Goal: Transaction & Acquisition: Purchase product/service

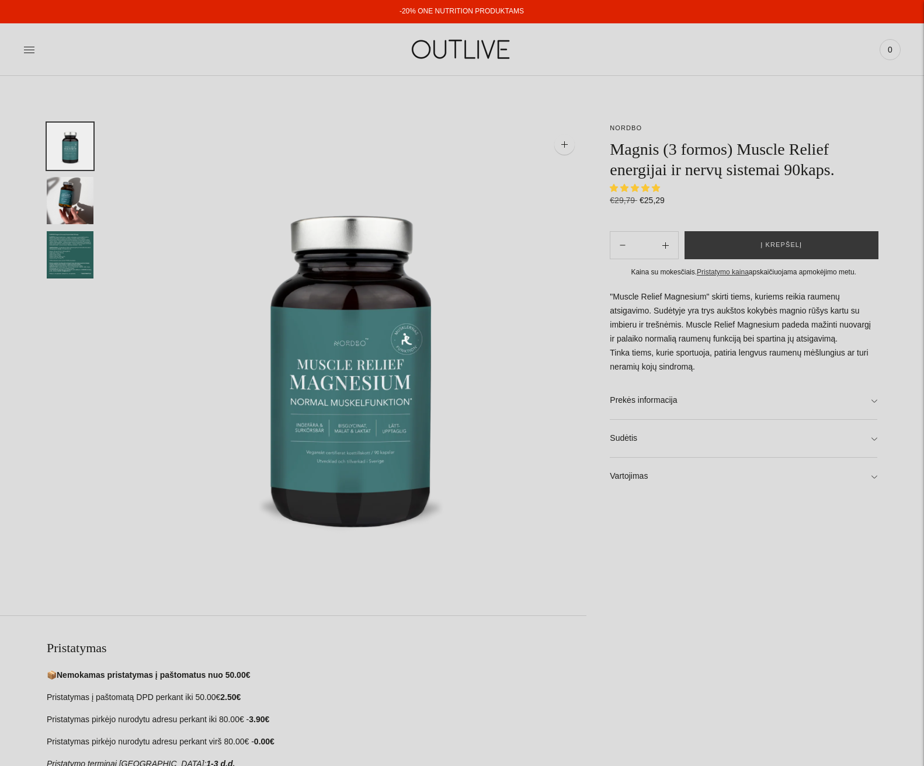
select select "**********"
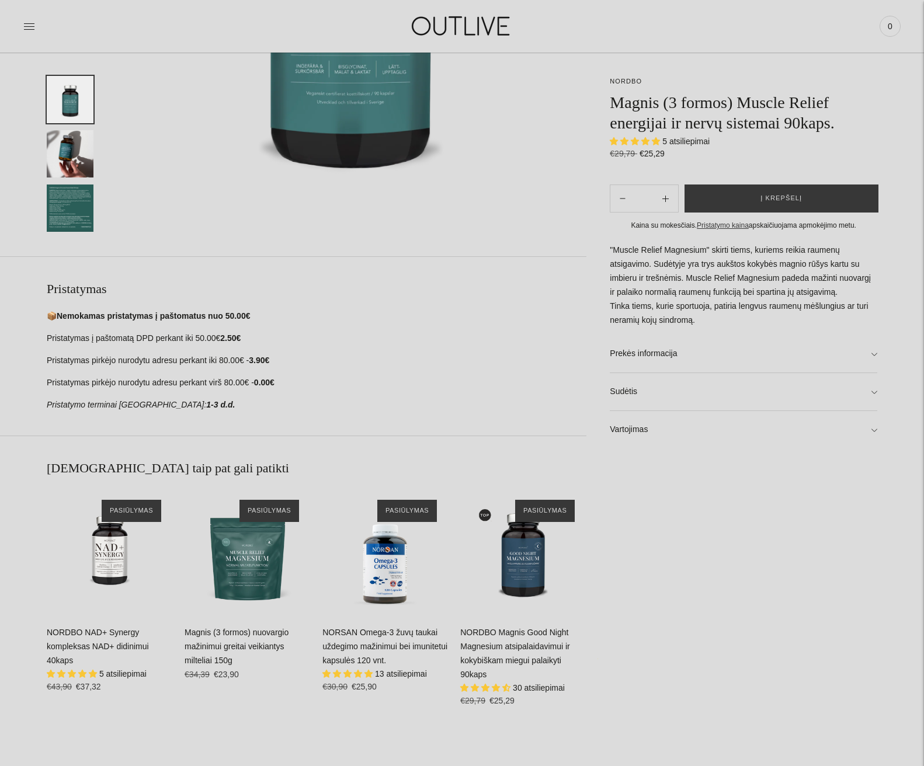
scroll to position [292, 0]
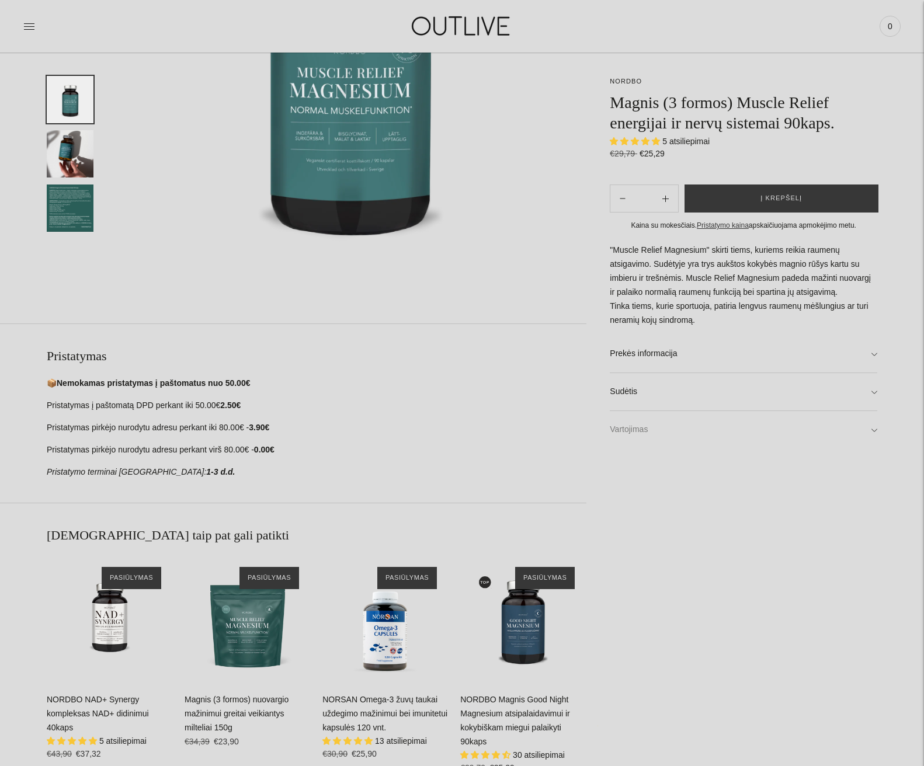
click at [871, 431] on link "Vartojimas" at bounding box center [744, 429] width 268 height 37
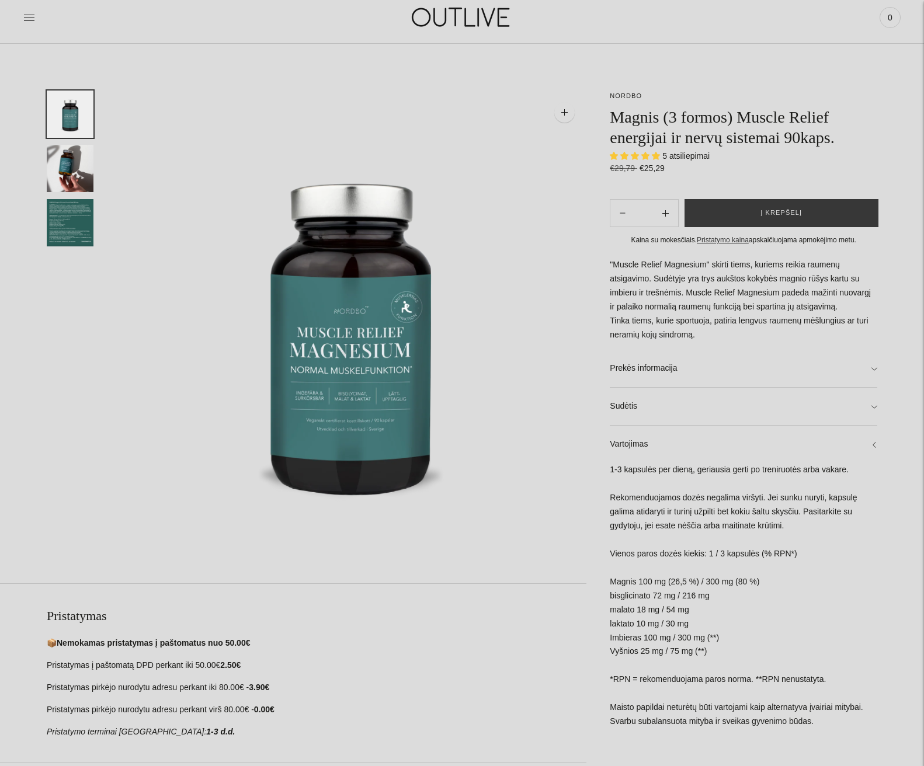
scroll to position [0, 0]
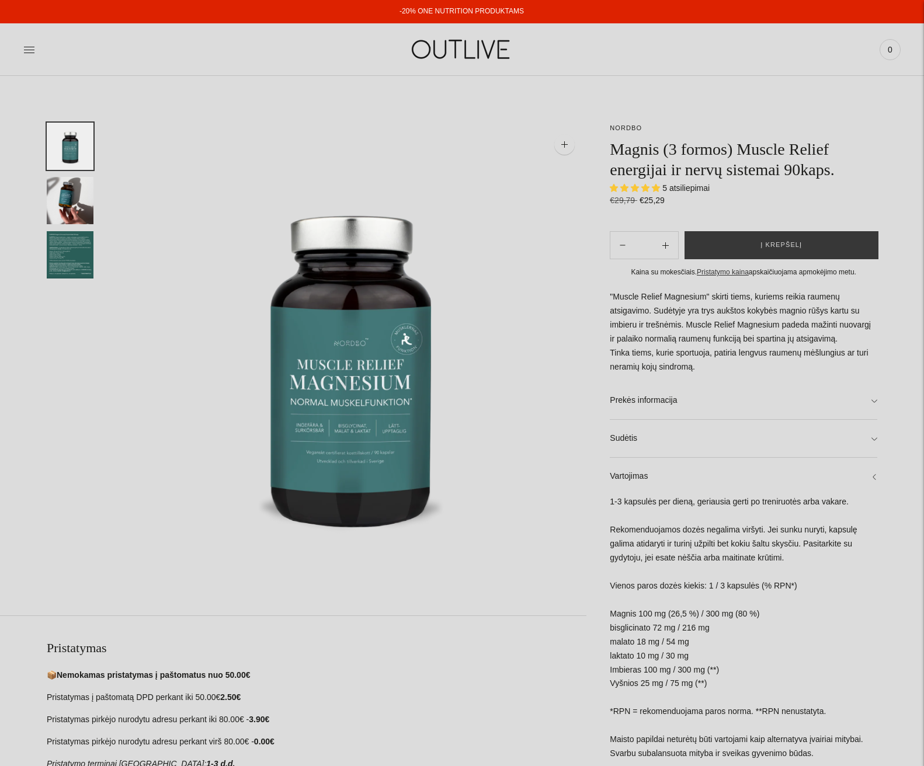
click at [65, 254] on img "Translation missing: en.general.accessibility.image_thumbail" at bounding box center [70, 254] width 47 height 47
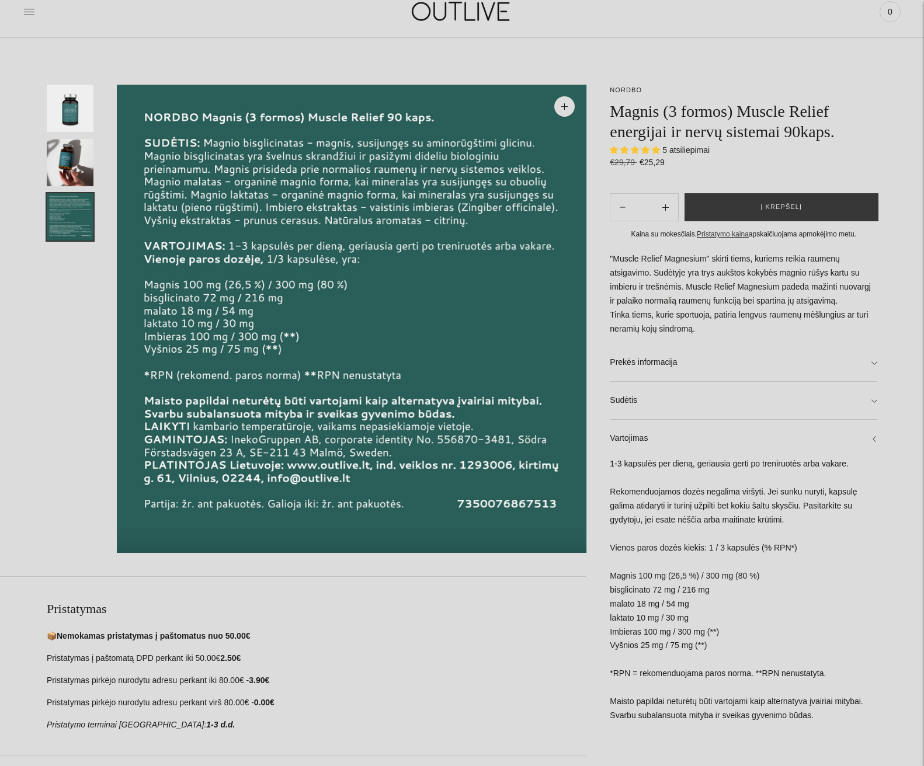
scroll to position [58, 0]
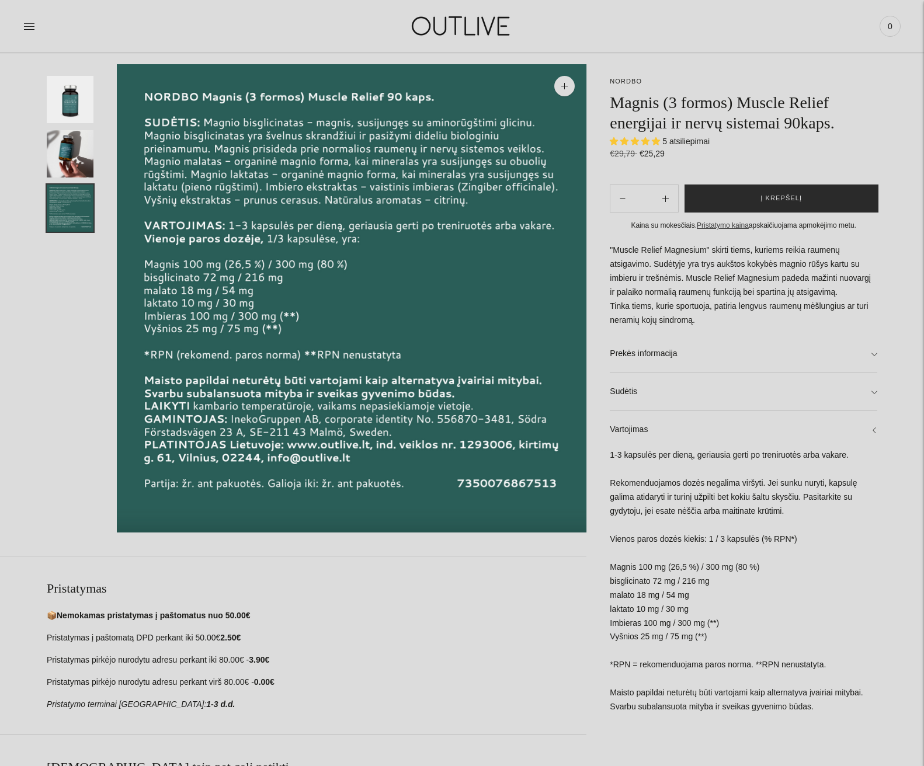
click at [771, 196] on span "Į krepšelį" at bounding box center [781, 199] width 41 height 12
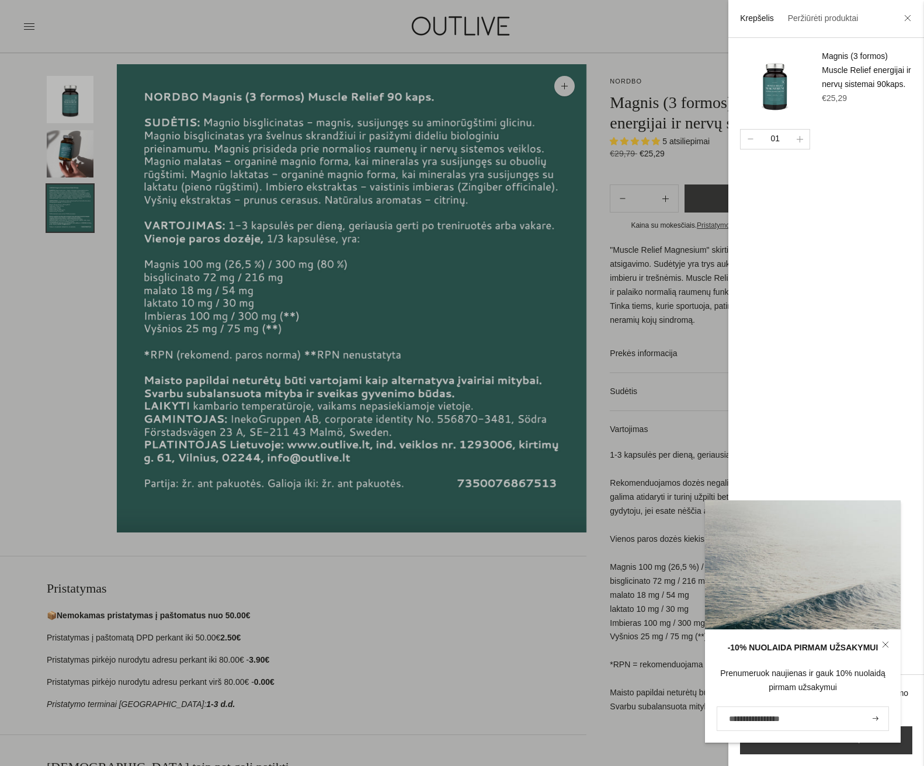
drag, startPoint x: 909, startPoint y: 22, endPoint x: 883, endPoint y: 22, distance: 25.7
click at [909, 21] on icon at bounding box center [907, 18] width 7 height 7
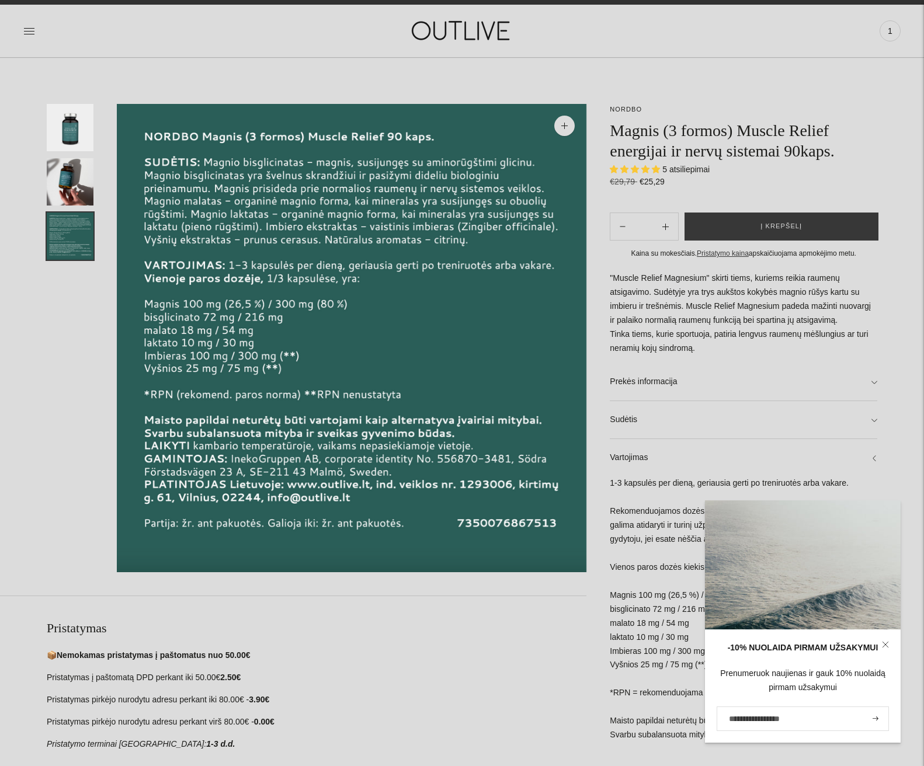
scroll to position [0, 0]
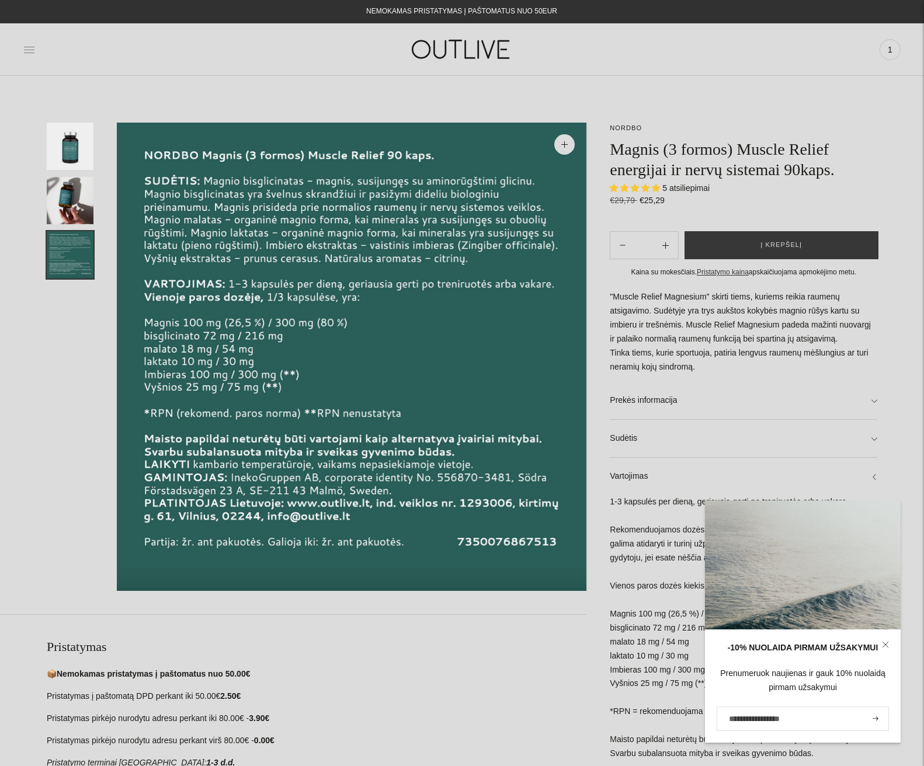
drag, startPoint x: 20, startPoint y: 49, endPoint x: 26, endPoint y: 51, distance: 6.3
click at [23, 51] on div "PAGRINDINIS PAPILDAI Visi papildai Antioksidantai Dirbantiems ofise Ekologiška …" at bounding box center [462, 49] width 924 height 40
click at [28, 51] on icon at bounding box center [29, 50] width 12 height 12
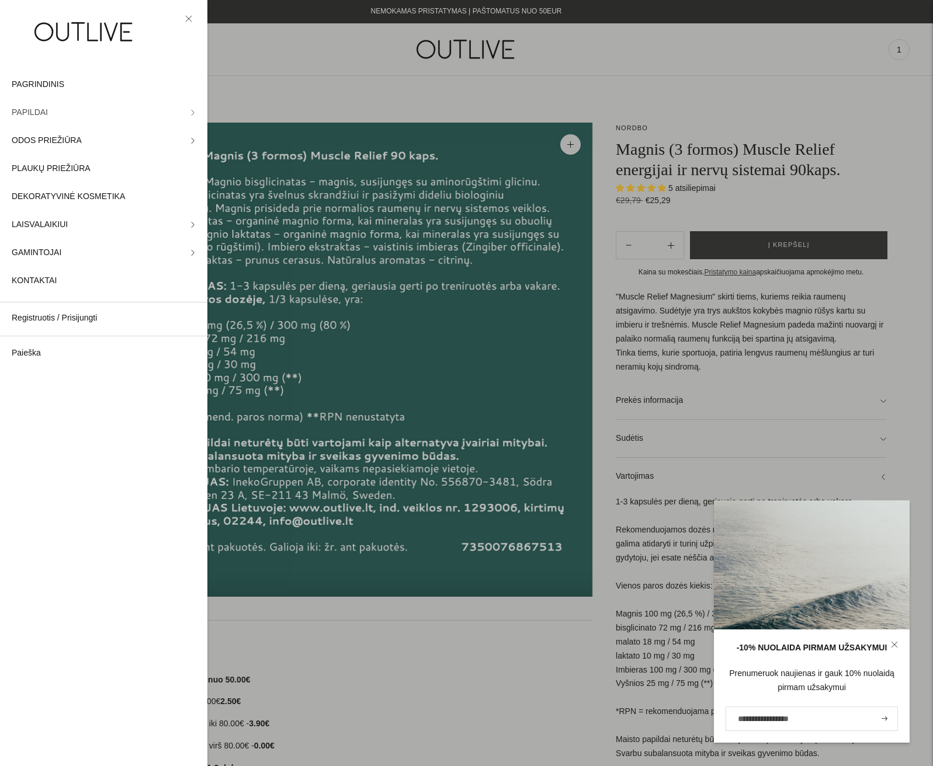
click at [190, 113] on icon at bounding box center [193, 113] width 6 height 6
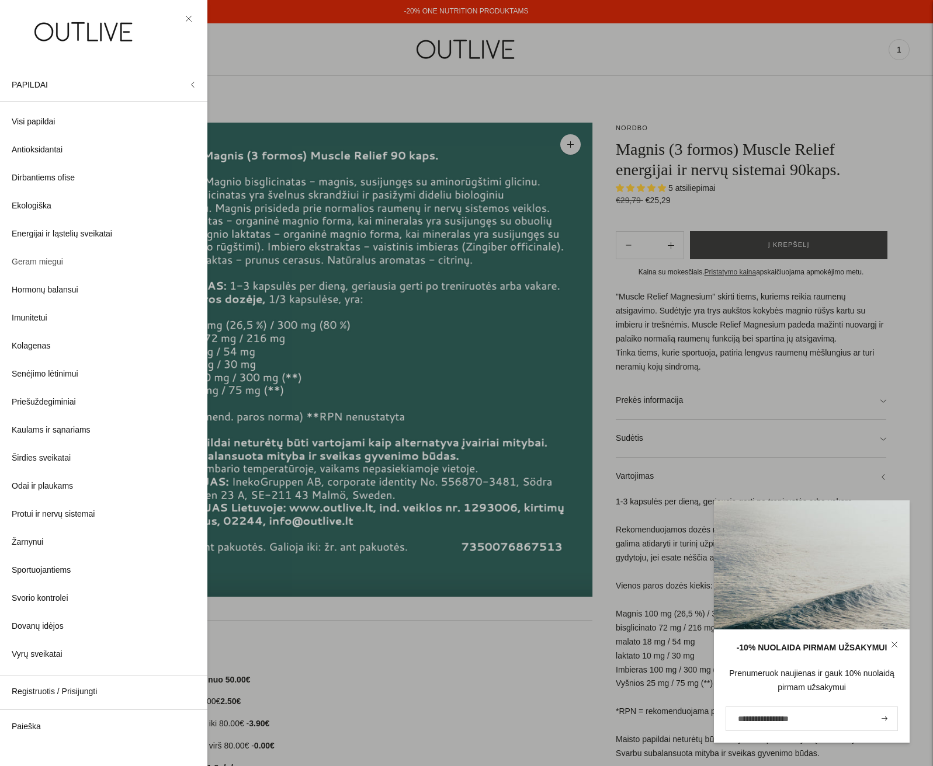
click at [40, 263] on span "Geram miegui" at bounding box center [37, 262] width 51 height 14
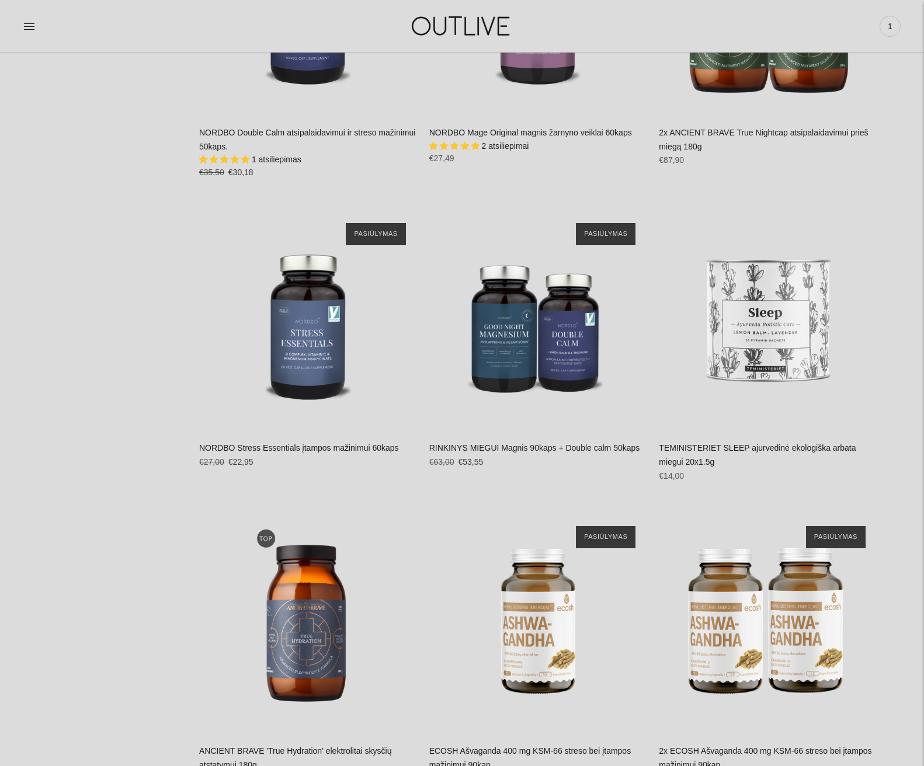
scroll to position [2161, 0]
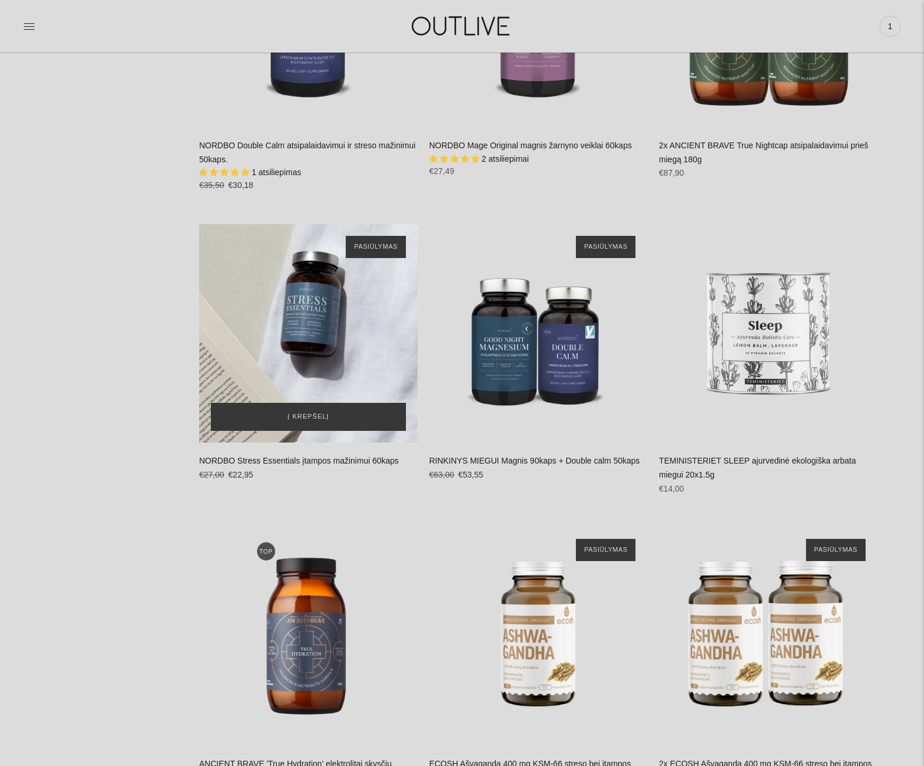
click at [311, 335] on div "NORDBO Stress Essentials įtampos mažinimui 60kaps\a" at bounding box center [308, 333] width 218 height 218
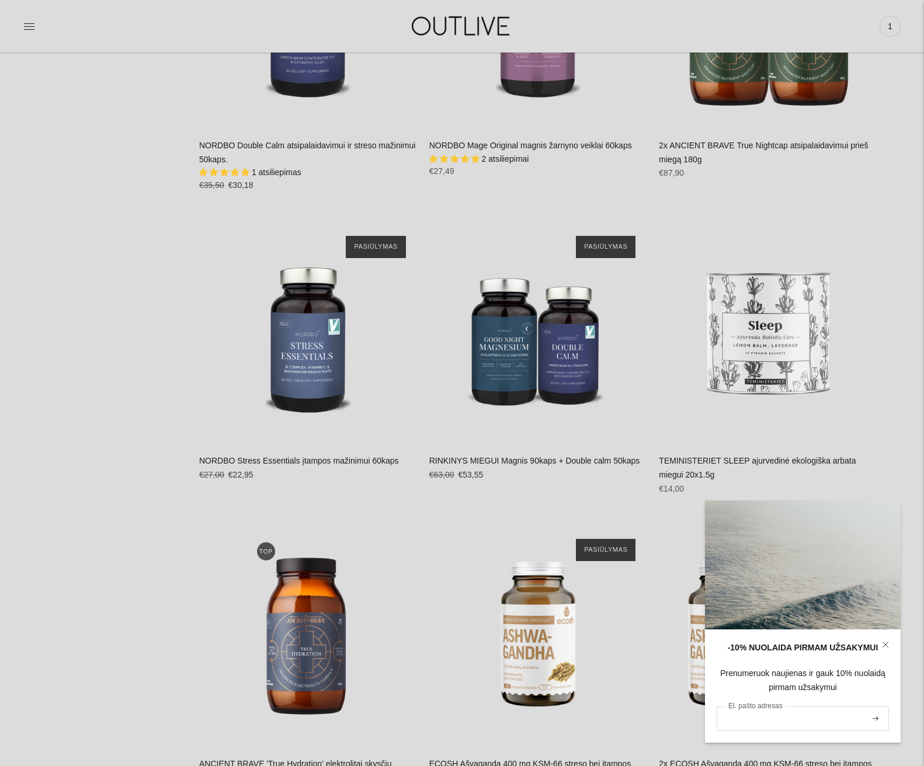
click at [735, 724] on input "El. pašto adresas" at bounding box center [803, 719] width 172 height 25
drag, startPoint x: 758, startPoint y: 720, endPoint x: 766, endPoint y: 718, distance: 8.9
click at [758, 720] on input "El. pašto adresas" at bounding box center [803, 719] width 172 height 25
type input "**********"
click at [878, 720] on icon "submit" at bounding box center [876, 719] width 6 height 4
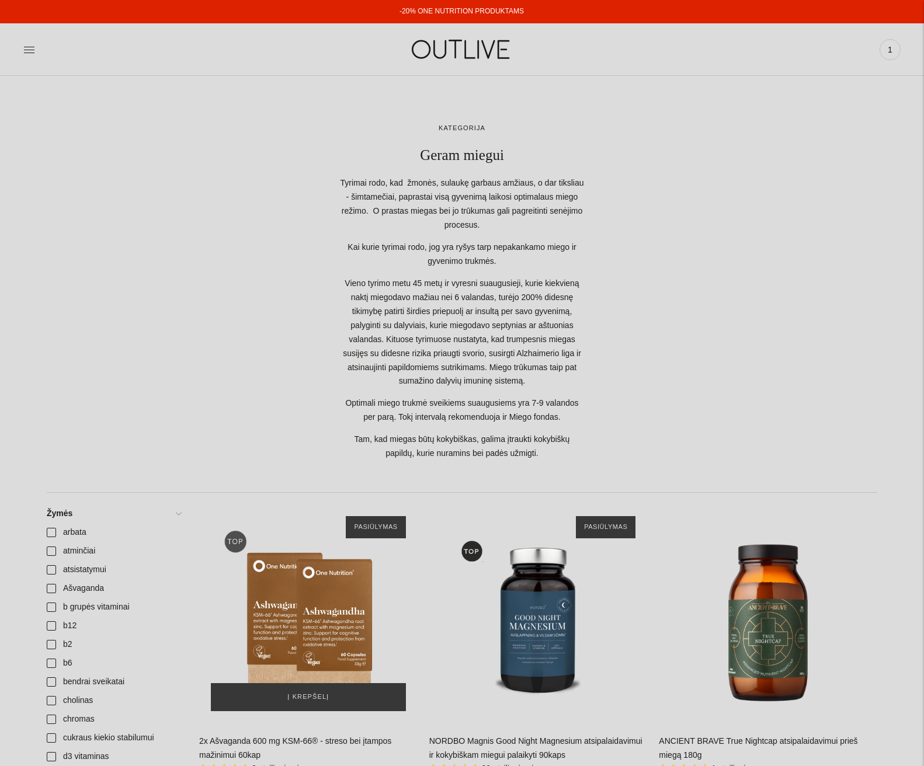
scroll to position [292, 0]
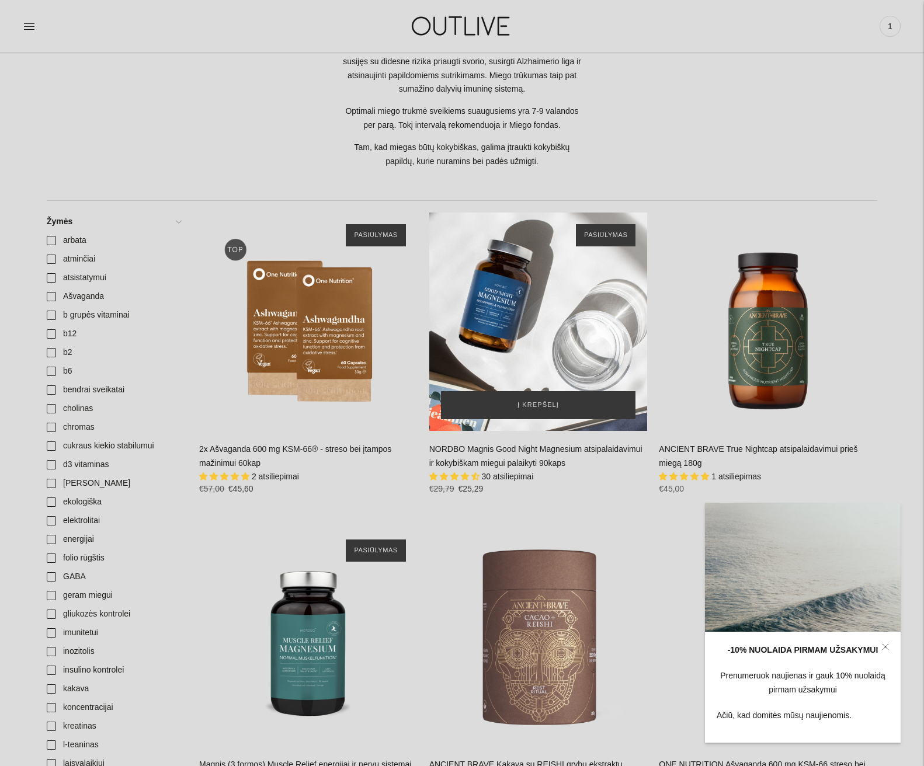
click at [546, 340] on div "NORDBO Magnis Good Night Magnesium atsipalaidavimui ir kokybiškam miegui palaik…" at bounding box center [538, 322] width 218 height 218
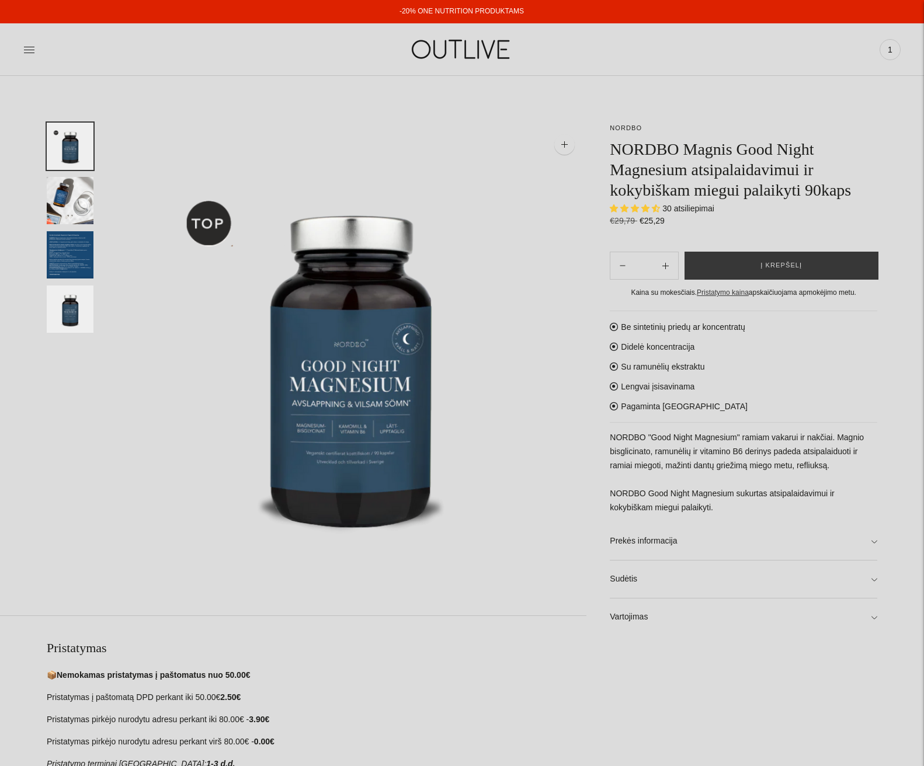
select select "**********"
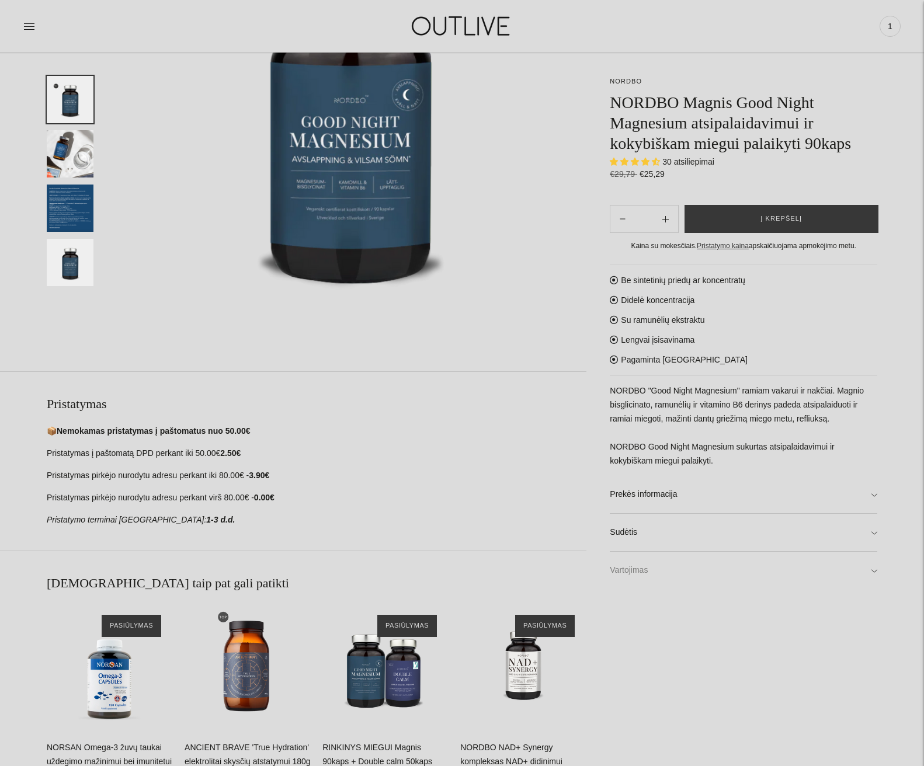
scroll to position [234, 0]
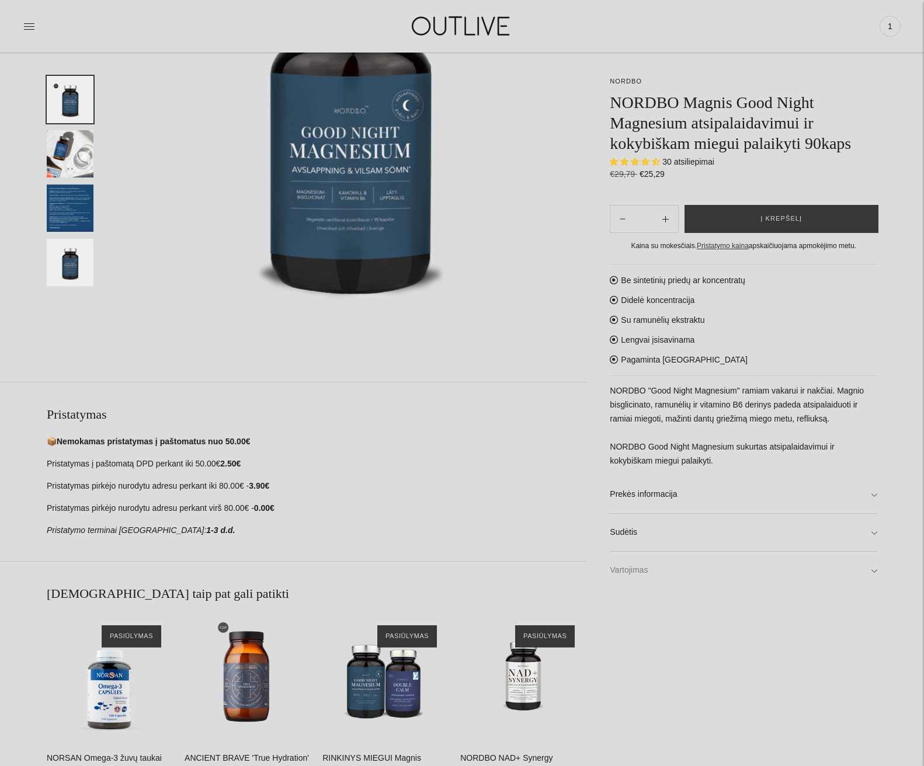
click at [872, 572] on link "Vartojimas" at bounding box center [744, 570] width 268 height 37
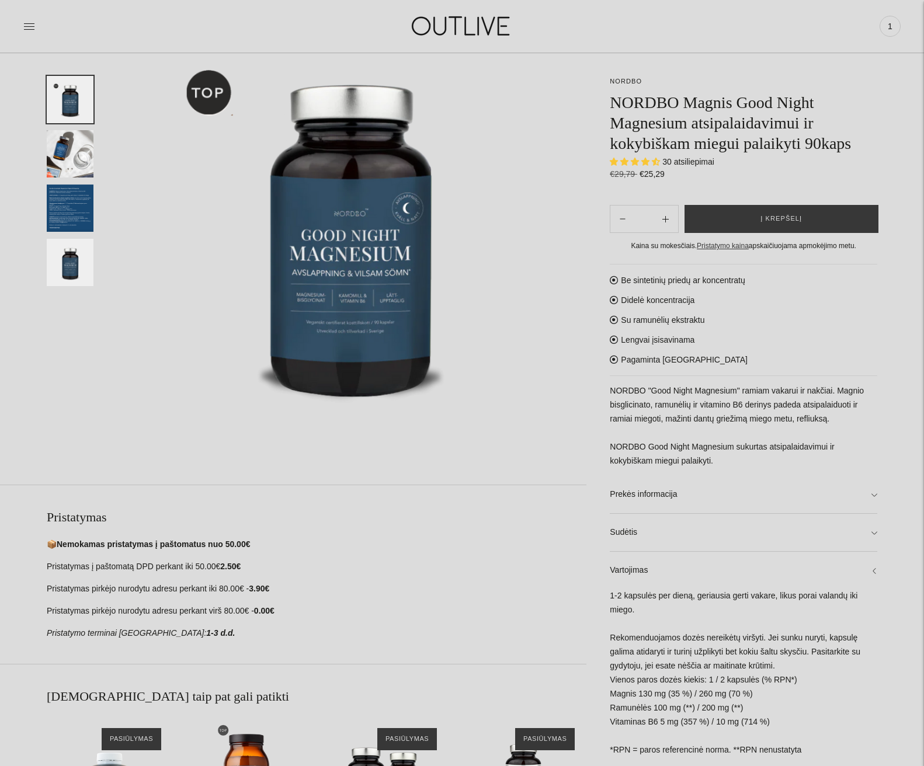
scroll to position [0, 0]
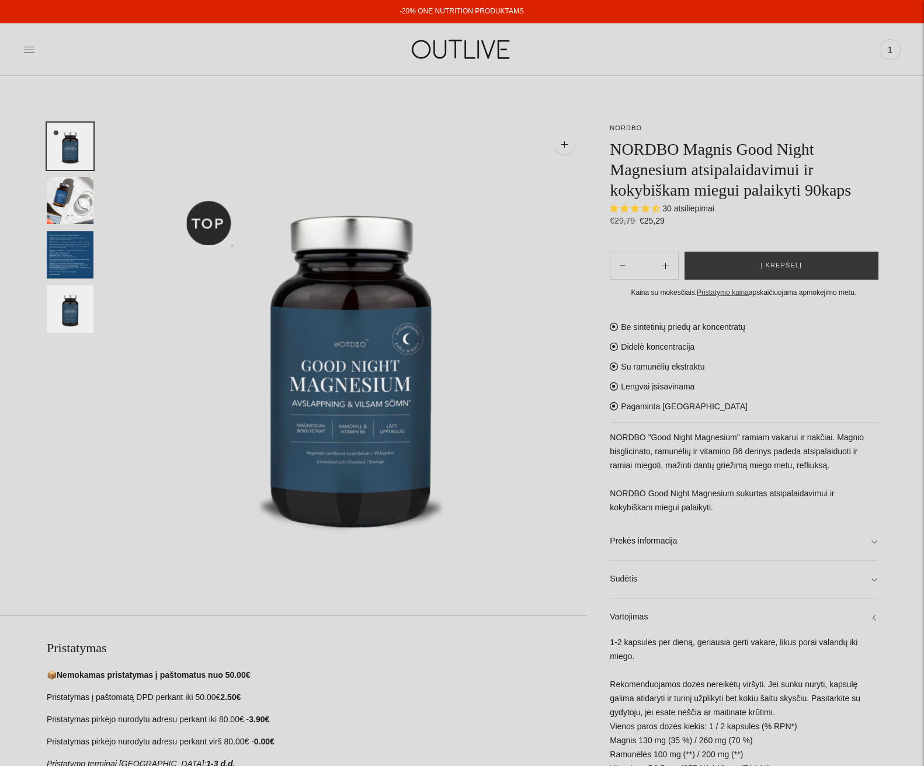
click at [68, 197] on img "Translation missing: en.general.accessibility.image_thumbail" at bounding box center [70, 200] width 47 height 47
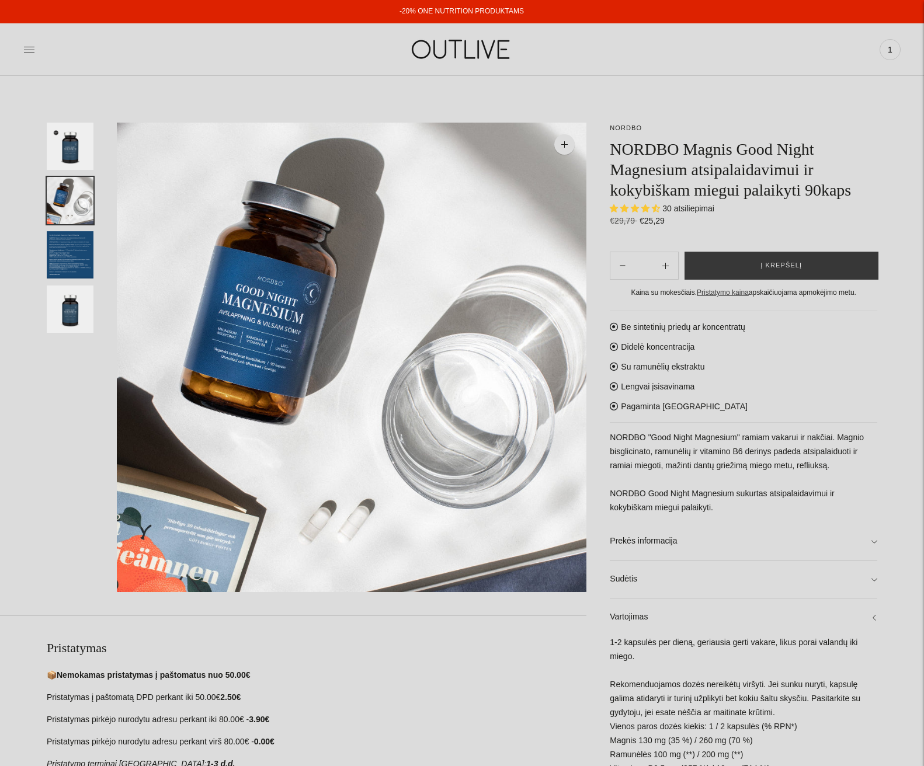
click at [73, 248] on img "Translation missing: en.general.accessibility.image_thumbail" at bounding box center [70, 254] width 47 height 47
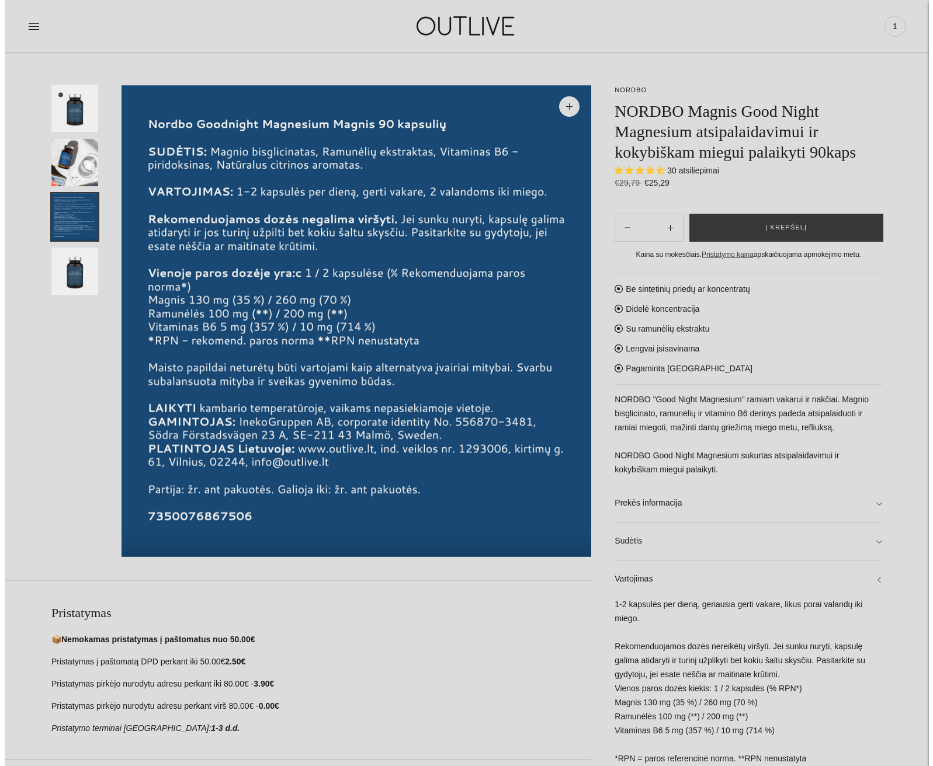
scroll to position [58, 0]
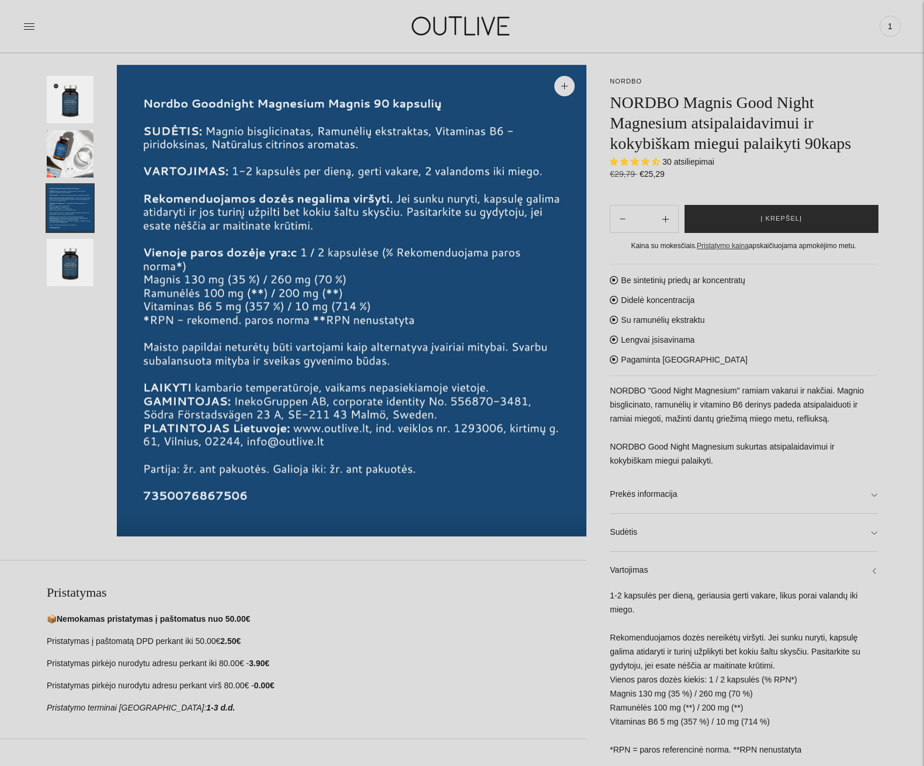
click at [782, 220] on span "Į krepšelį" at bounding box center [781, 219] width 41 height 12
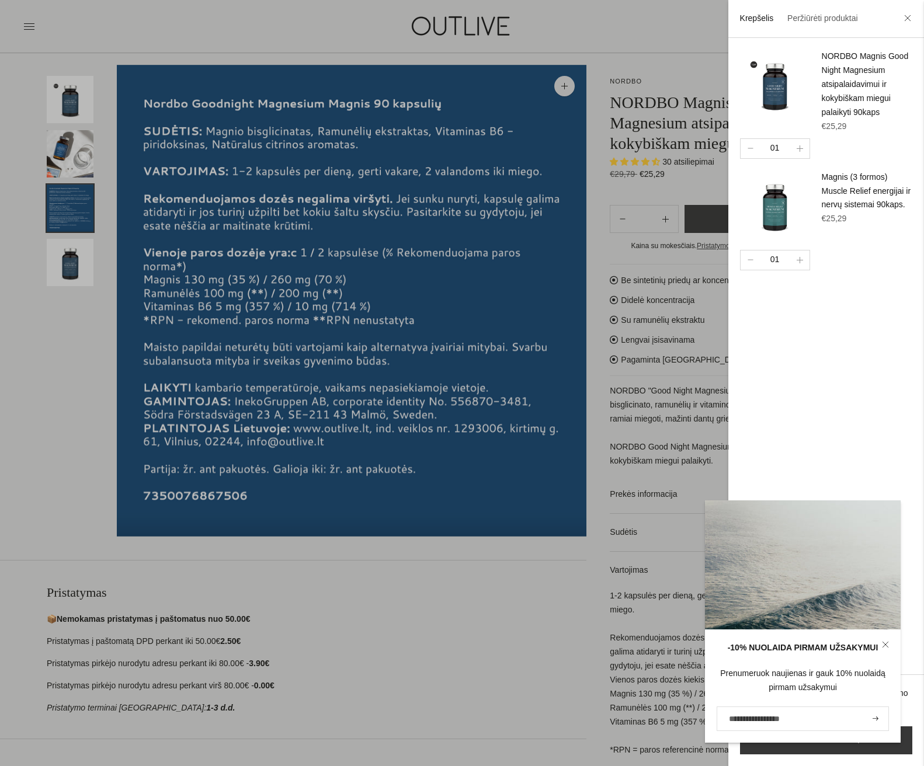
click at [178, 20] on div at bounding box center [462, 383] width 924 height 766
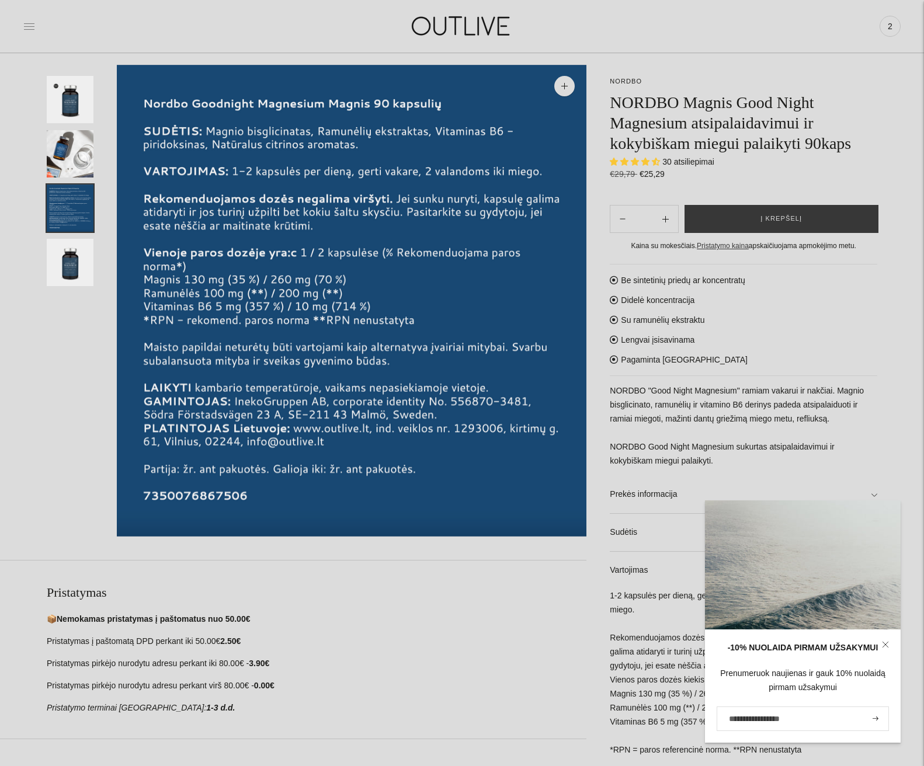
click at [27, 25] on icon at bounding box center [29, 26] width 12 height 12
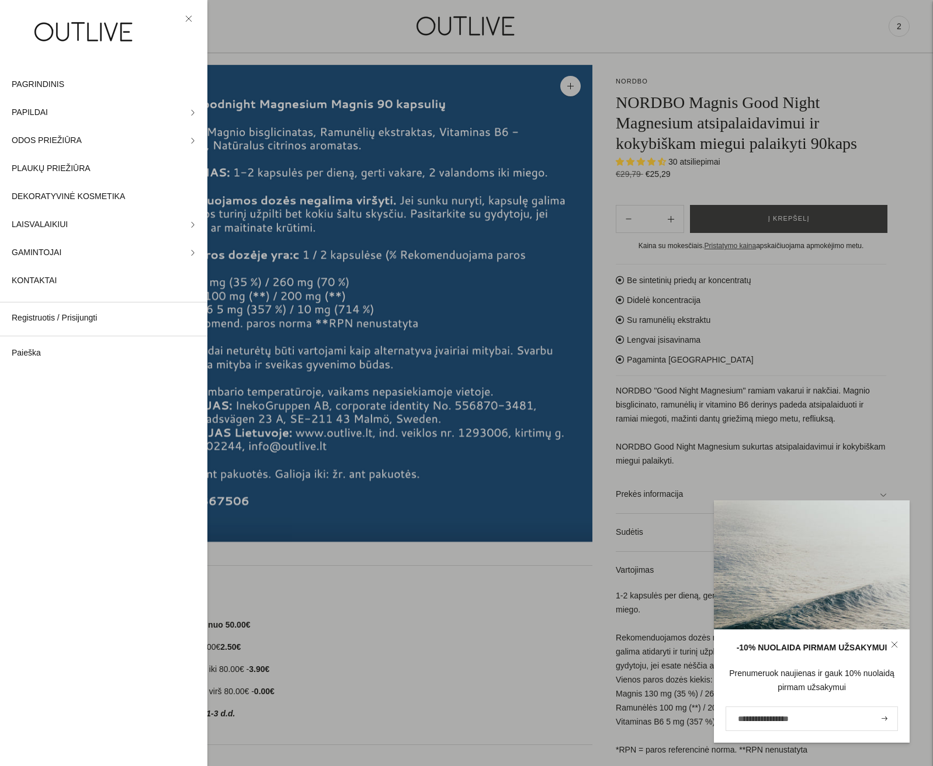
click at [894, 644] on icon at bounding box center [894, 644] width 7 height 7
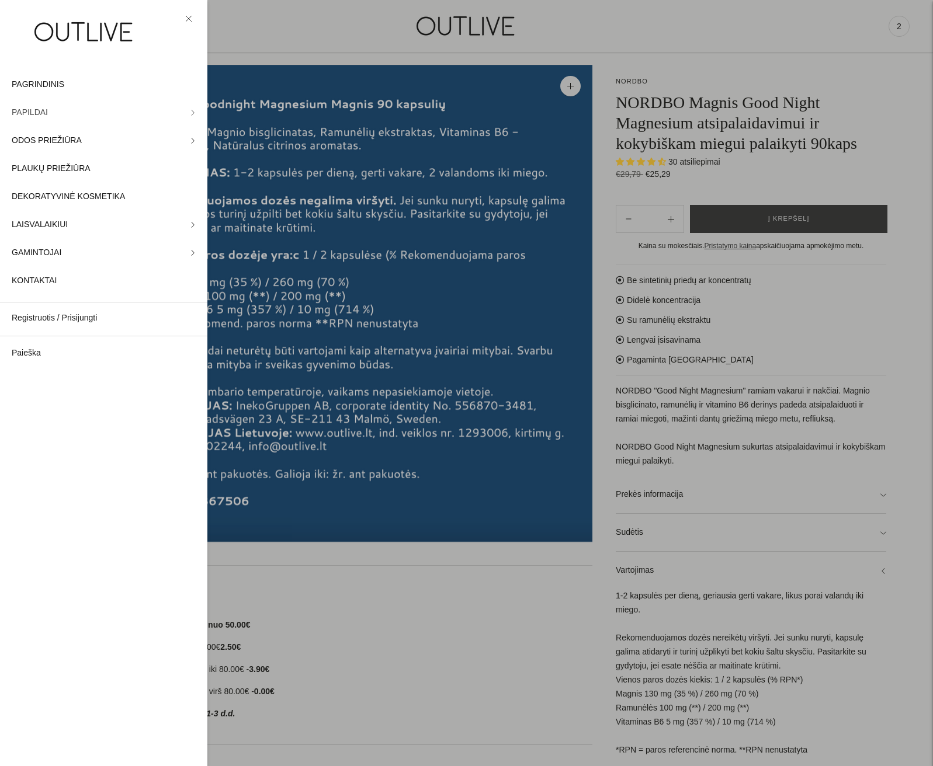
click at [192, 112] on icon at bounding box center [193, 112] width 2 height 5
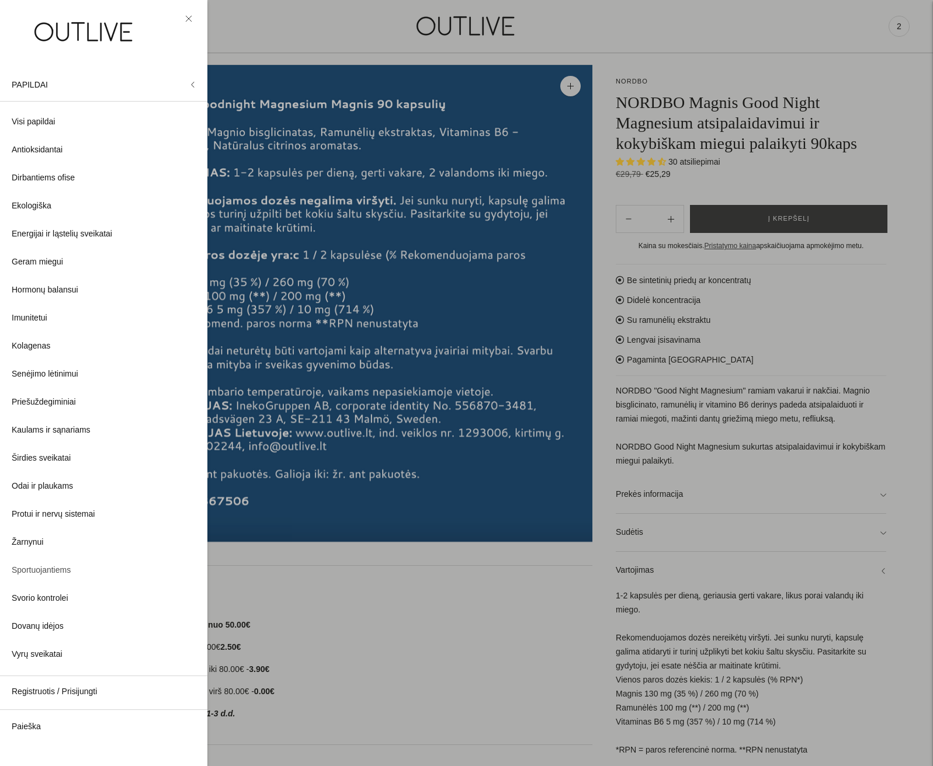
click at [50, 571] on span "Sportuojantiems" at bounding box center [41, 571] width 59 height 14
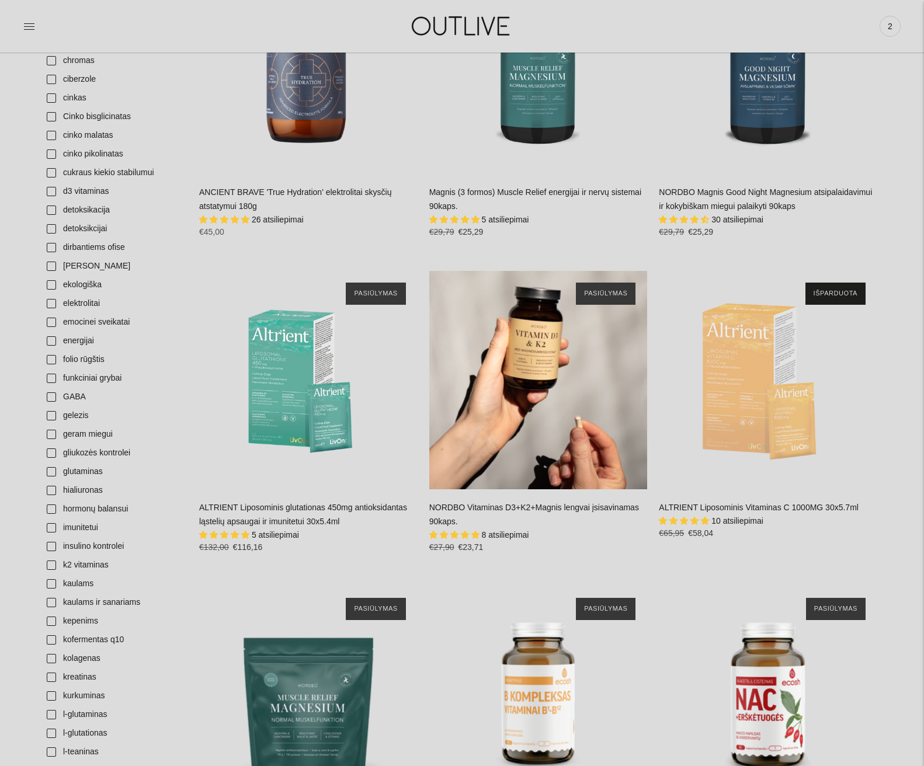
scroll to position [643, 0]
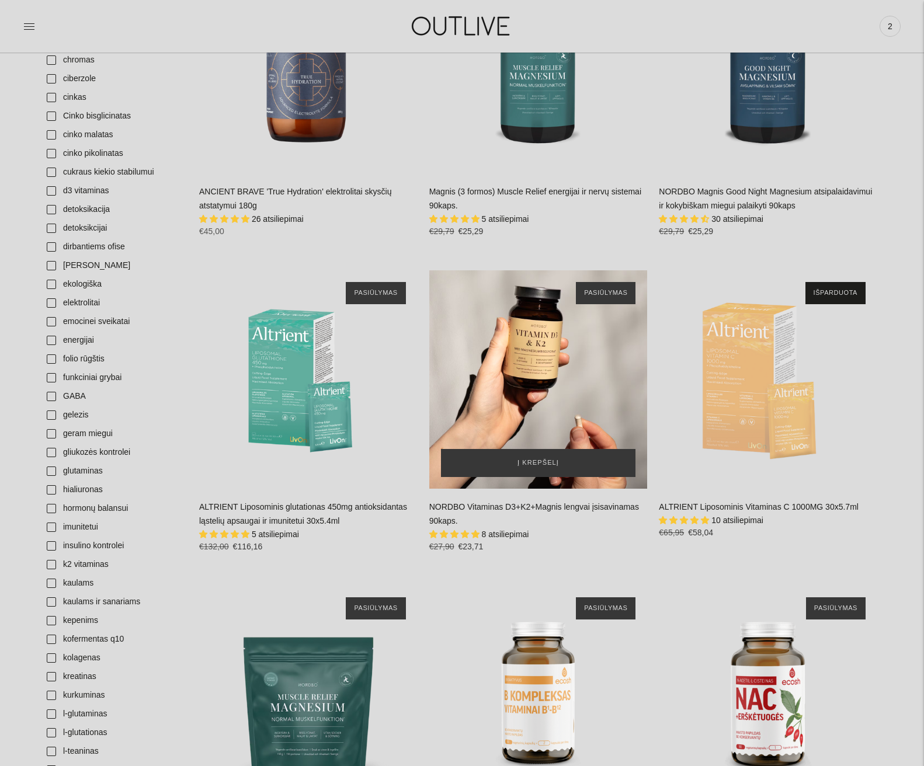
click at [540, 373] on div "NORDBO Vitaminas D3+K2+Magnis lengvai įsisavinamas 90kaps.\a" at bounding box center [538, 379] width 218 height 218
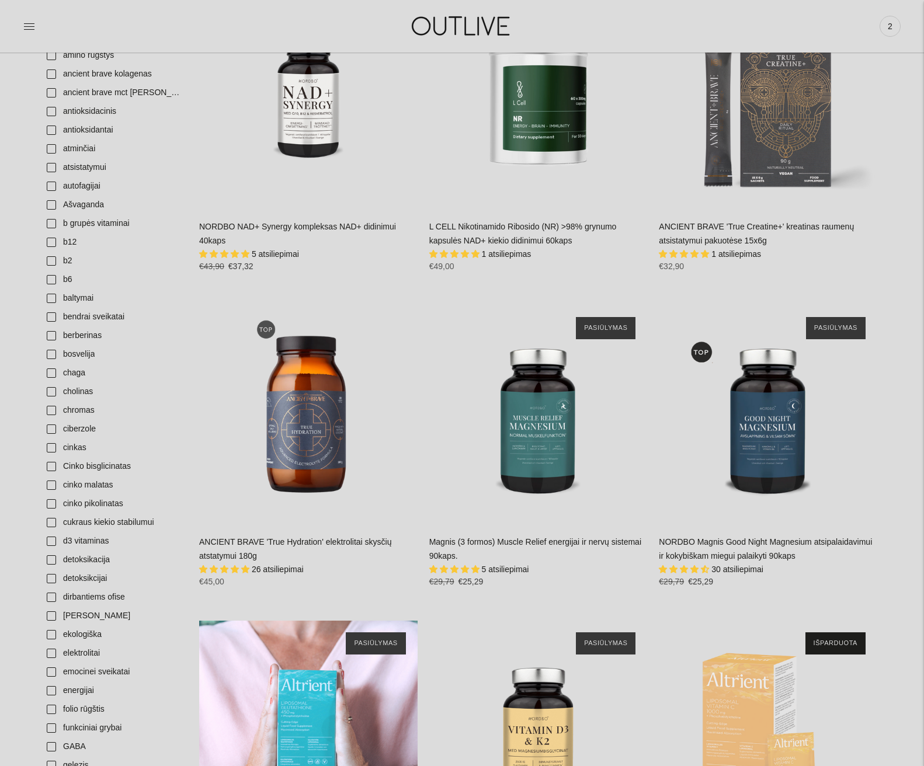
scroll to position [350, 0]
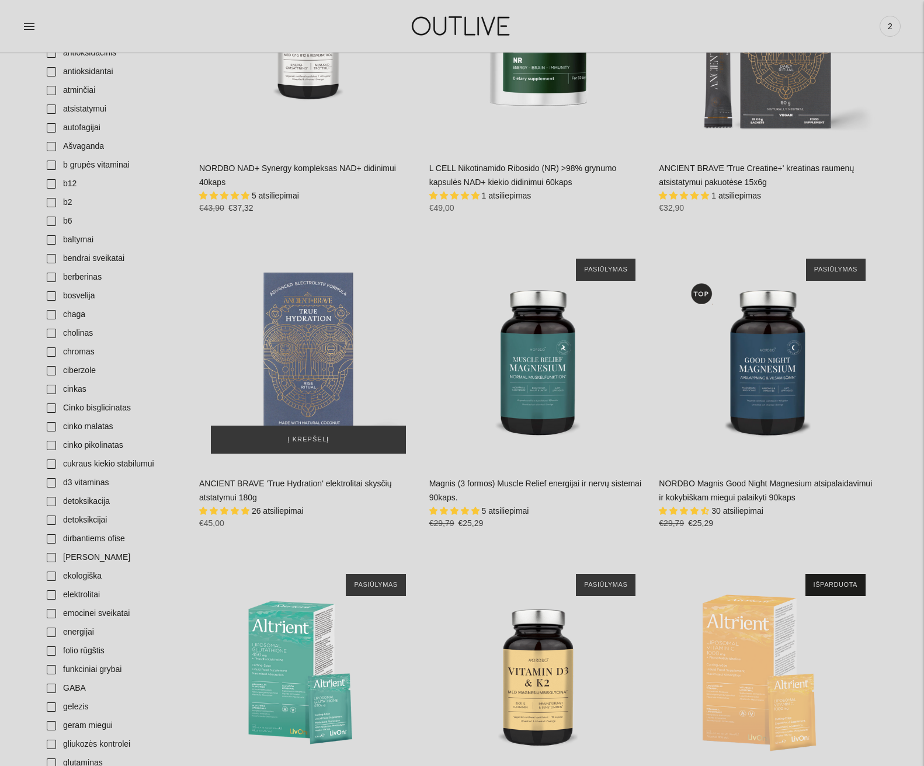
click at [303, 401] on div "ANCIENT BRAVE 'True Hydration' elektrolitai skysčių atstatymui 180g\a" at bounding box center [308, 356] width 218 height 218
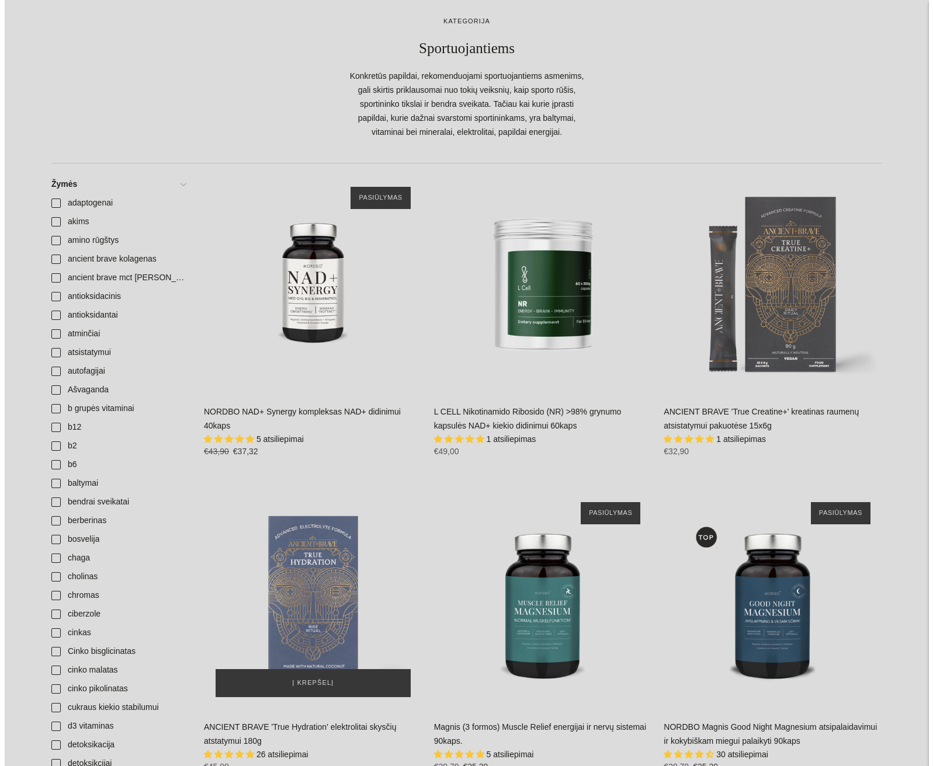
scroll to position [0, 0]
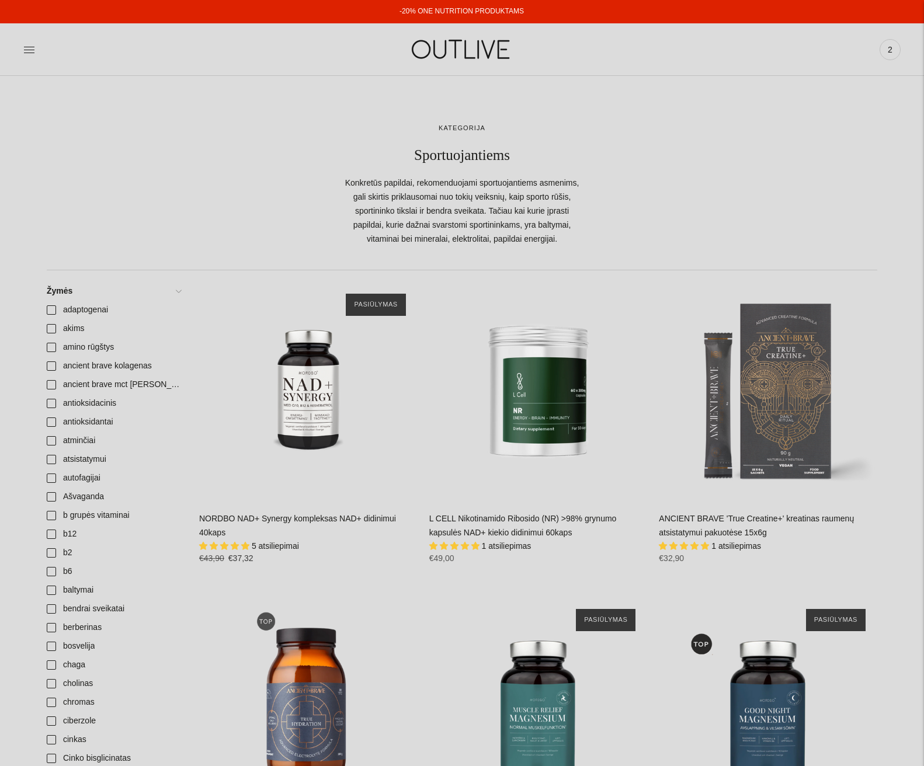
drag, startPoint x: 32, startPoint y: 47, endPoint x: 50, endPoint y: 40, distance: 19.6
click at [33, 48] on icon at bounding box center [29, 50] width 12 height 12
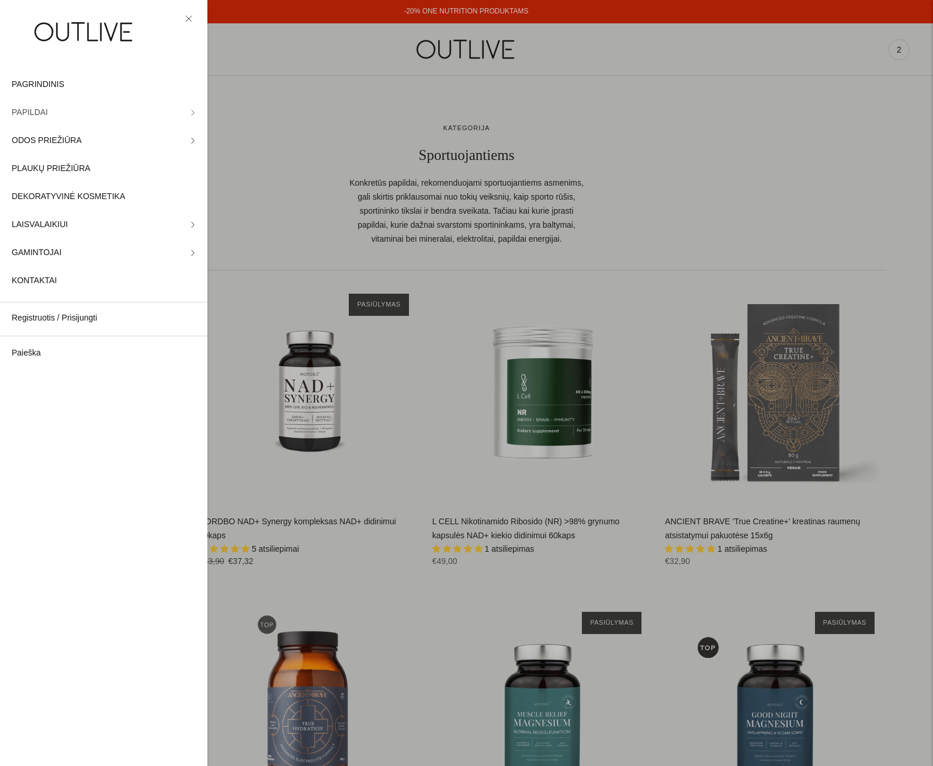
click at [190, 110] on icon at bounding box center [193, 113] width 6 height 6
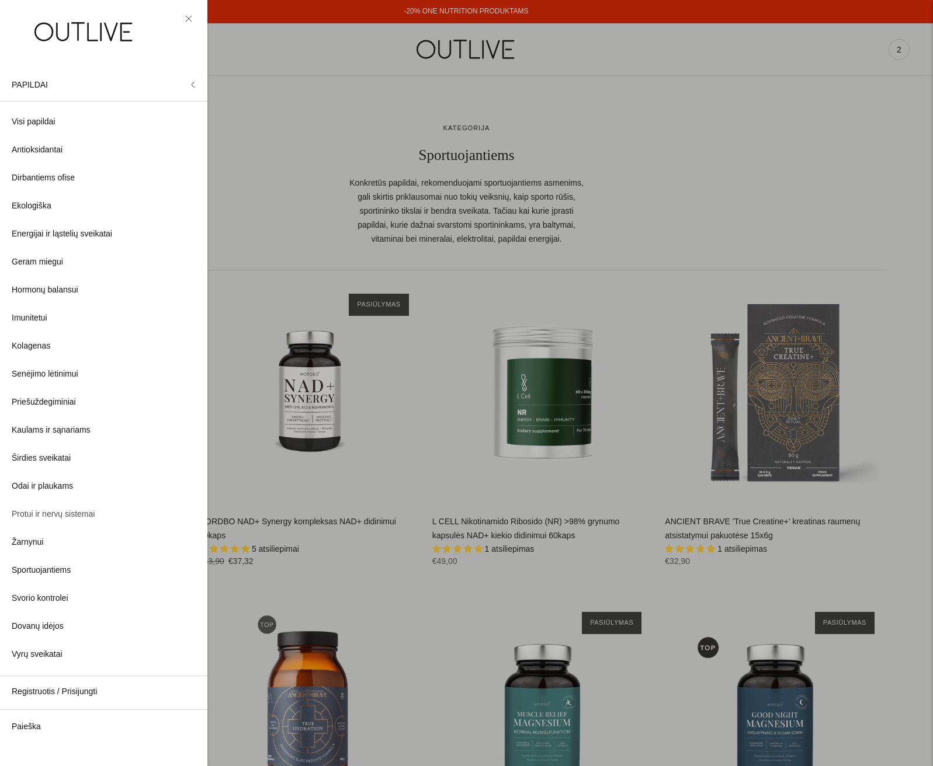
click at [70, 512] on span "Protui ir nervų sistemai" at bounding box center [53, 515] width 83 height 14
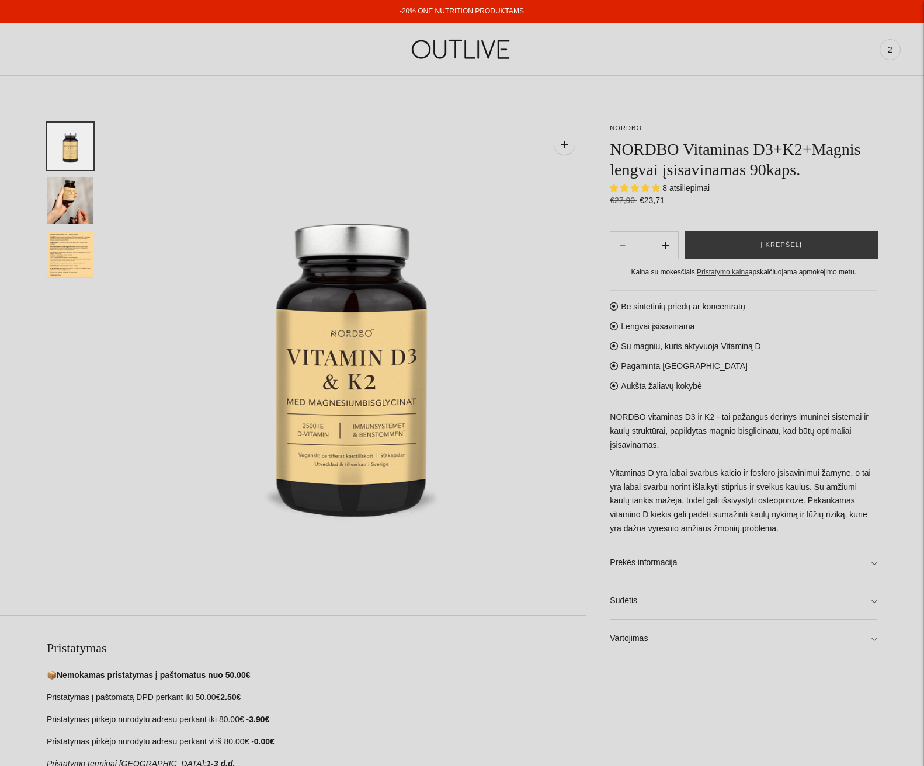
select select "**********"
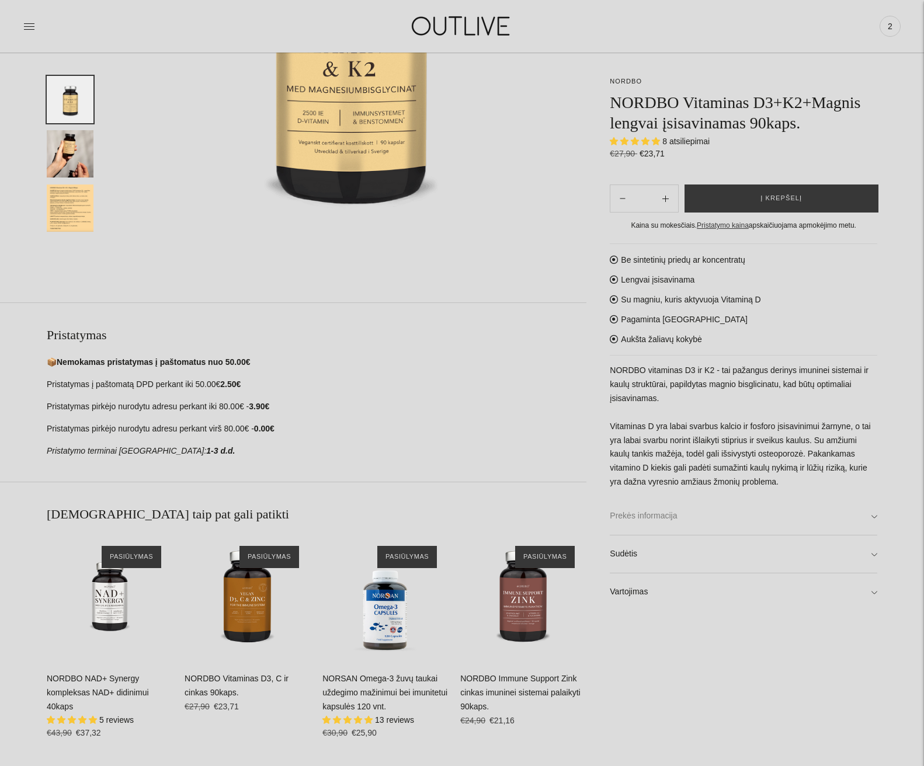
scroll to position [350, 0]
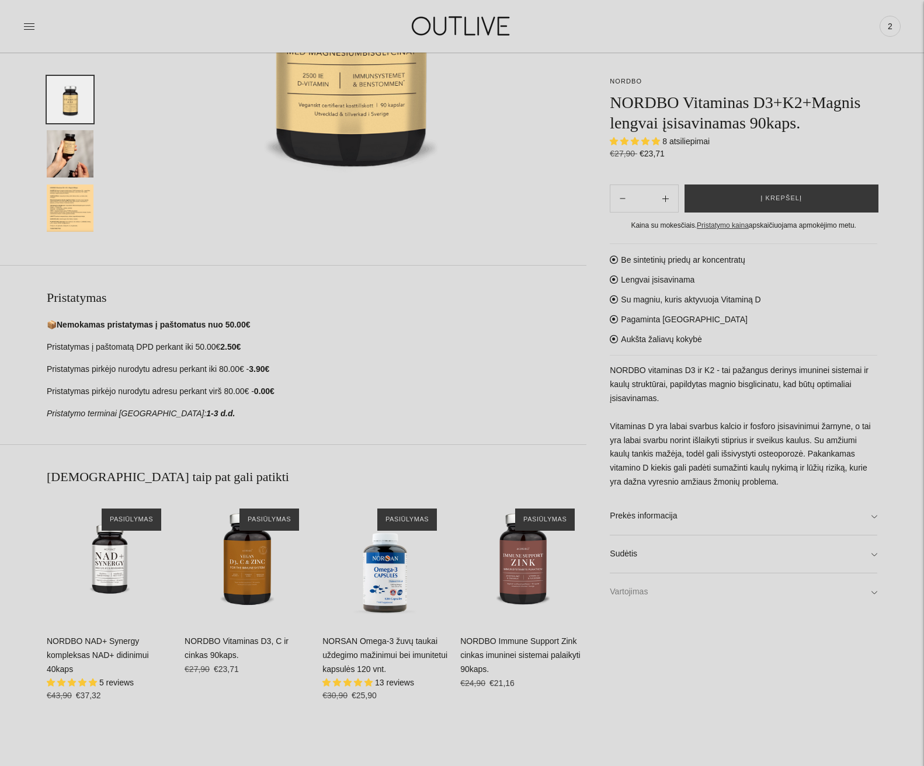
click at [872, 590] on link "Vartojimas" at bounding box center [744, 592] width 268 height 37
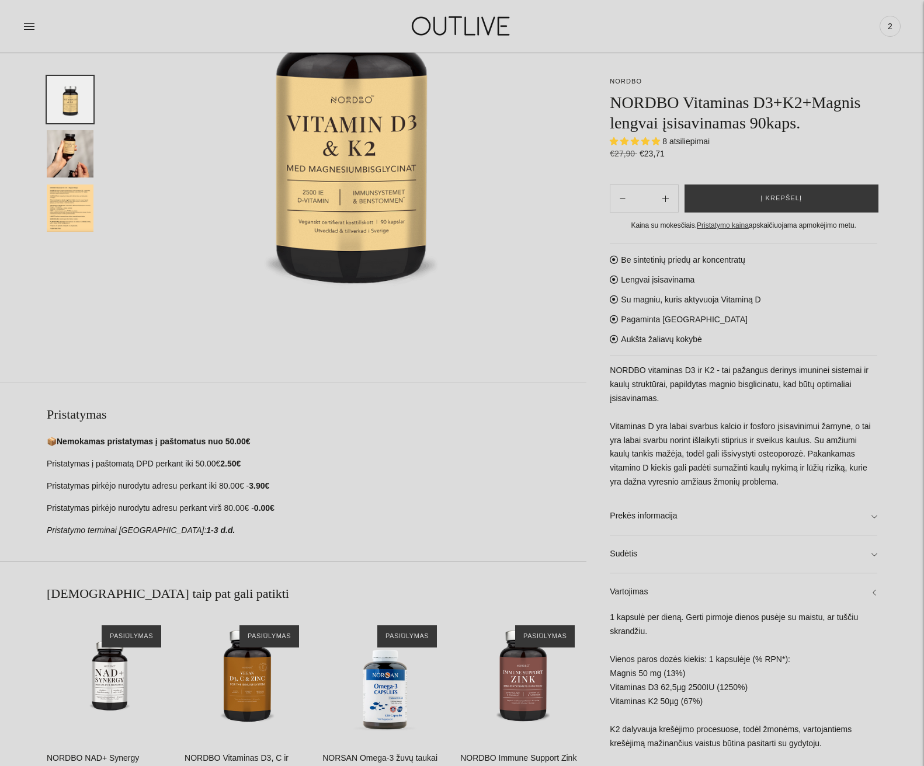
scroll to position [58, 0]
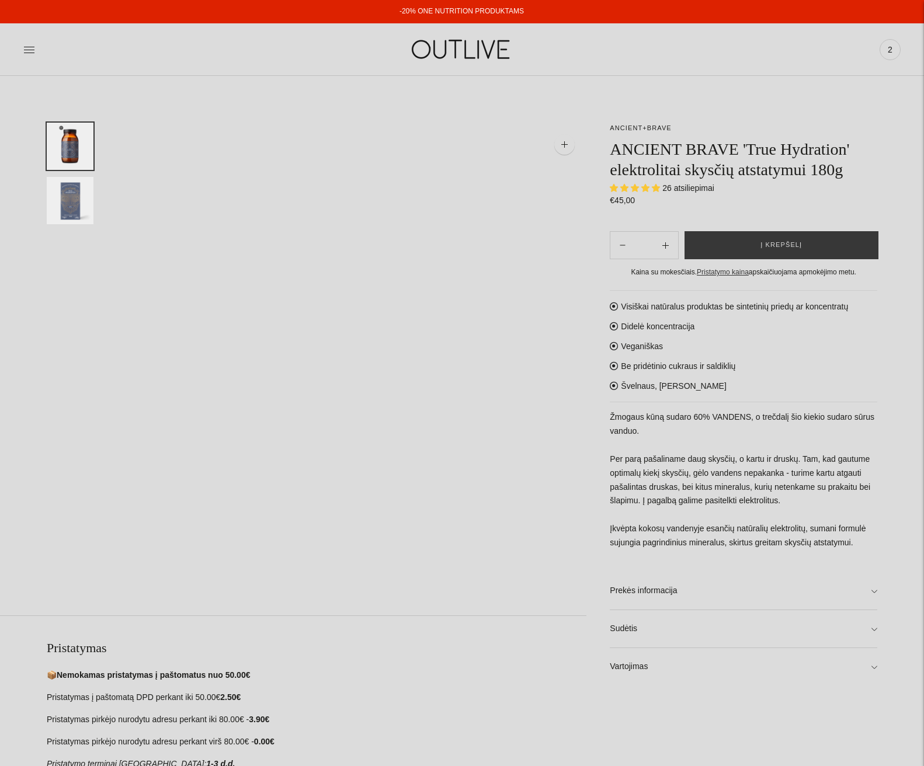
select select "**********"
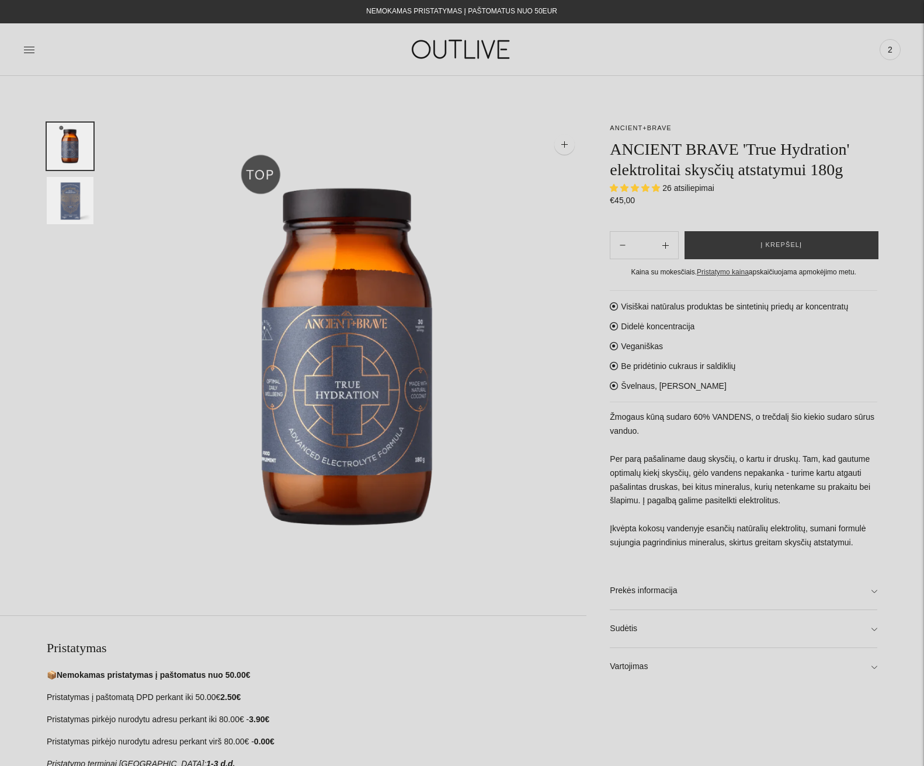
click at [72, 197] on img "Translation missing: en.general.accessibility.image_thumbail" at bounding box center [70, 200] width 47 height 47
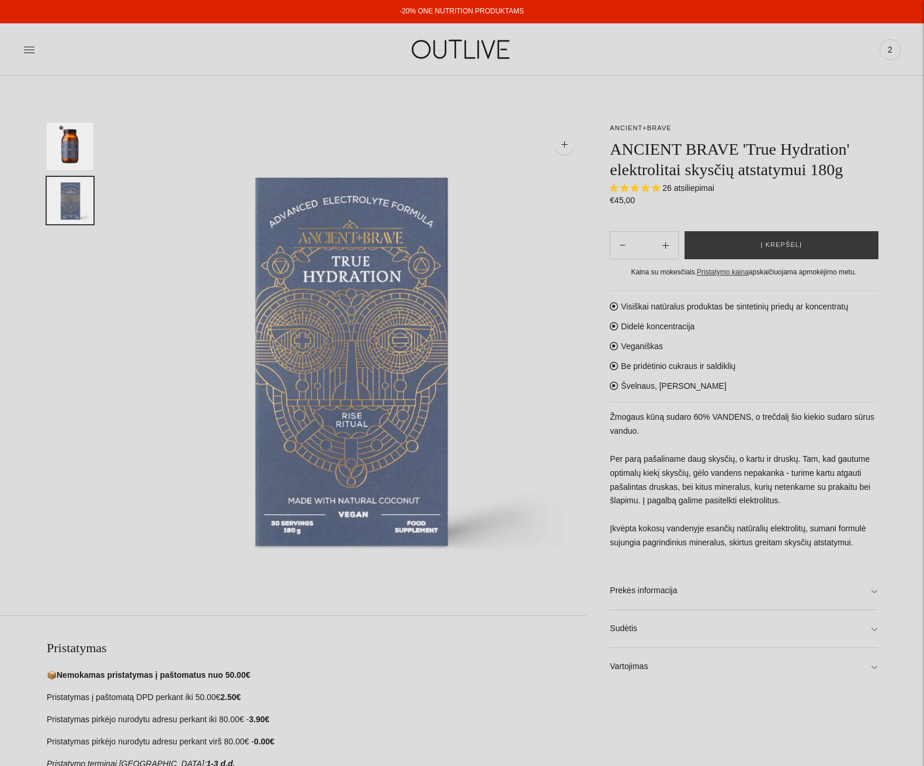
click at [62, 140] on img "Translation missing: en.general.accessibility.image_thumbail" at bounding box center [70, 146] width 47 height 47
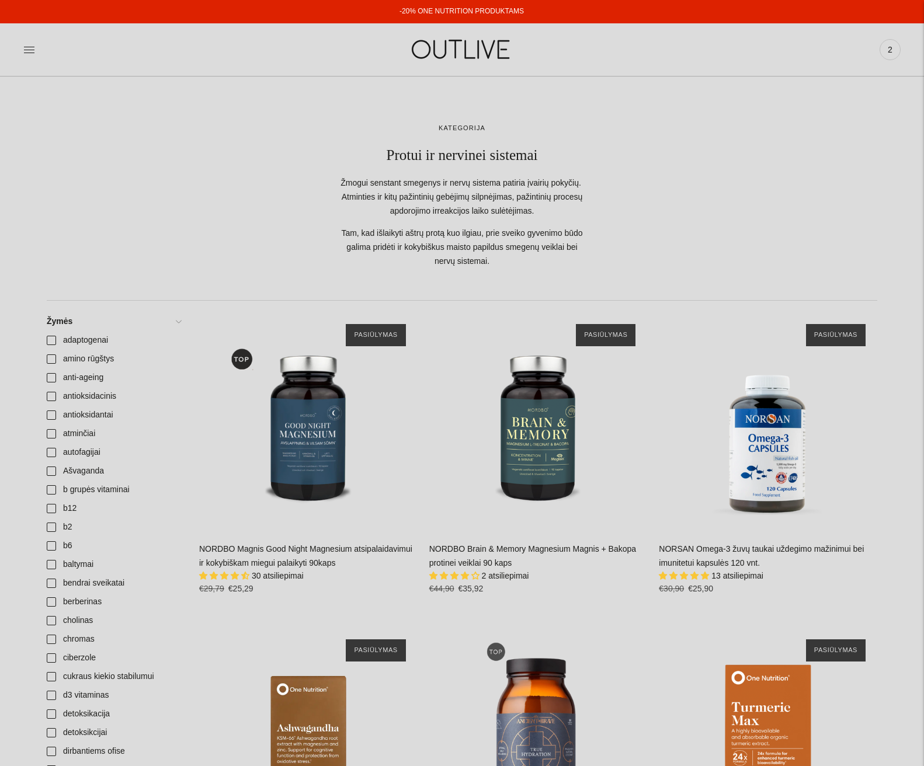
scroll to position [409, 0]
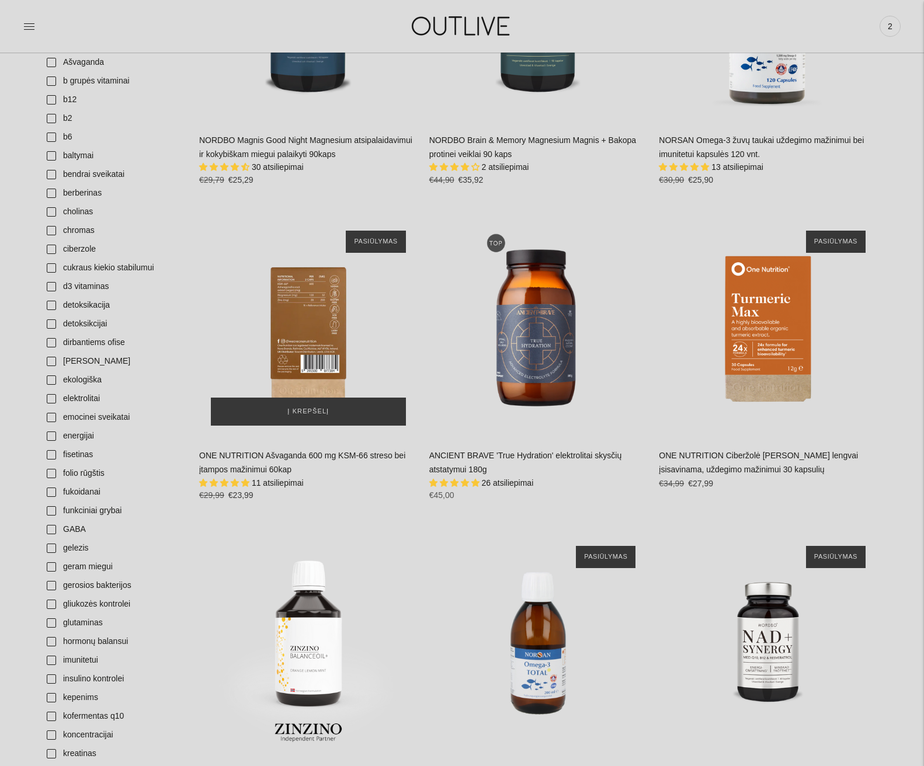
click at [304, 320] on div "ONE NUTRITION Ašvaganda 600 mg KSM-66 streso bei įtampos mažinimui 60kap\a" at bounding box center [308, 328] width 218 height 218
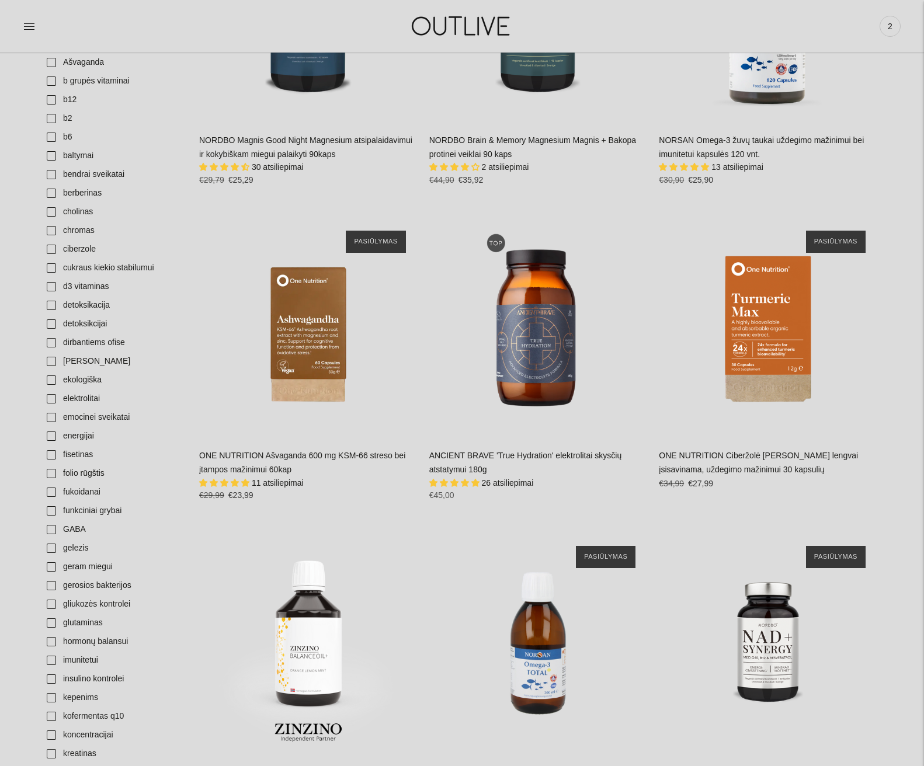
click at [759, 465] on link "ONE NUTRITION Ciberžolė Max Kurkuminas lengvai įsisavinama, uždegimo mažinimui …" at bounding box center [758, 462] width 199 height 23
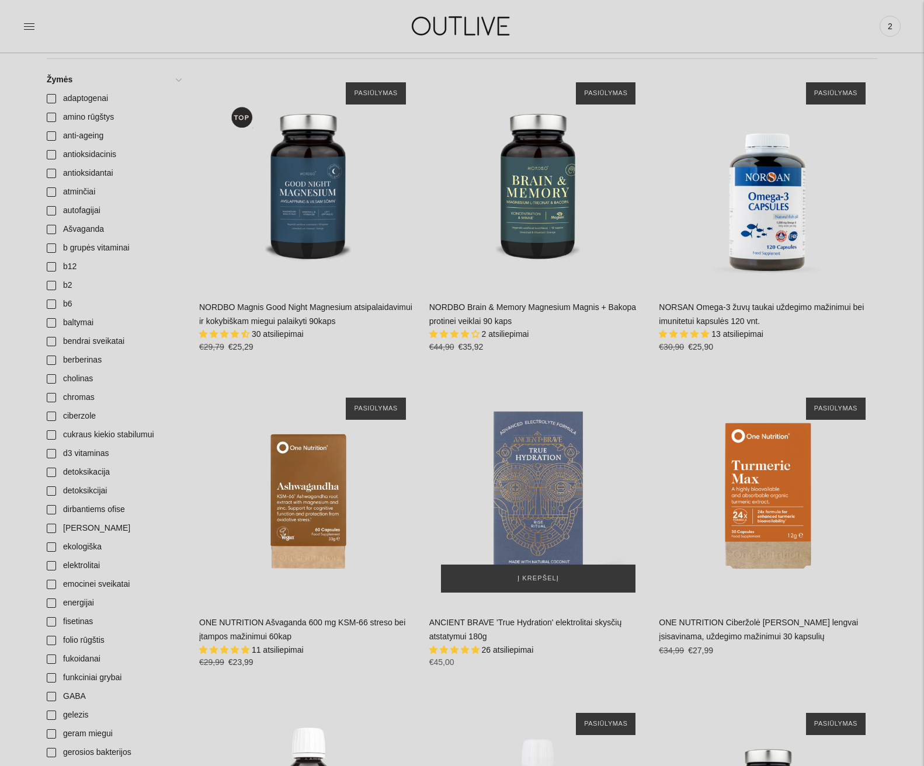
scroll to position [175, 0]
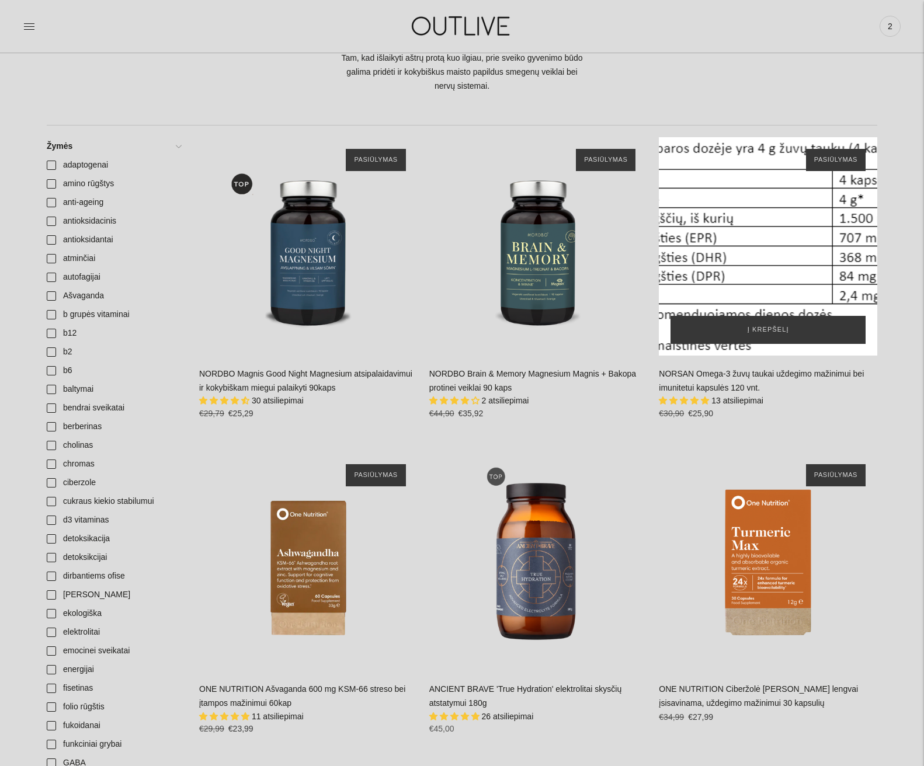
click at [782, 304] on div "NORSAN Omega-3 žuvų taukai uždegimo mažinimui bei imunitetui kapsulės 120 vnt.\a" at bounding box center [768, 246] width 218 height 218
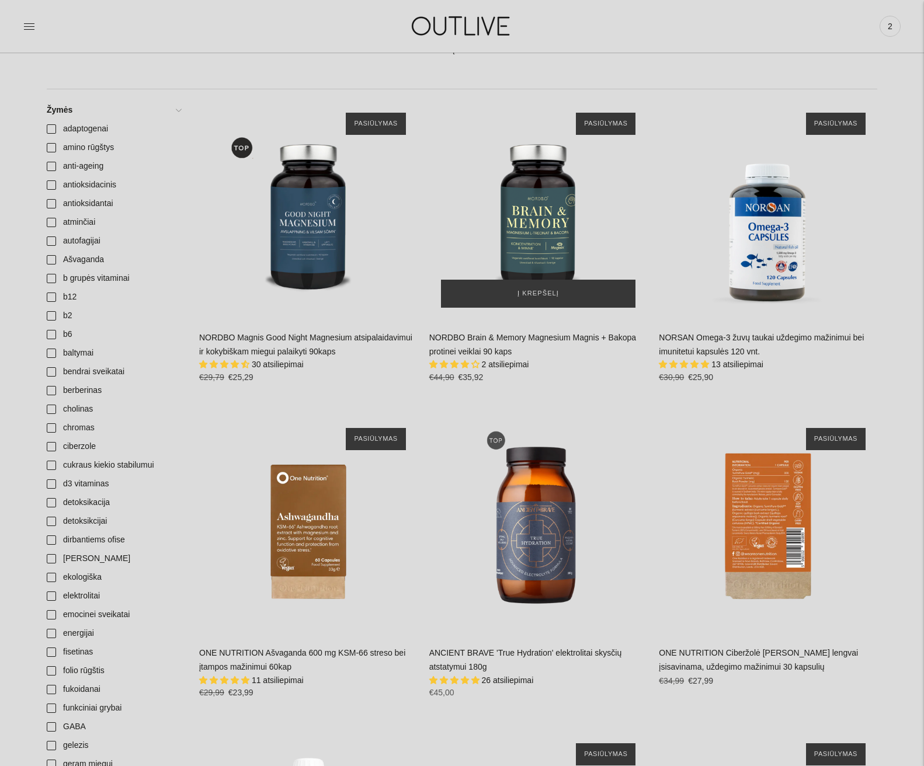
scroll to position [0, 0]
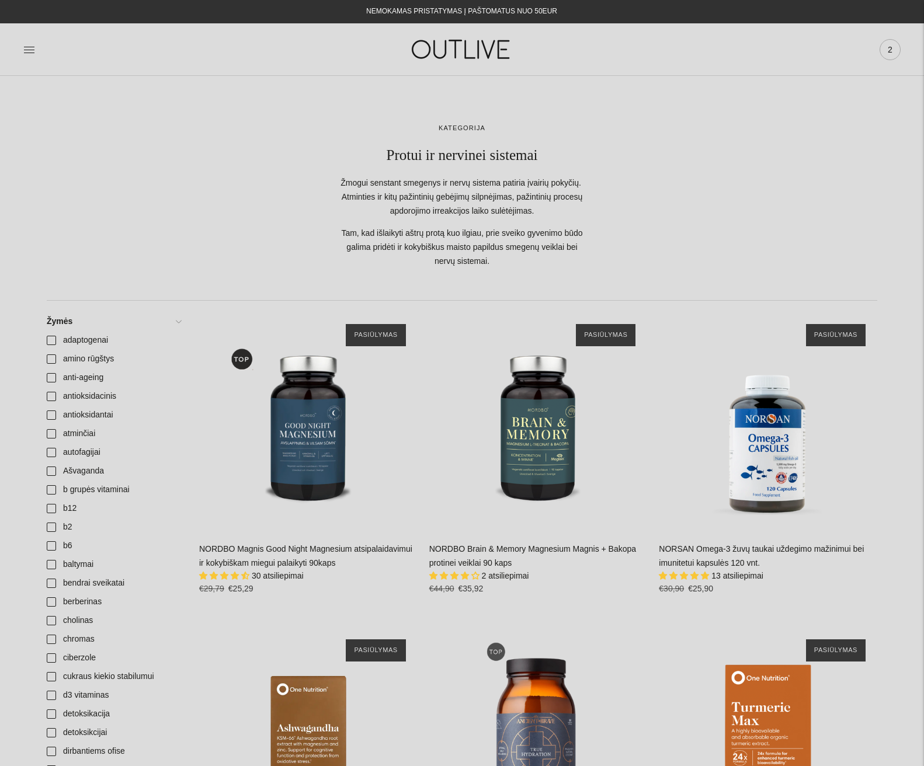
click at [888, 50] on span "2" at bounding box center [890, 49] width 16 height 16
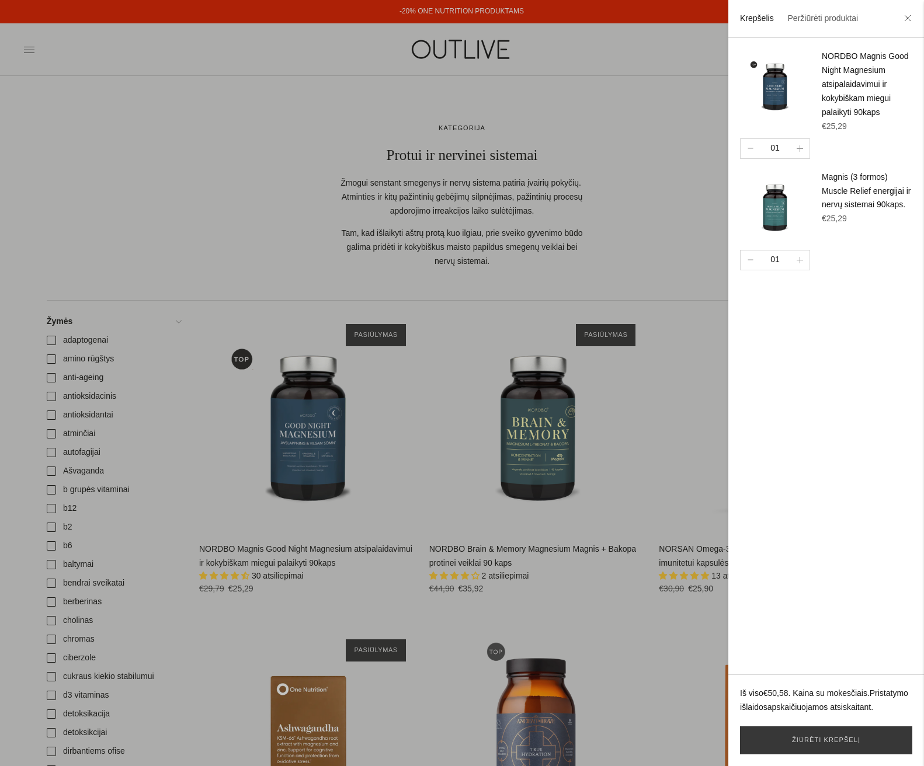
click at [839, 63] on h4 "NORDBO Magnis Good Night Magnesium atsipalaidavimui ir kokybiškam miegui palaik…" at bounding box center [867, 85] width 91 height 70
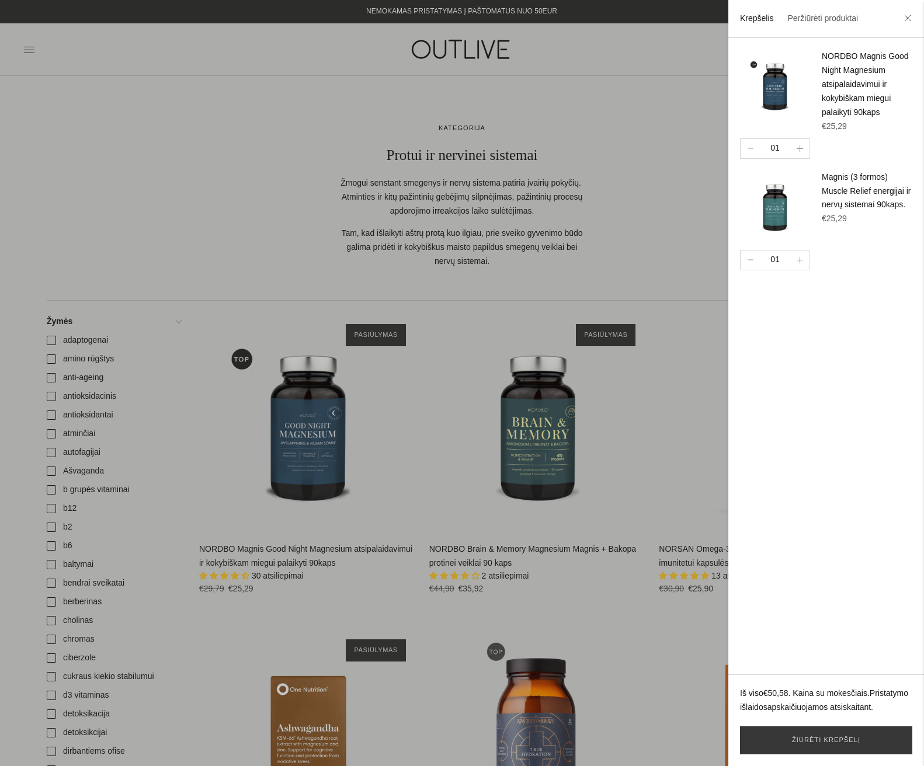
click at [475, 324] on div at bounding box center [462, 383] width 924 height 766
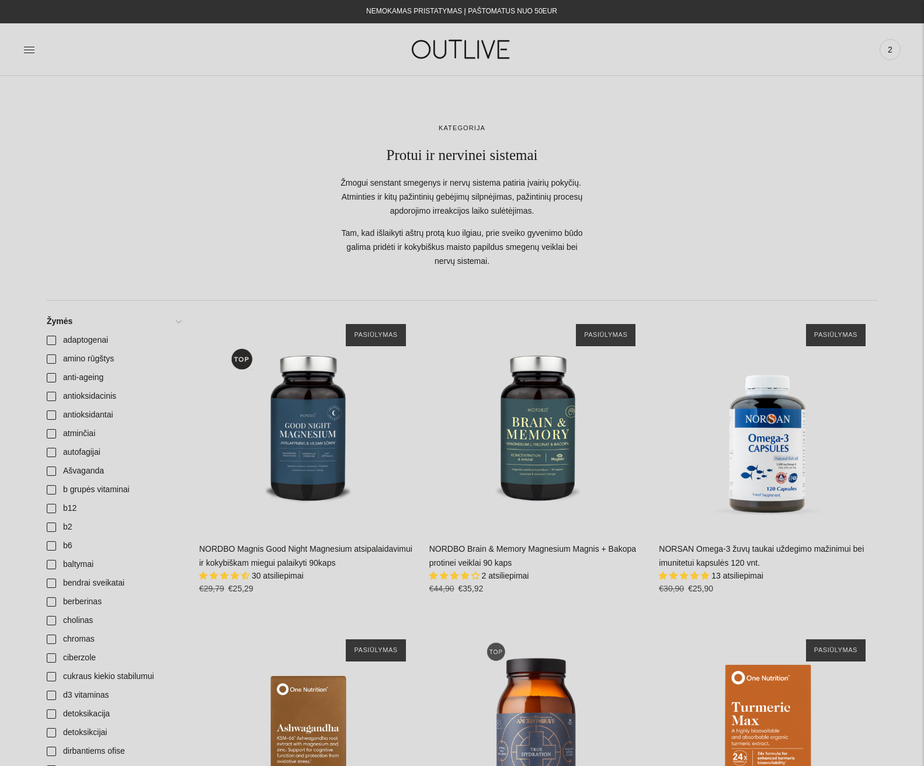
click at [279, 552] on link "NORDBO Magnis Good Night Magnesium atsipalaidavimui ir kokybiškam miegui palaik…" at bounding box center [305, 555] width 213 height 23
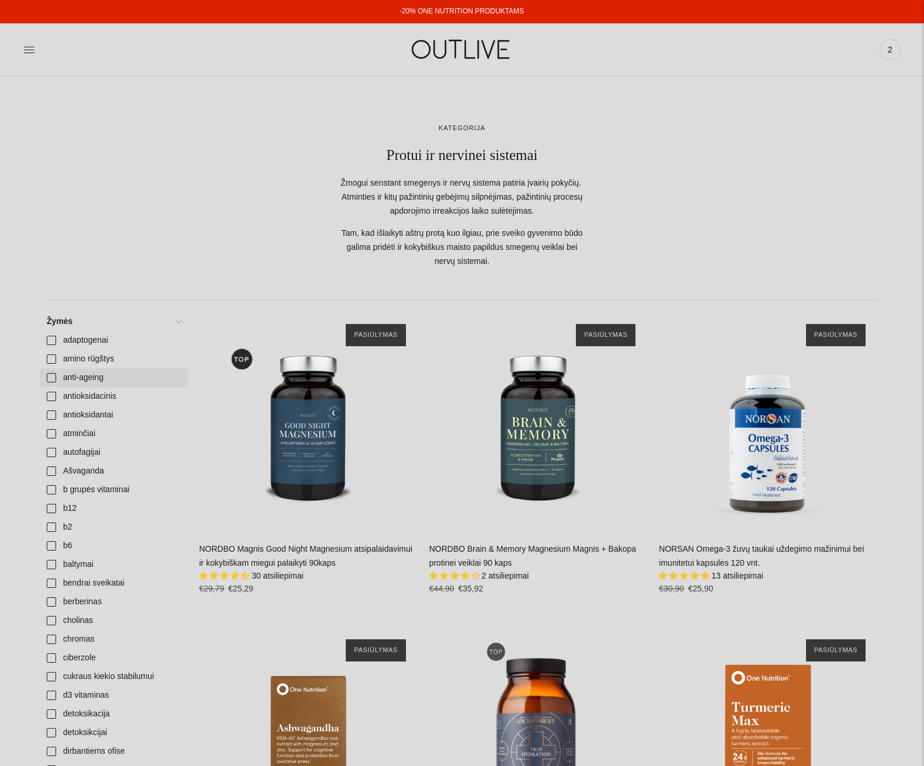
click at [79, 373] on link "anti-ageing" at bounding box center [114, 378] width 148 height 19
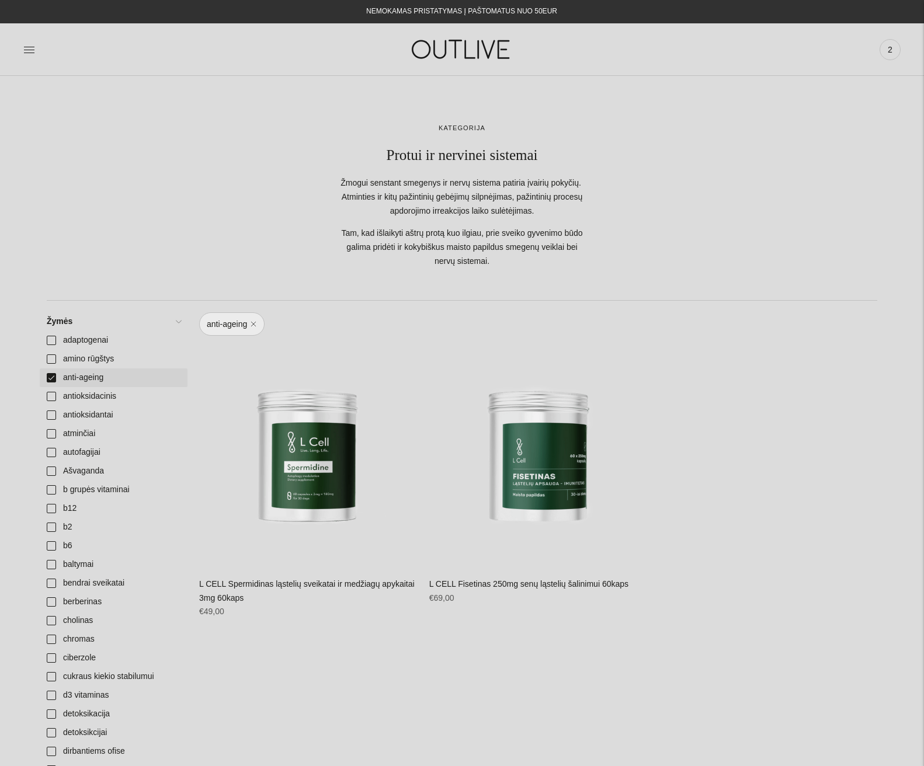
click at [50, 378] on link "anti-ageing" at bounding box center [114, 378] width 148 height 19
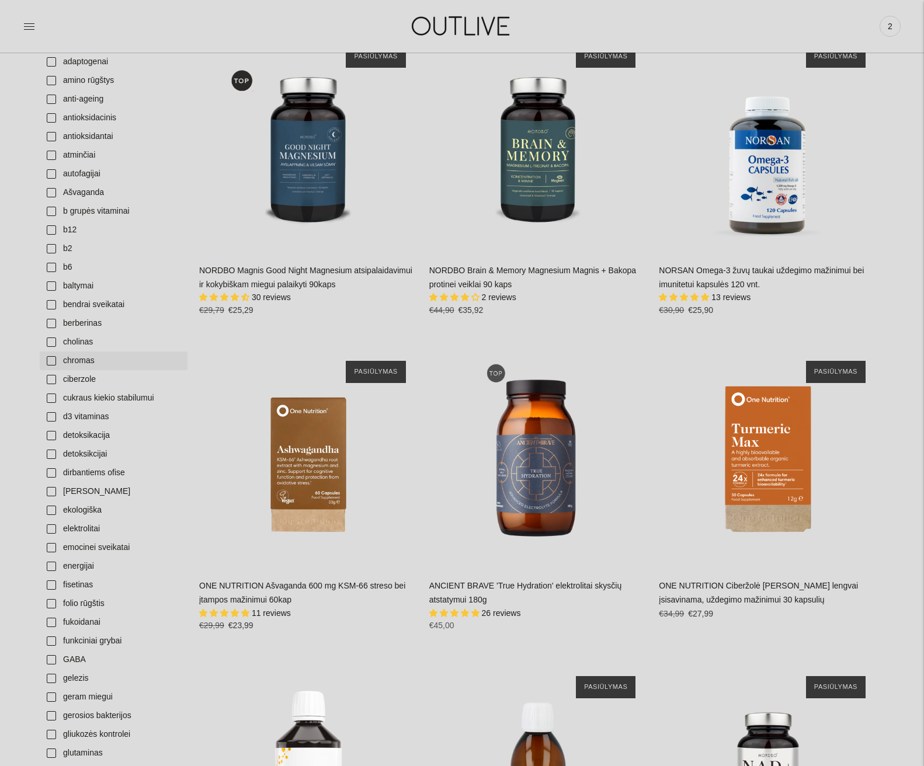
scroll to position [292, 0]
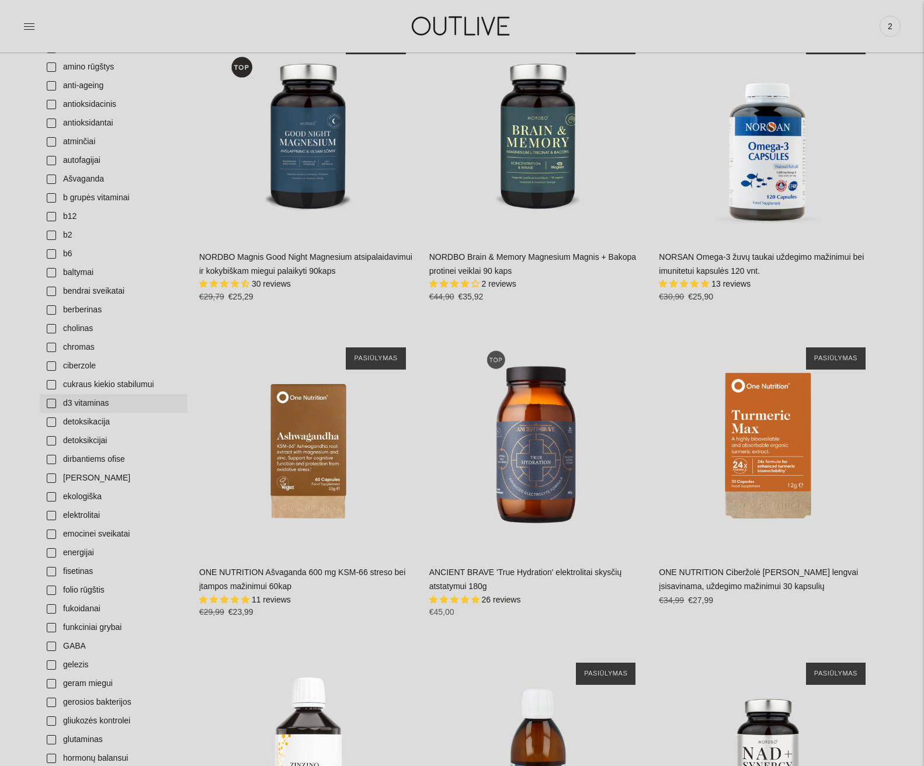
click at [91, 407] on link "d3 vitaminas" at bounding box center [114, 403] width 148 height 19
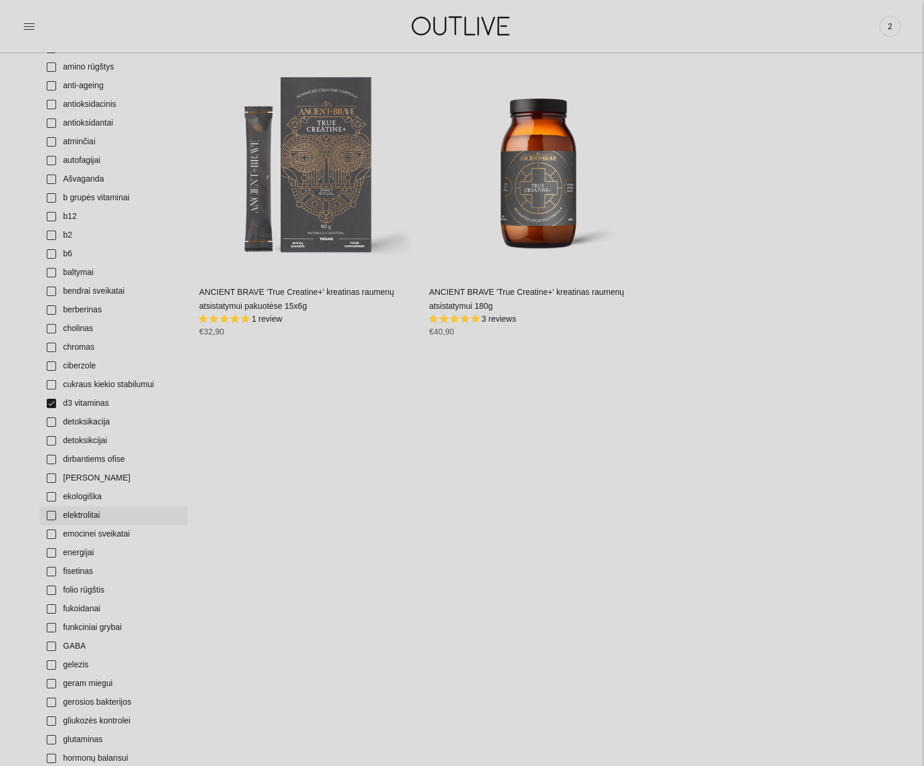
click at [88, 515] on link "elektrolitai" at bounding box center [114, 515] width 148 height 19
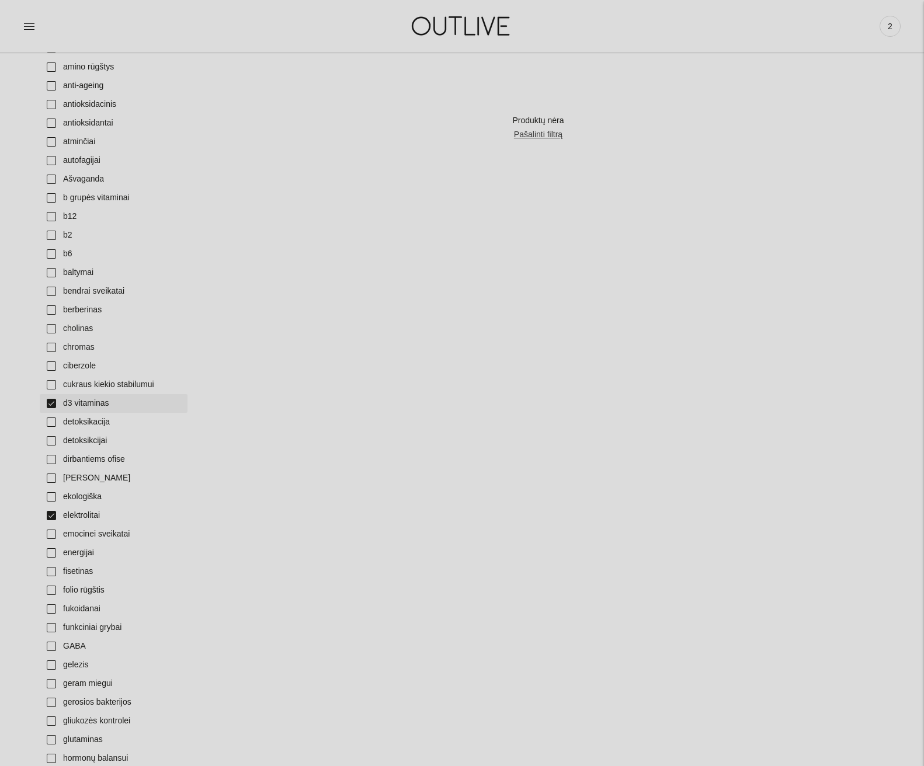
click at [55, 401] on link "d3 vitaminas" at bounding box center [114, 403] width 148 height 19
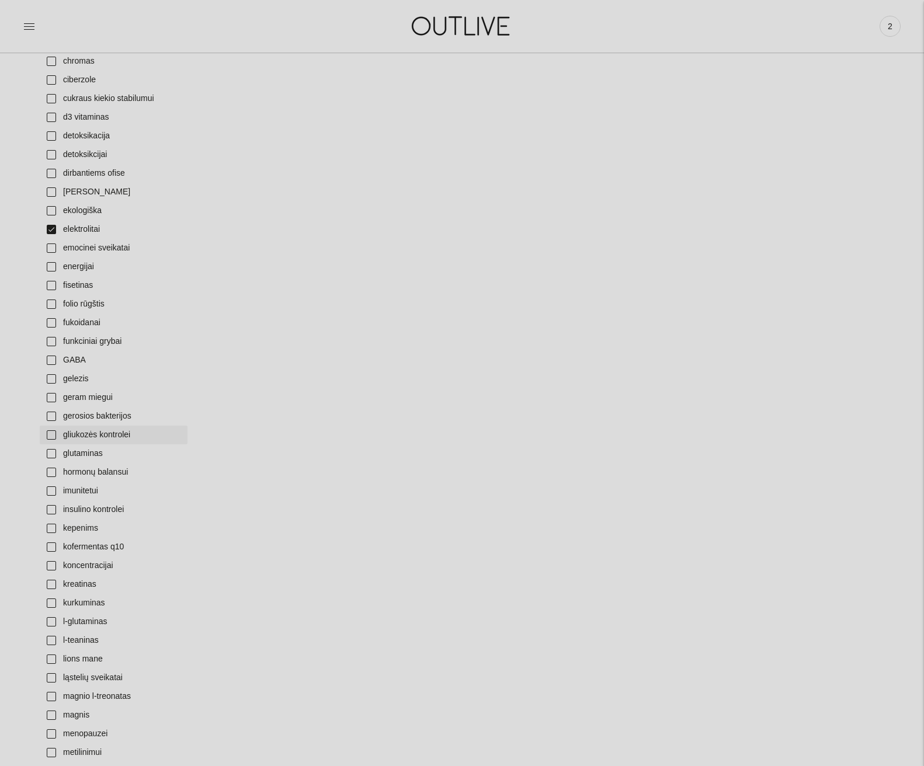
scroll to position [584, 0]
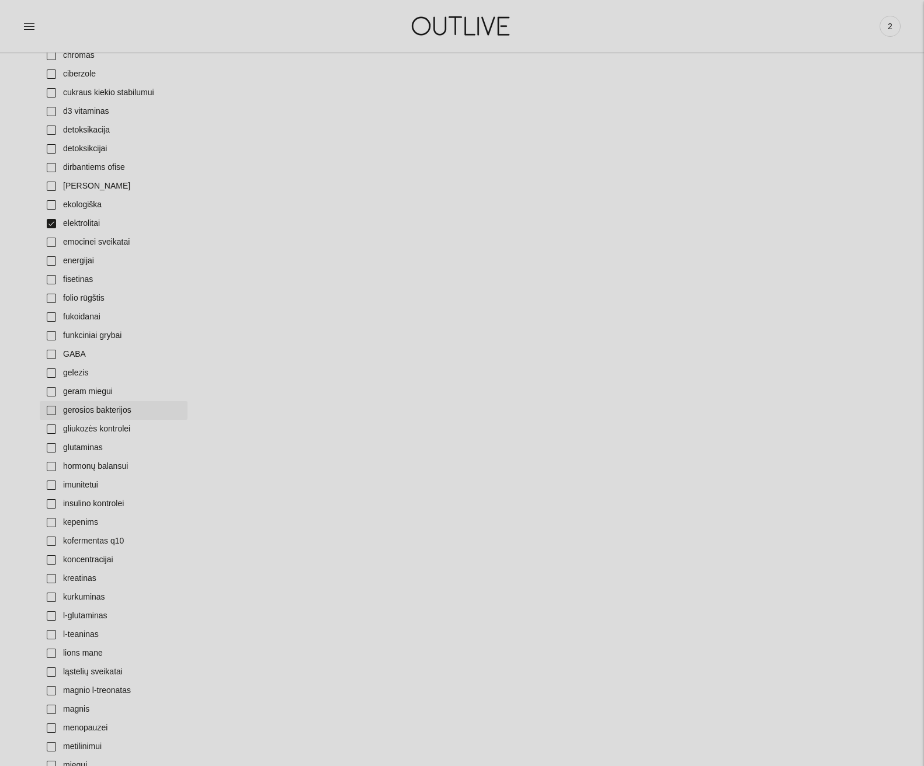
click at [87, 410] on link "gerosios bakterijos" at bounding box center [114, 410] width 148 height 19
click at [52, 223] on link "elektrolitai" at bounding box center [114, 223] width 148 height 19
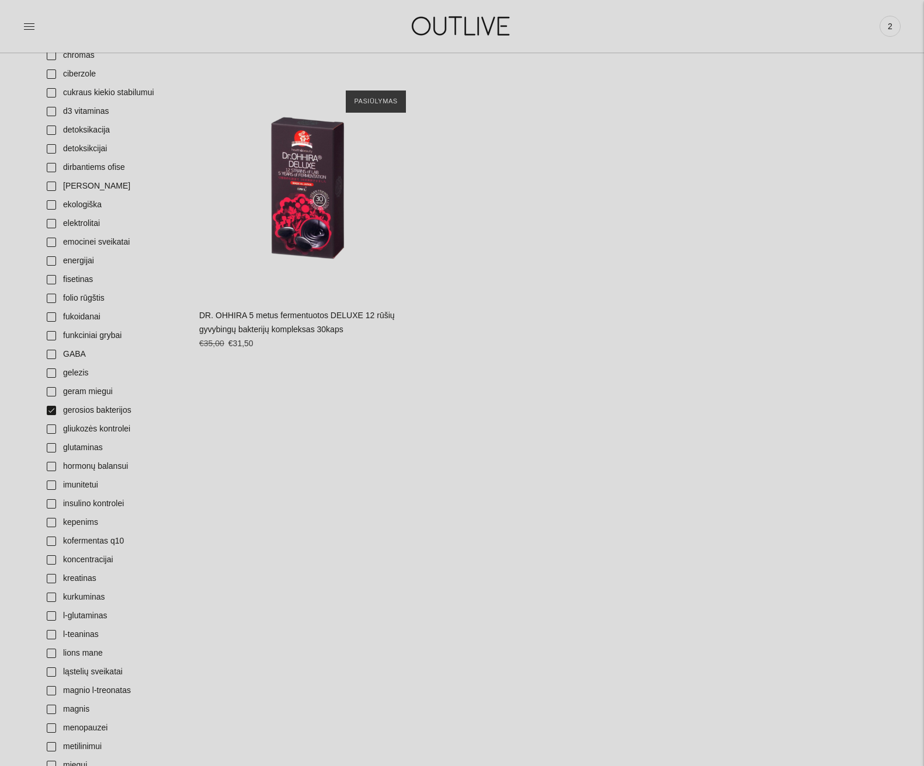
click at [296, 317] on link "DR. OHHIRA 5 metus fermentuotos DELUXE 12 rūšių gyvybingų bakterijų kompleksas …" at bounding box center [297, 322] width 196 height 23
click at [55, 409] on link "gerosios bakterijos" at bounding box center [114, 410] width 148 height 19
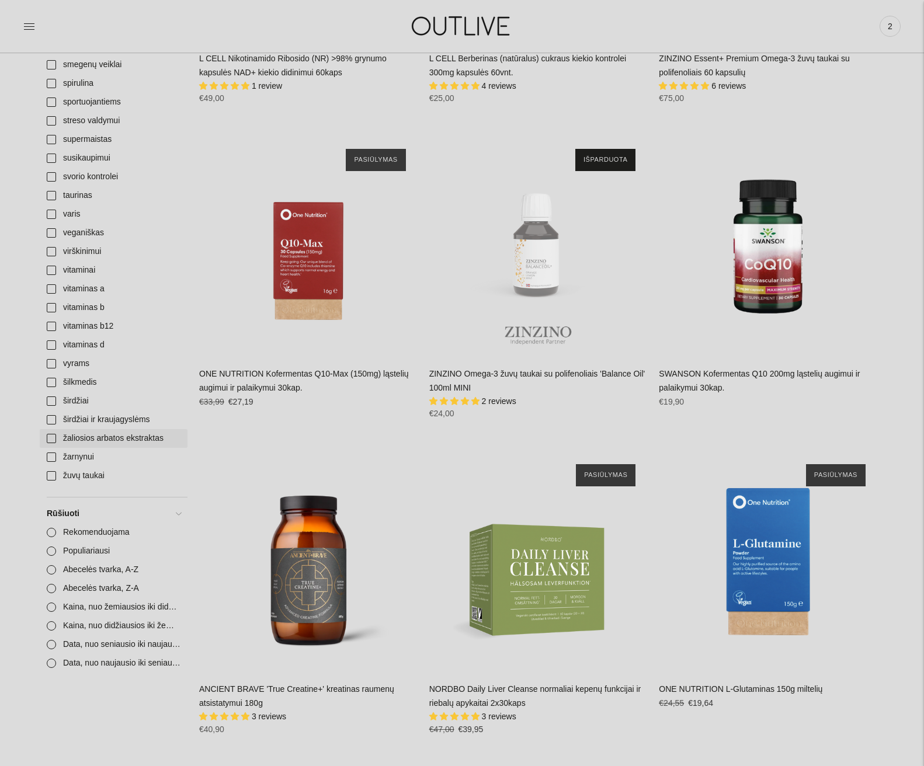
scroll to position [1811, 0]
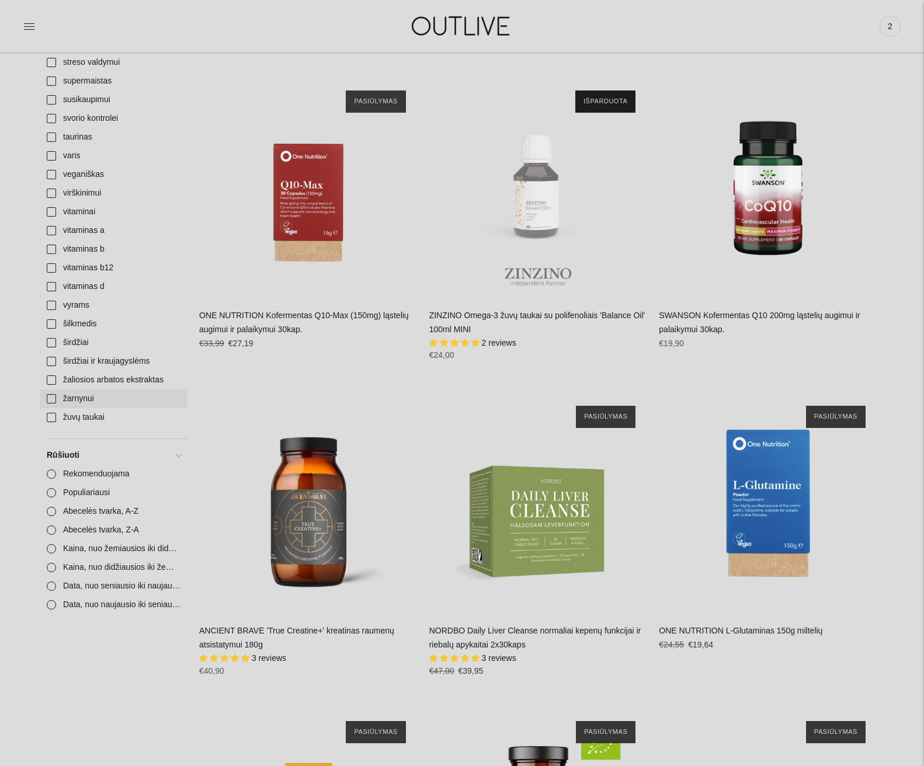
click at [51, 400] on link "žarnynui" at bounding box center [114, 399] width 148 height 19
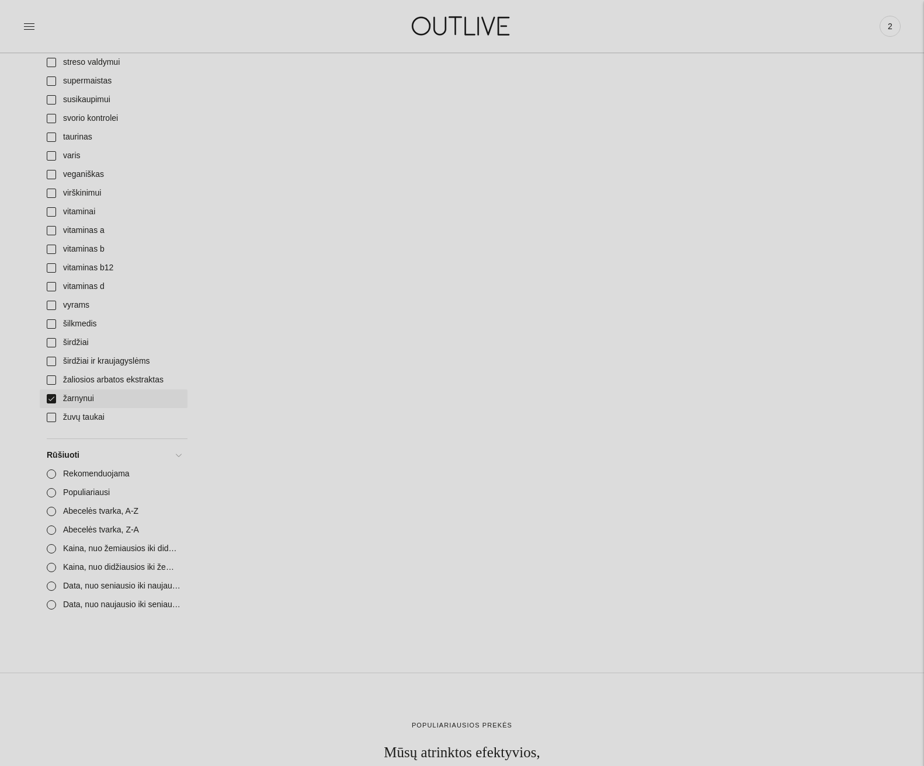
click at [51, 400] on link "žarnynui" at bounding box center [114, 399] width 148 height 19
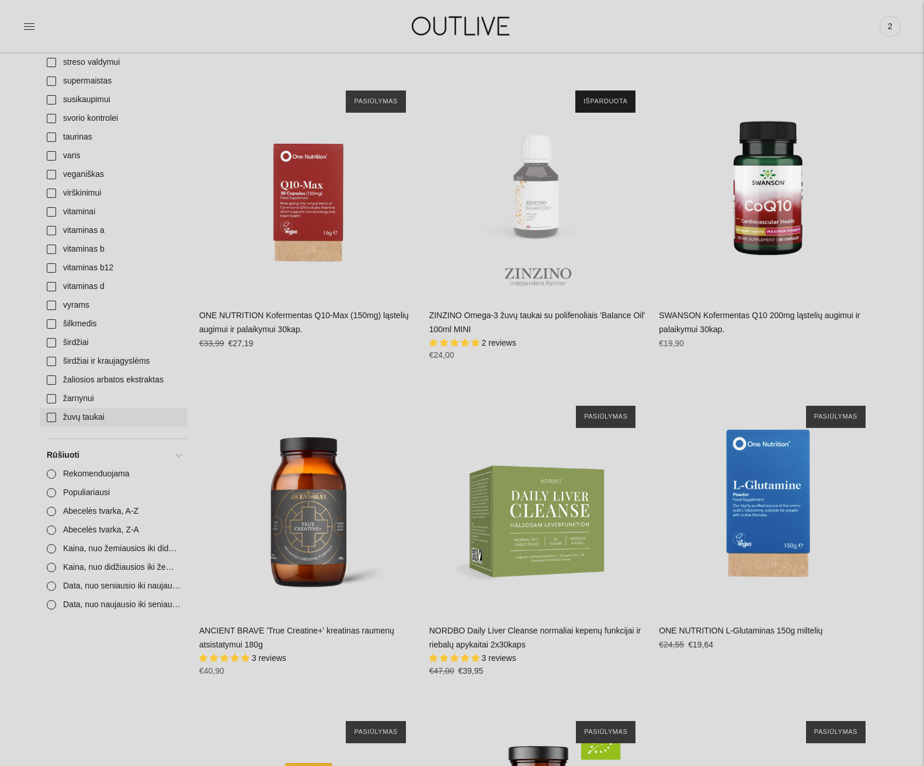
click at [53, 417] on link "žuvų taukai" at bounding box center [114, 417] width 148 height 19
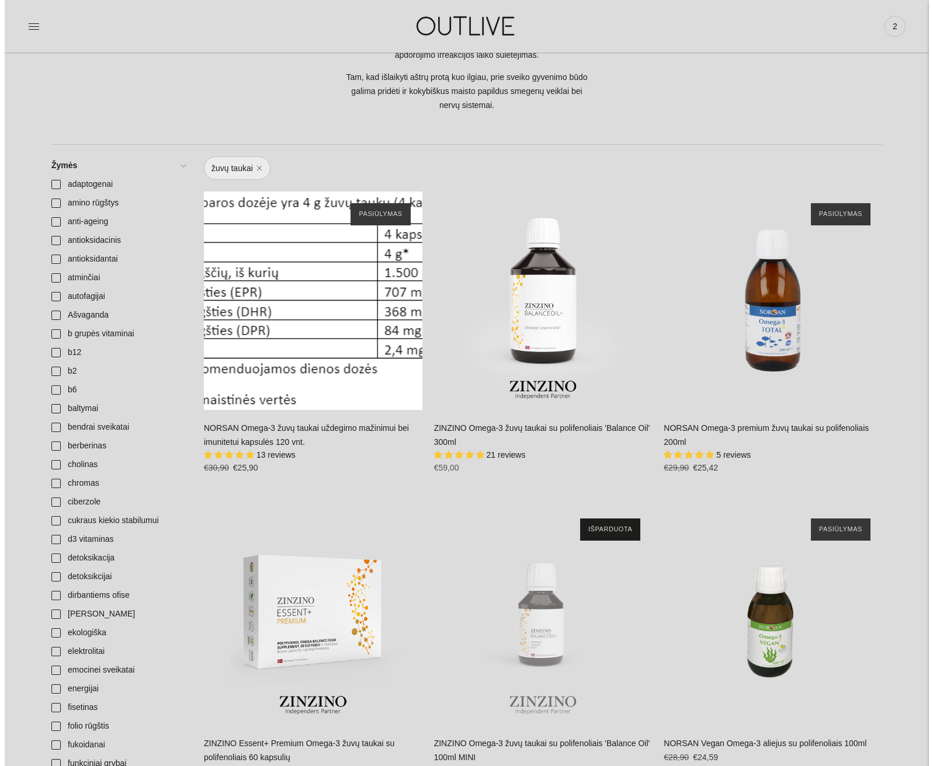
scroll to position [175, 0]
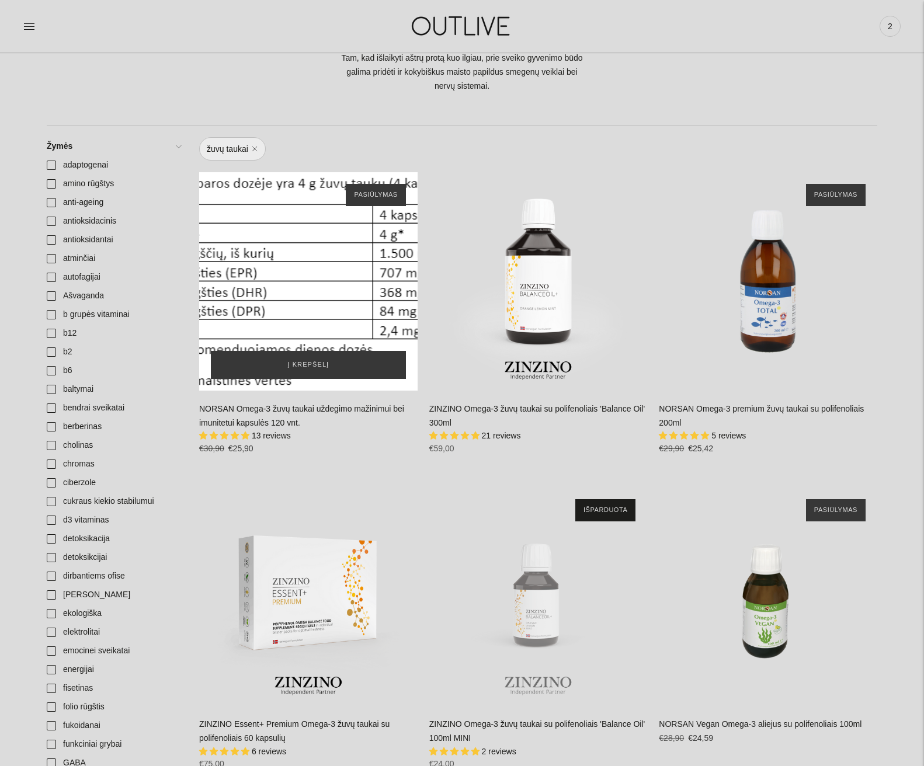
click at [291, 301] on div "NORSAN Omega-3 žuvų taukai uždegimo mažinimui bei imunitetui kapsulės 120 vnt.\a" at bounding box center [308, 281] width 218 height 218
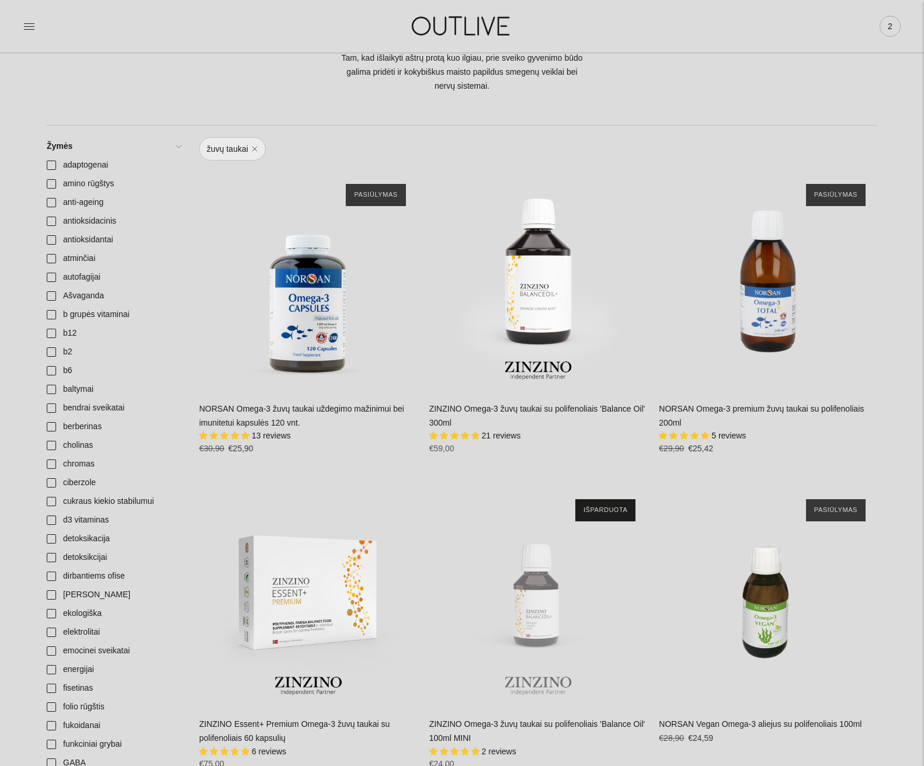
click at [890, 27] on span "2" at bounding box center [890, 26] width 16 height 16
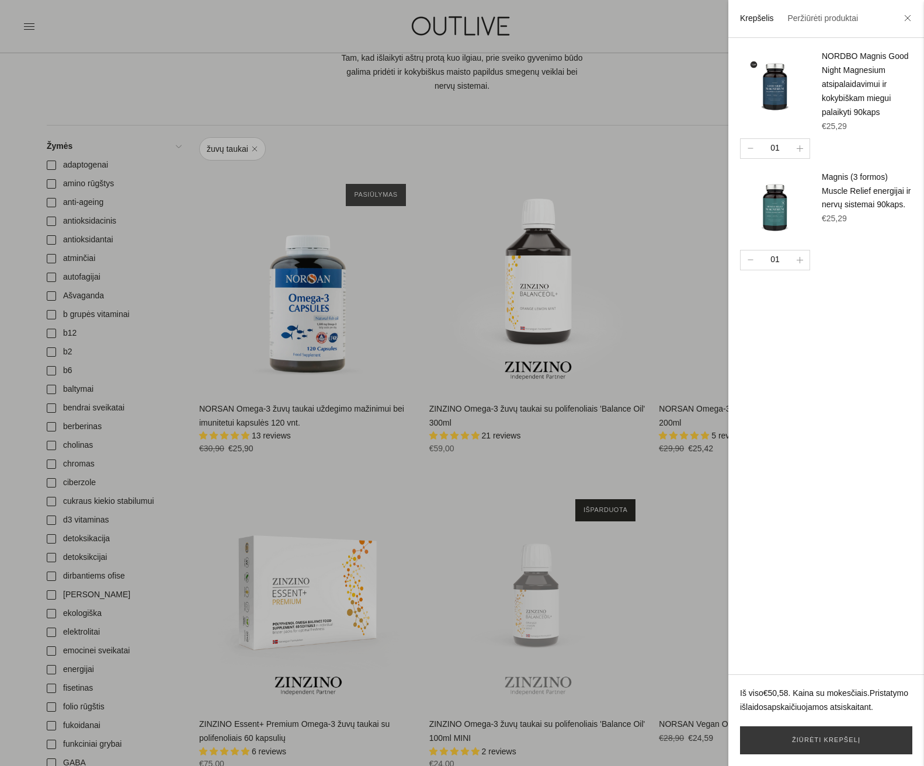
click at [193, 206] on div at bounding box center [462, 383] width 924 height 766
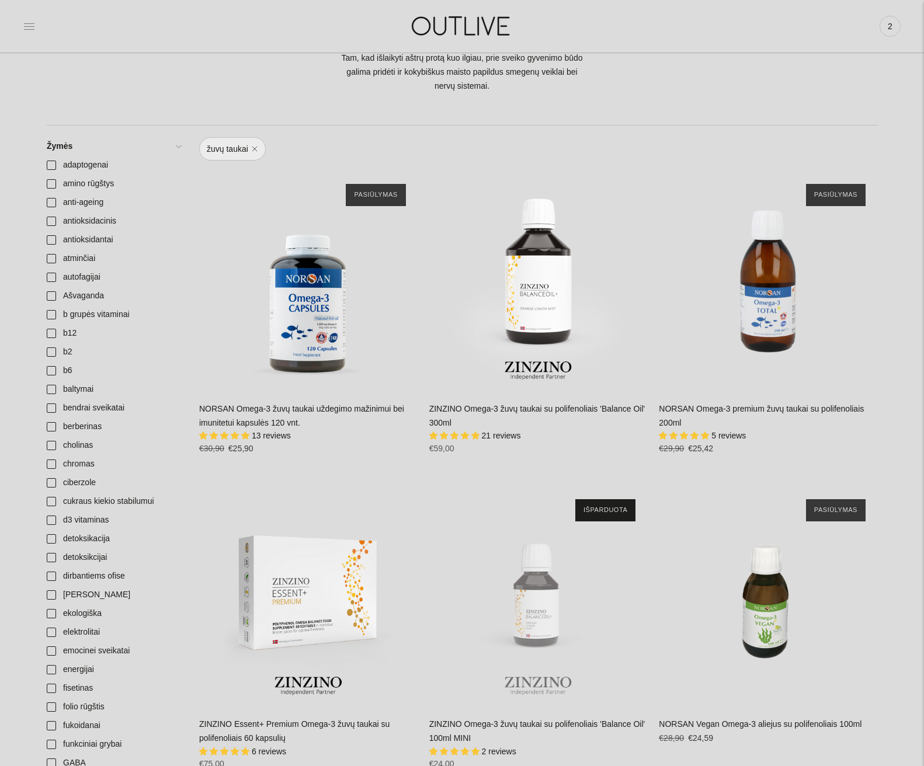
click at [27, 26] on icon at bounding box center [29, 26] width 11 height 6
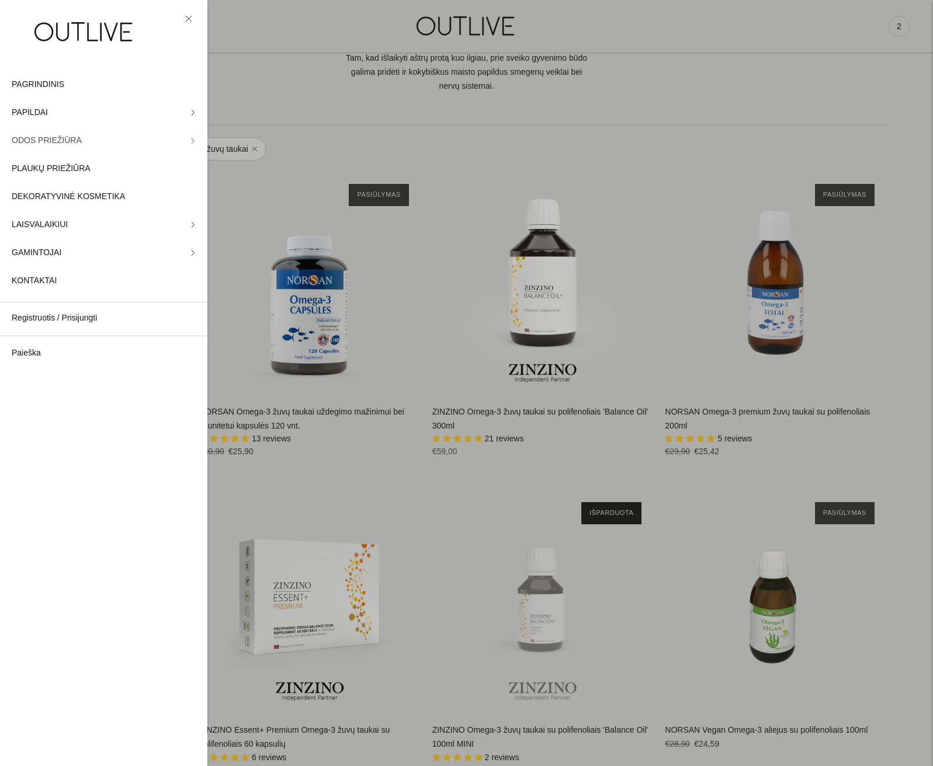
click at [181, 142] on link "ODOS PRIEŽIŪRA" at bounding box center [103, 141] width 207 height 28
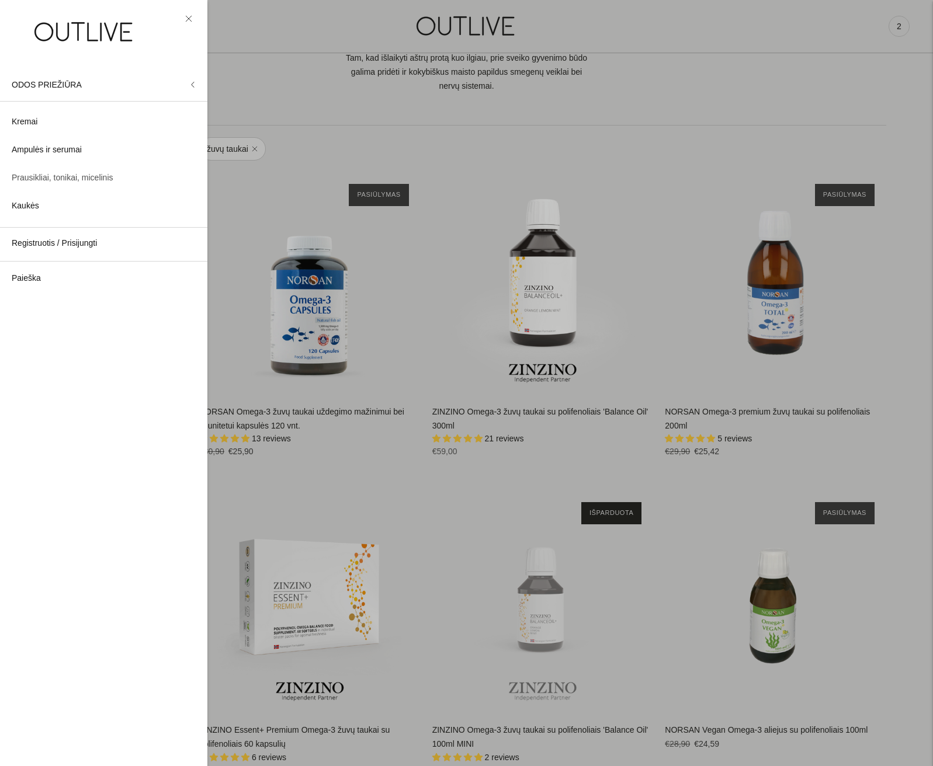
click at [59, 175] on span "Prausikliai, tonikai, micelinis" at bounding box center [63, 178] width 102 height 14
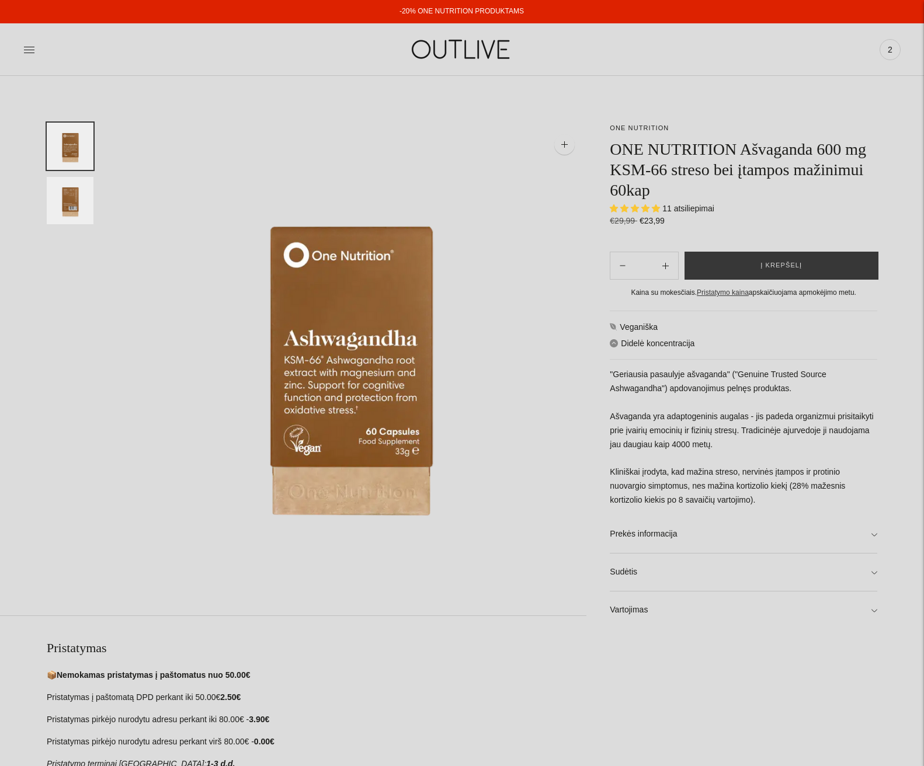
select select "**********"
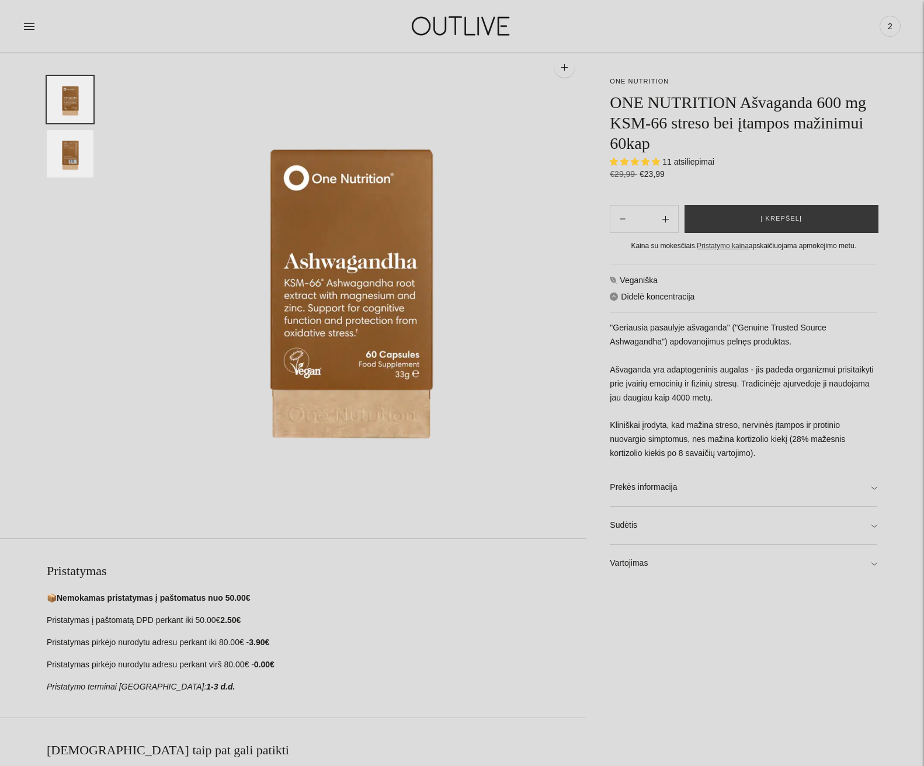
scroll to position [58, 0]
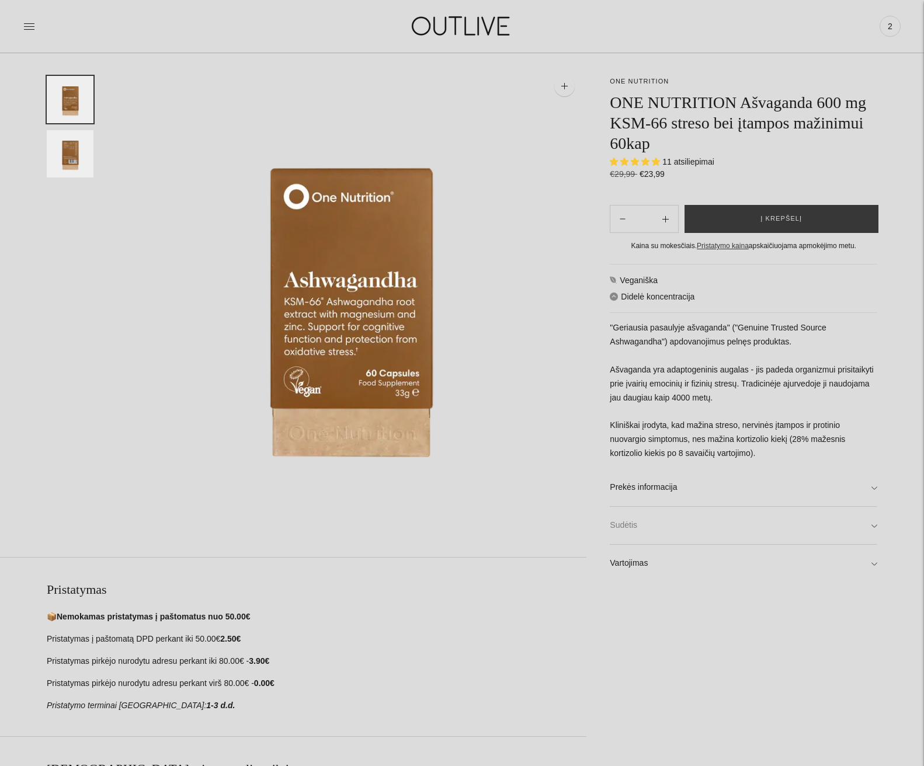
click at [870, 525] on link "Sudėtis" at bounding box center [744, 525] width 268 height 37
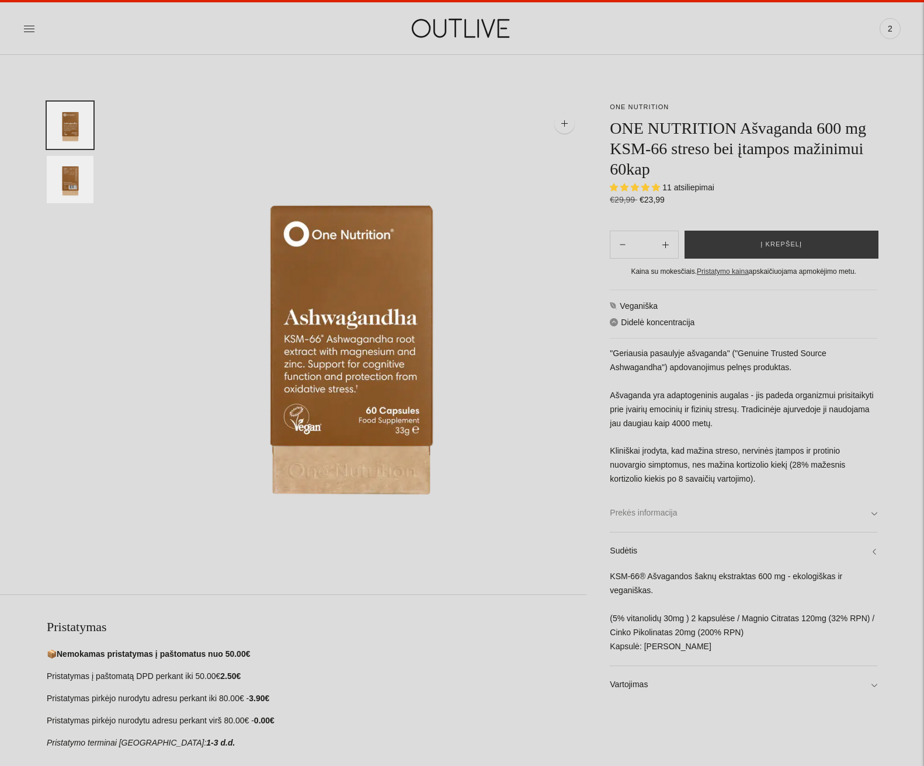
scroll to position [0, 0]
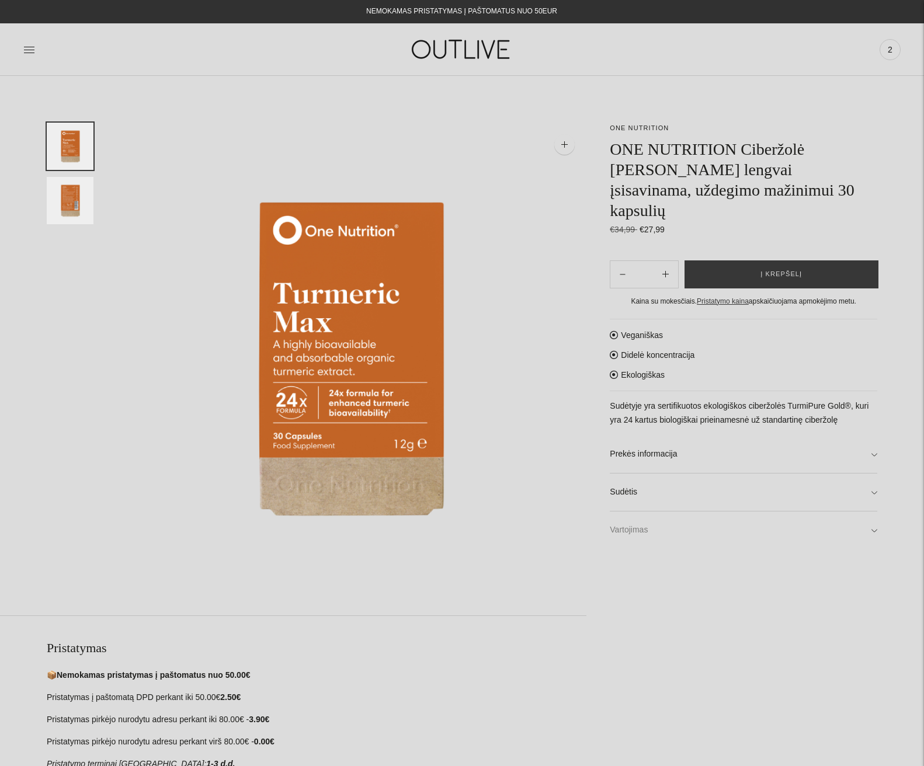
click at [872, 512] on link "Vartojimas" at bounding box center [744, 530] width 268 height 37
click at [878, 432] on div "ONE NUTRITION ONE NUTRITION Ciberžolė [PERSON_NAME] lengvai įsisavinama, uždegi…" at bounding box center [462, 681] width 924 height 1117
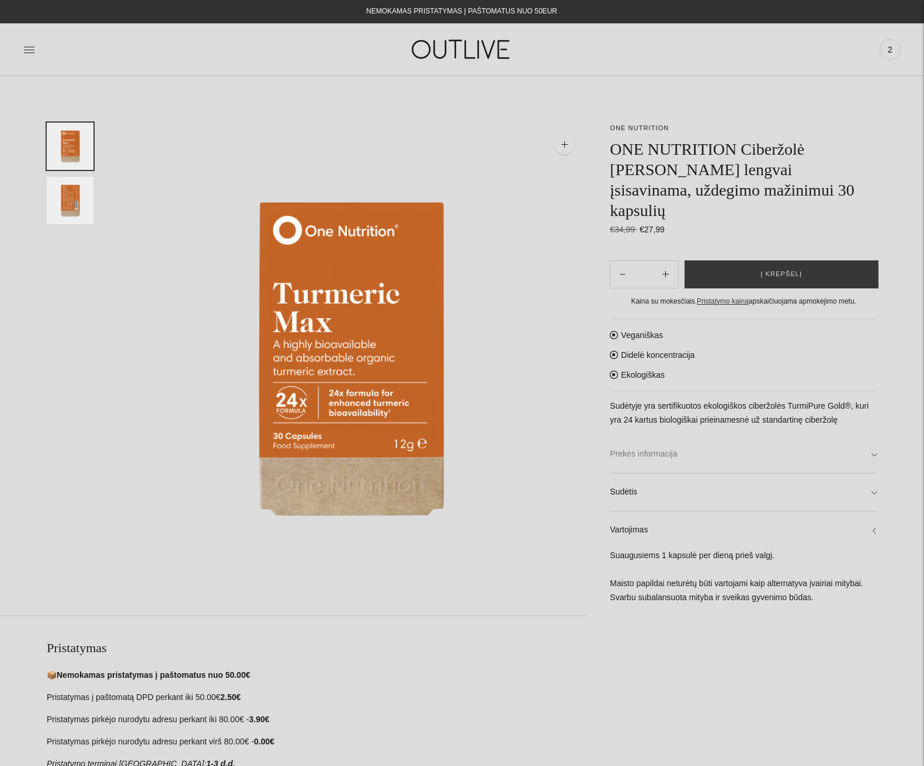
click at [873, 436] on link "Prekės informacija" at bounding box center [744, 454] width 268 height 37
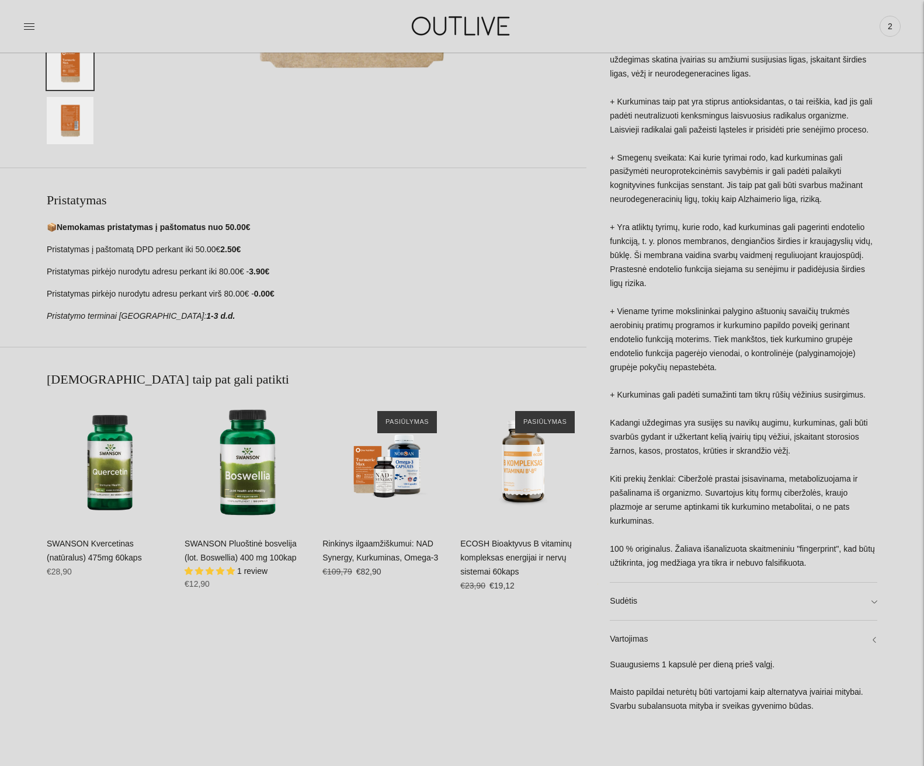
scroll to position [467, 0]
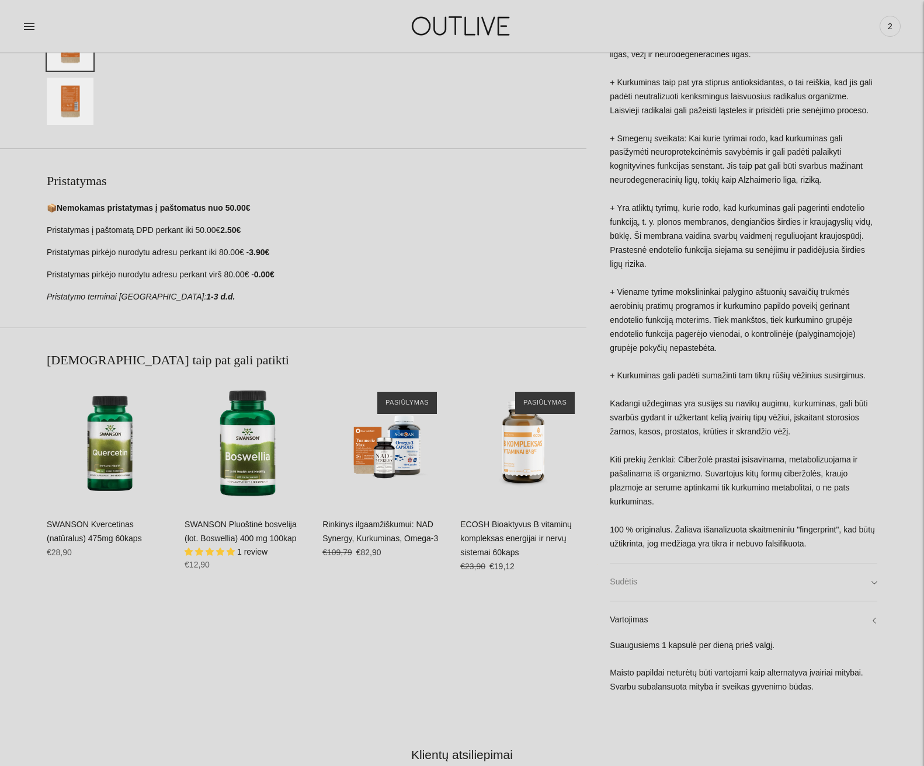
click at [870, 564] on link "Sudėtis" at bounding box center [744, 582] width 268 height 37
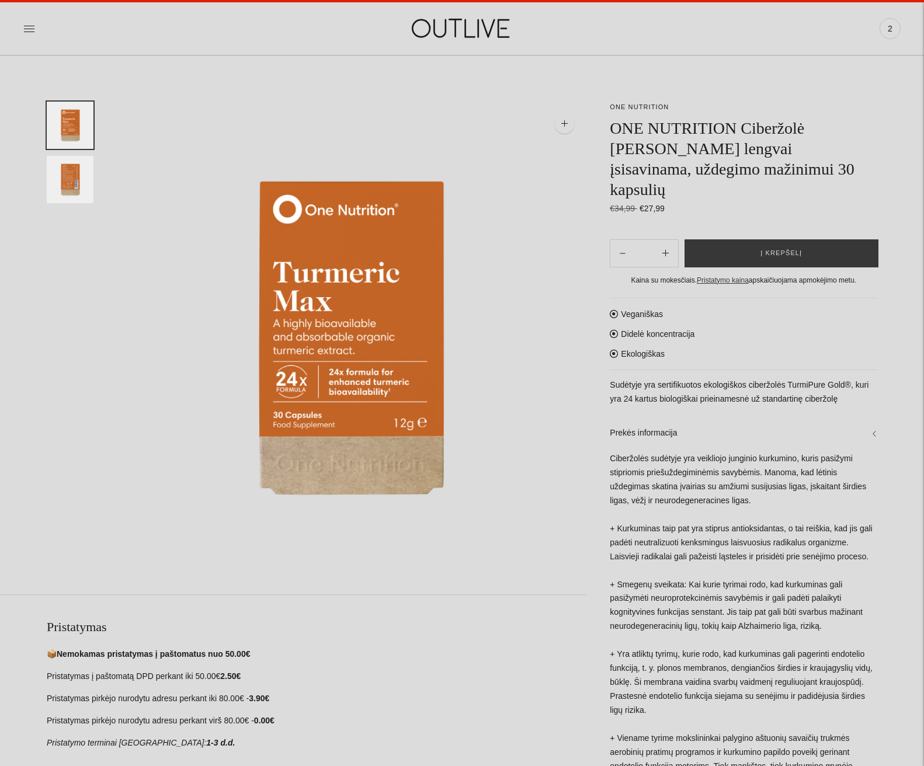
scroll to position [0, 0]
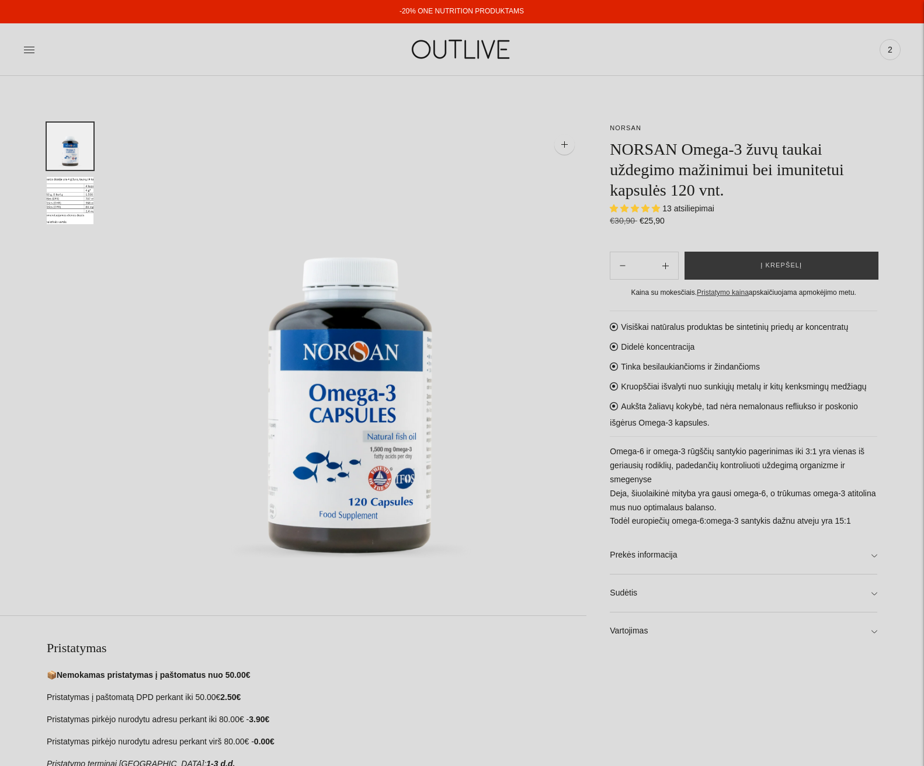
select select "**********"
click at [872, 597] on link "Sudėtis" at bounding box center [744, 593] width 268 height 37
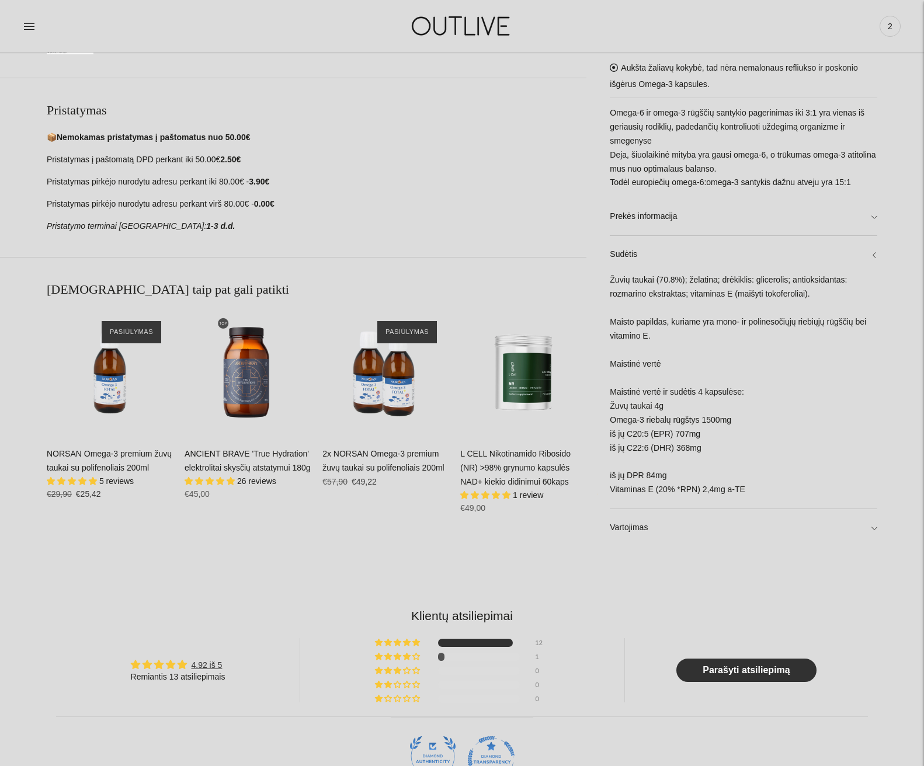
scroll to position [584, 0]
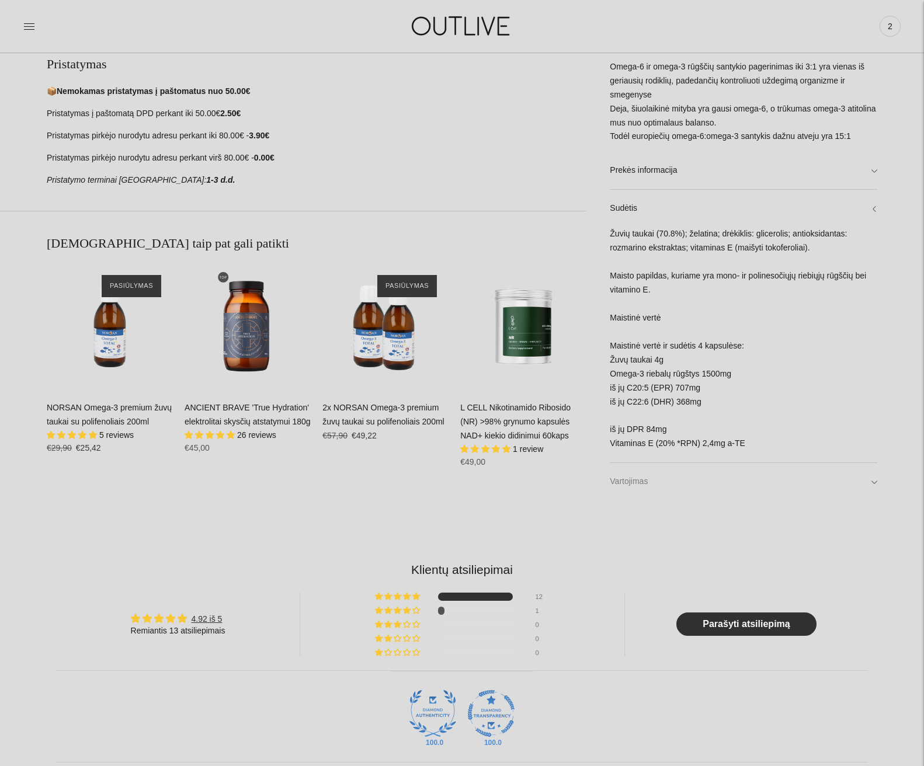
click at [875, 481] on link "Vartojimas" at bounding box center [744, 481] width 268 height 37
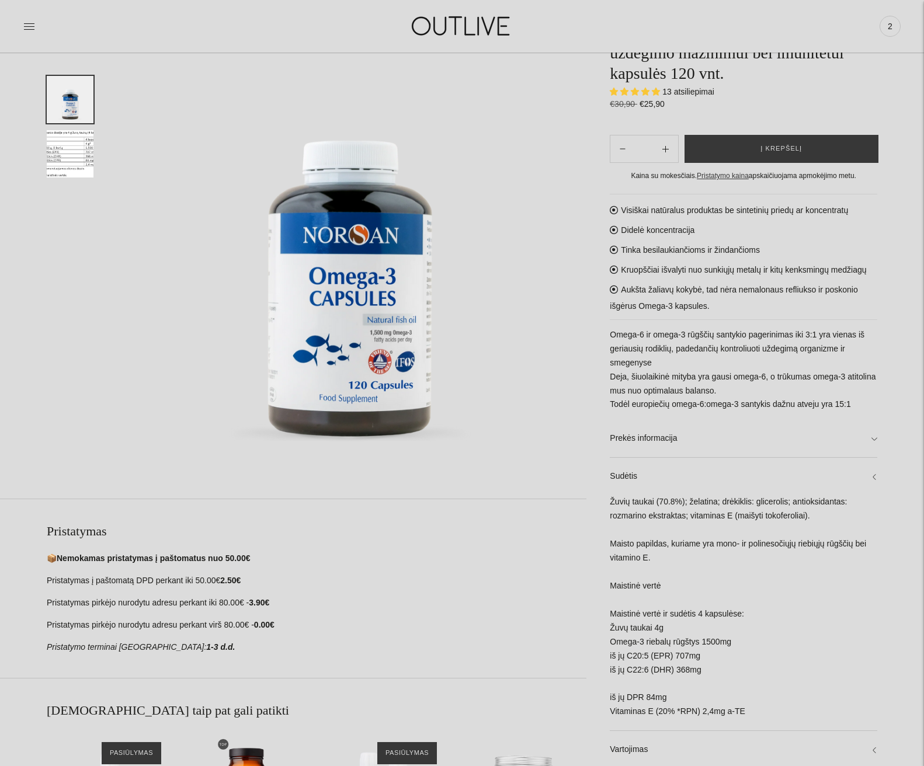
scroll to position [0, 0]
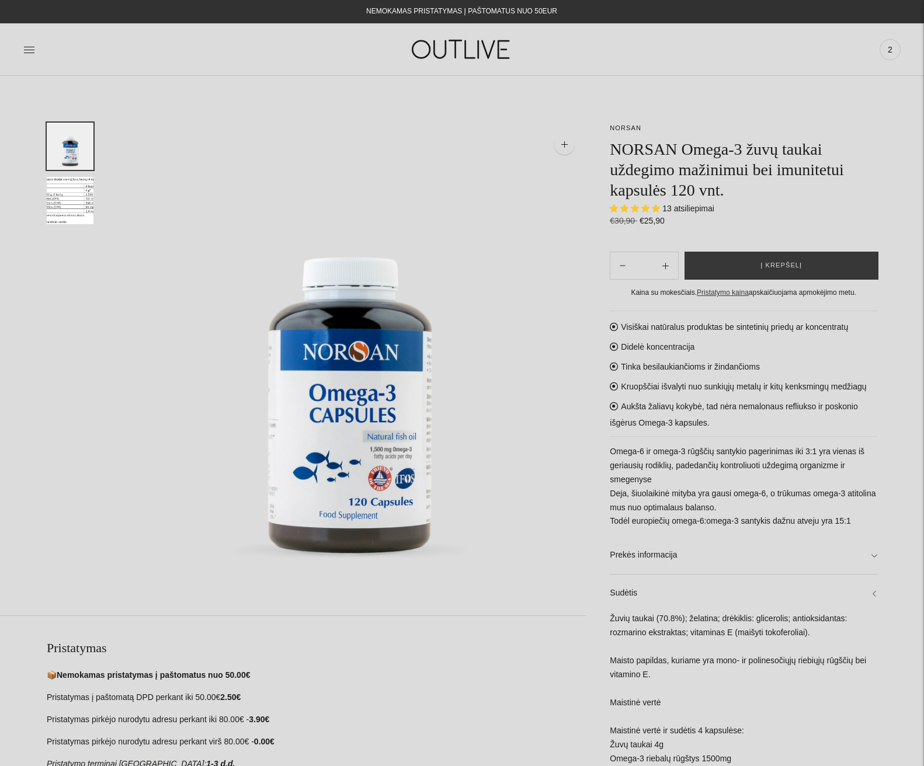
click at [58, 202] on img "Translation missing: en.general.accessibility.image_thumbail" at bounding box center [70, 200] width 47 height 47
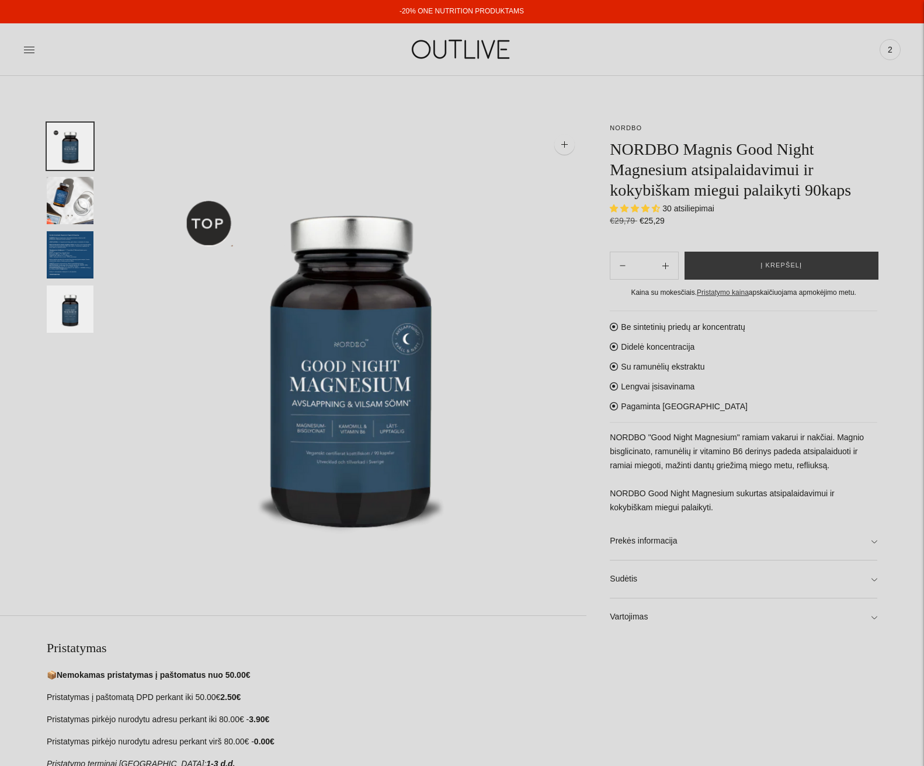
select select "**********"
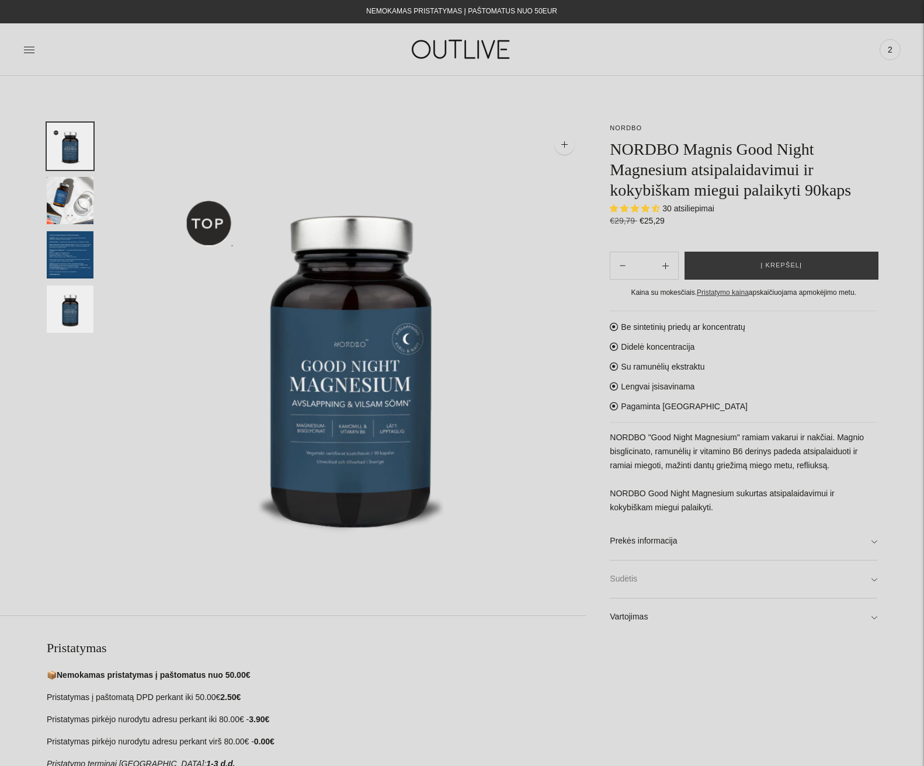
click at [873, 577] on link "Sudėtis" at bounding box center [744, 579] width 268 height 37
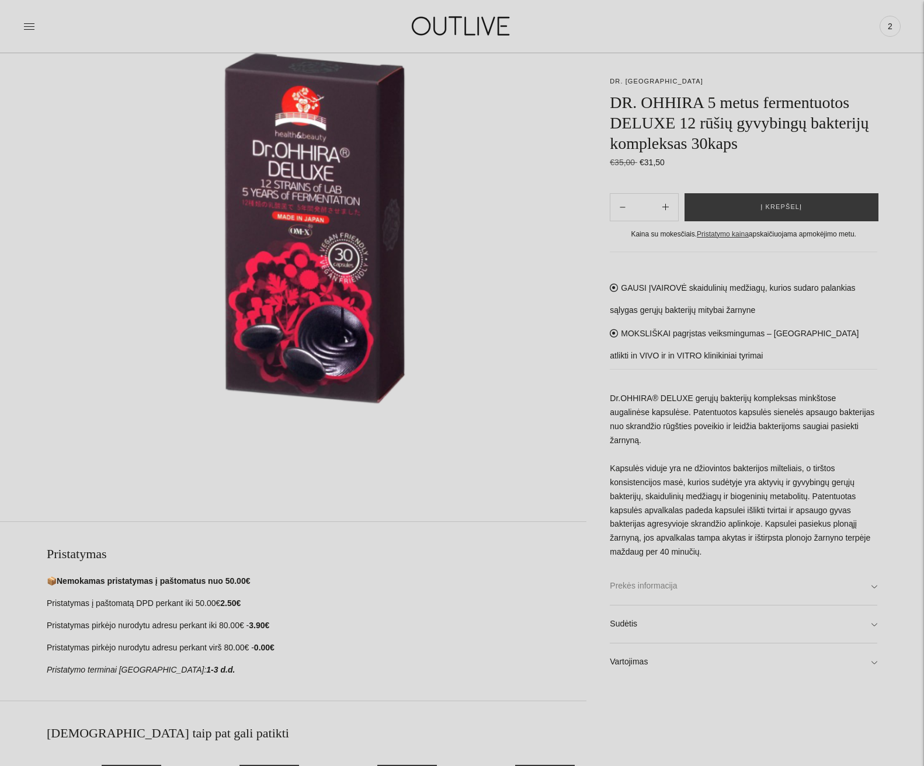
scroll to position [175, 0]
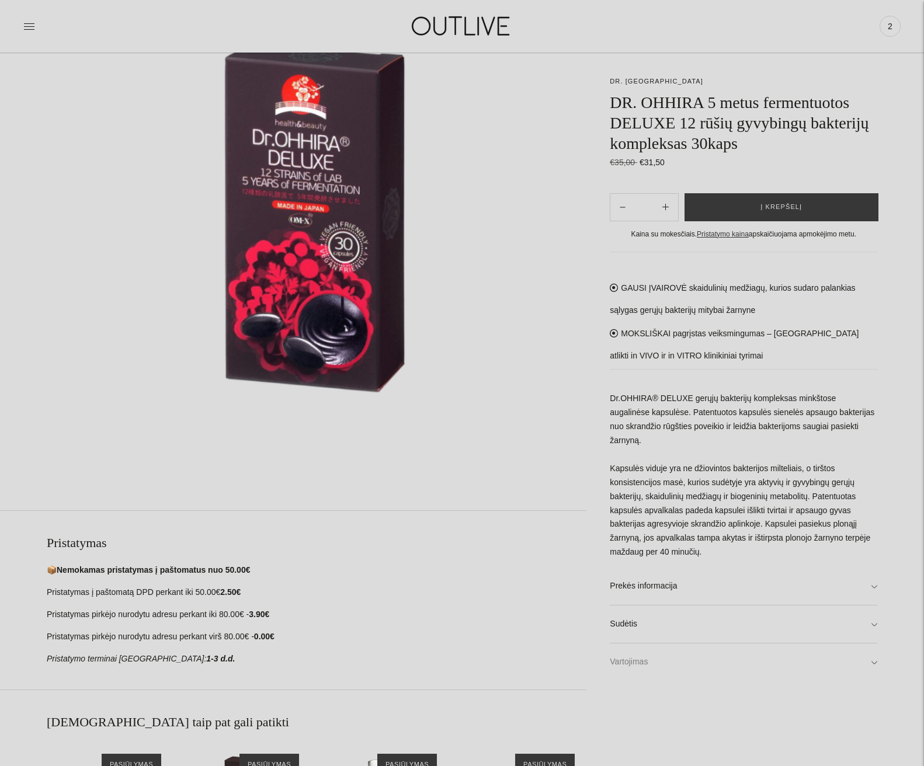
click at [872, 645] on link "Vartojimas" at bounding box center [744, 662] width 268 height 37
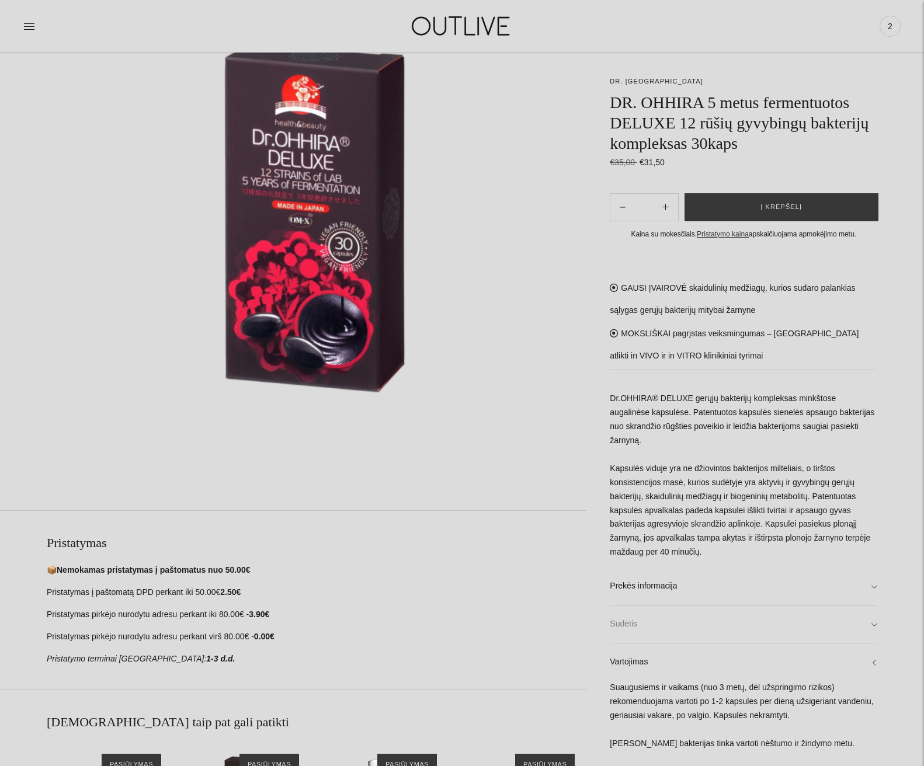
click at [871, 607] on link "Sudėtis" at bounding box center [744, 624] width 268 height 37
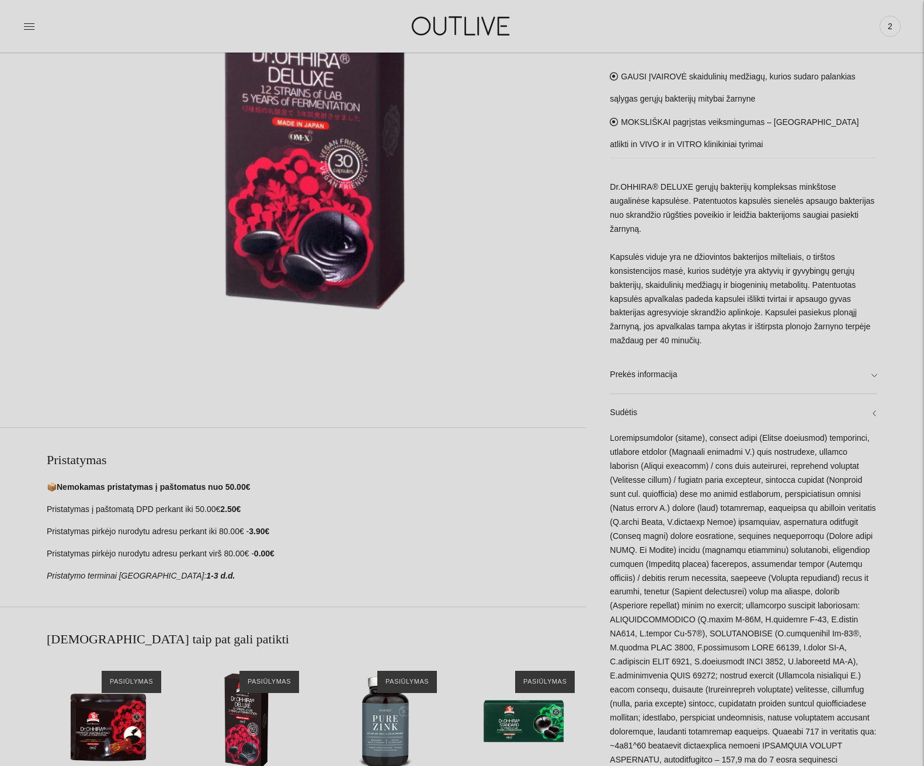
scroll to position [0, 0]
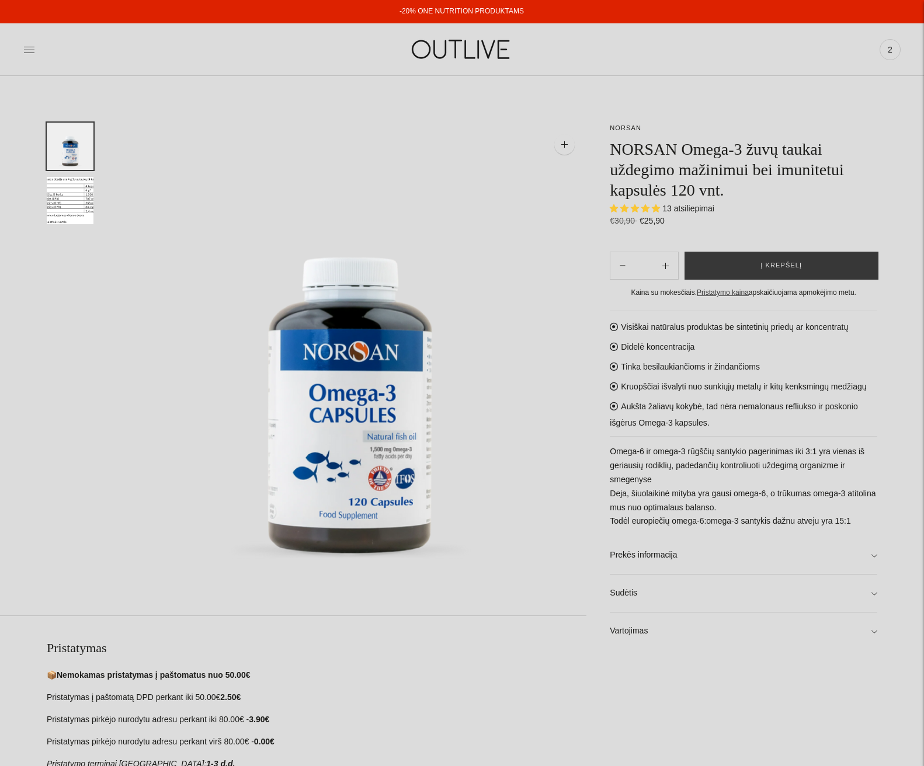
select select "**********"
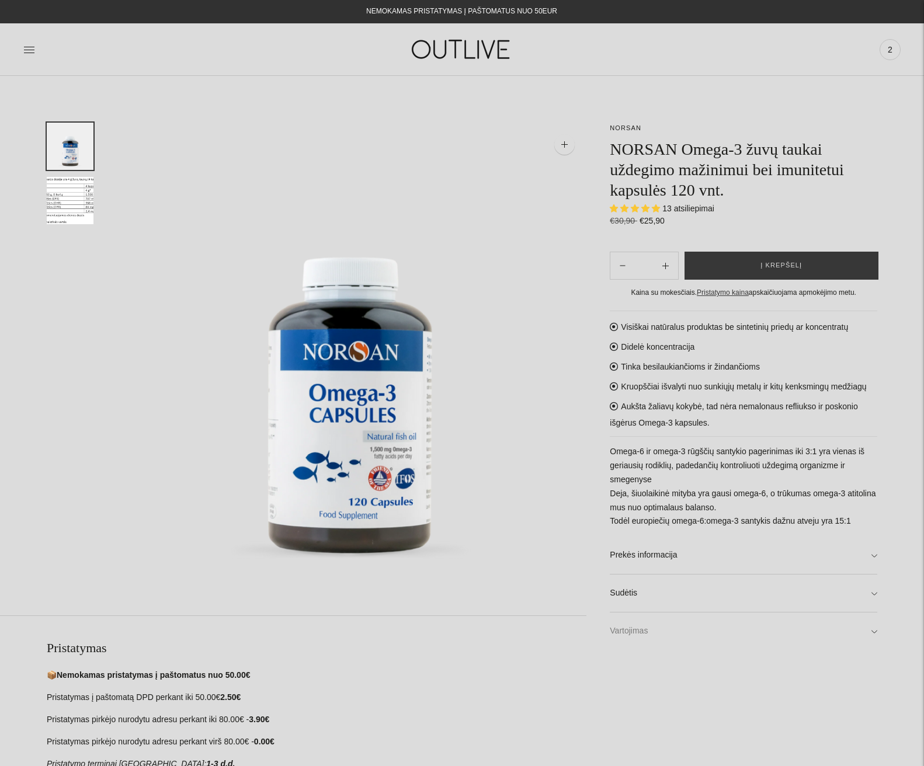
click at [873, 630] on link "Vartojimas" at bounding box center [744, 631] width 268 height 37
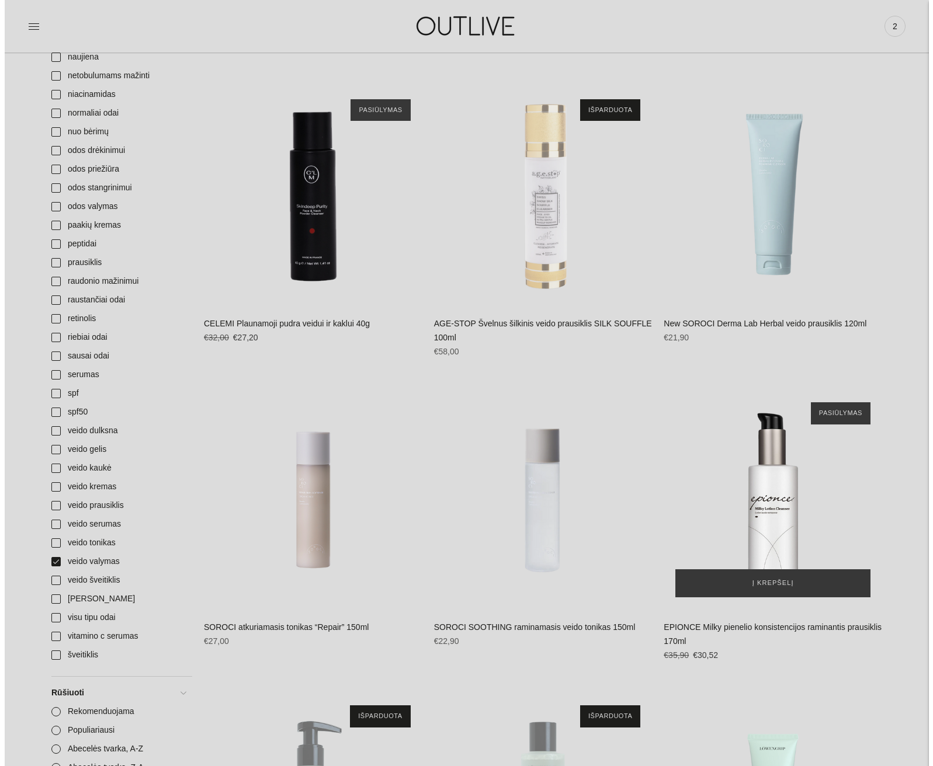
scroll to position [818, 0]
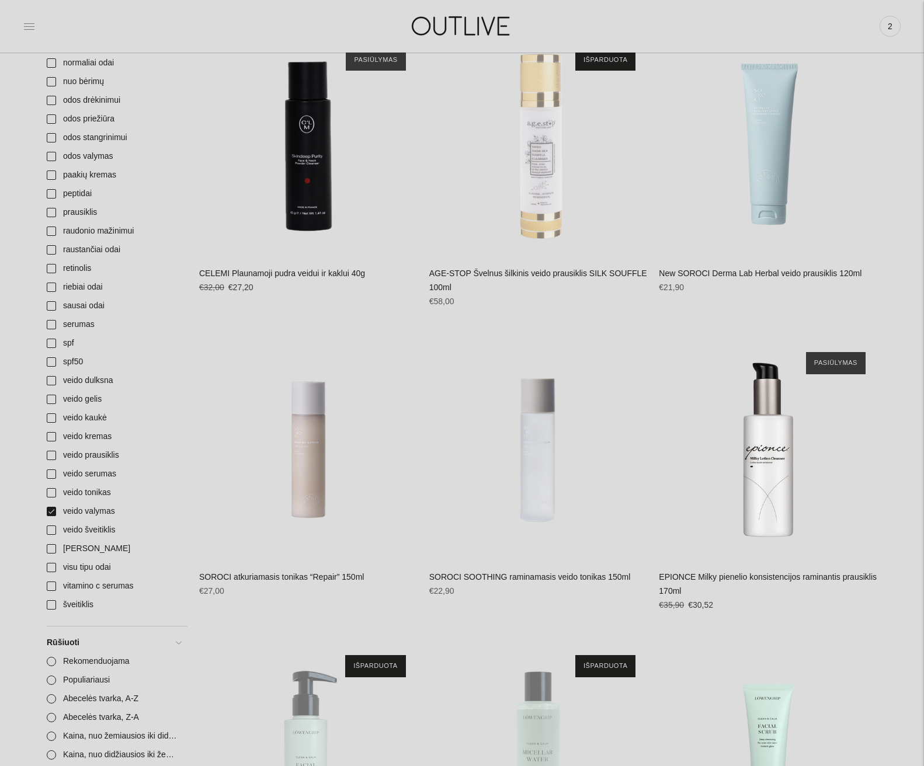
click at [29, 23] on icon at bounding box center [29, 26] width 12 height 12
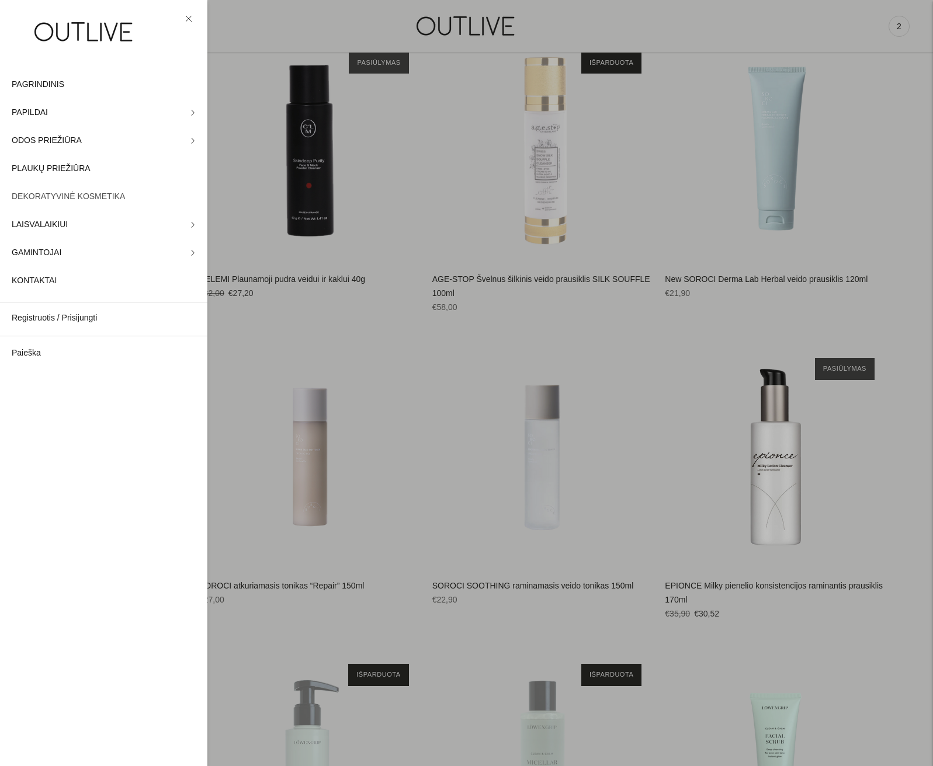
click at [86, 197] on span "DEKORATYVINĖ KOSMETIKA" at bounding box center [68, 197] width 113 height 14
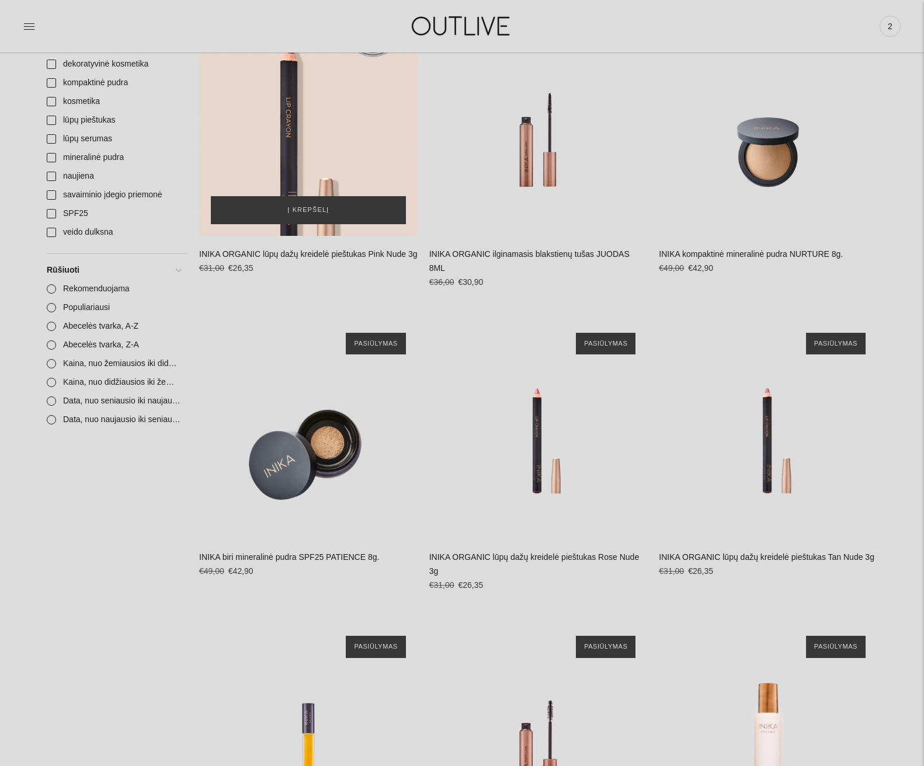
scroll to position [234, 0]
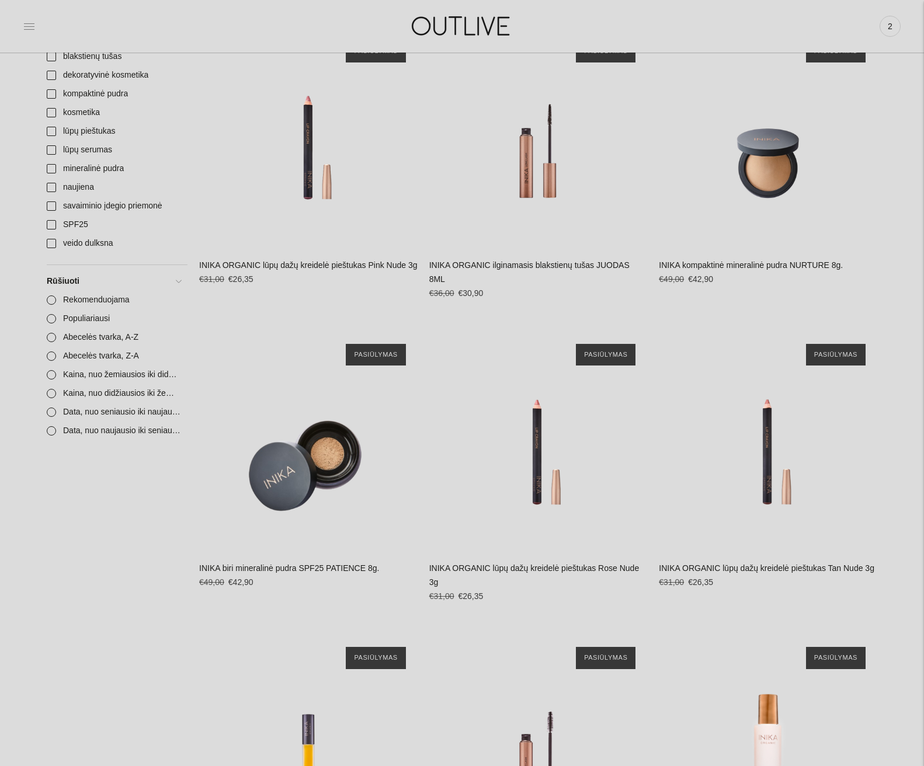
drag, startPoint x: 29, startPoint y: 23, endPoint x: 15, endPoint y: 33, distance: 17.3
click at [29, 23] on icon at bounding box center [29, 26] width 12 height 12
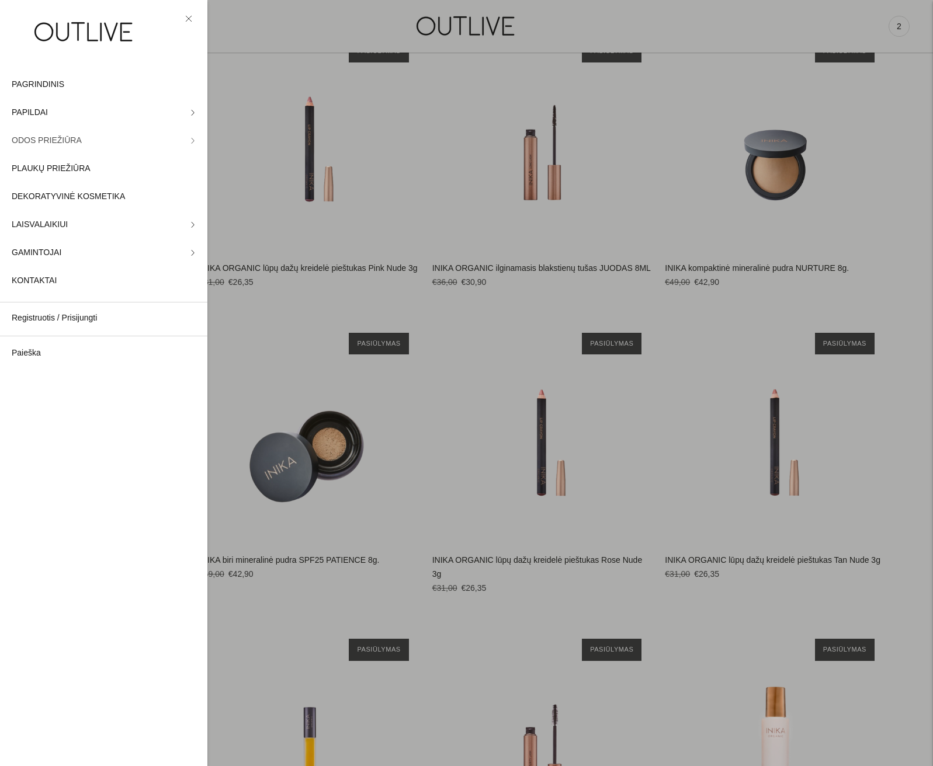
click at [189, 132] on link "ODOS PRIEŽIŪRA" at bounding box center [103, 141] width 207 height 28
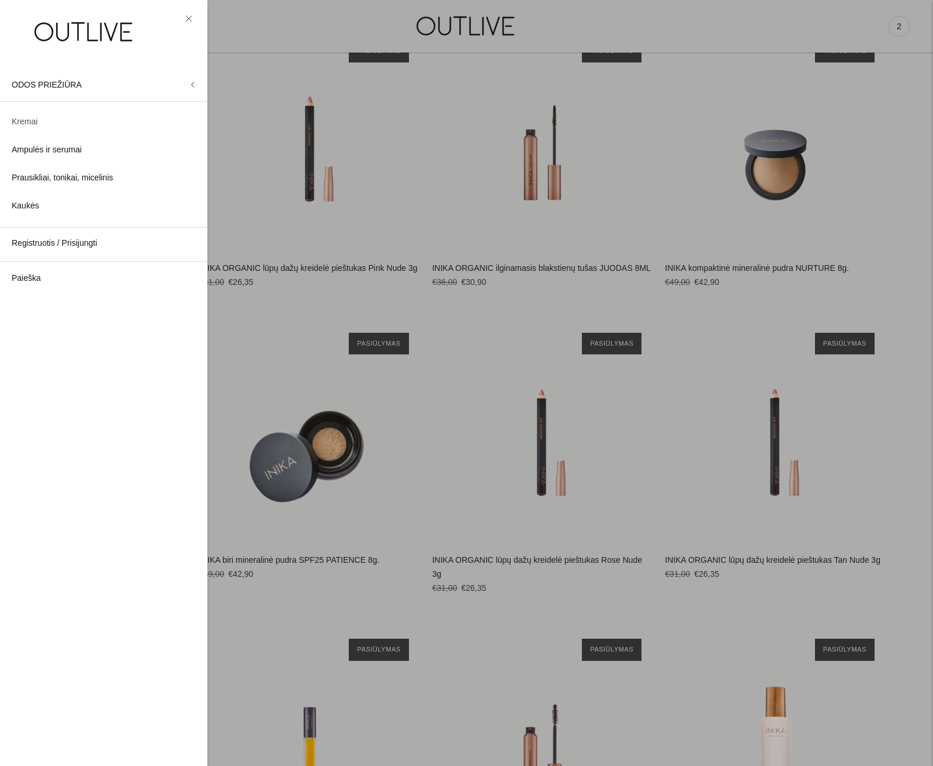
click at [23, 117] on span "Kremai" at bounding box center [25, 122] width 26 height 14
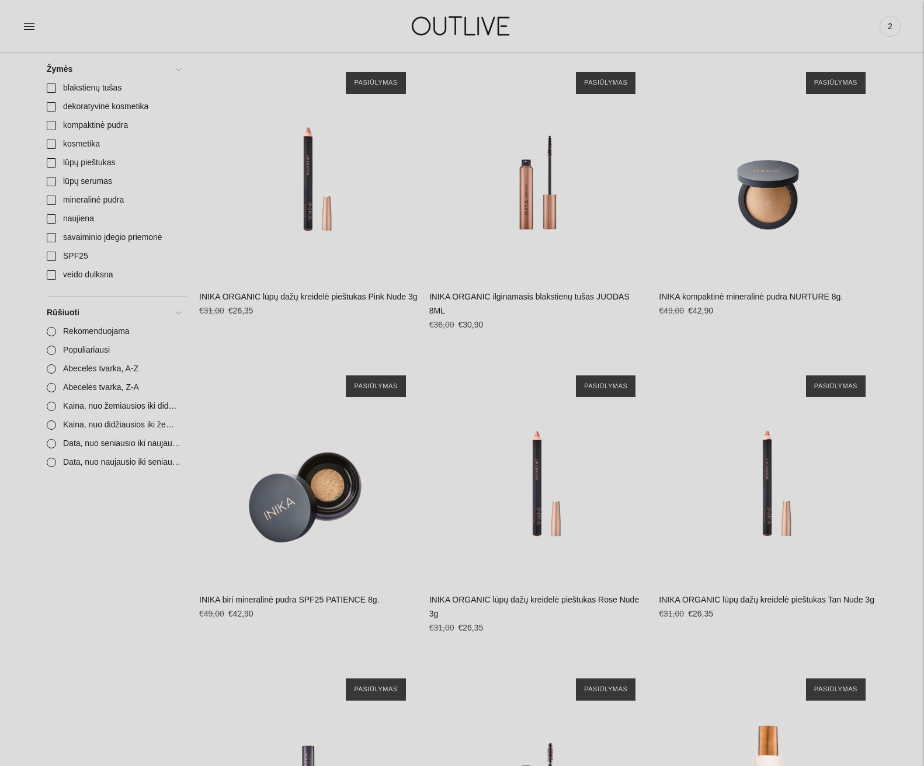
scroll to position [0, 0]
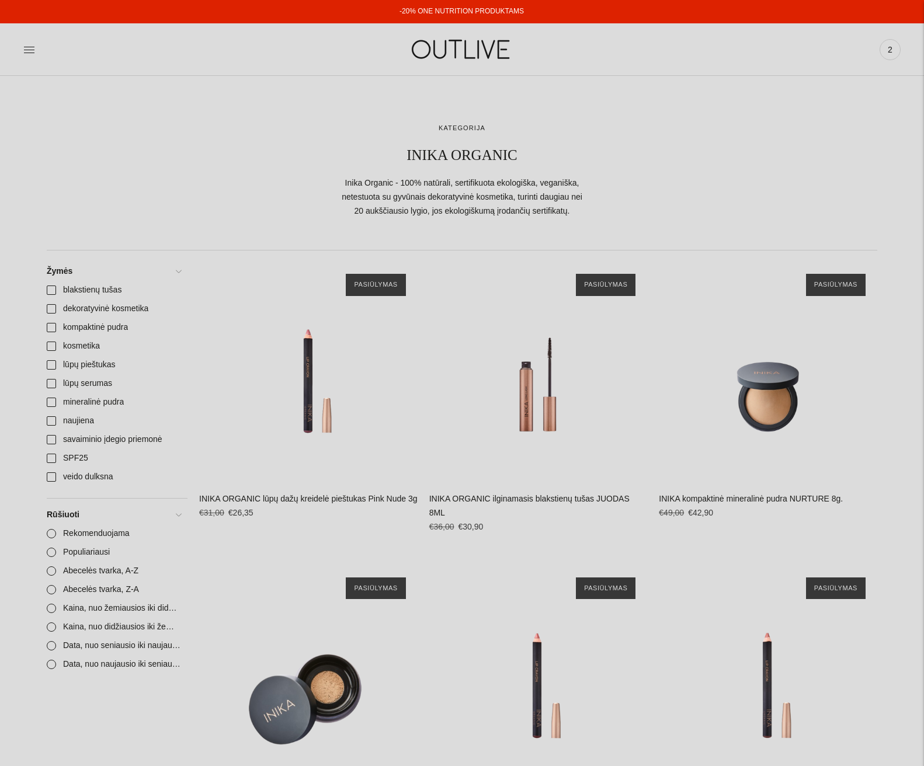
click at [30, 48] on icon at bounding box center [29, 50] width 12 height 12
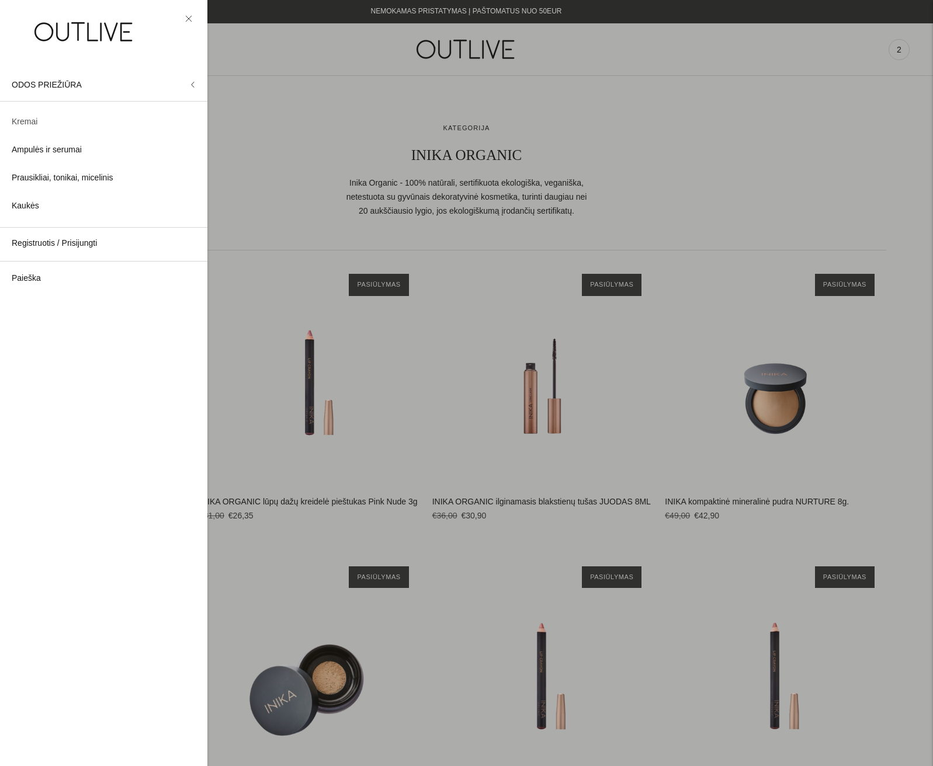
click at [31, 125] on span "Kremai" at bounding box center [25, 122] width 26 height 14
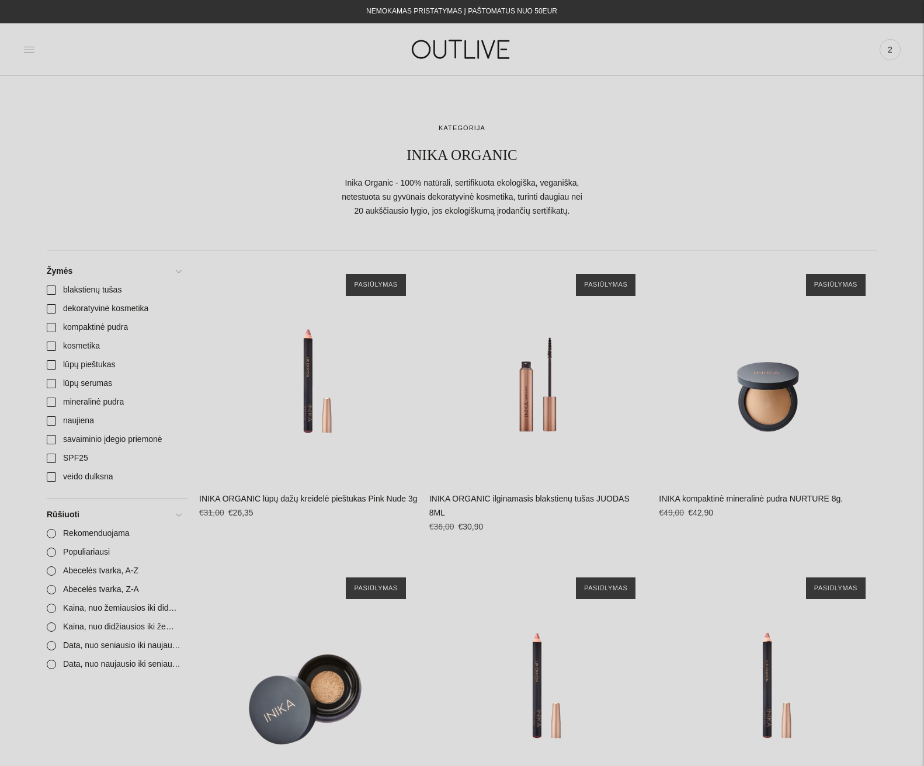
click at [26, 49] on icon at bounding box center [29, 50] width 12 height 12
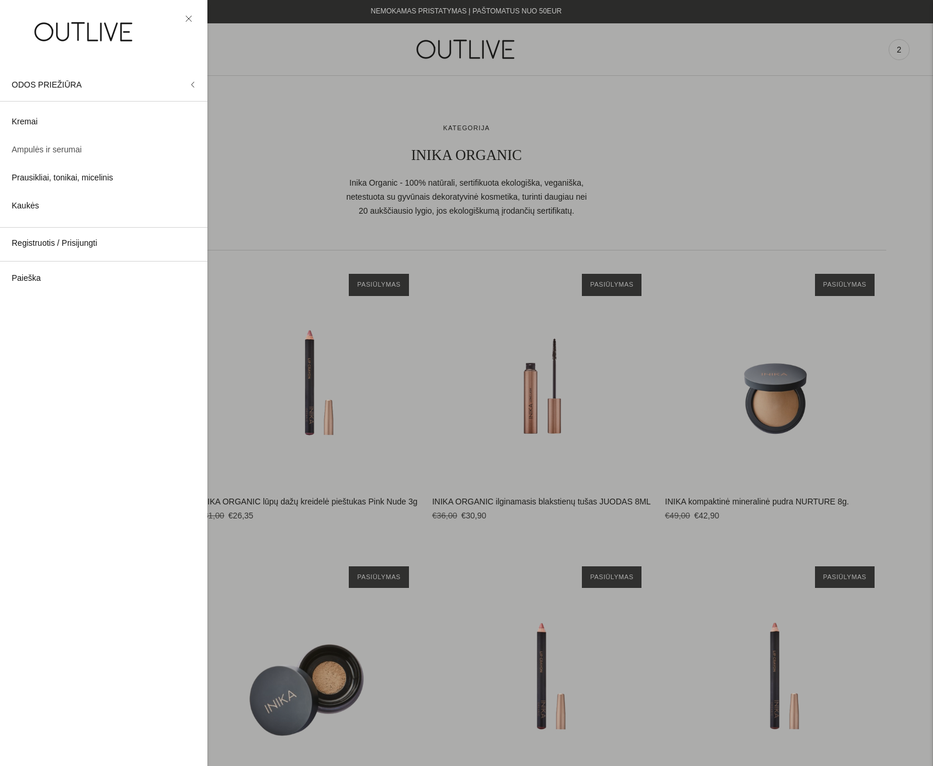
click at [56, 150] on span "Ampulės ir serumai" at bounding box center [47, 150] width 70 height 14
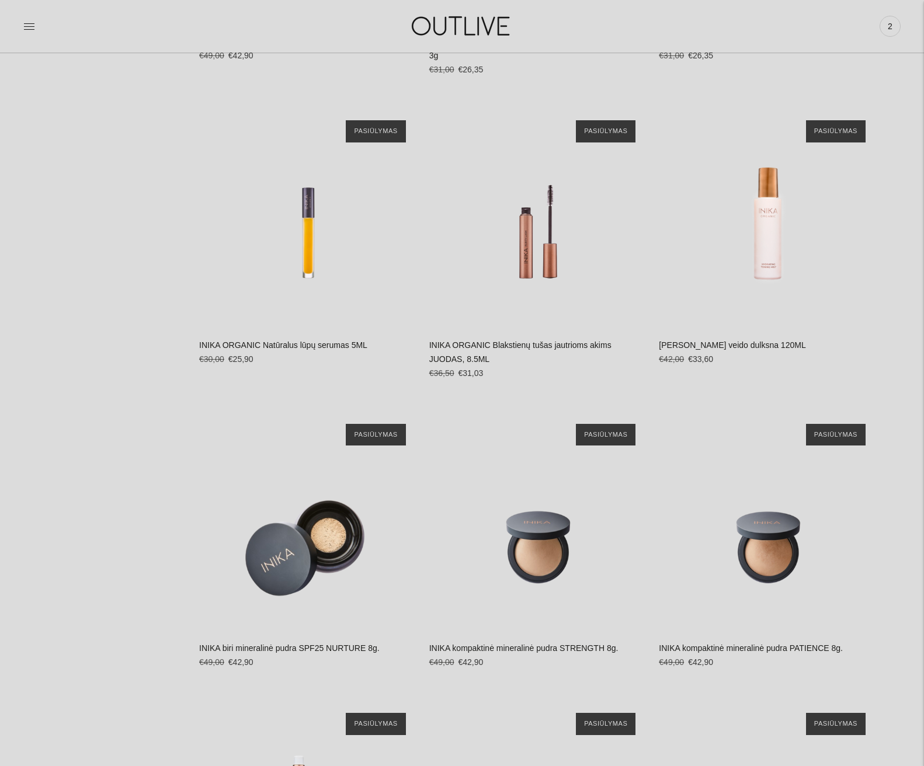
scroll to position [759, 0]
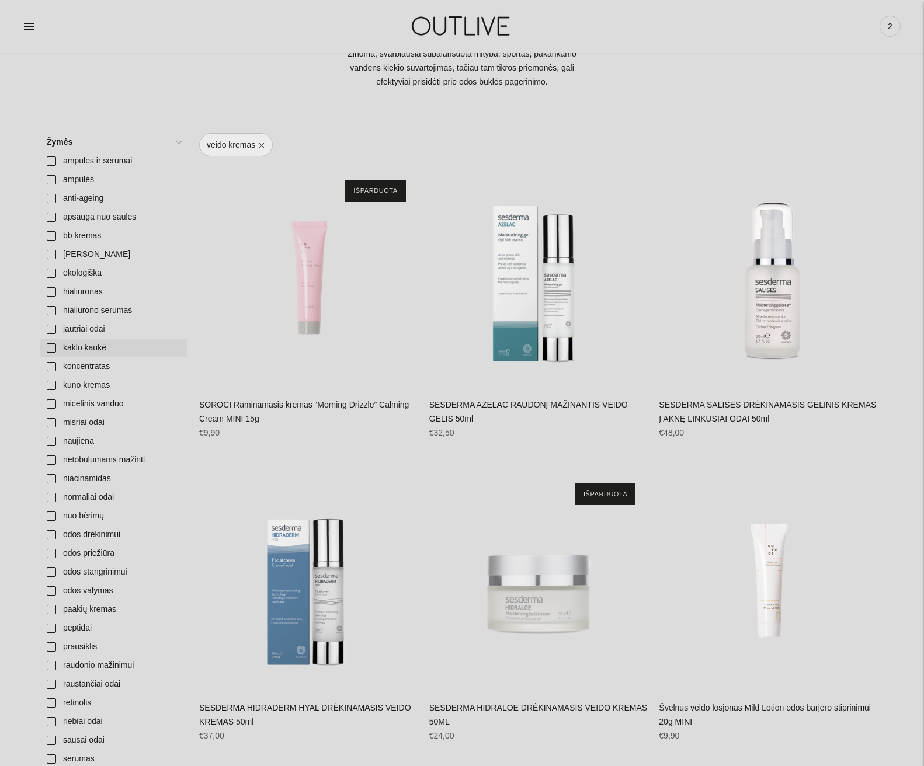
scroll to position [350, 0]
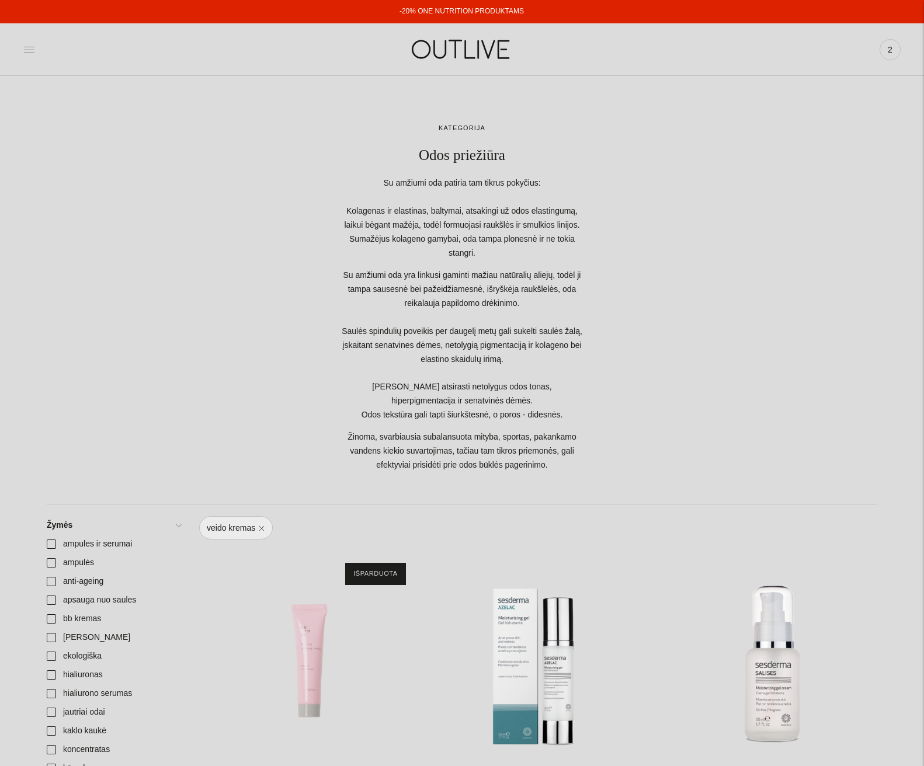
click at [26, 45] on icon at bounding box center [29, 50] width 12 height 12
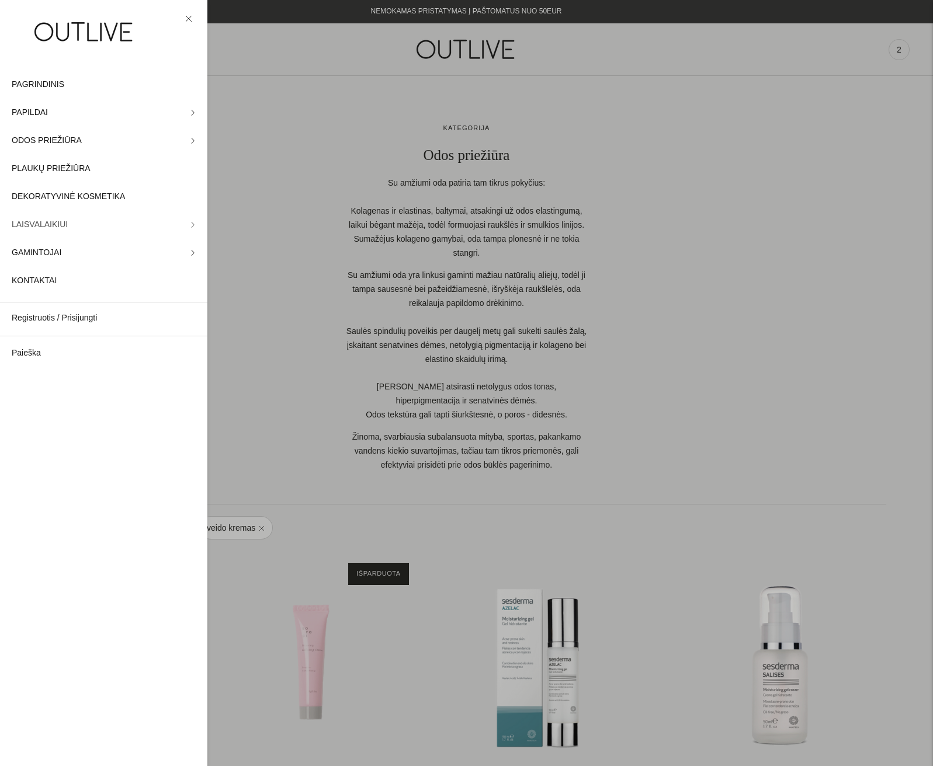
click at [188, 224] on link "LAISVALAIKIUI" at bounding box center [103, 225] width 207 height 28
click at [192, 85] on icon at bounding box center [193, 84] width 2 height 5
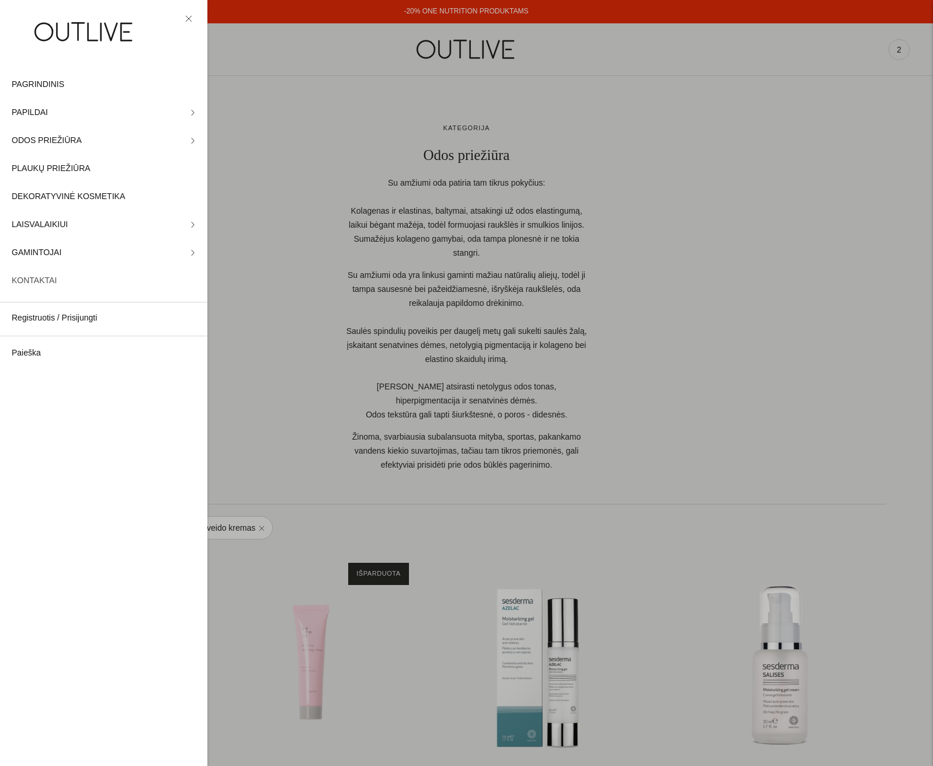
click at [36, 278] on span "KONTAKTAI" at bounding box center [34, 281] width 45 height 14
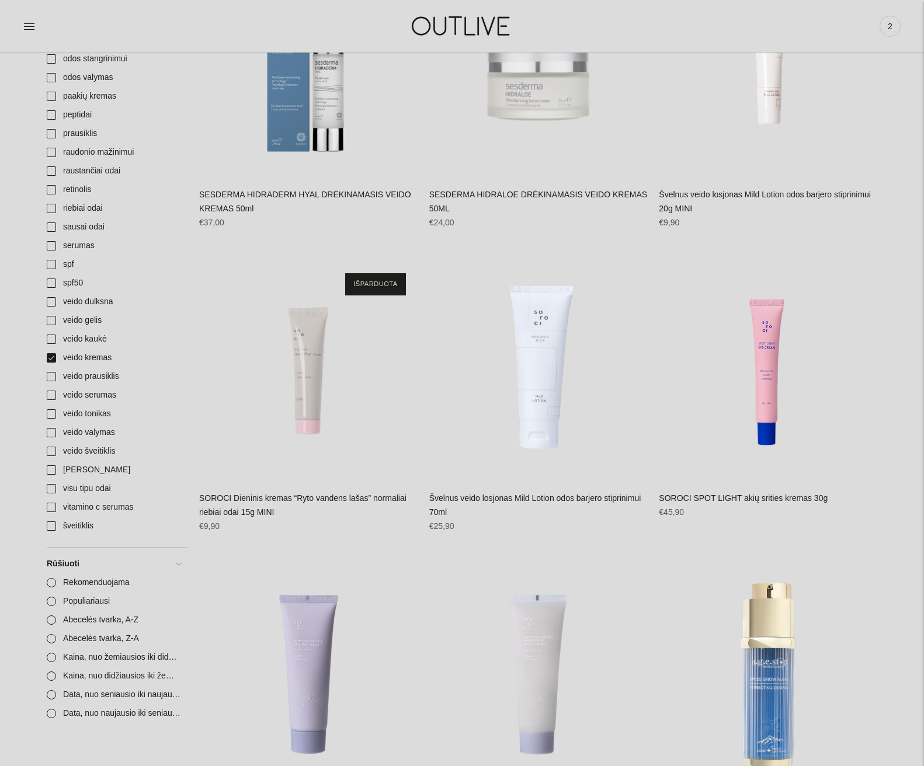
scroll to position [876, 0]
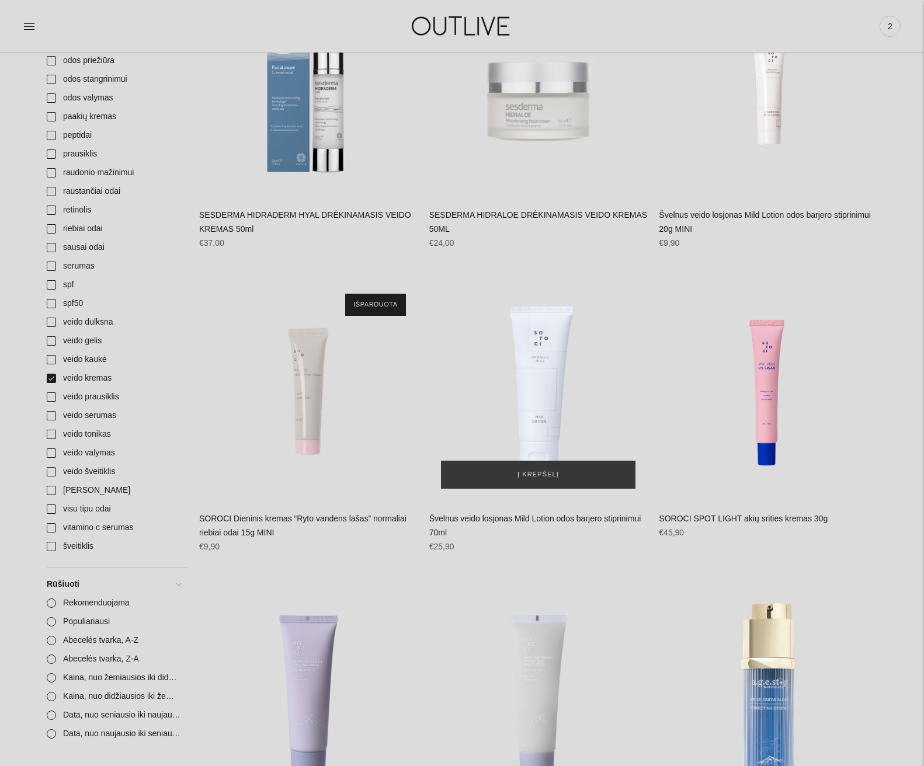
click at [537, 361] on img "Švelnus veido losjonas Mild Lotion odos barjero stiprinimui 70ml\a" at bounding box center [538, 391] width 218 height 218
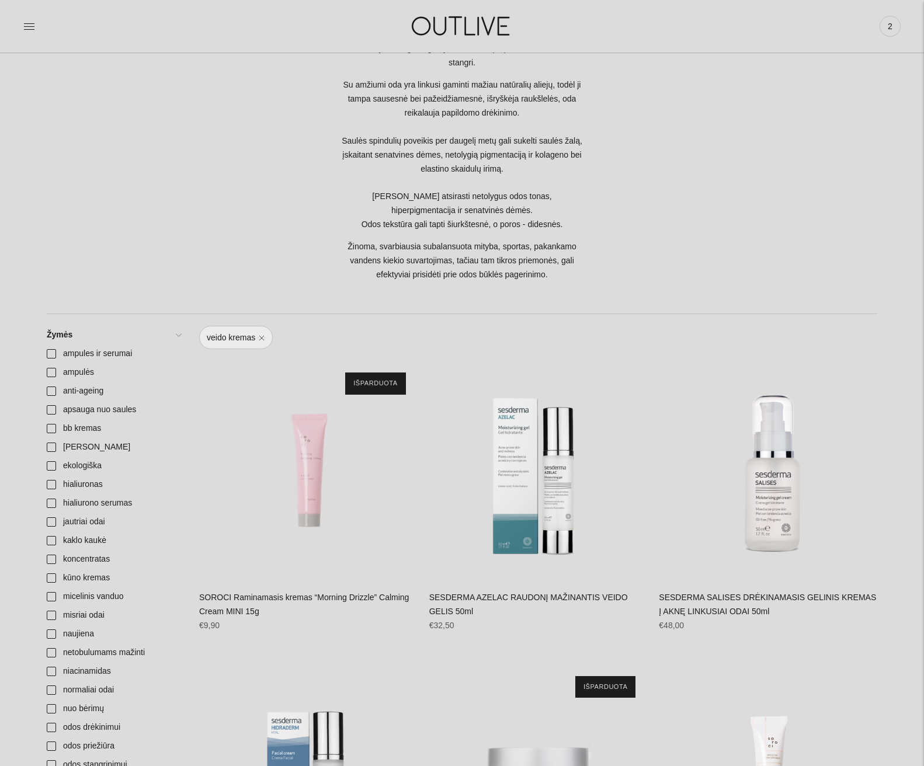
scroll to position [175, 0]
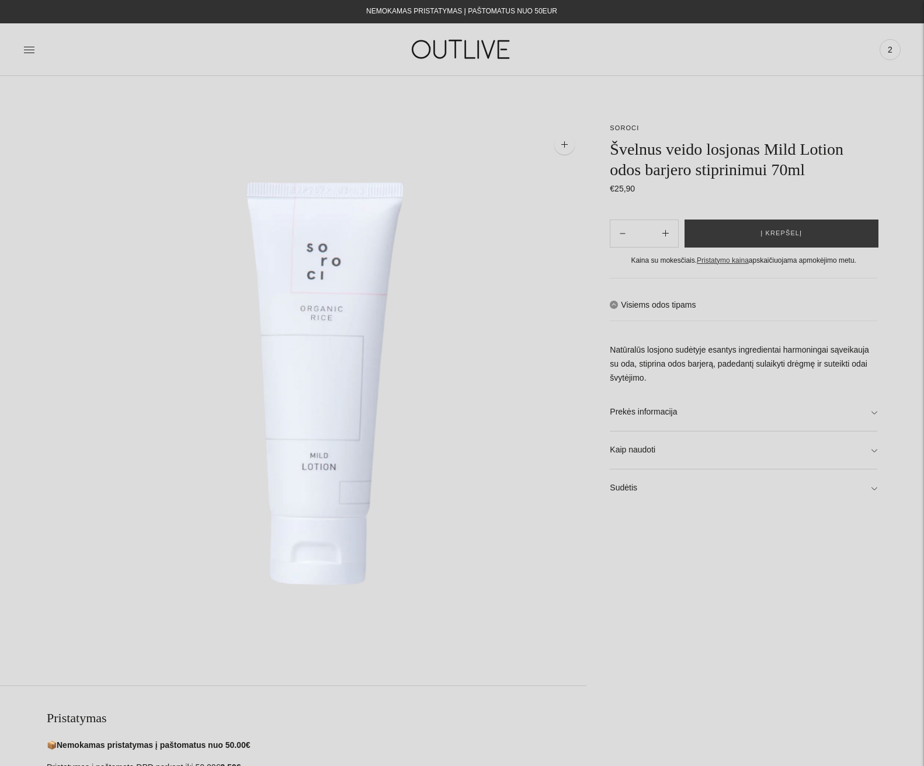
click at [879, 448] on div "**********" at bounding box center [462, 705] width 924 height 1165
click at [871, 451] on link "Kaip naudoti" at bounding box center [744, 450] width 268 height 37
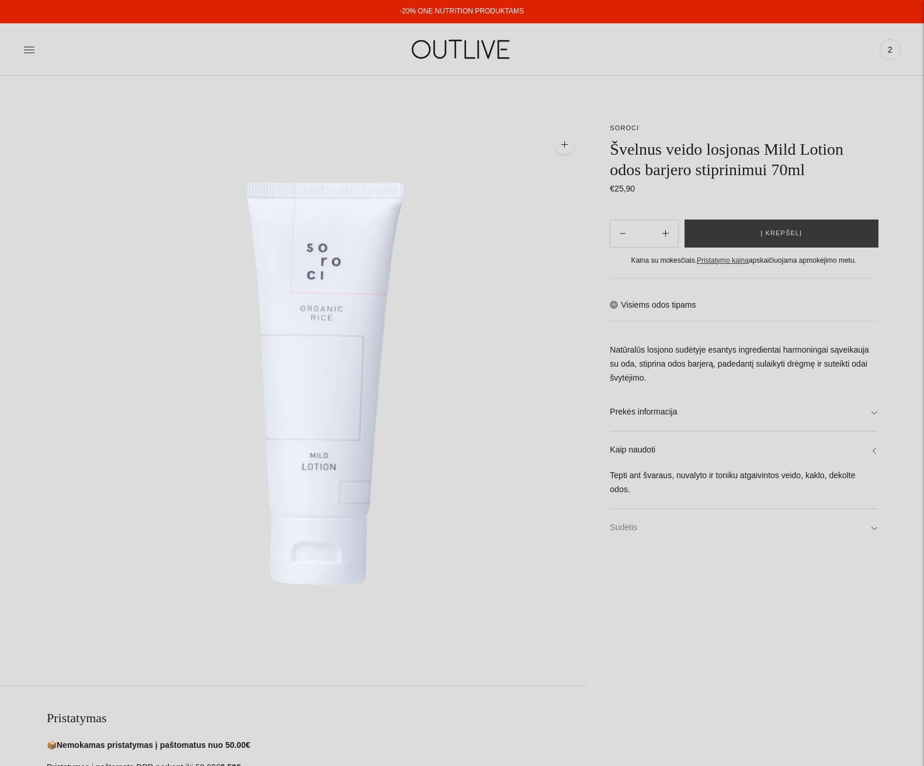
click at [872, 515] on link "Sudėtis" at bounding box center [744, 527] width 268 height 37
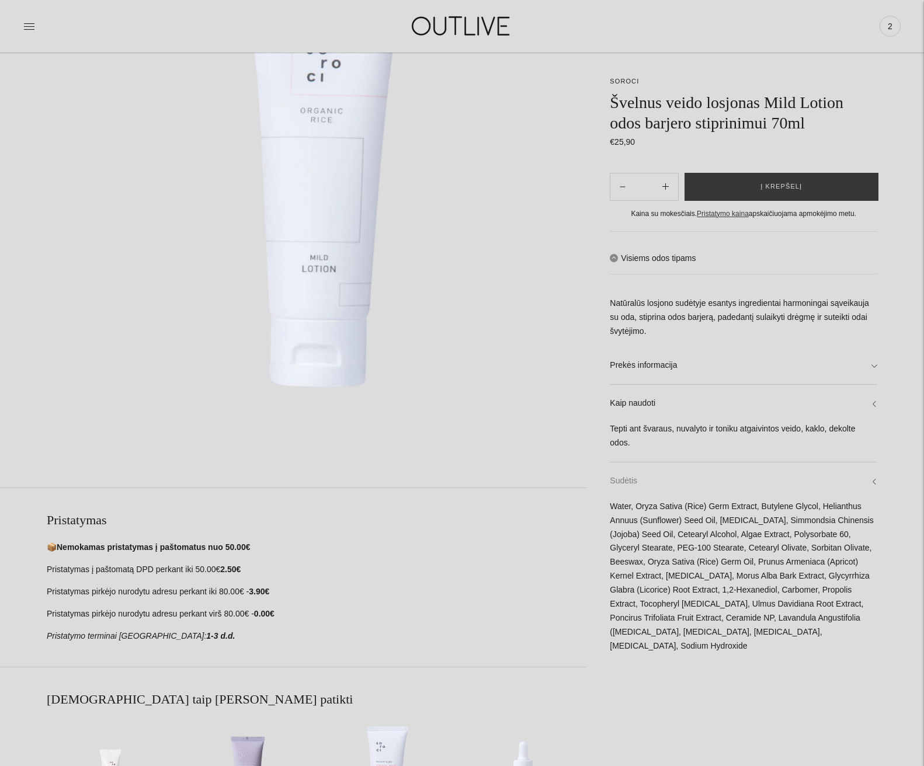
scroll to position [292, 0]
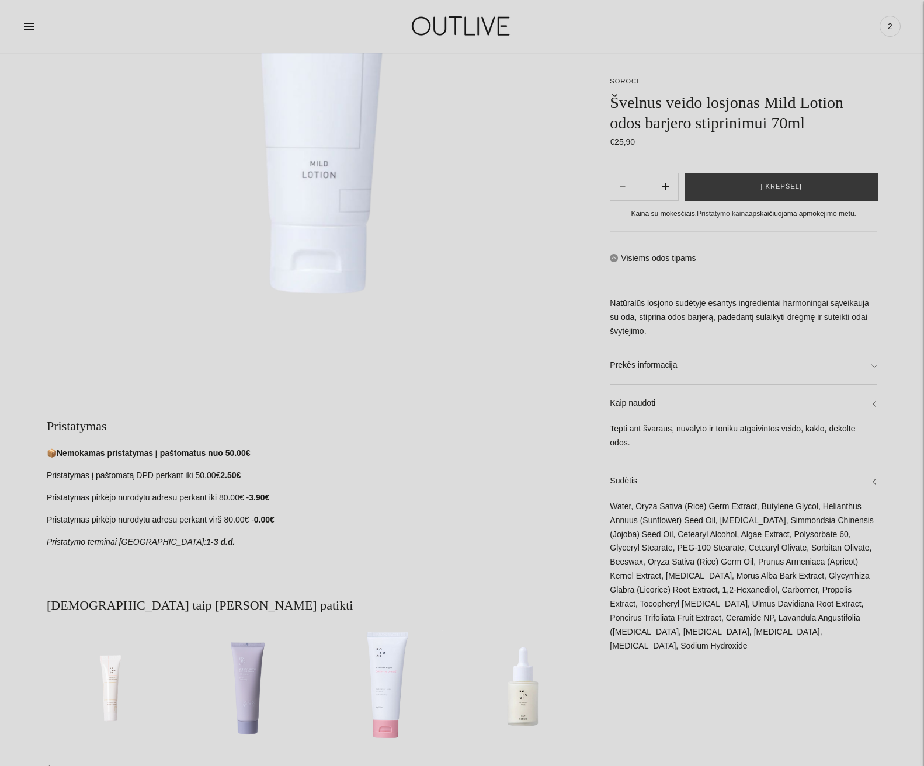
click at [879, 466] on div "**********" at bounding box center [462, 413] width 924 height 1165
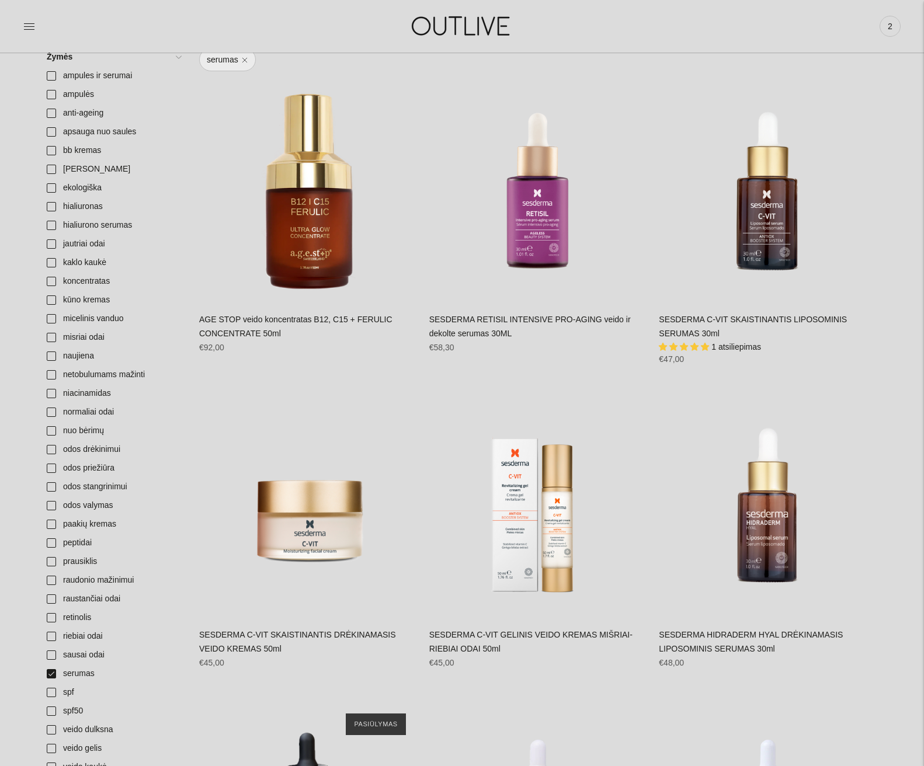
scroll to position [467, 0]
click at [29, 23] on icon at bounding box center [29, 26] width 12 height 12
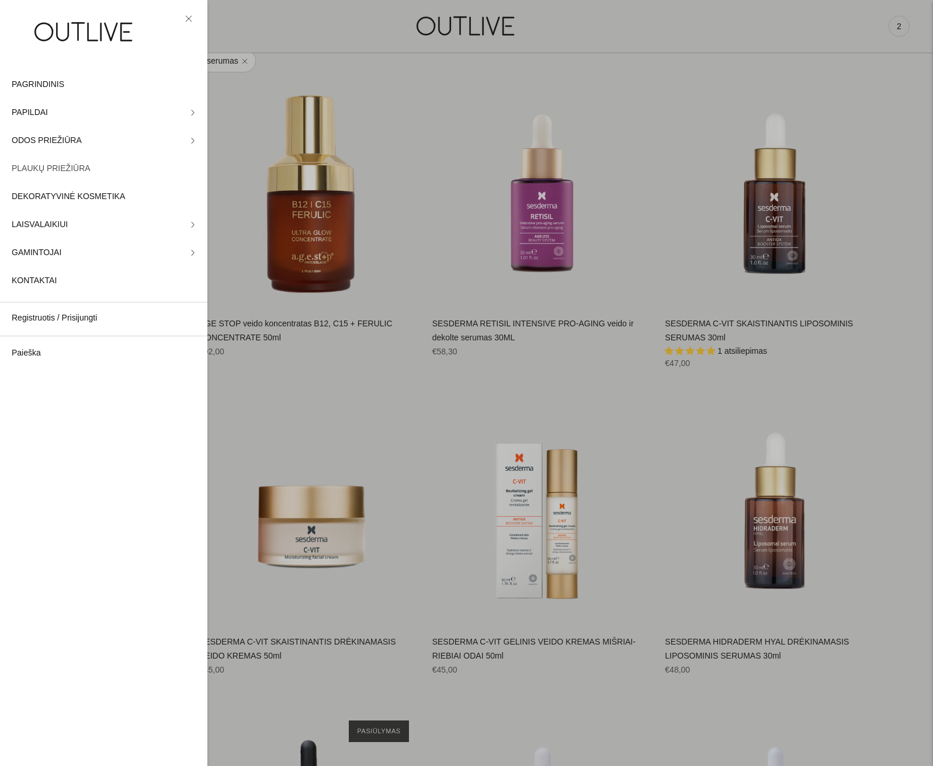
click at [64, 166] on span "PLAUKŲ PRIEŽIŪRA" at bounding box center [51, 169] width 79 height 14
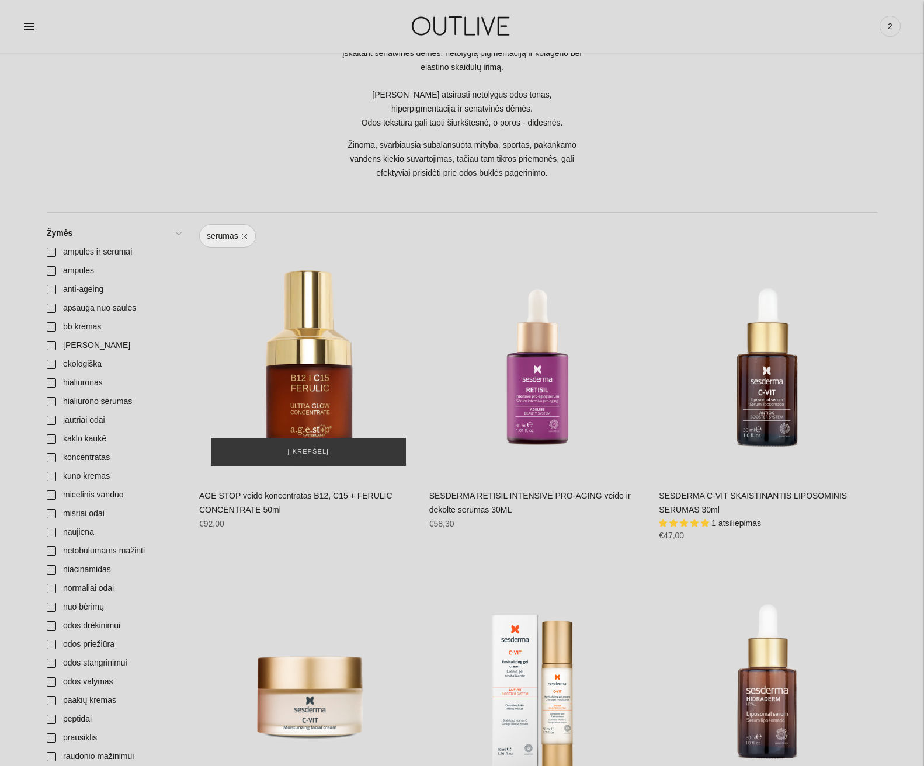
scroll to position [117, 0]
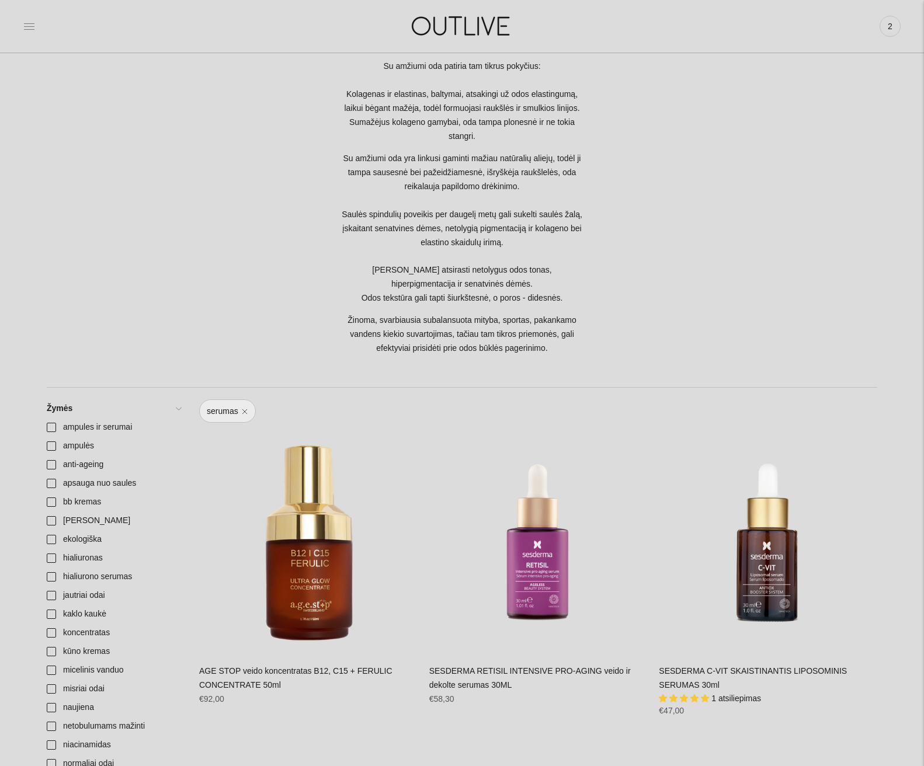
click at [27, 25] on icon at bounding box center [29, 26] width 12 height 12
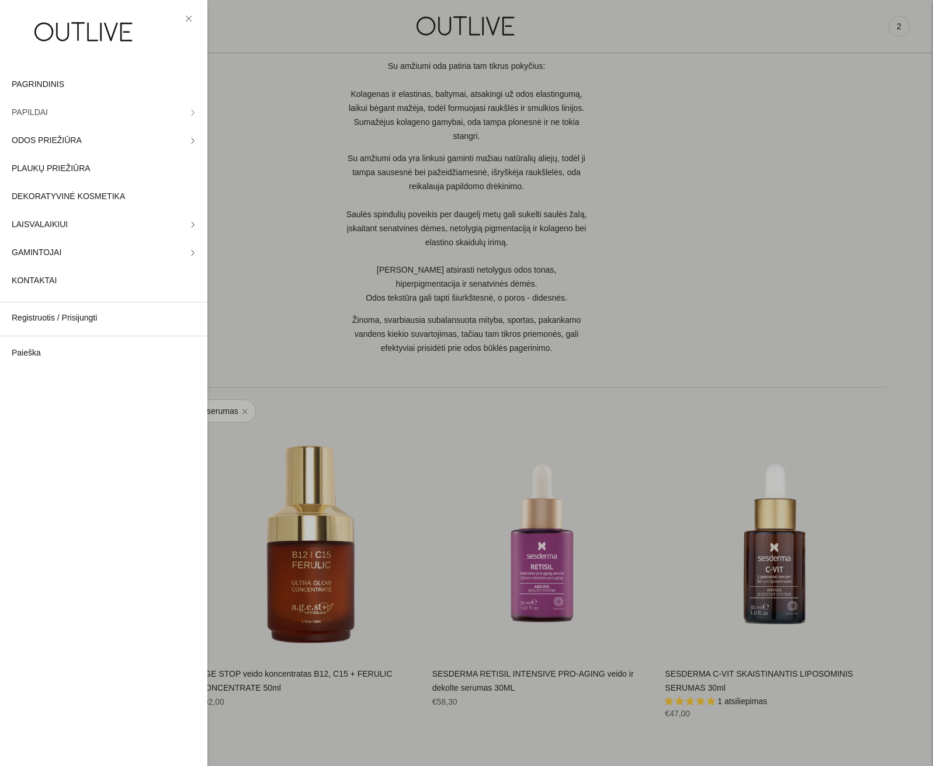
click at [47, 111] on link "PAPILDAI" at bounding box center [103, 113] width 207 height 28
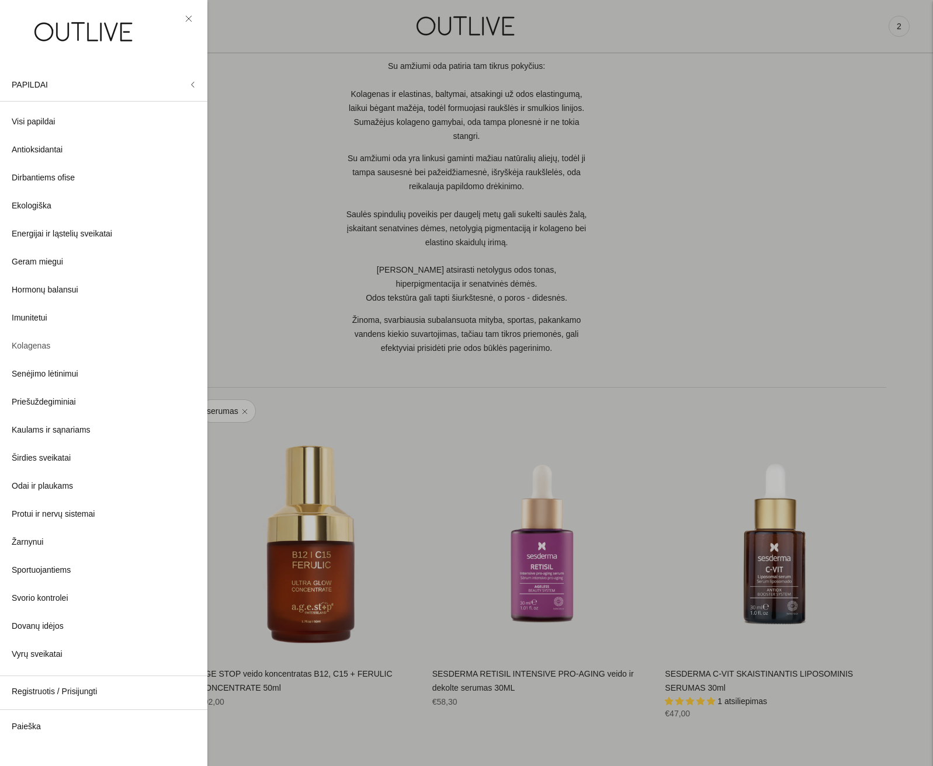
click at [39, 349] on span "Kolagenas" at bounding box center [31, 346] width 39 height 14
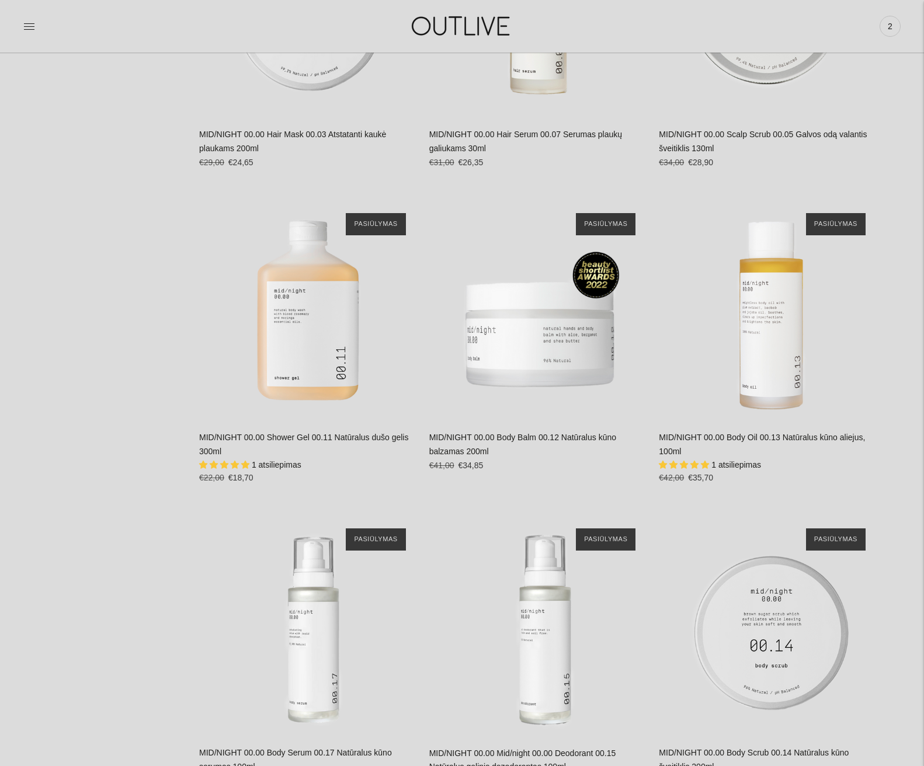
scroll to position [2395, 0]
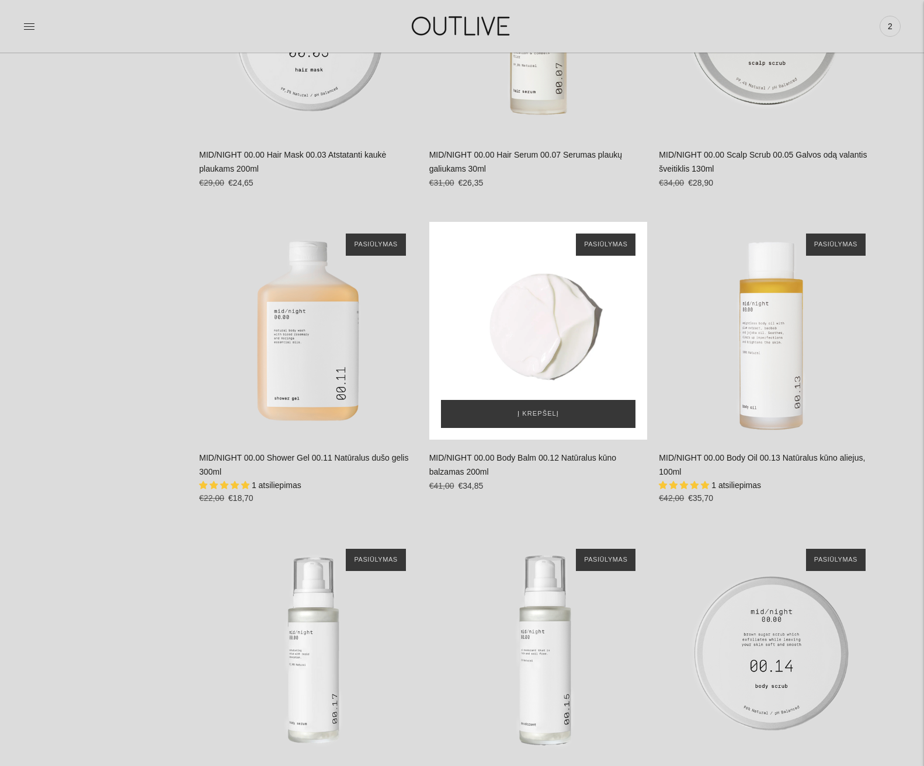
click at [517, 334] on div "MID/NIGHT 00.00 Body Balm 00.12 Natūralus kūno balzamas 200ml\a" at bounding box center [538, 331] width 218 height 218
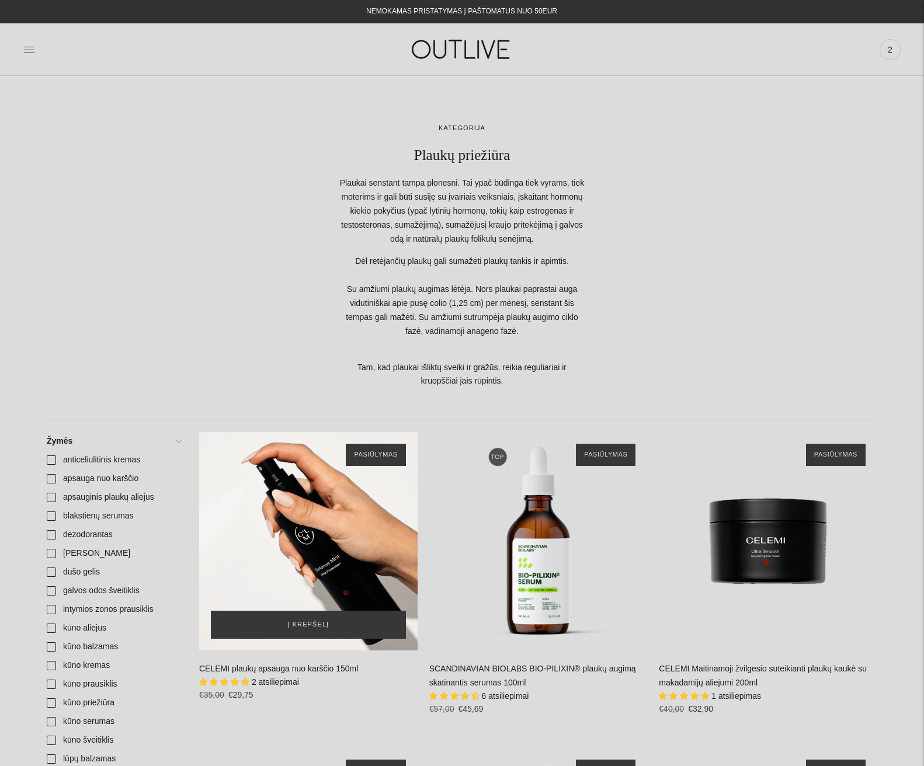
scroll to position [175, 0]
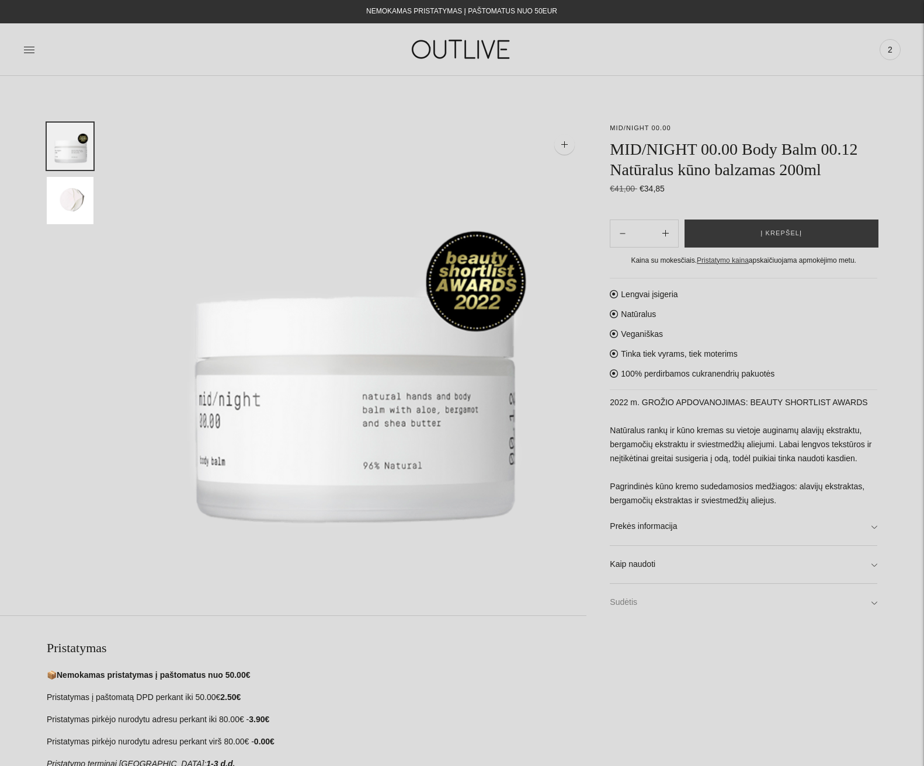
click at [873, 603] on link "Sudėtis" at bounding box center [744, 602] width 268 height 37
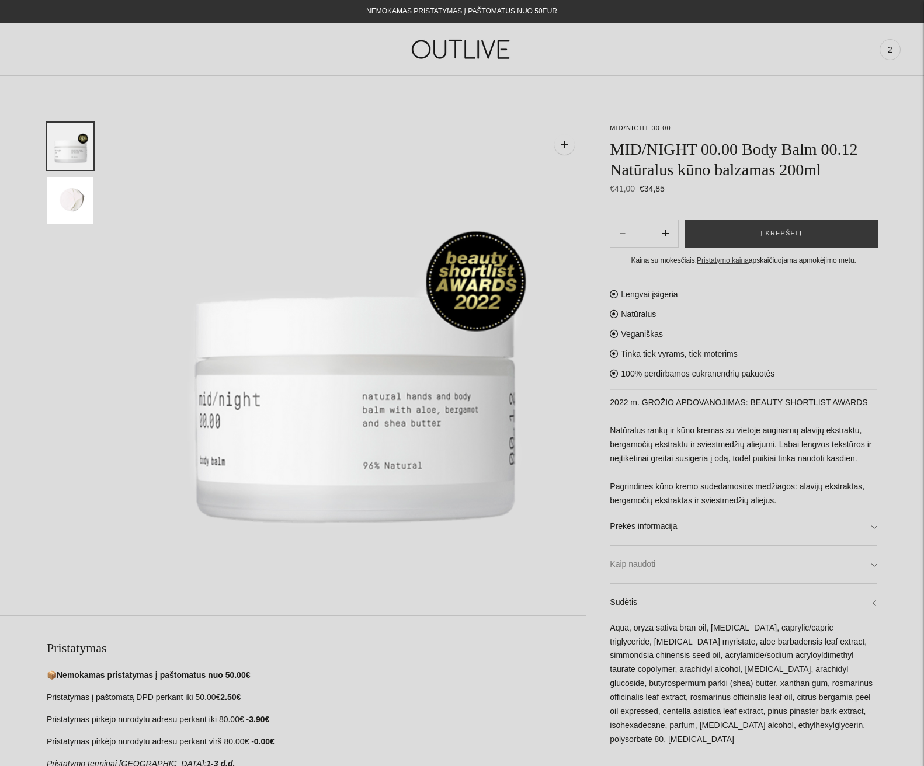
click at [874, 564] on link "Kaip naudoti" at bounding box center [744, 564] width 268 height 37
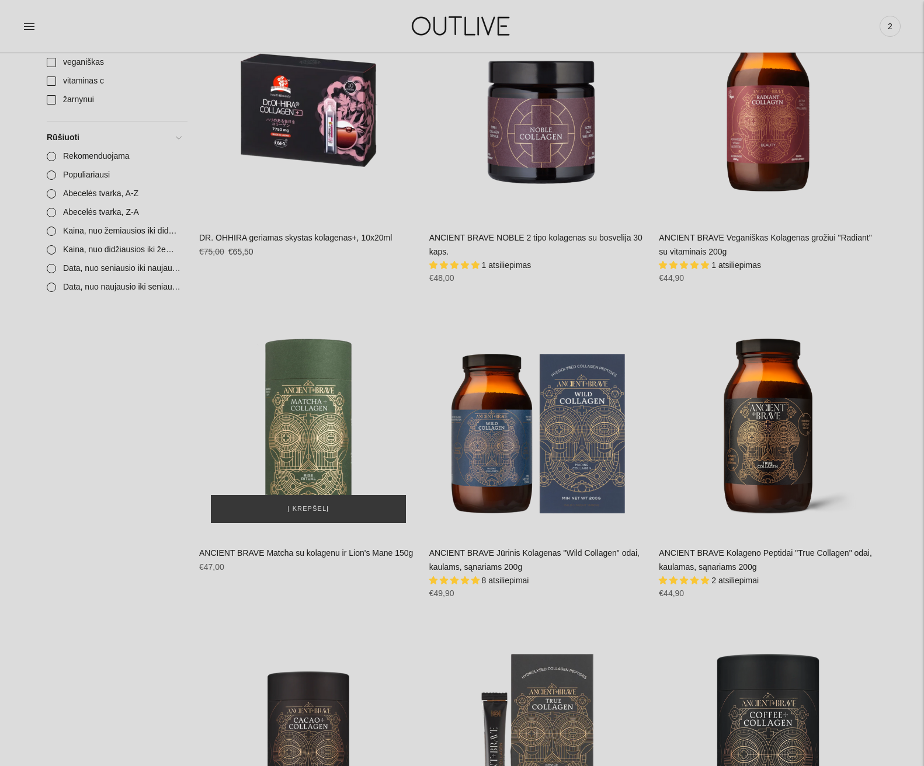
scroll to position [117, 0]
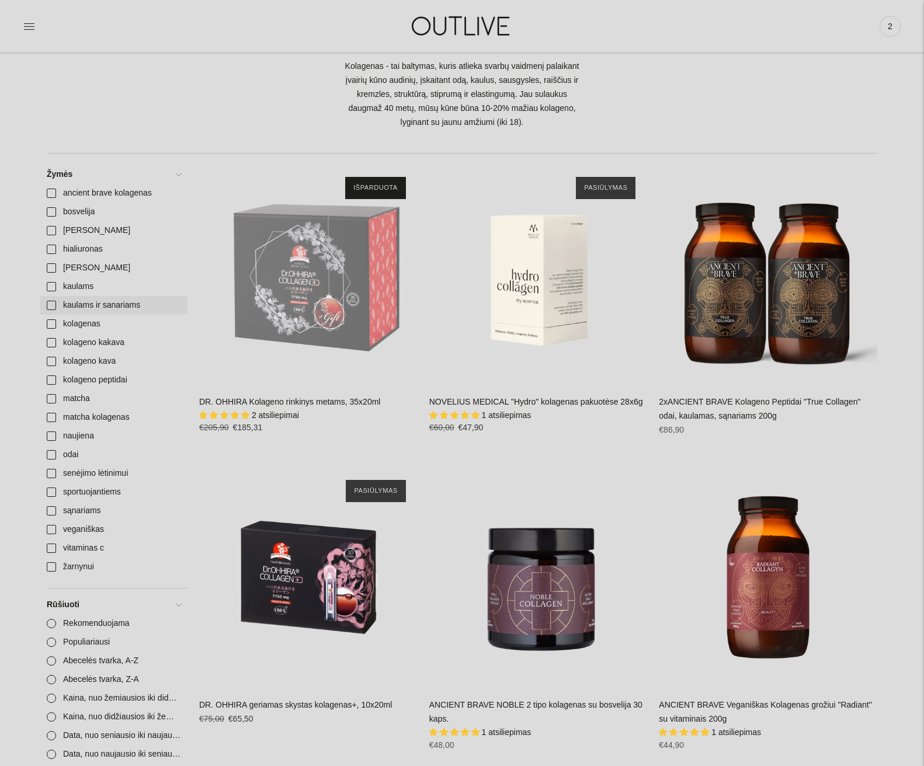
click at [73, 304] on link "kaulams ir sanariams" at bounding box center [114, 305] width 148 height 19
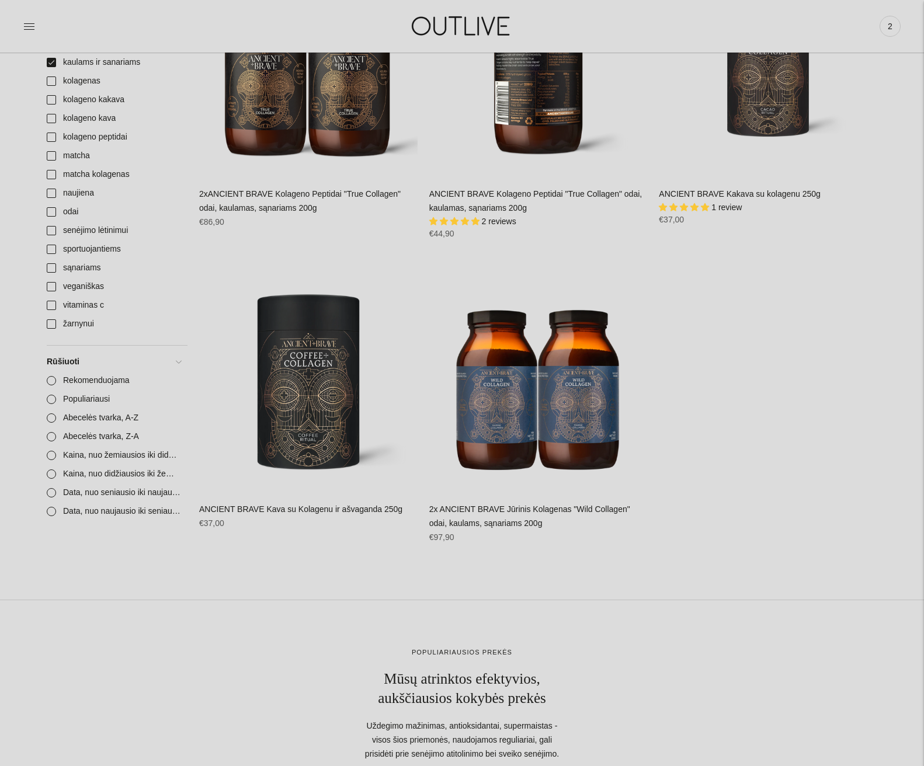
scroll to position [175, 0]
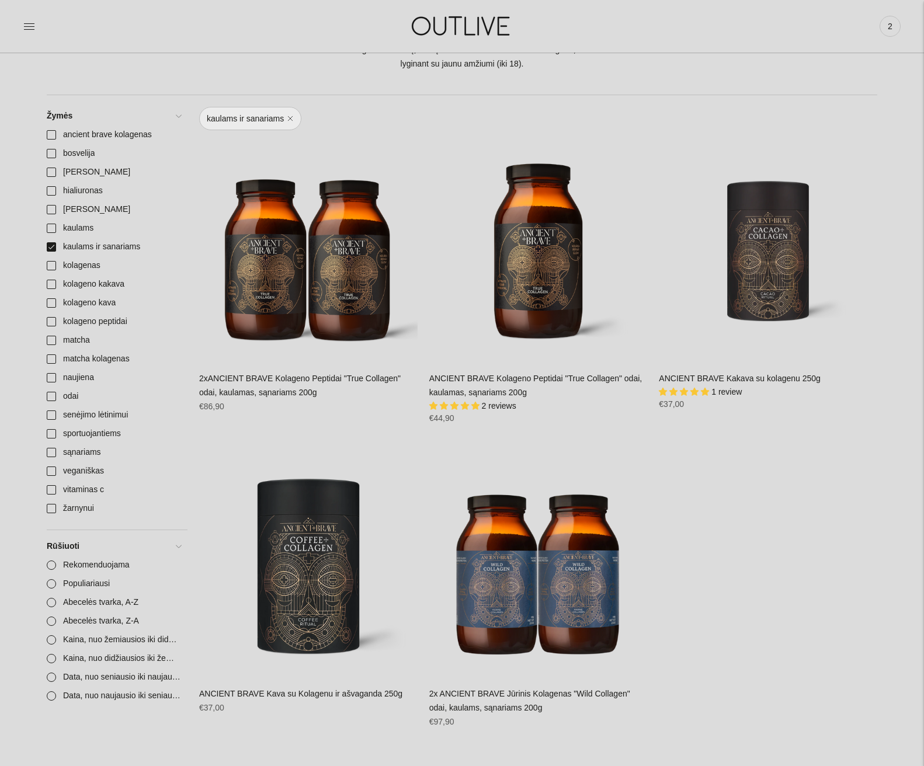
scroll to position [117, 0]
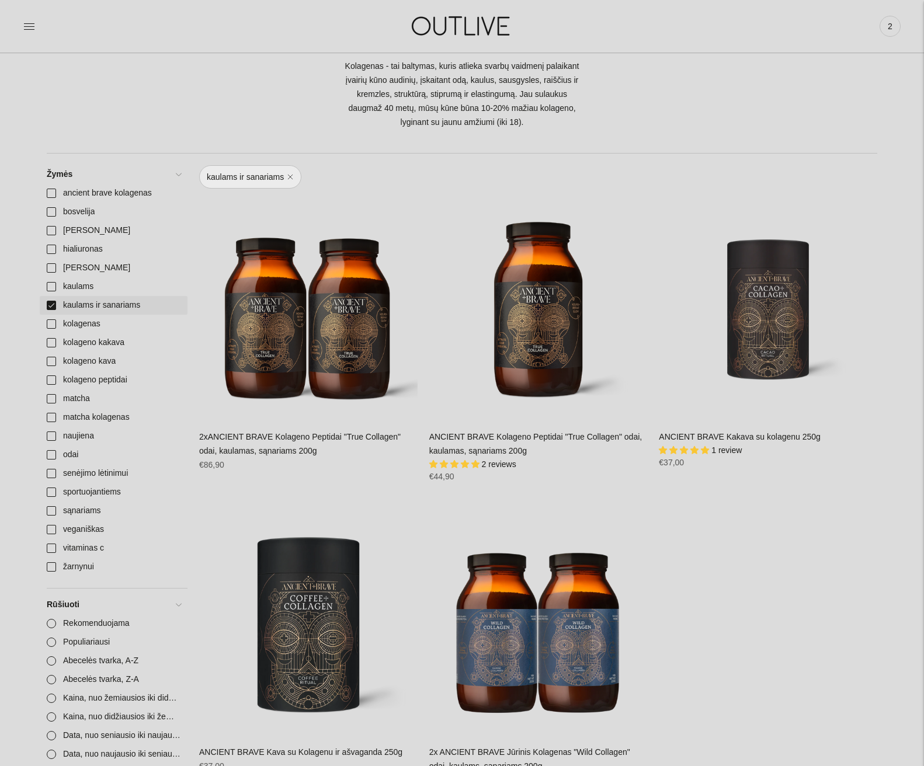
click at [50, 306] on link "kaulams ir sanariams" at bounding box center [114, 305] width 148 height 19
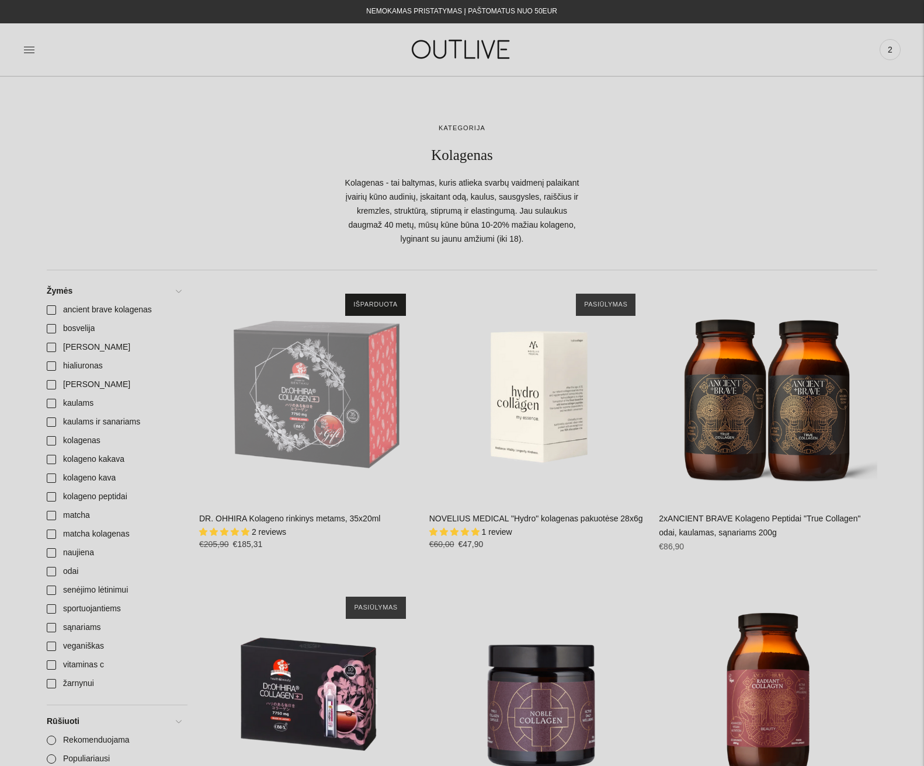
scroll to position [117, 0]
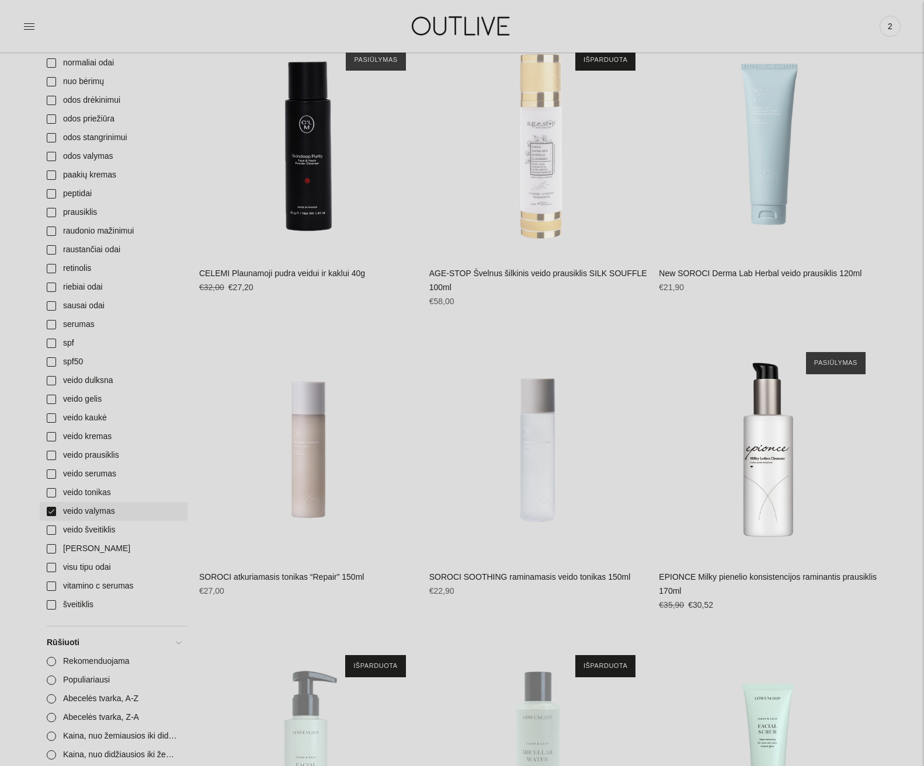
click at [51, 514] on link "veido valymas" at bounding box center [114, 511] width 148 height 19
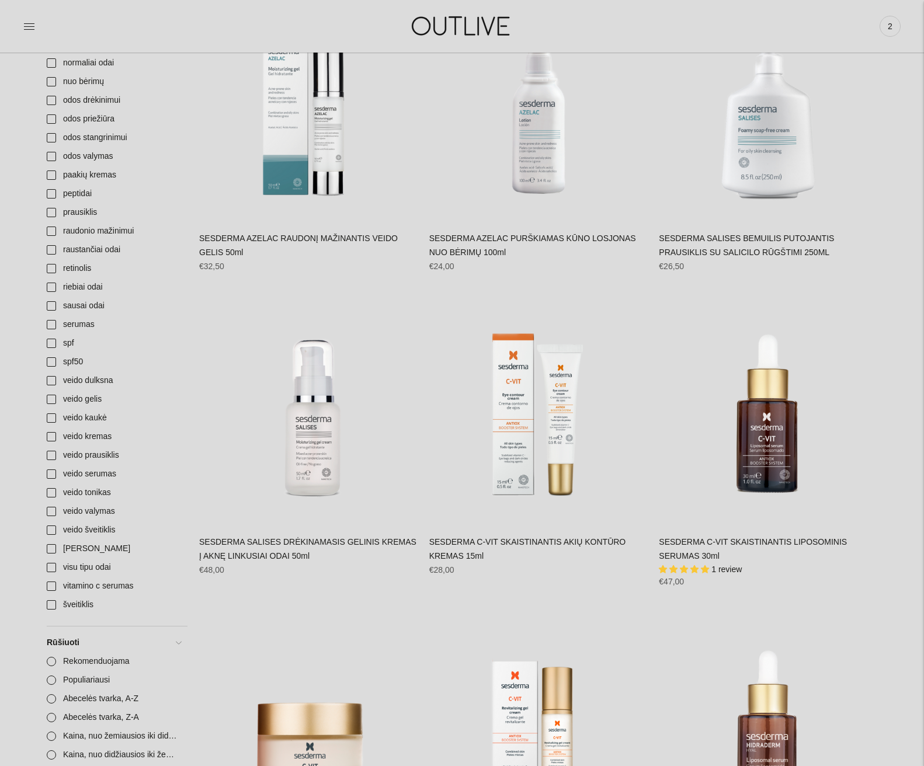
click at [25, 46] on div "PAGRINDINIS PAPILDAI Visi papildai Antioksidantai Dirbantiems ofise Ekologiška …" at bounding box center [462, 26] width 924 height 53
click at [28, 50] on div "PAGRINDINIS PAPILDAI Visi papildai Antioksidantai Dirbantiems ofise Ekologiška …" at bounding box center [462, 26] width 924 height 53
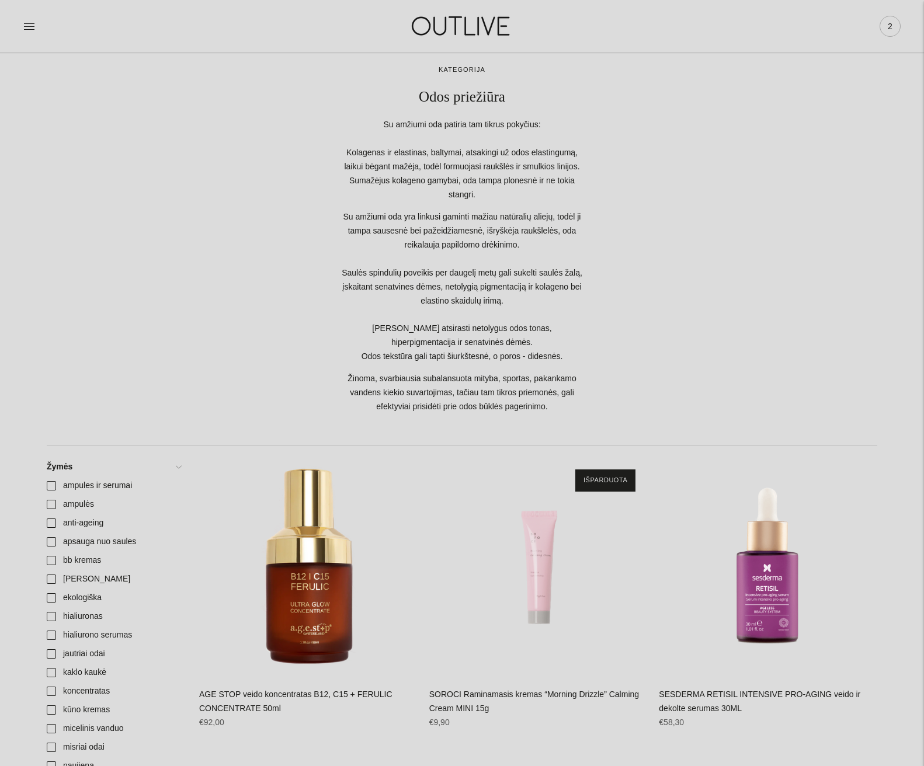
click at [890, 26] on span "2" at bounding box center [890, 26] width 16 height 16
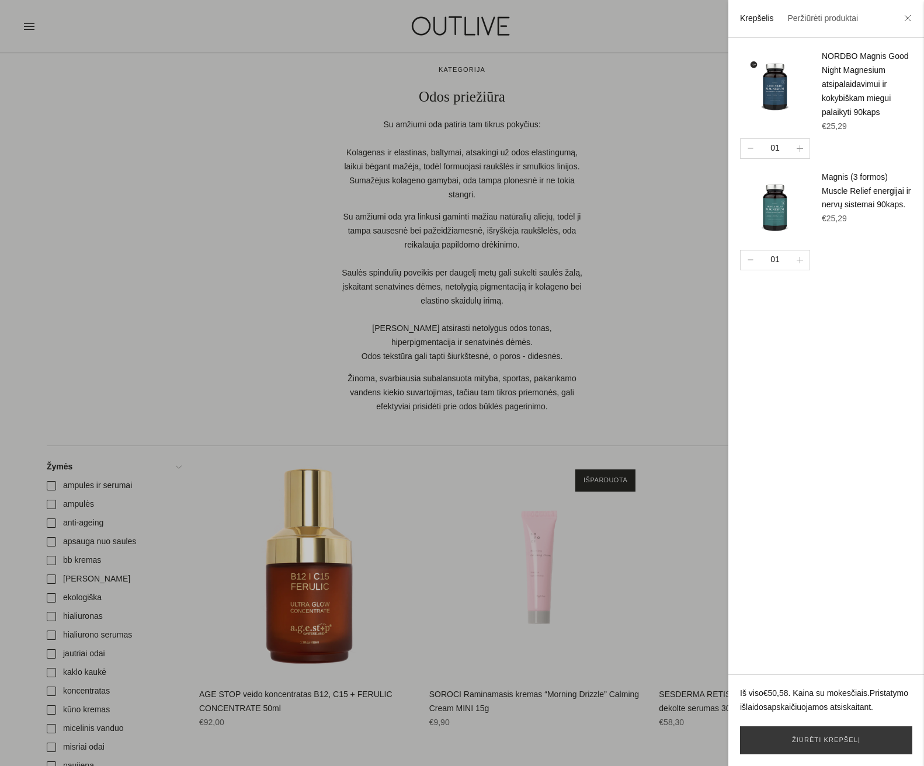
click at [890, 26] on ul "Krepšelis Peržiūrėti produktai Pridėti" at bounding box center [826, 19] width 196 height 38
click at [173, 198] on div at bounding box center [462, 383] width 924 height 766
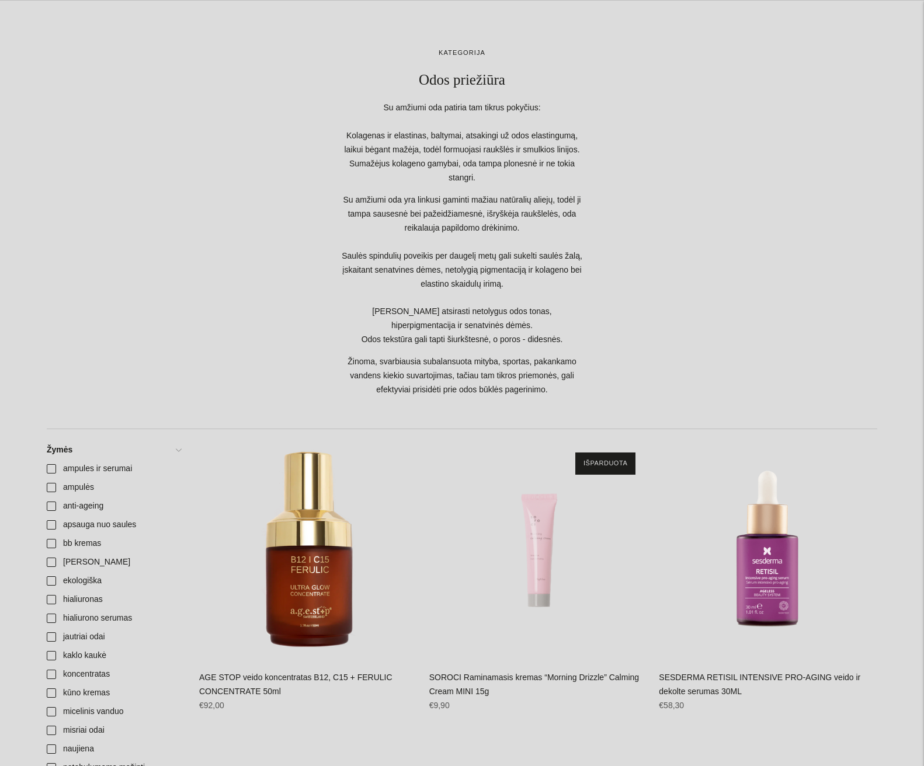
scroll to position [0, 0]
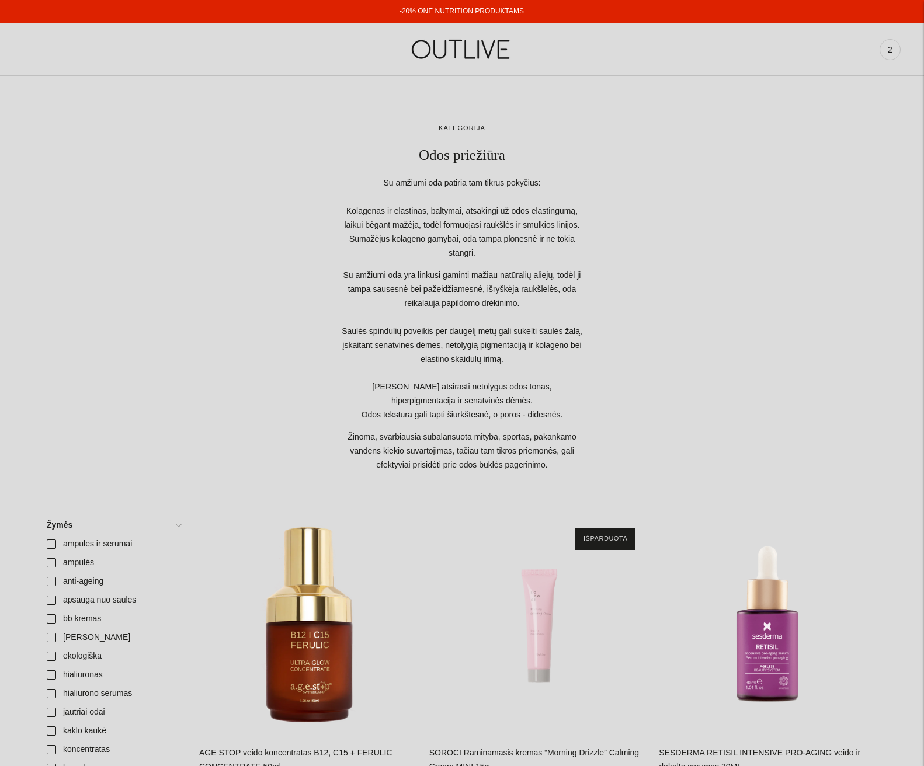
click at [26, 48] on icon at bounding box center [29, 50] width 12 height 12
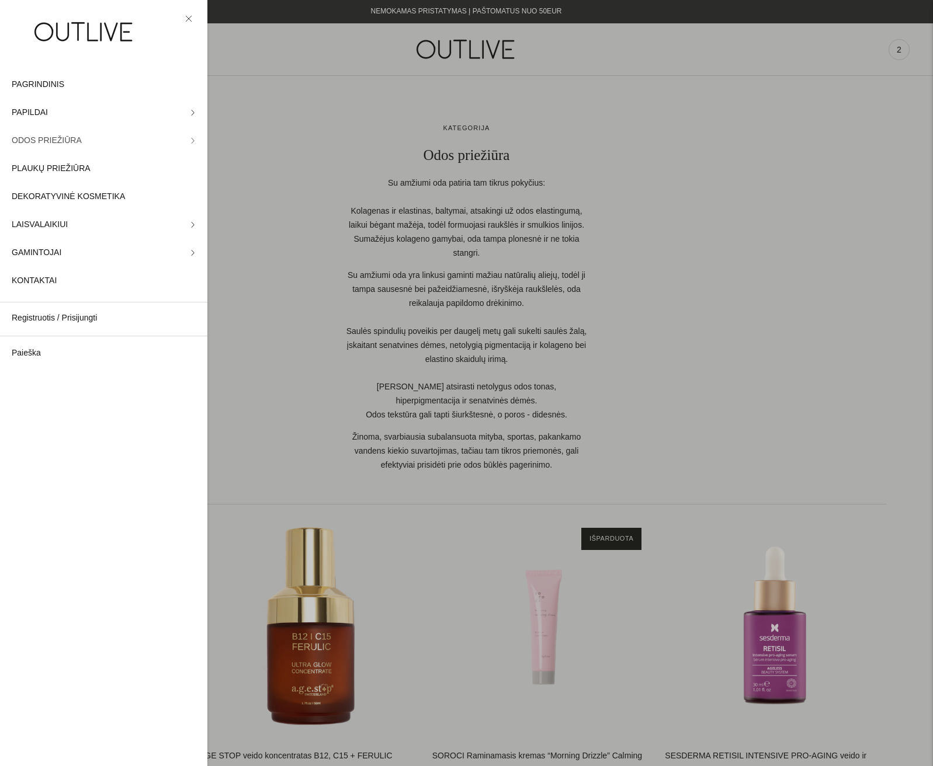
click at [41, 137] on span "ODOS PRIEŽIŪRA" at bounding box center [47, 141] width 70 height 14
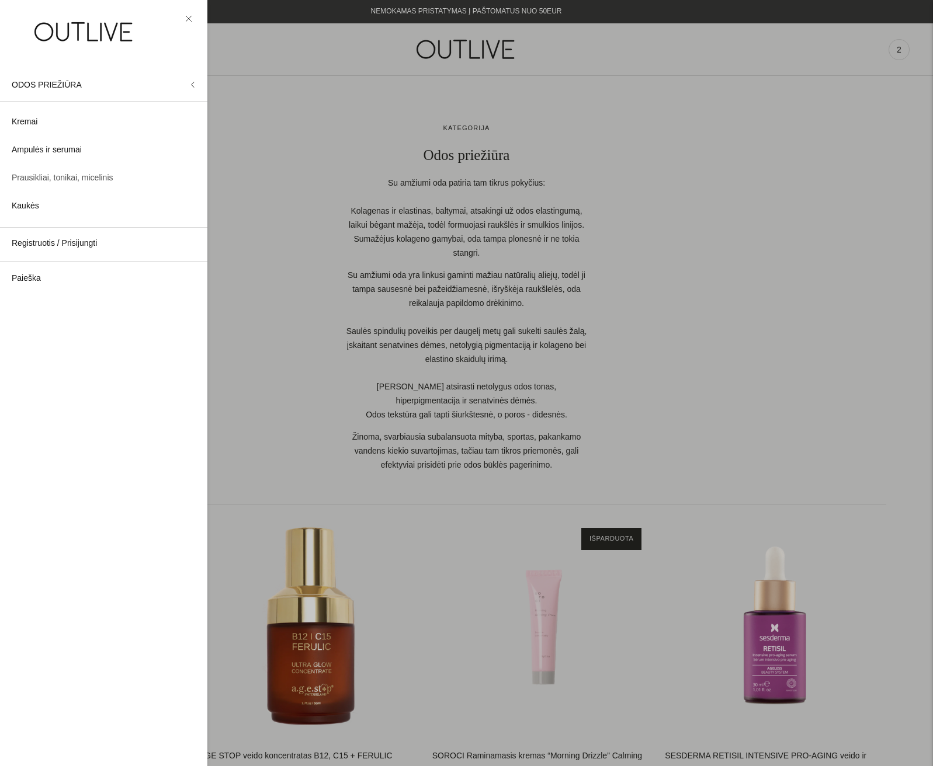
click at [38, 176] on span "Prausikliai, tonikai, micelinis" at bounding box center [63, 178] width 102 height 14
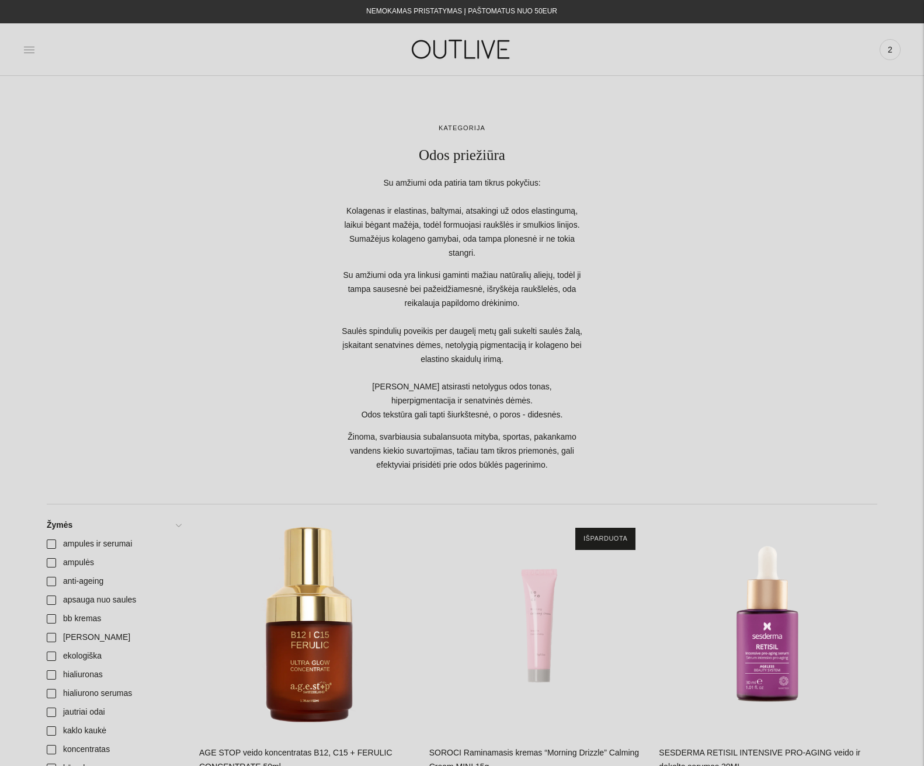
click at [29, 46] on icon at bounding box center [29, 50] width 12 height 12
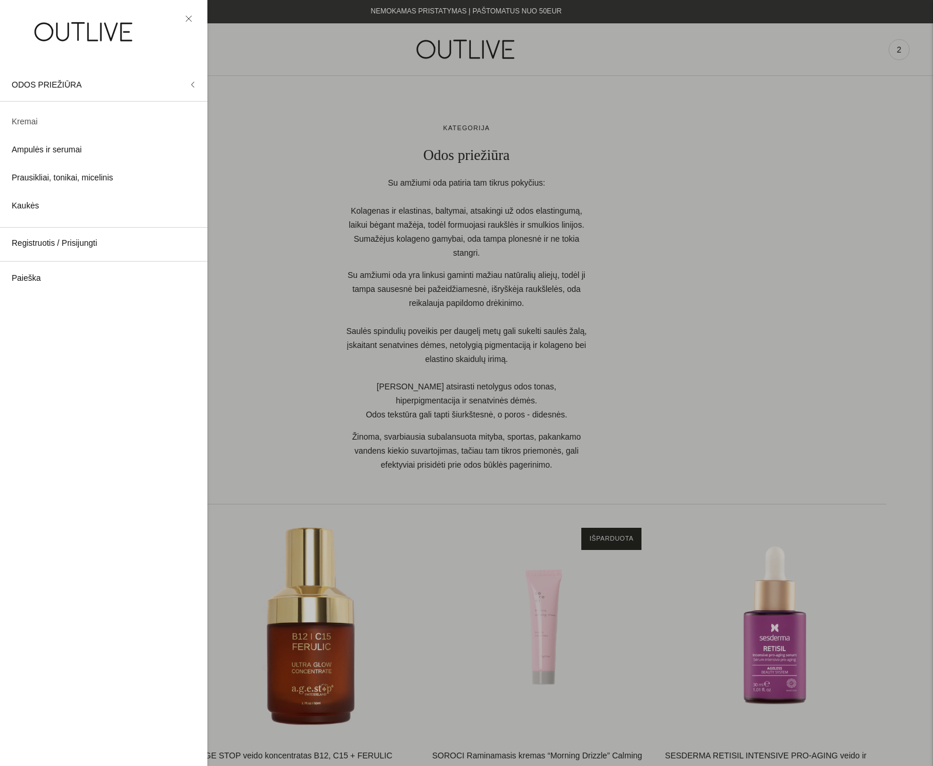
click at [29, 118] on span "Kremai" at bounding box center [25, 122] width 26 height 14
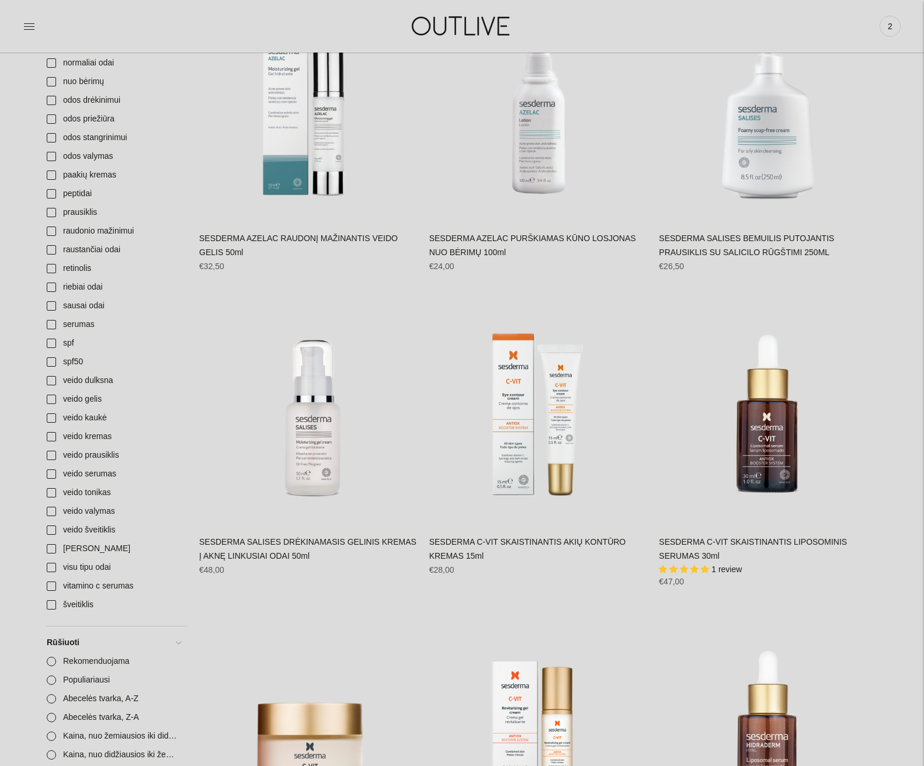
scroll to position [409, 0]
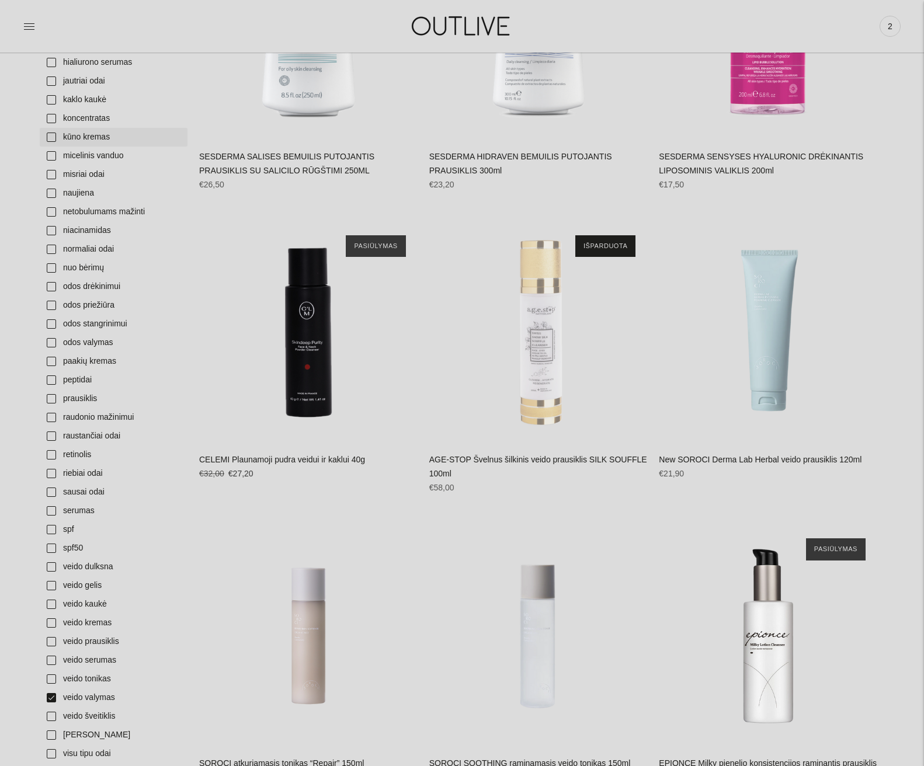
scroll to position [409, 0]
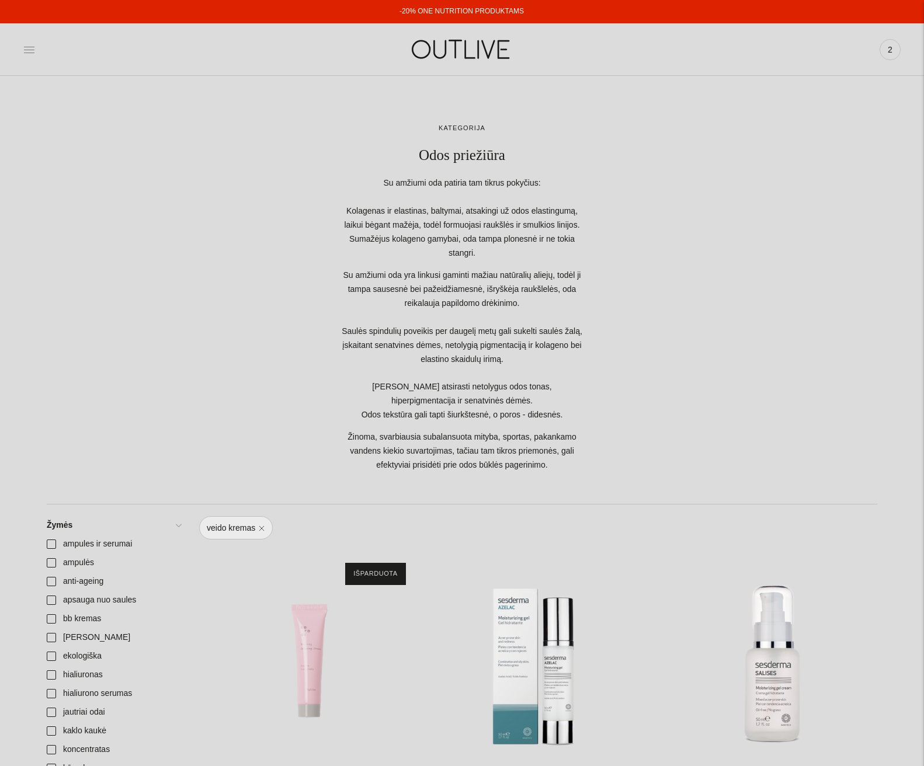
click at [27, 46] on icon at bounding box center [29, 50] width 12 height 12
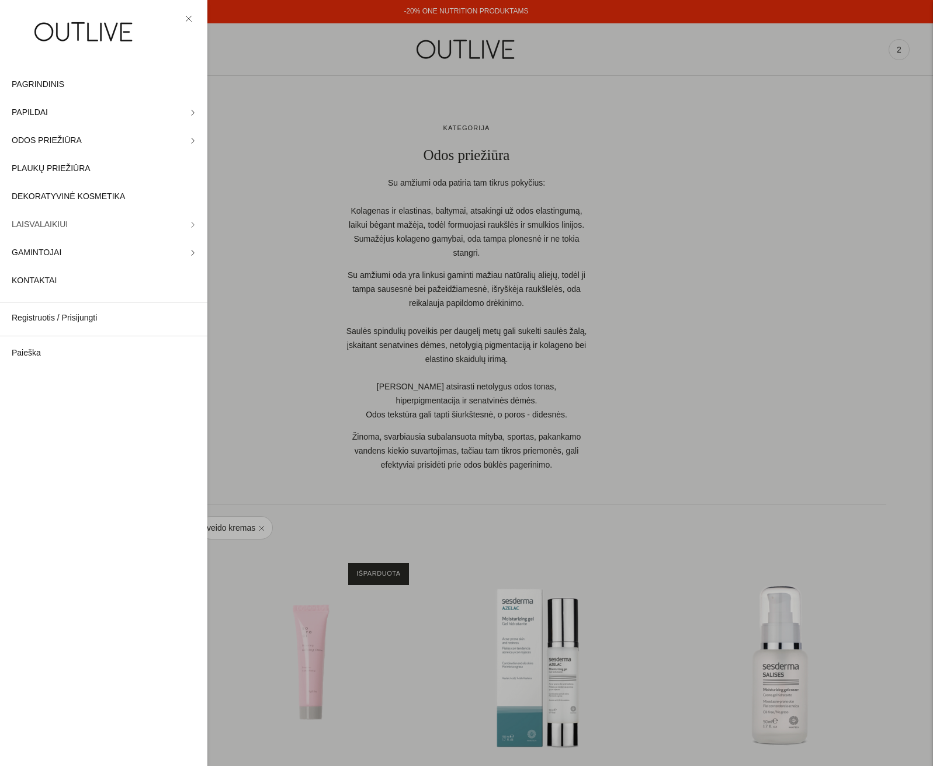
click at [37, 228] on span "LAISVALAIKIUI" at bounding box center [40, 225] width 56 height 14
click at [40, 123] on span "ARBATOS" at bounding box center [31, 122] width 39 height 14
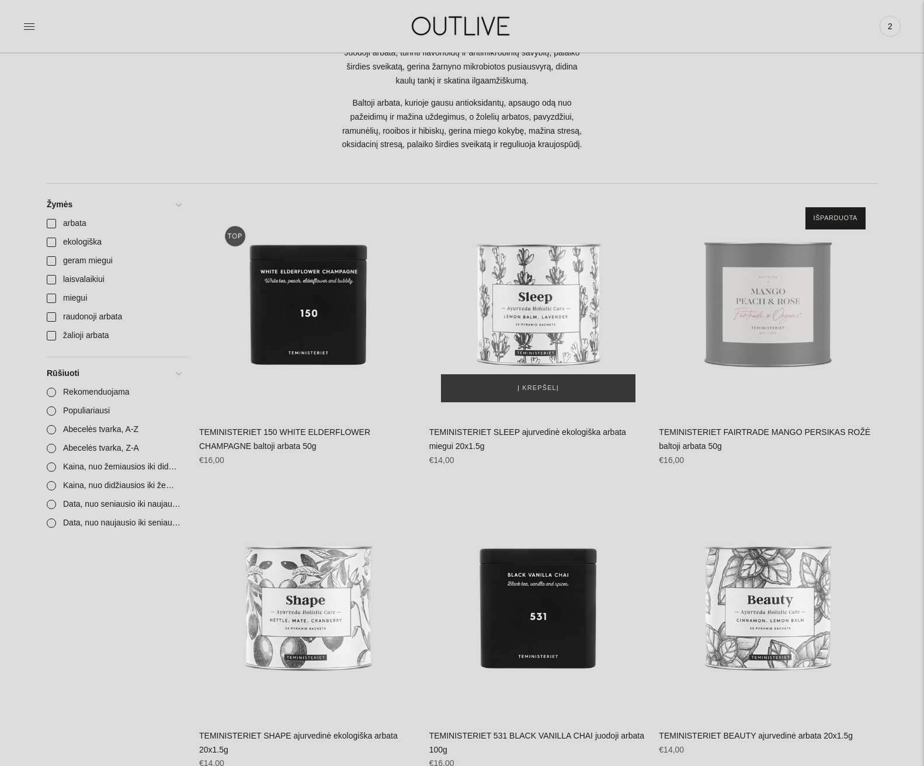
scroll to position [234, 0]
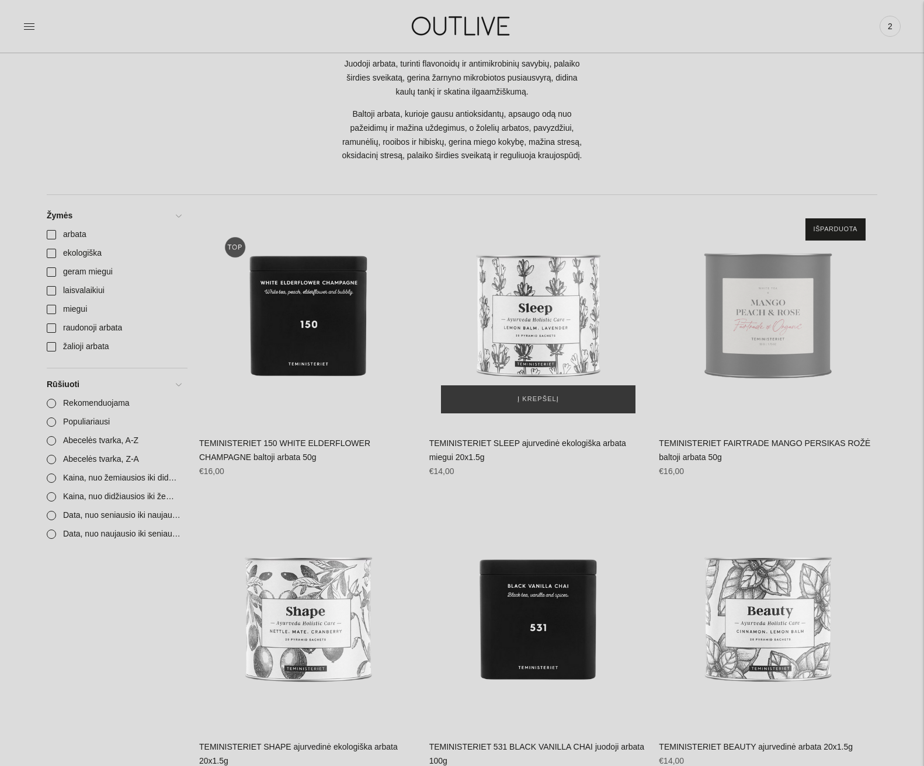
click at [557, 274] on img "TEMINISTERIET SLEEP ajurvedinė ekologiška arbata miegui 20x1.5g\a" at bounding box center [538, 316] width 218 height 218
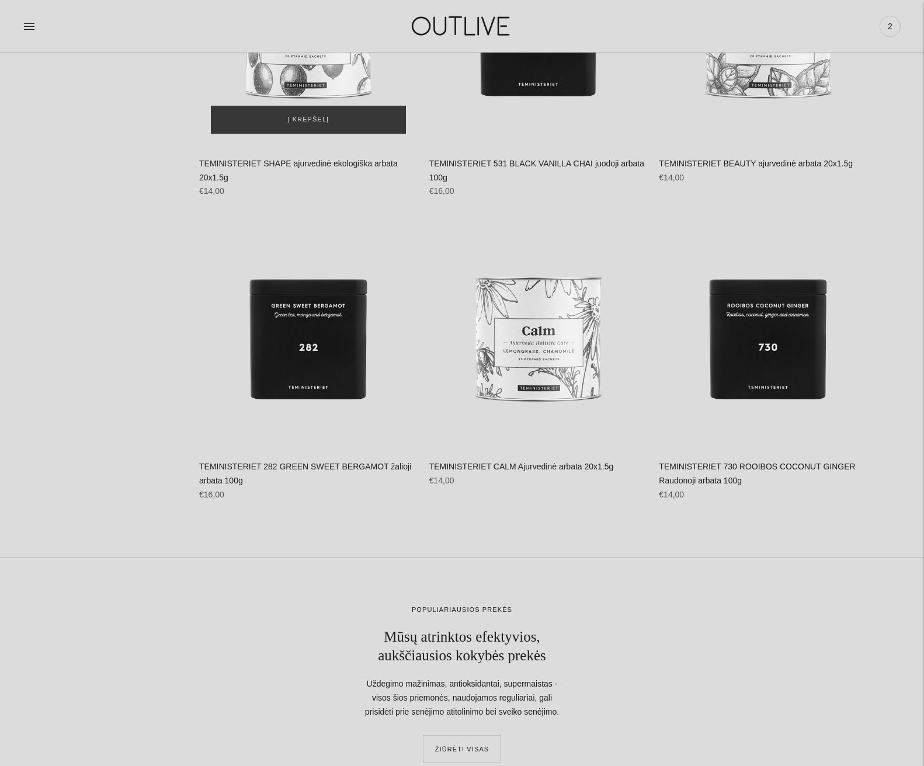
scroll to position [818, 0]
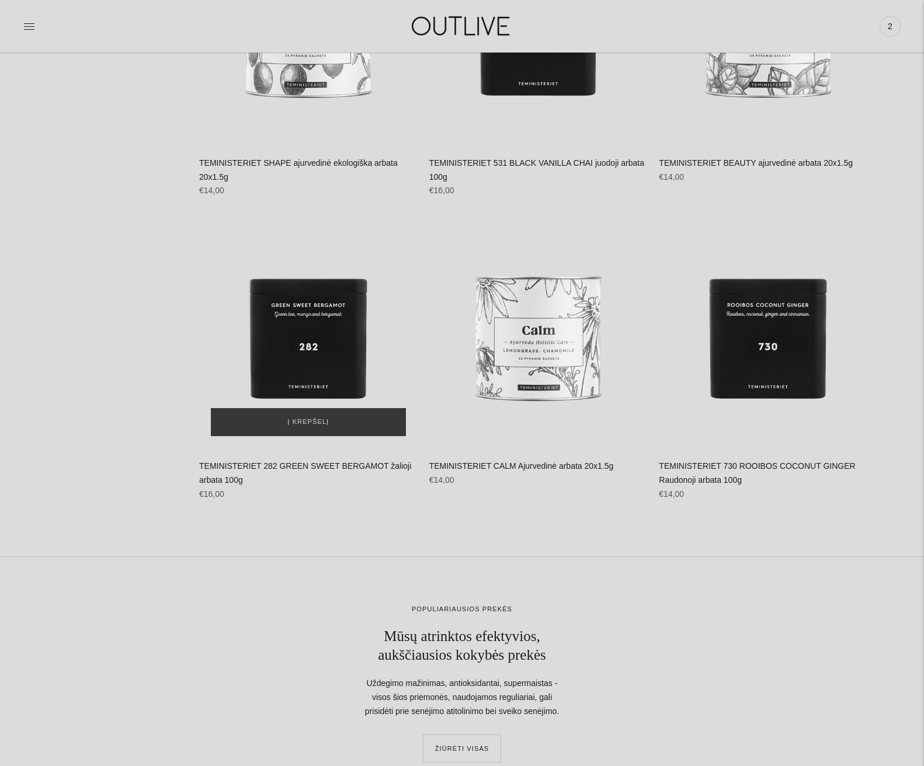
click at [331, 342] on img "TEMINISTERIET 282 GREEN SWEET BERGAMOT žalioji arbata 100g\a" at bounding box center [308, 339] width 218 height 218
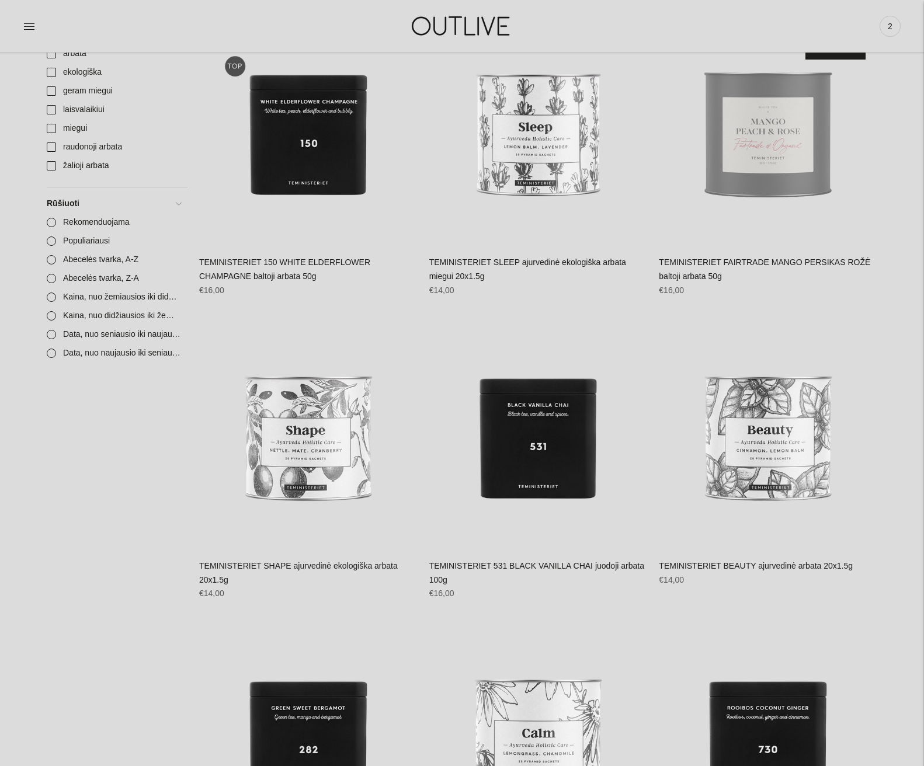
scroll to position [350, 0]
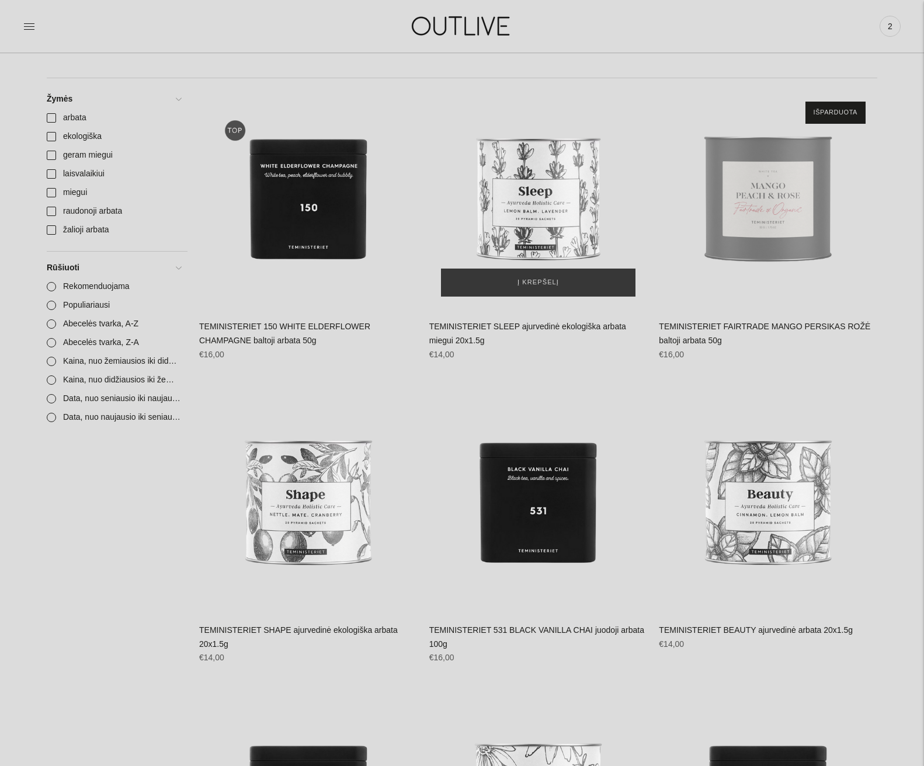
click at [569, 201] on img "TEMINISTERIET SLEEP ajurvedinė ekologiška arbata miegui 20x1.5g\a" at bounding box center [538, 199] width 218 height 218
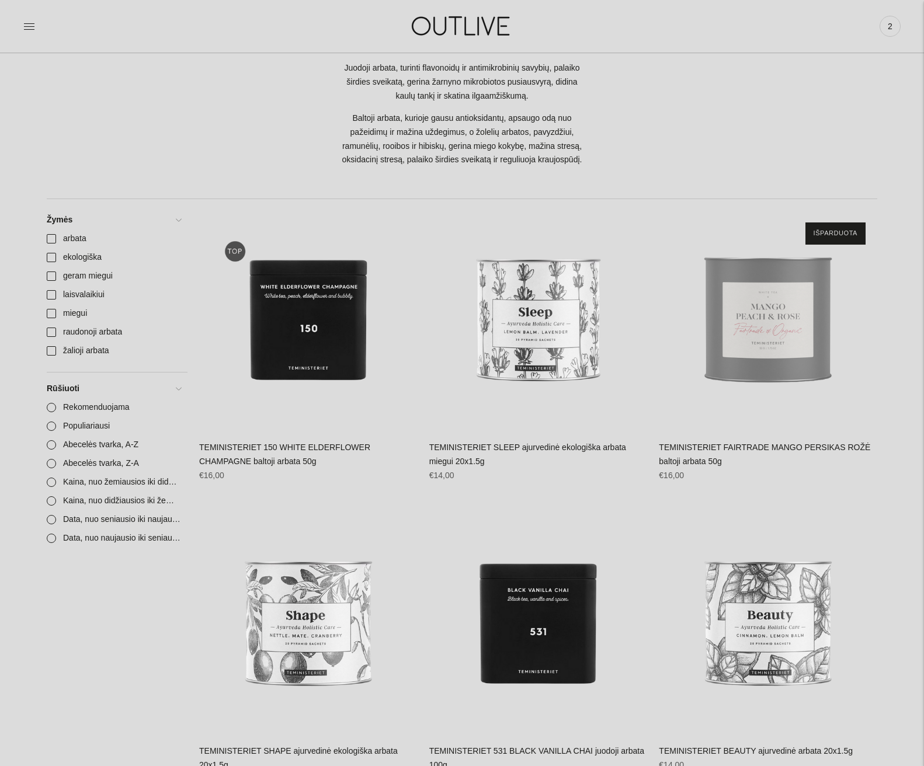
scroll to position [58, 0]
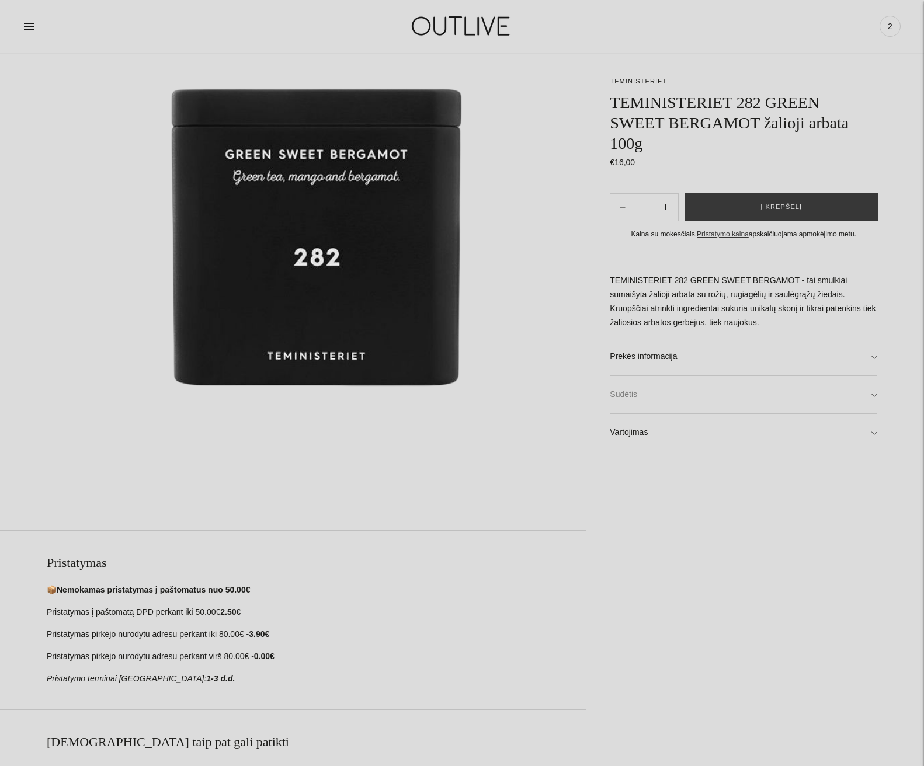
scroll to position [117, 0]
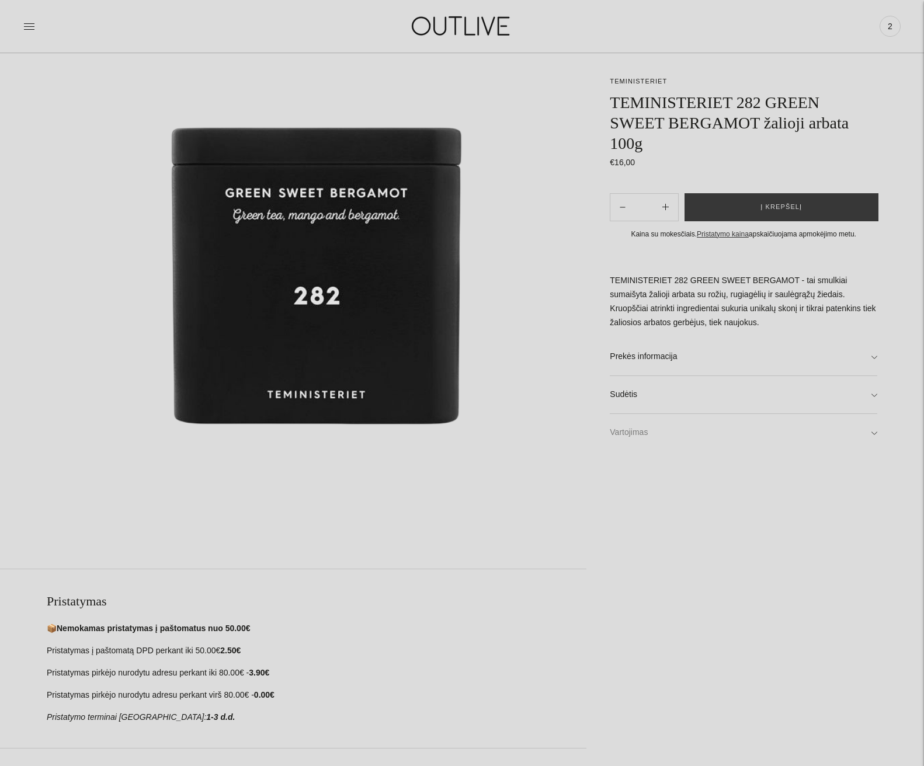
click at [875, 436] on link "Vartojimas" at bounding box center [744, 432] width 268 height 37
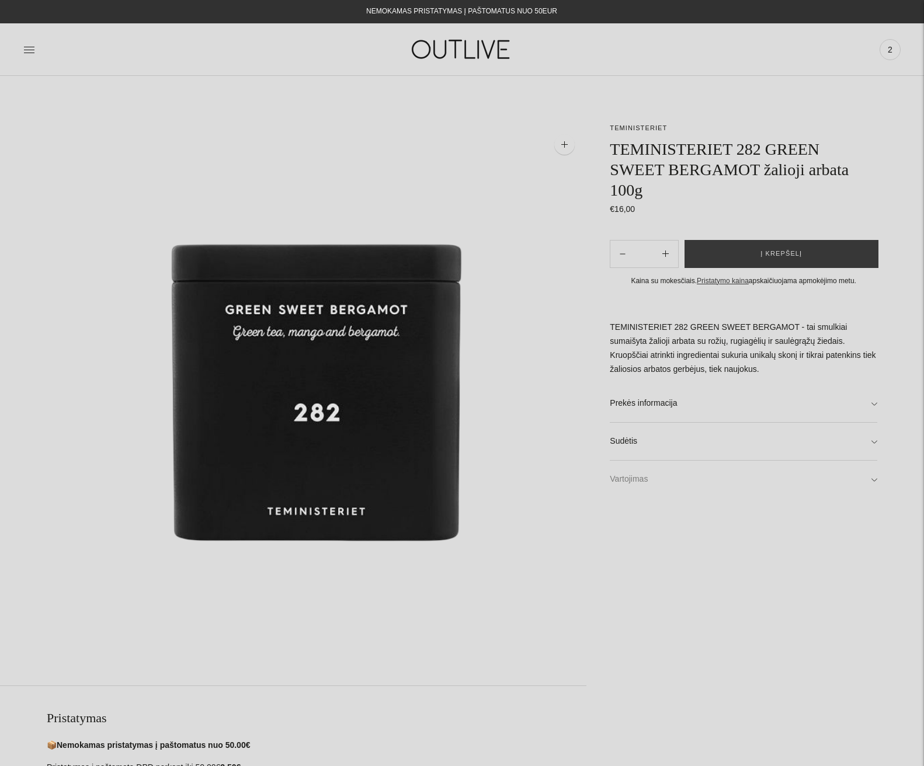
click at [873, 482] on link "Vartojimas" at bounding box center [744, 479] width 268 height 37
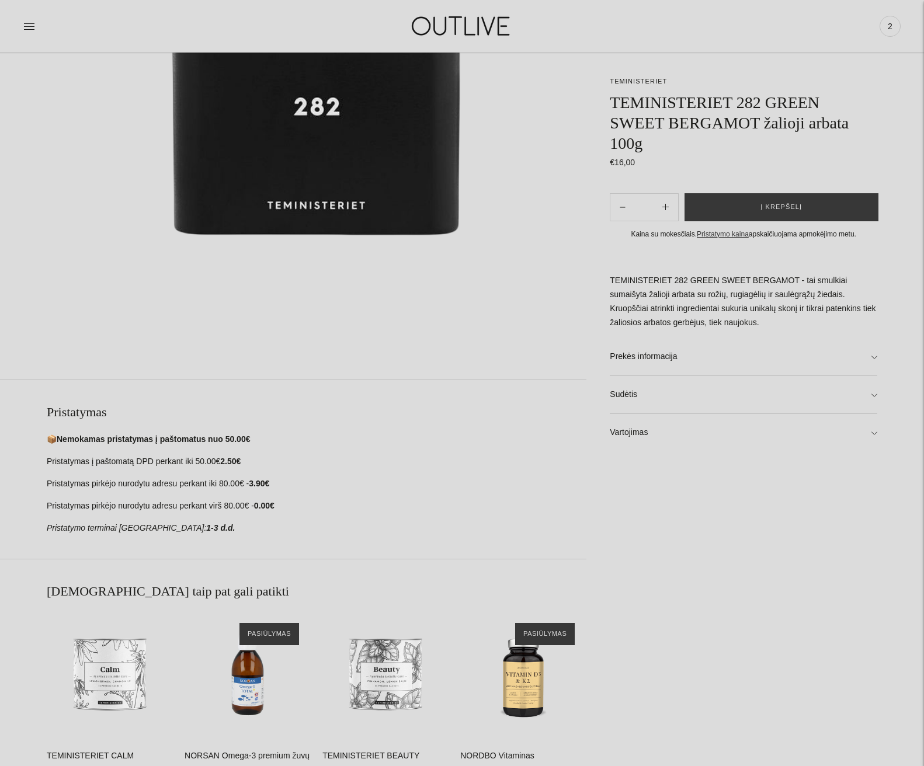
scroll to position [234, 0]
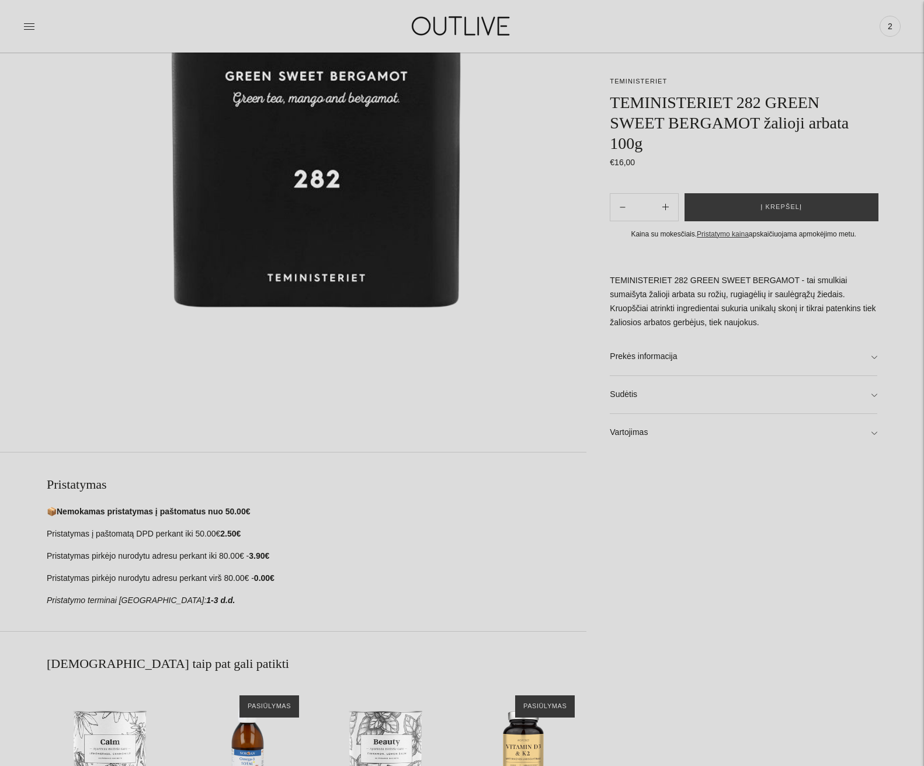
scroll to position [117, 0]
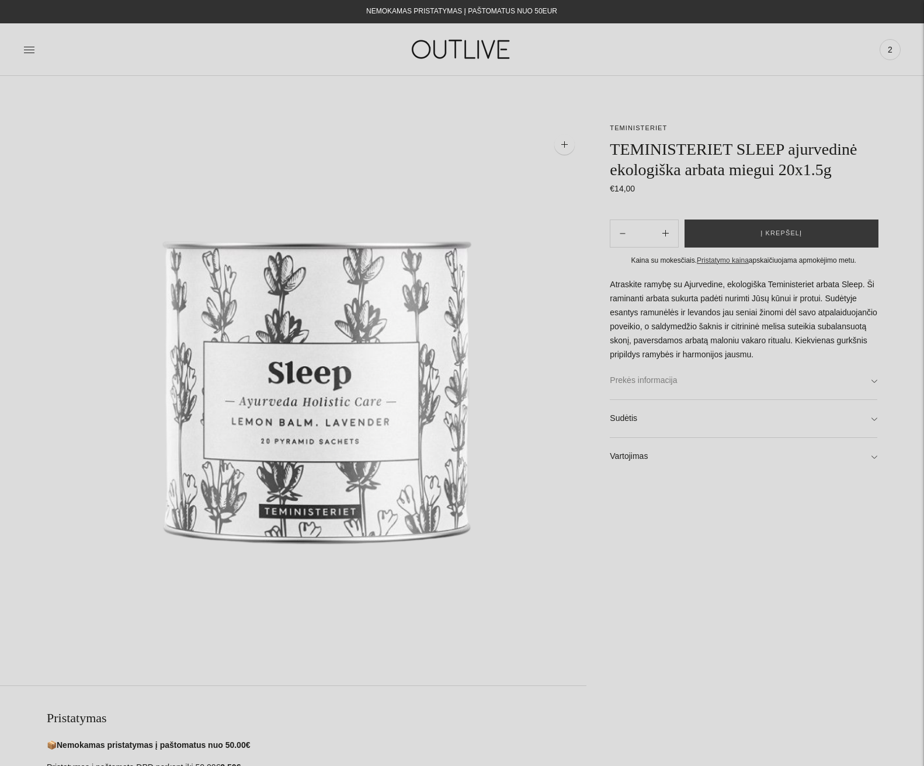
click at [874, 383] on link "Prekės informacija" at bounding box center [744, 380] width 268 height 37
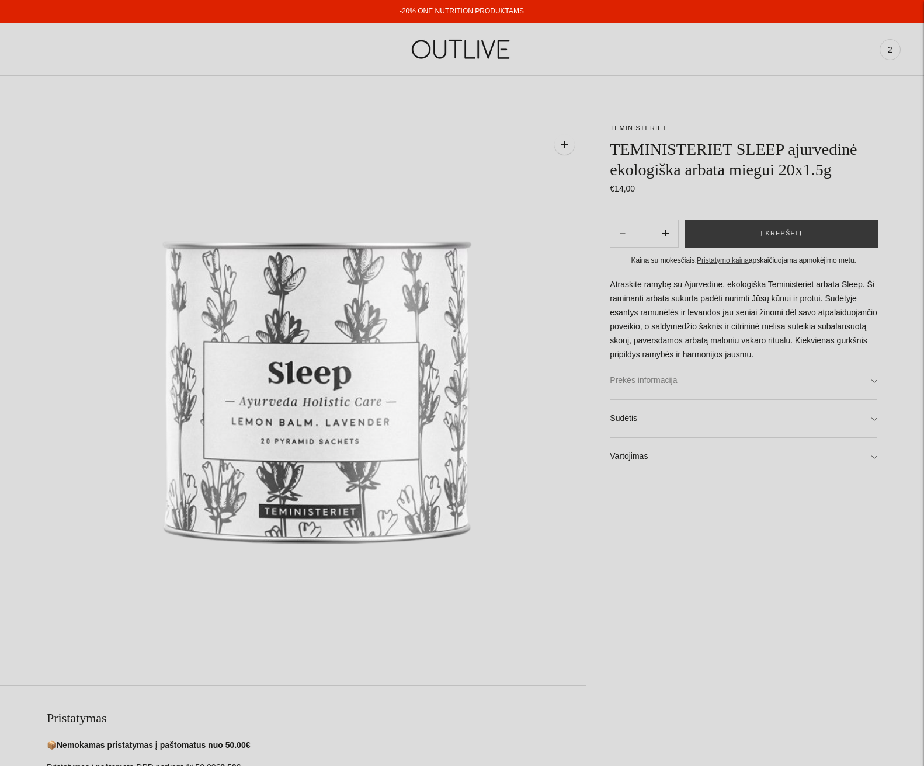
click at [876, 380] on link "Prekės informacija" at bounding box center [744, 380] width 268 height 37
click at [877, 379] on link "Prekės informacija" at bounding box center [744, 380] width 268 height 37
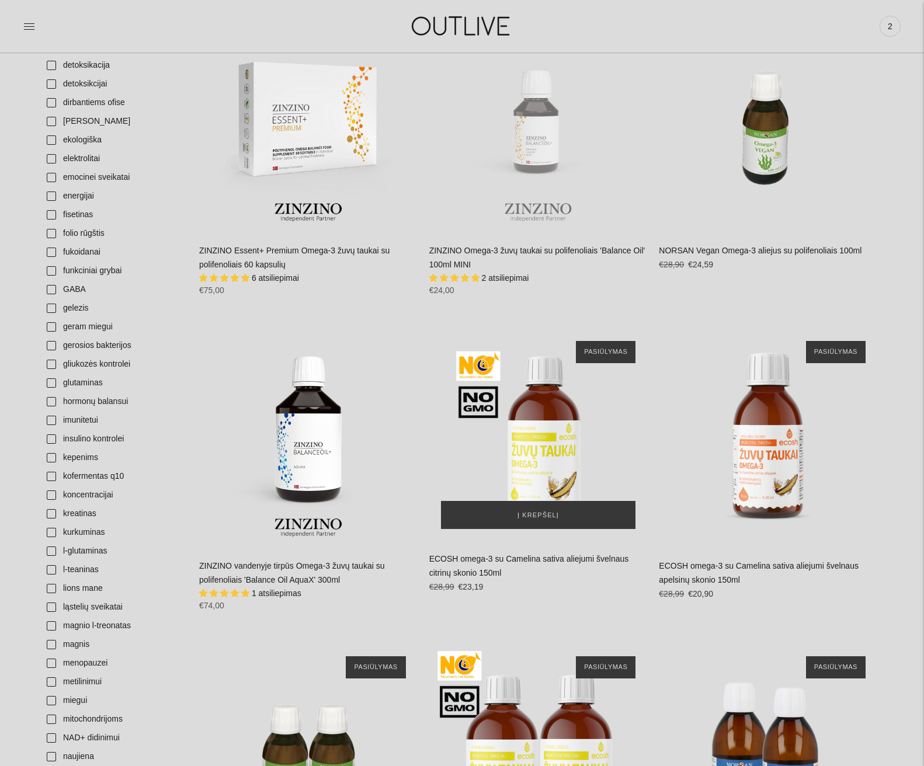
scroll to position [526, 0]
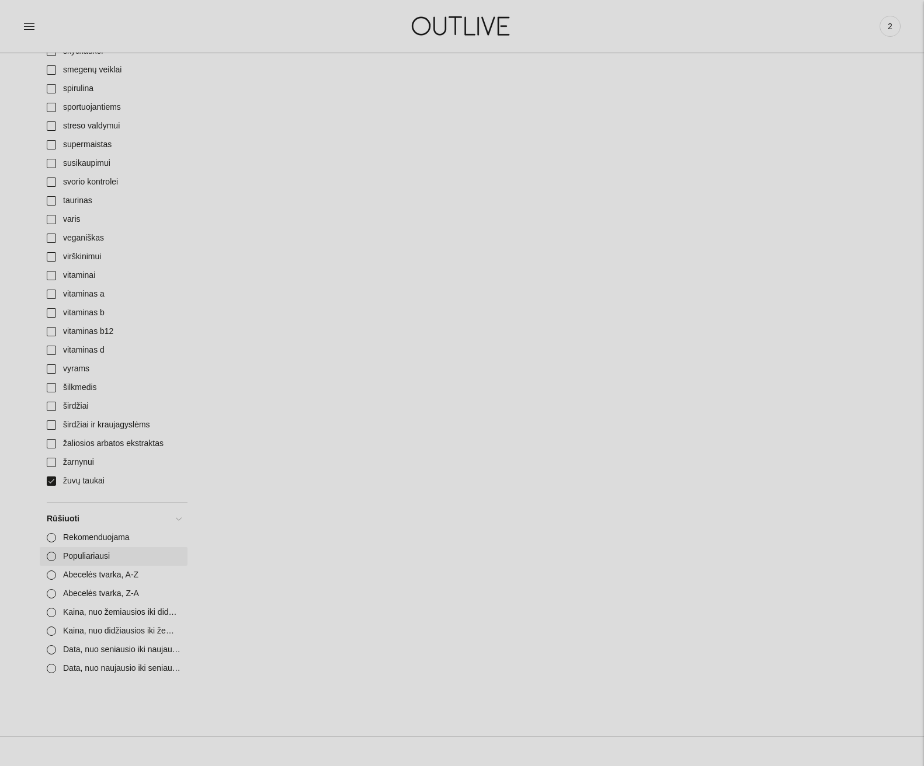
scroll to position [1811, 0]
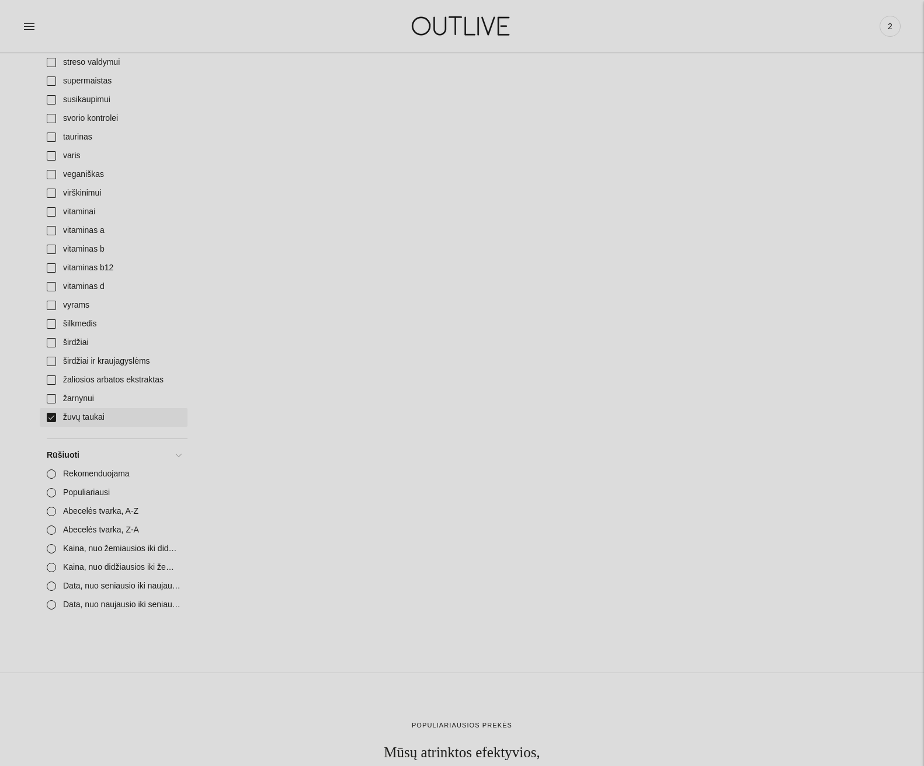
click at [52, 415] on link "žuvų taukai" at bounding box center [114, 417] width 148 height 19
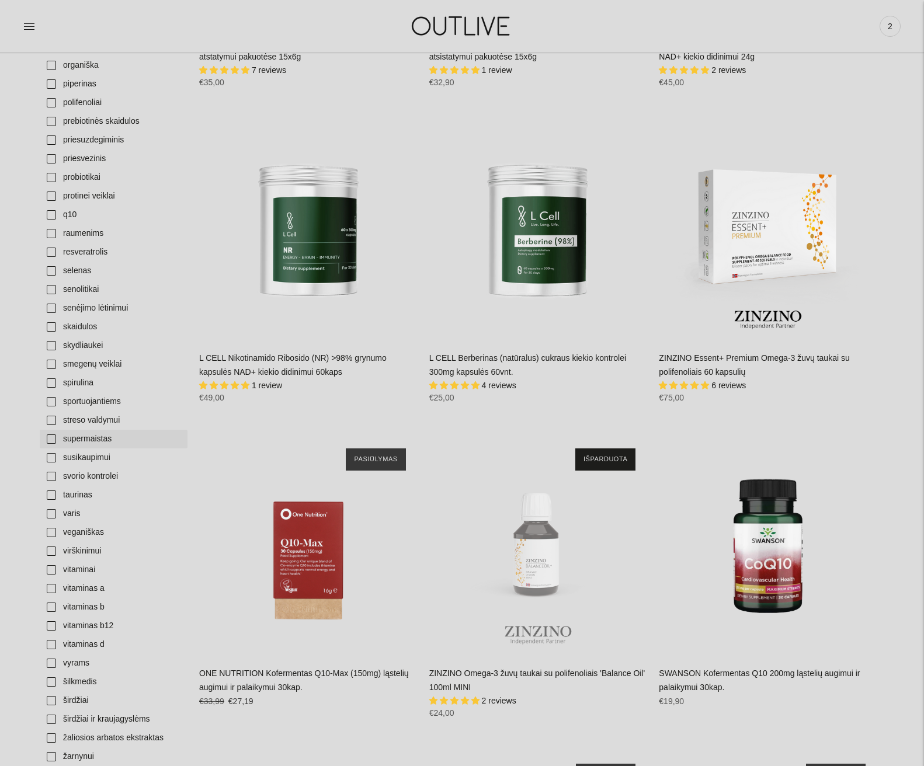
scroll to position [1460, 0]
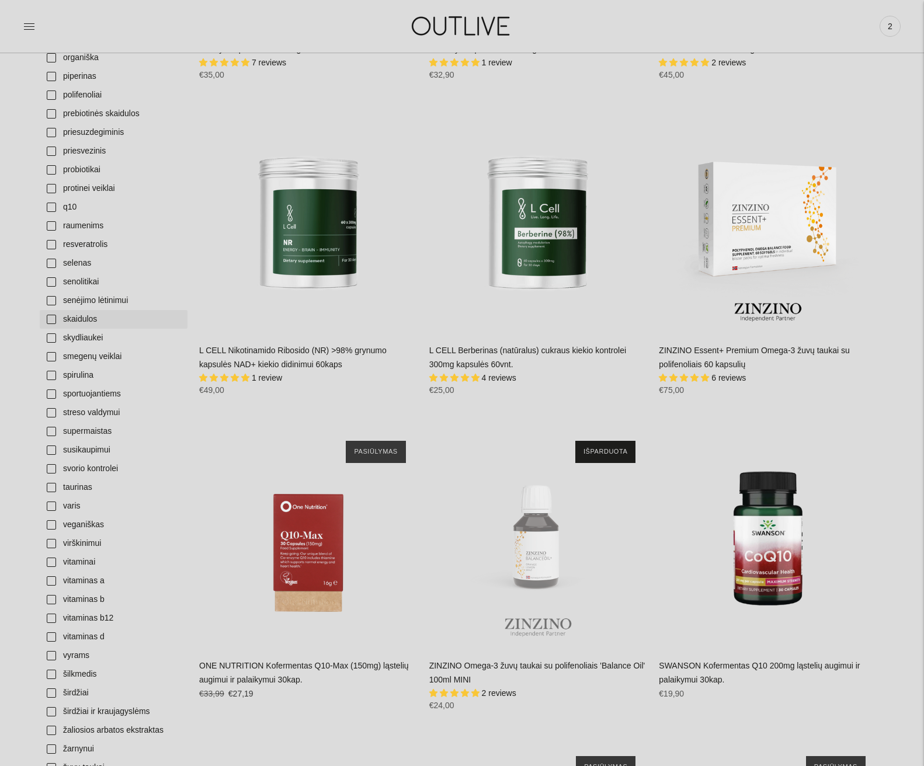
click at [50, 319] on link "skaidulos" at bounding box center [114, 319] width 148 height 19
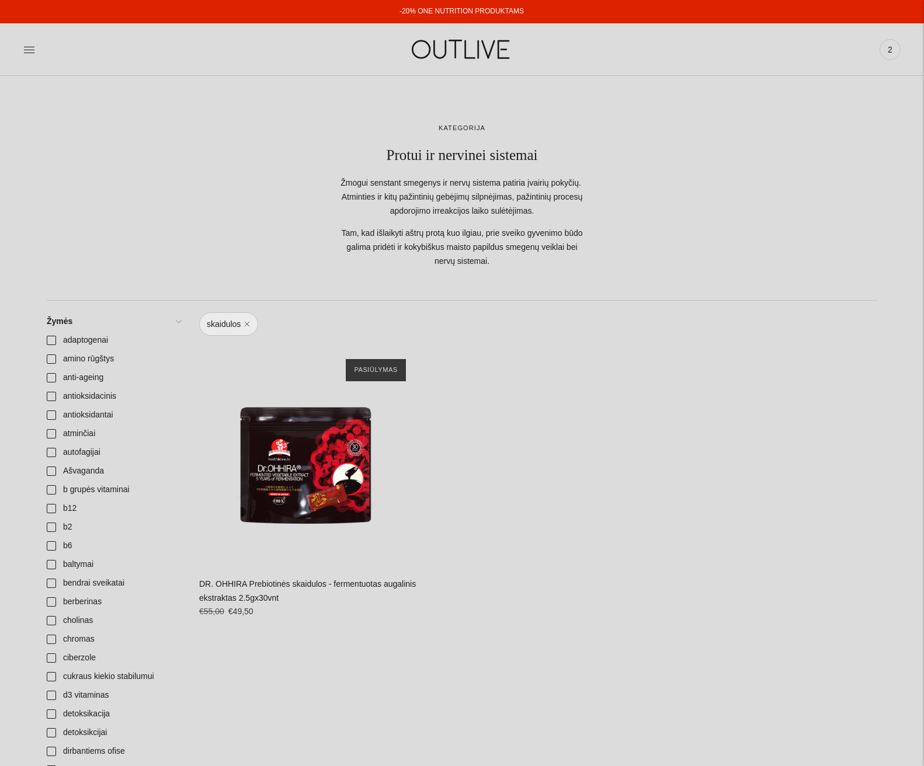
scroll to position [1460, 0]
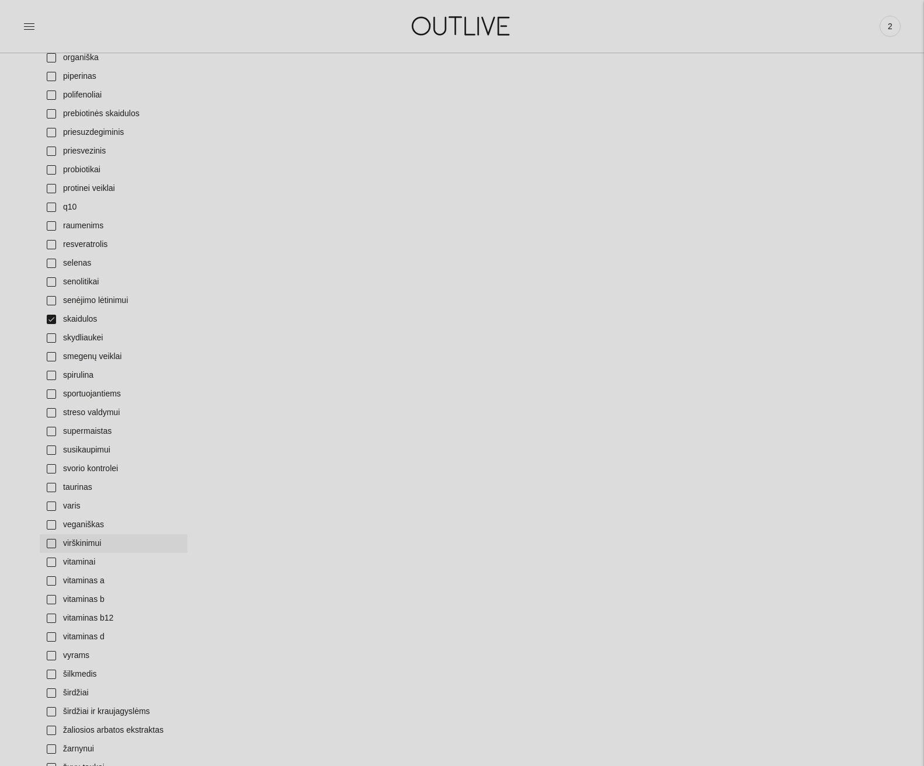
click at [53, 542] on link "virškinimui" at bounding box center [114, 543] width 148 height 19
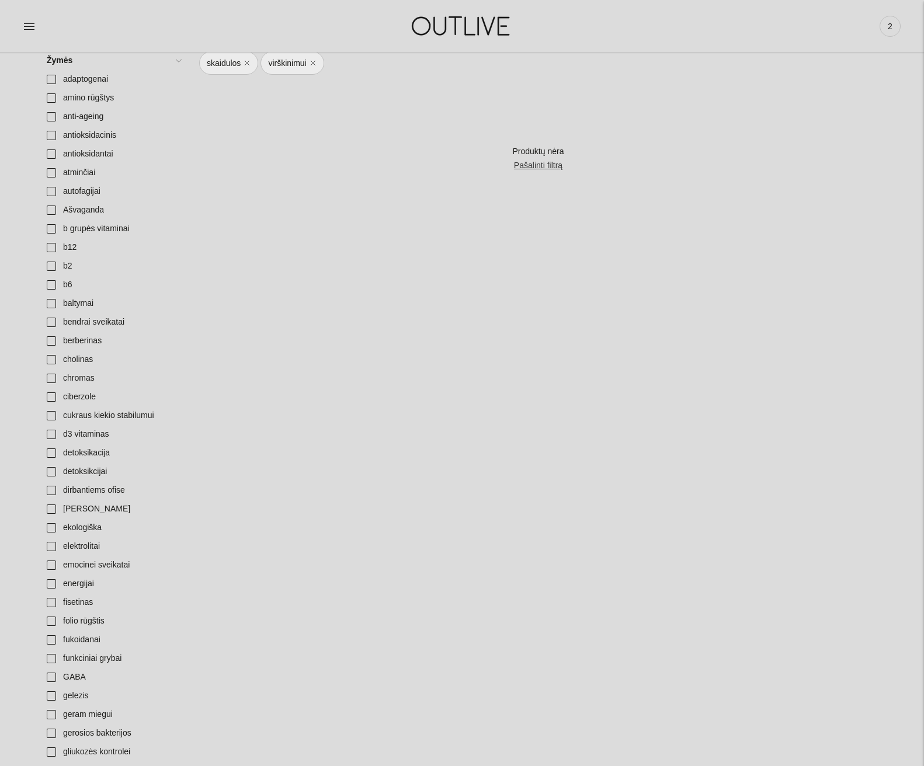
scroll to position [58, 0]
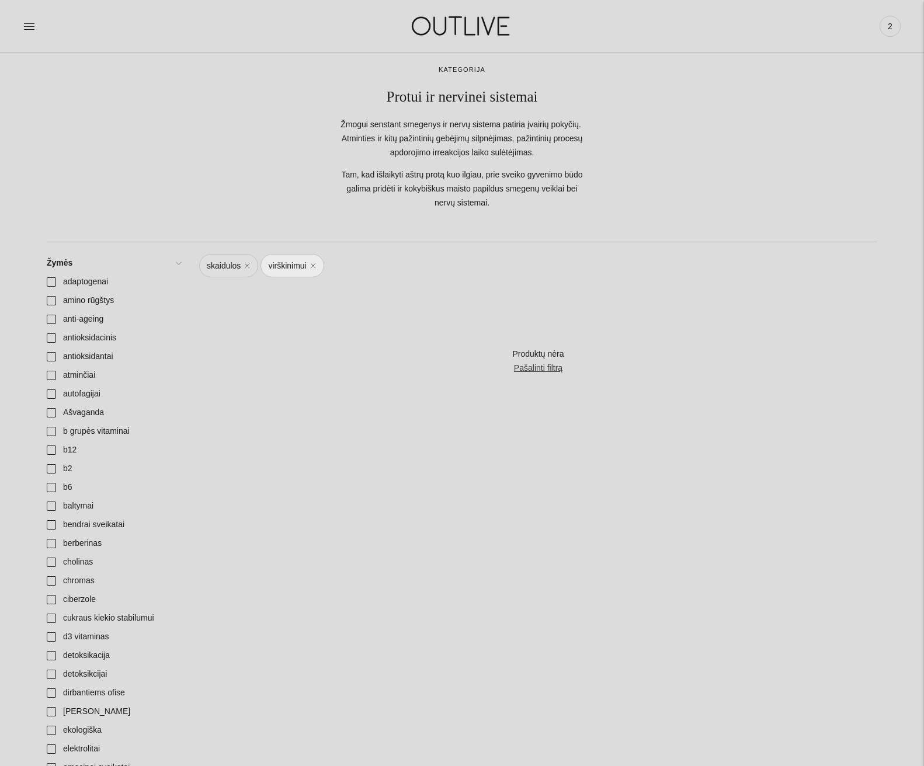
click at [247, 265] on link "skaidulos" at bounding box center [228, 265] width 59 height 23
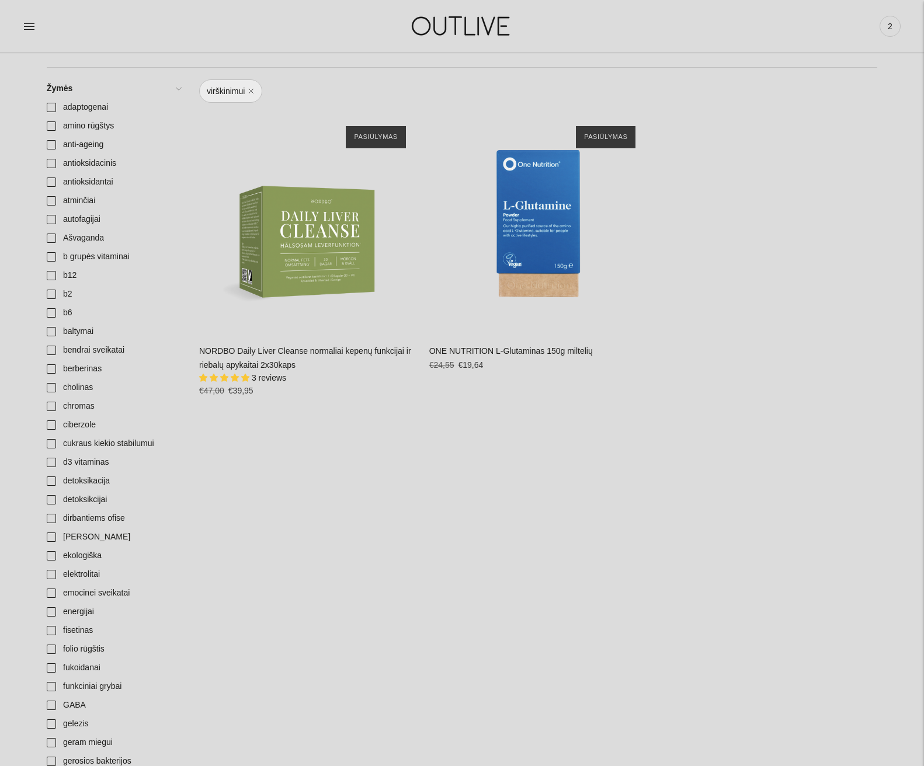
scroll to position [234, 0]
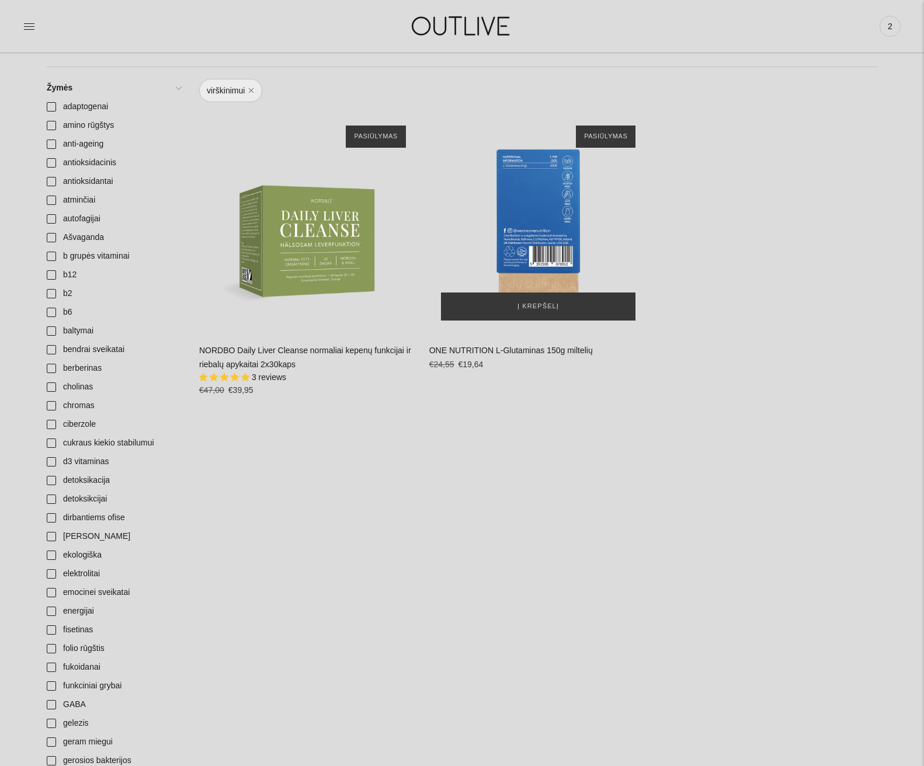
click at [543, 208] on div "ONE NUTRITION L-Glutaminas 150g miltelių\a" at bounding box center [538, 223] width 218 height 218
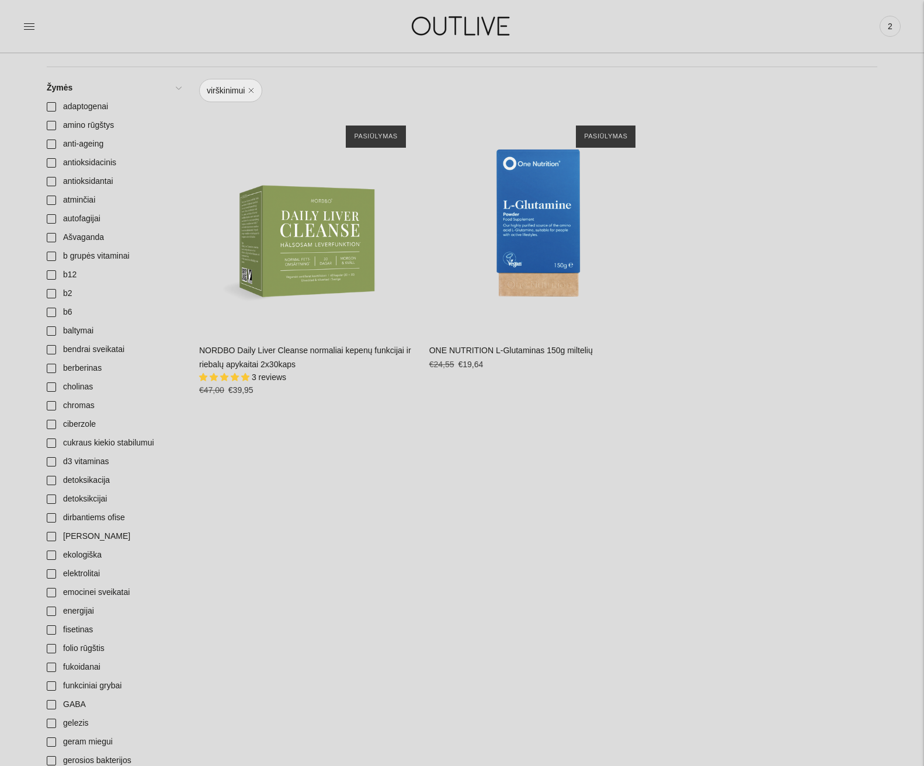
scroll to position [117, 0]
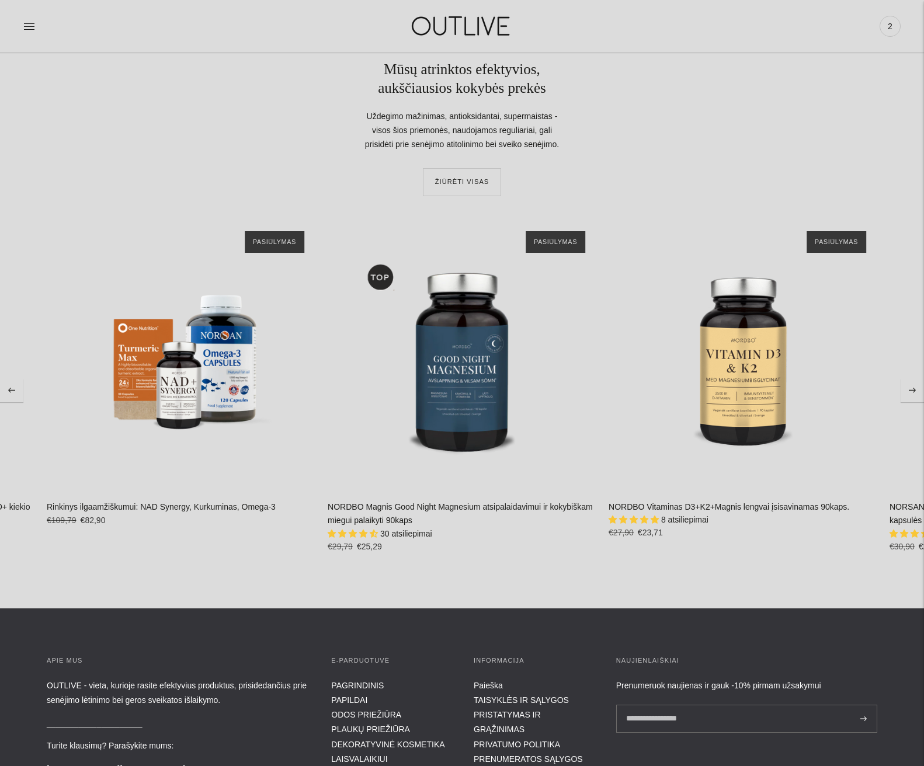
scroll to position [2570, 0]
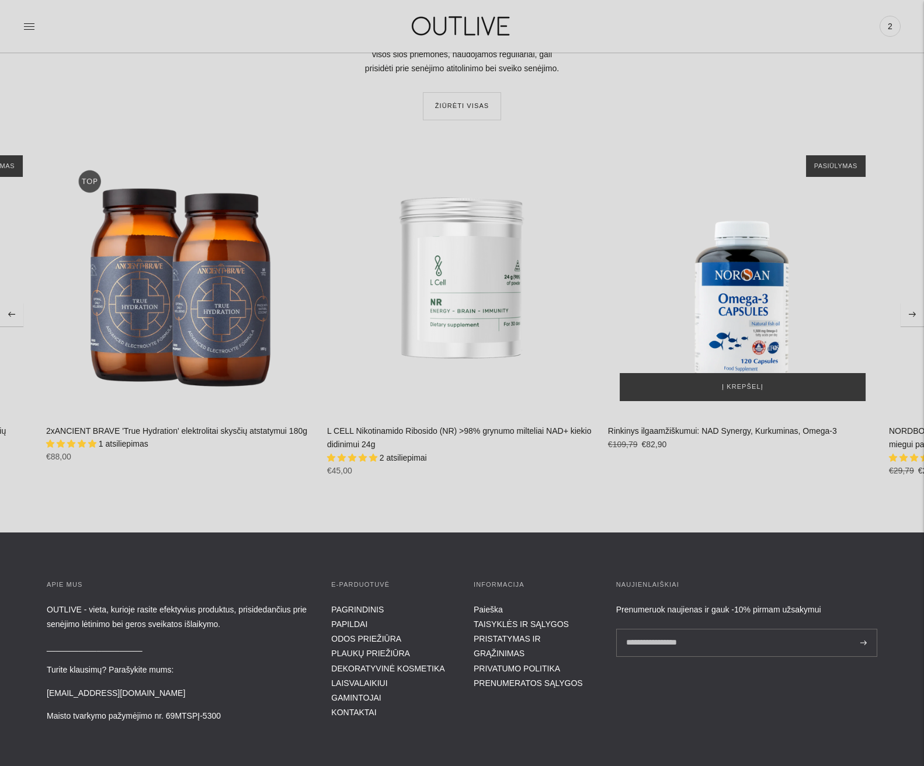
click at [865, 328] on div "Rinkinys ilgaamžiškumui: NAD Synergy, Kurkuminas, Omega-3\a" at bounding box center [742, 278] width 269 height 269
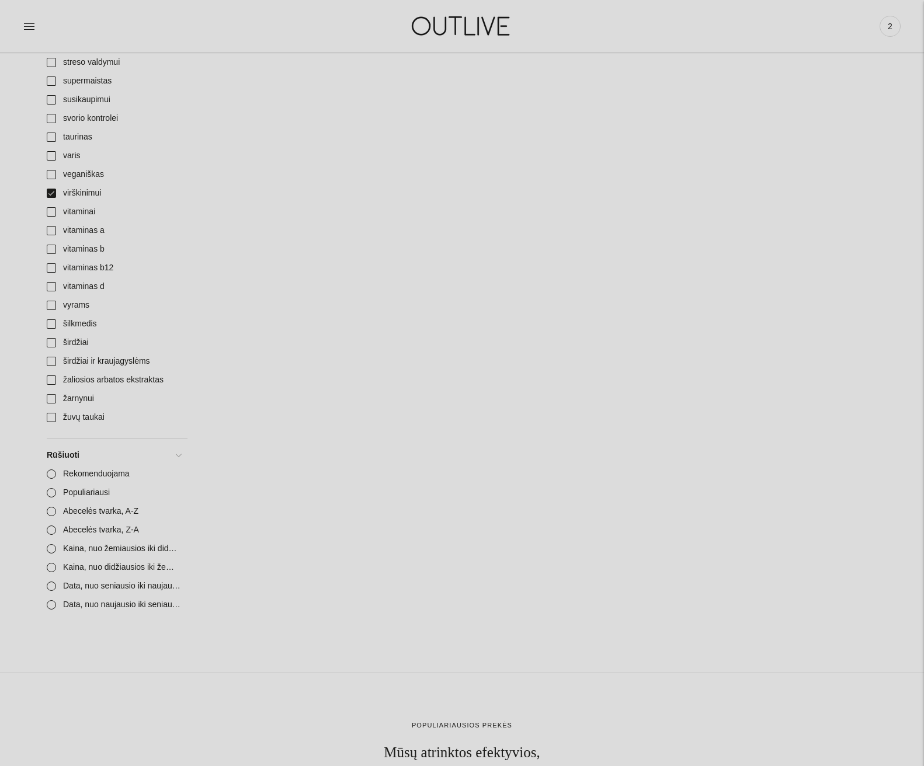
scroll to position [1402, 0]
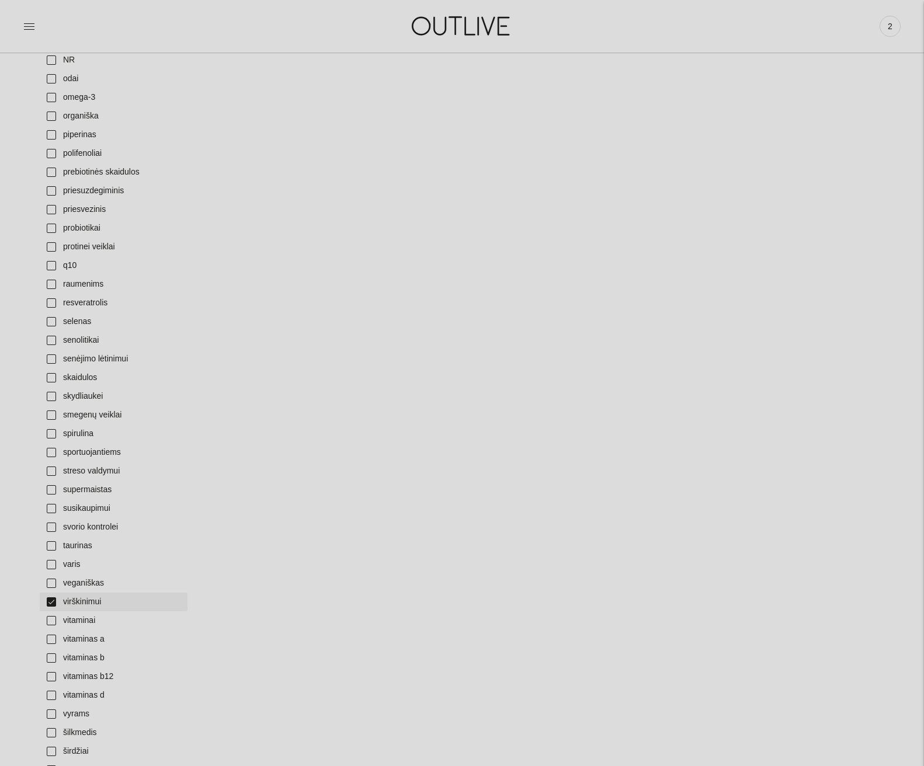
click at [57, 602] on link "virškinimui" at bounding box center [114, 602] width 148 height 19
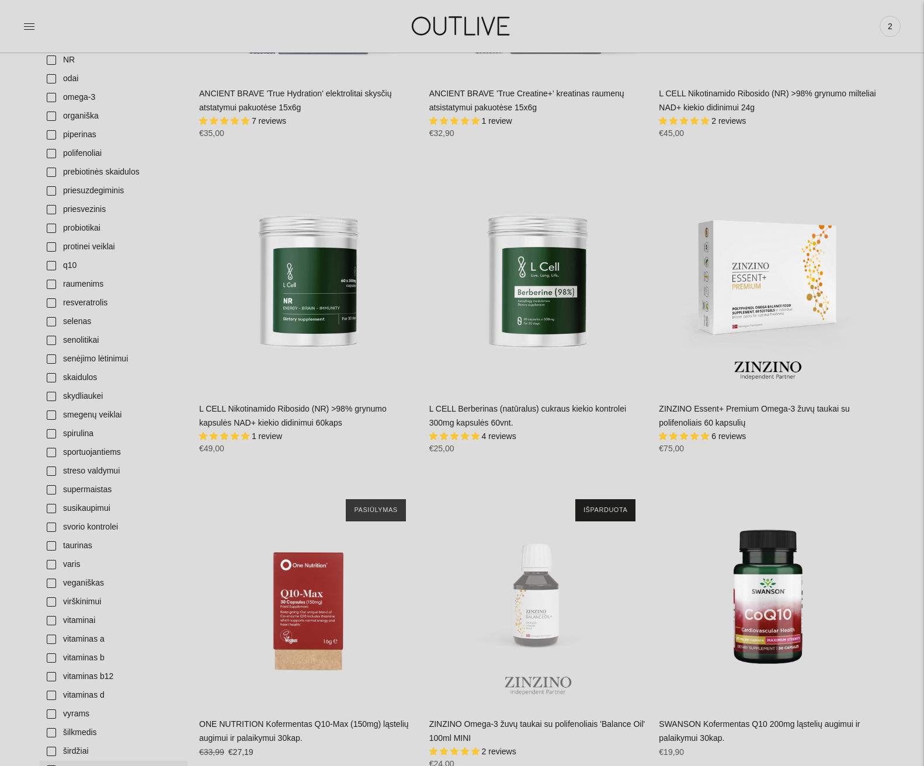
scroll to position [1752, 0]
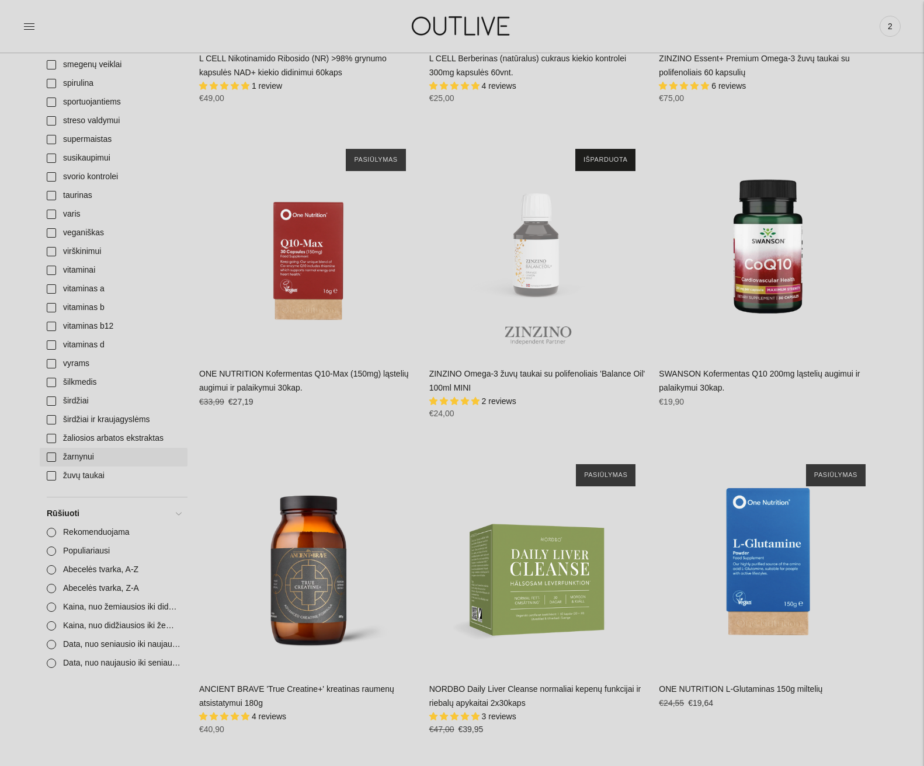
click at [50, 457] on link "žarnynui" at bounding box center [114, 457] width 148 height 19
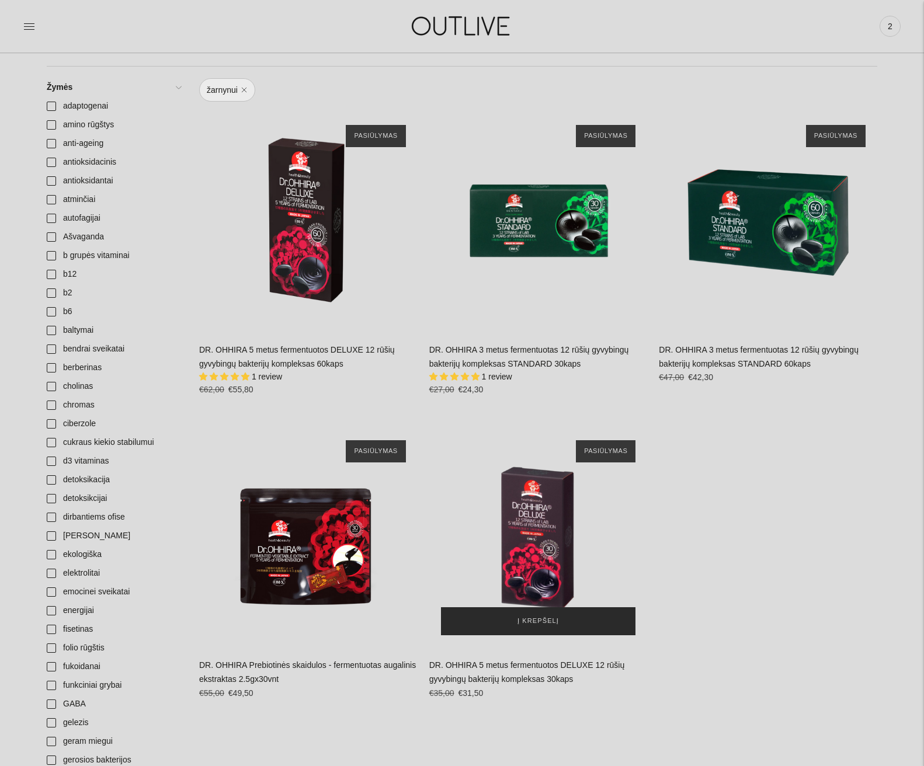
scroll to position [234, 0]
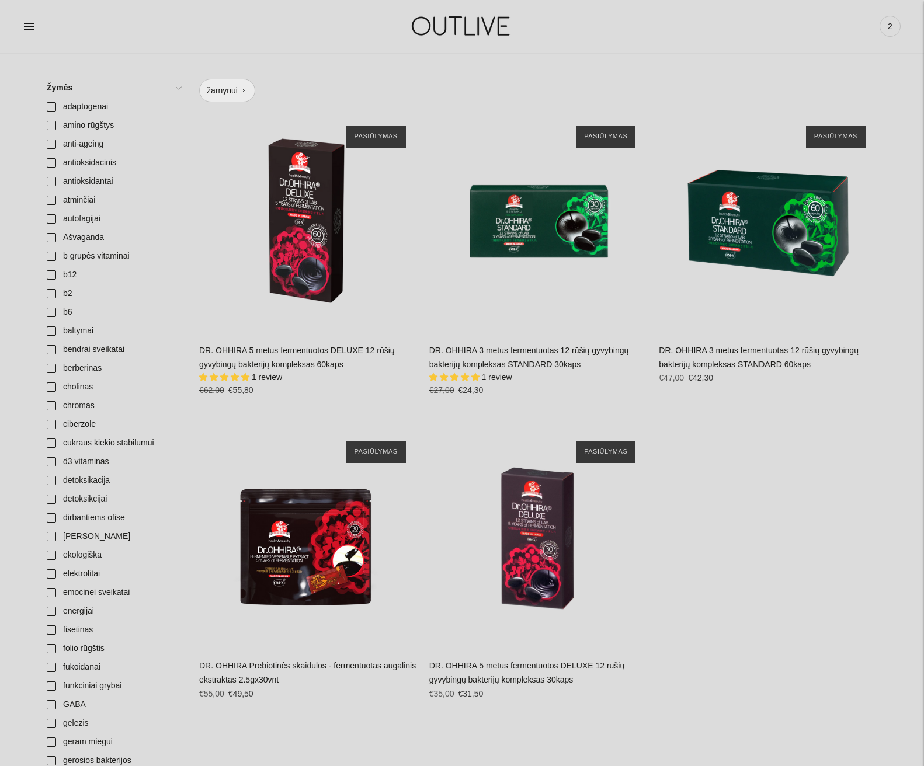
click at [486, 353] on link "DR. OHHIRA 3 metus fermentuotas 12 rūšių gyvybingų bakterijų kompleksas STANDAR…" at bounding box center [529, 357] width 200 height 23
click at [83, 420] on link "ciberzole" at bounding box center [114, 424] width 148 height 19
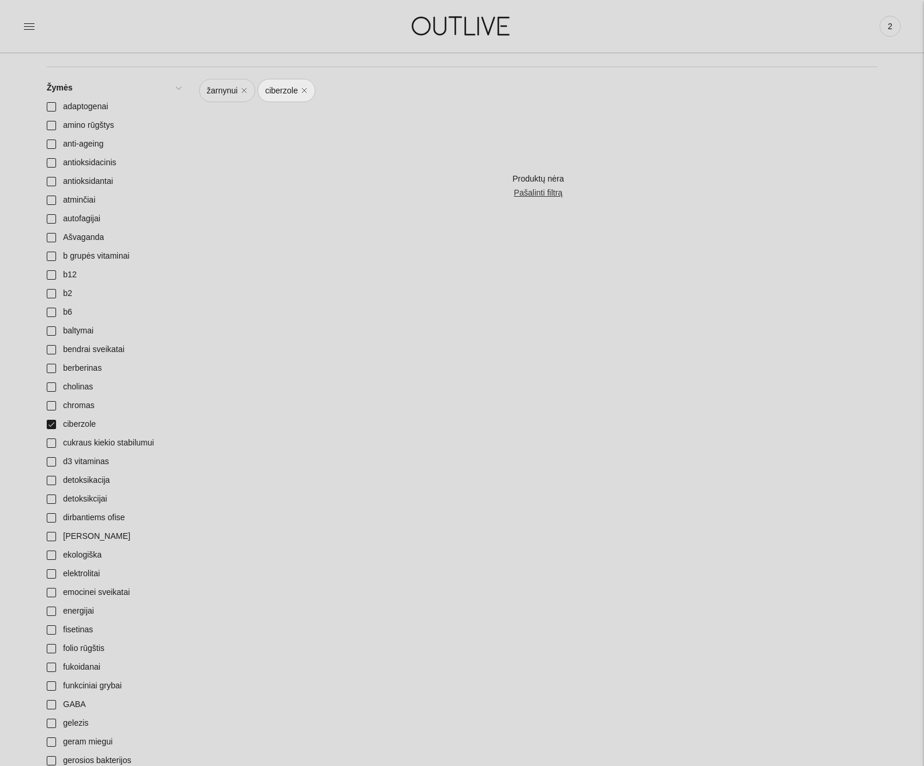
click at [242, 89] on link "žarnynui" at bounding box center [227, 90] width 56 height 23
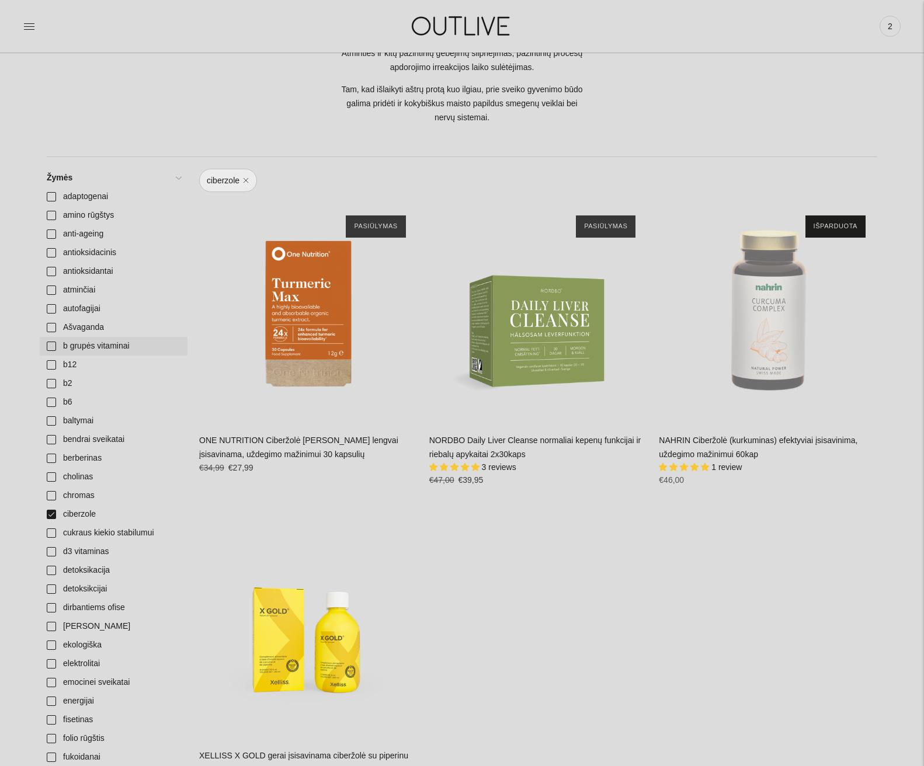
scroll to position [175, 0]
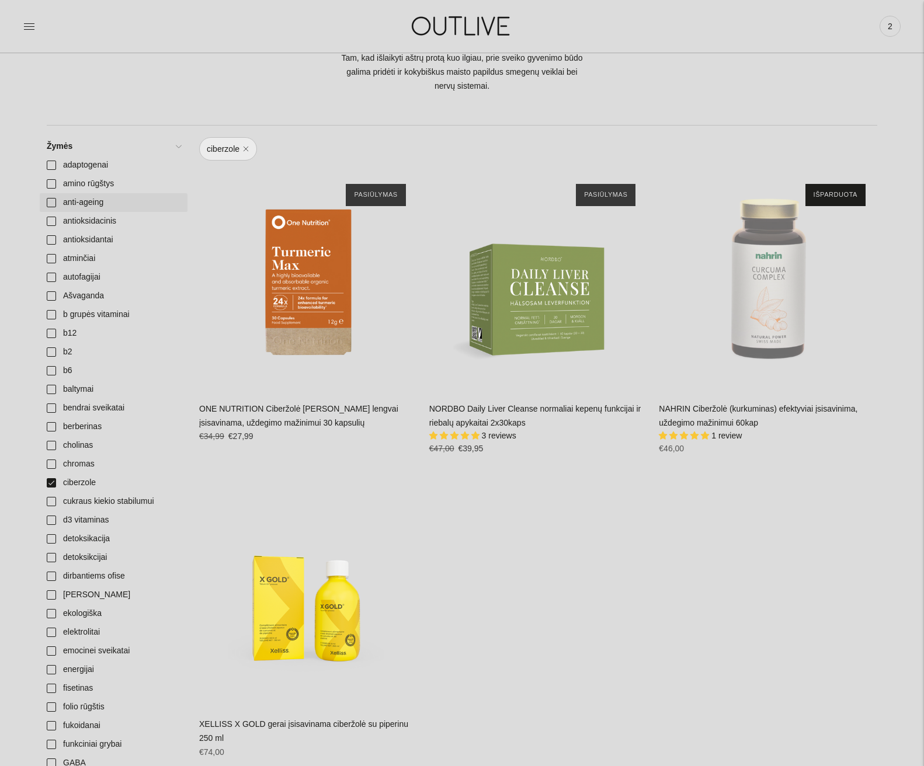
click at [53, 202] on link "anti-ageing" at bounding box center [114, 202] width 148 height 19
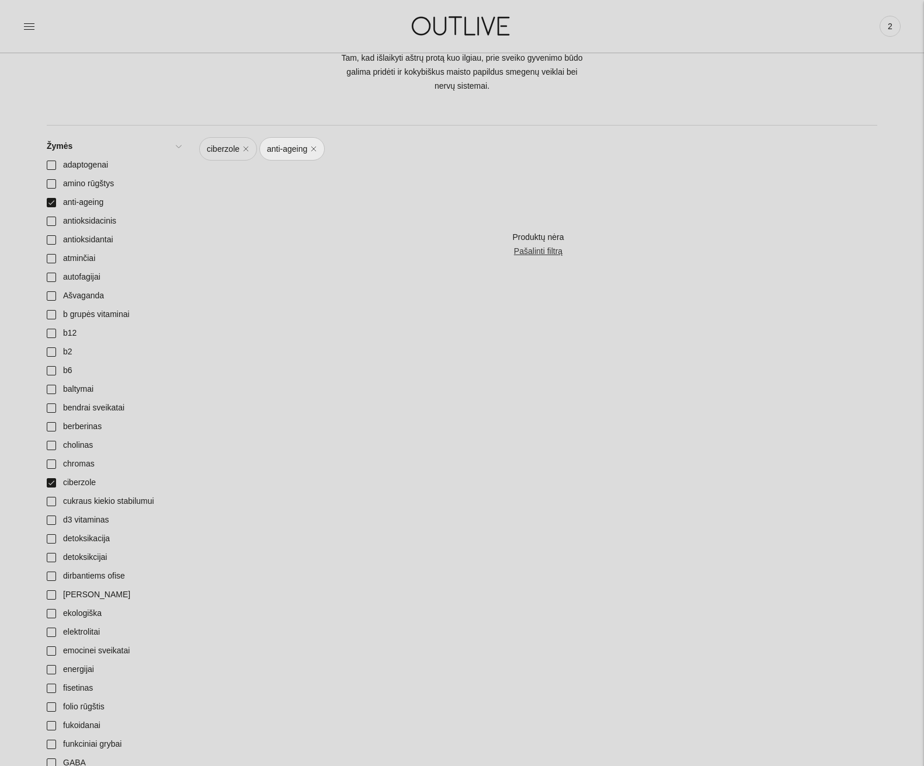
click at [244, 147] on link "ciberzole" at bounding box center [228, 148] width 58 height 23
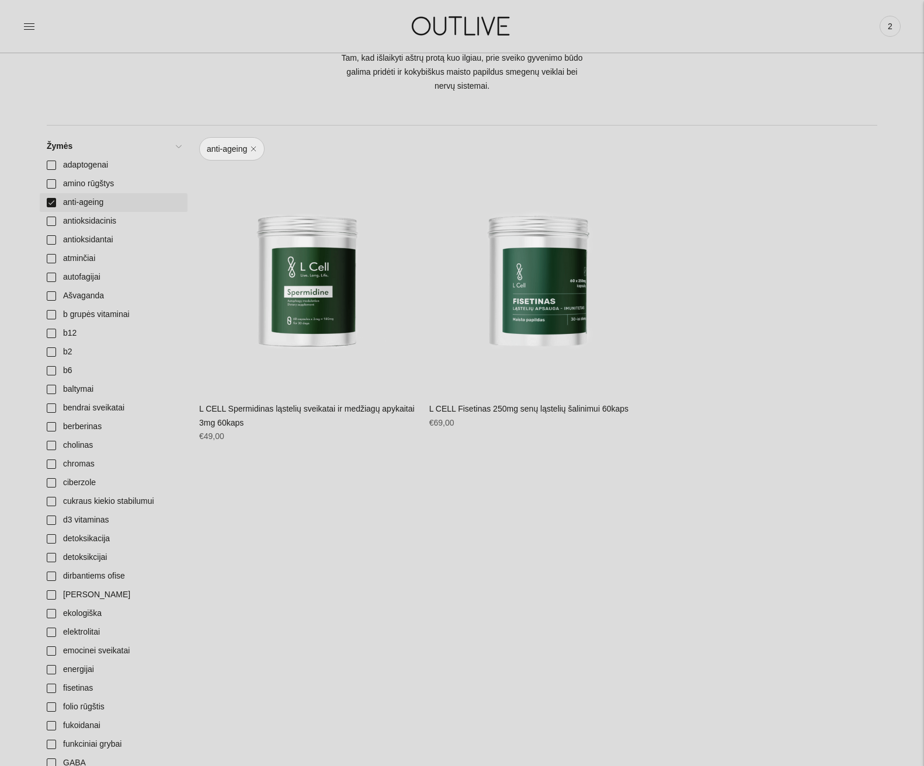
drag, startPoint x: 55, startPoint y: 197, endPoint x: 50, endPoint y: 204, distance: 8.4
click at [55, 198] on link "anti-ageing" at bounding box center [114, 202] width 148 height 19
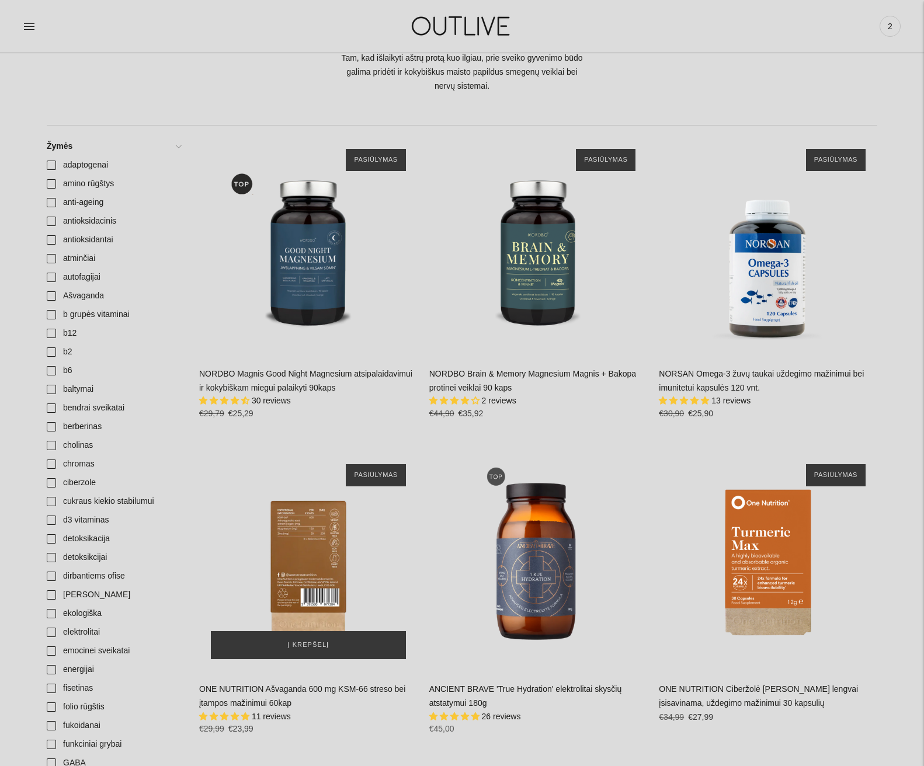
click at [317, 551] on div "ONE NUTRITION Ašvaganda 600 mg KSM-66 streso bei įtampos mažinimui 60kap\a" at bounding box center [308, 562] width 218 height 218
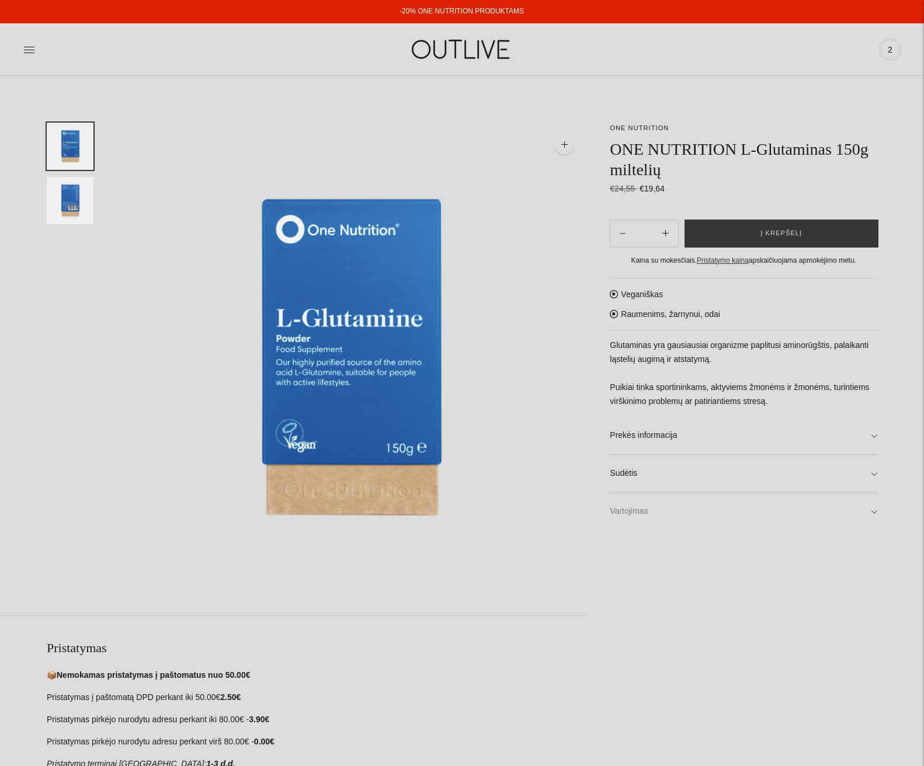
click at [875, 513] on link "Vartojimas" at bounding box center [744, 511] width 268 height 37
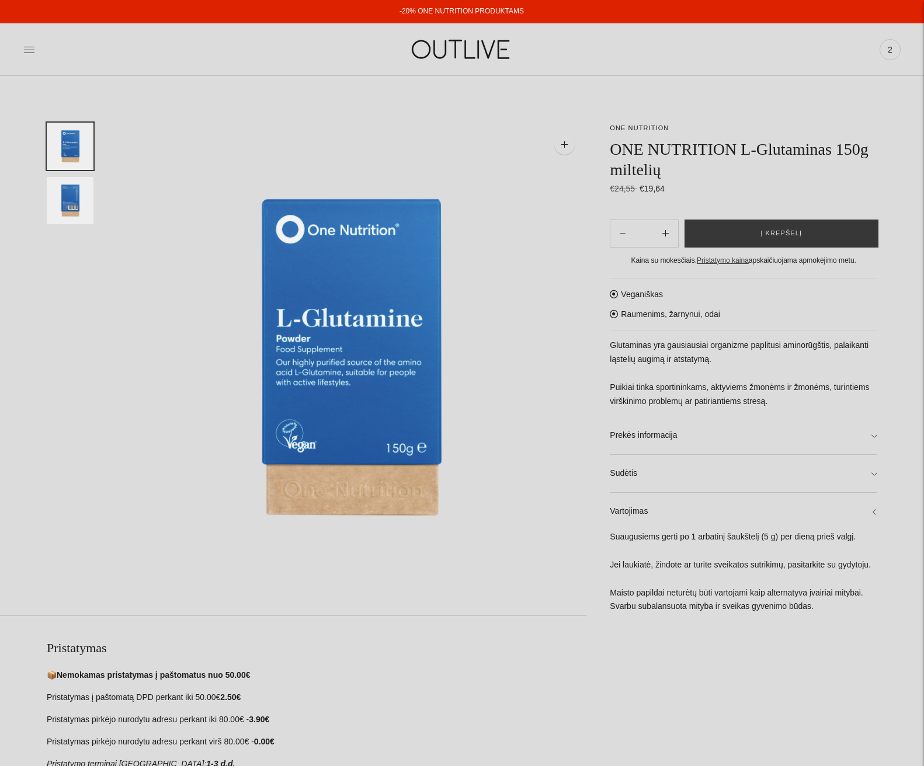
click at [65, 203] on img "Translation missing: en.general.accessibility.image_thumbail" at bounding box center [70, 200] width 47 height 47
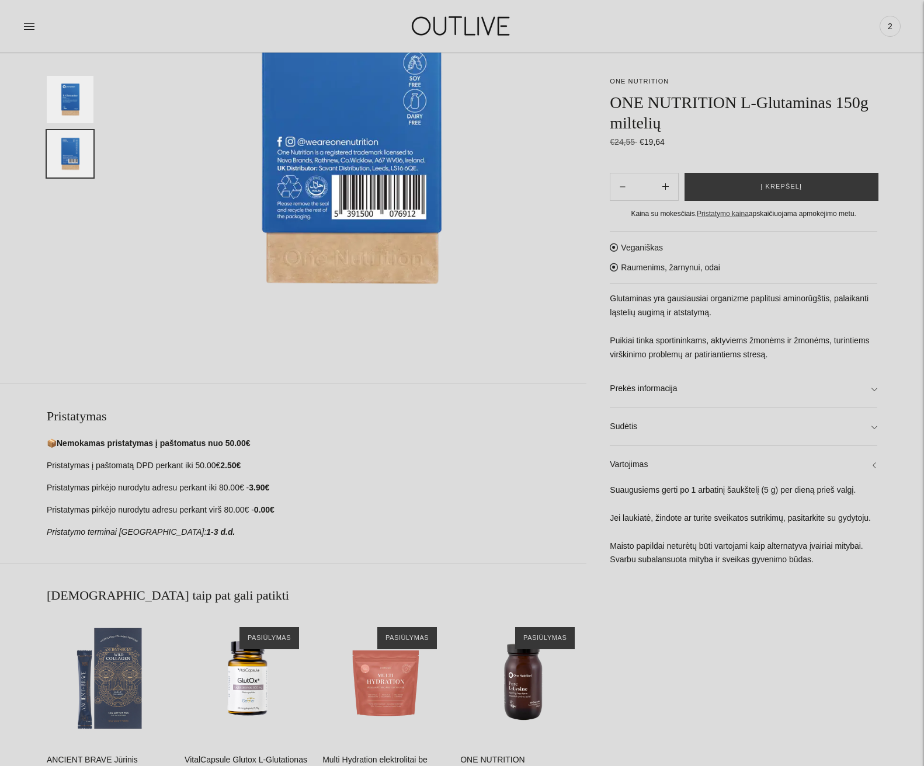
scroll to position [526, 0]
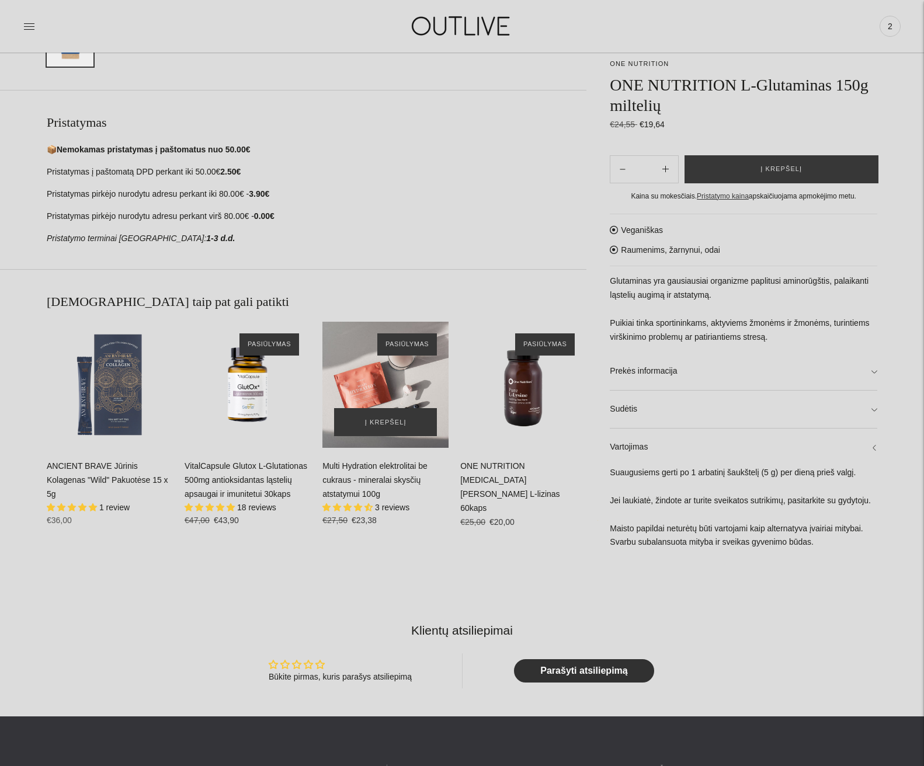
click at [390, 390] on div "Multi Hydration elektrolitai be cukraus - mineralai skysčių atstatymui 100g\a" at bounding box center [385, 385] width 126 height 126
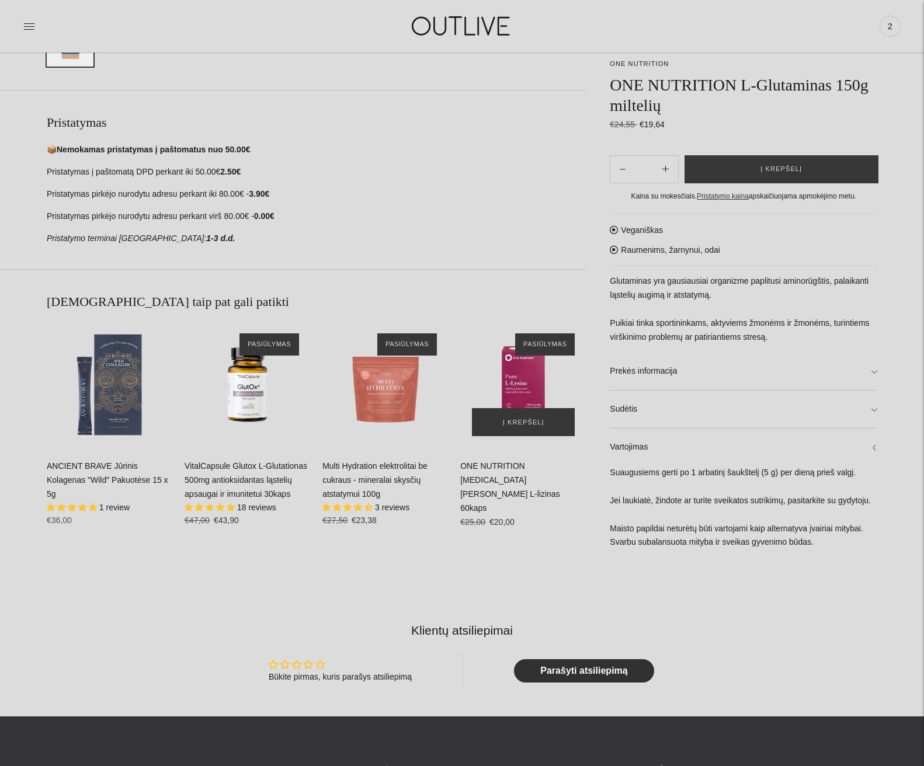
click at [517, 389] on div "ONE NUTRITION L-Lysine Grynas L-lizinas 60kaps\a" at bounding box center [523, 385] width 126 height 126
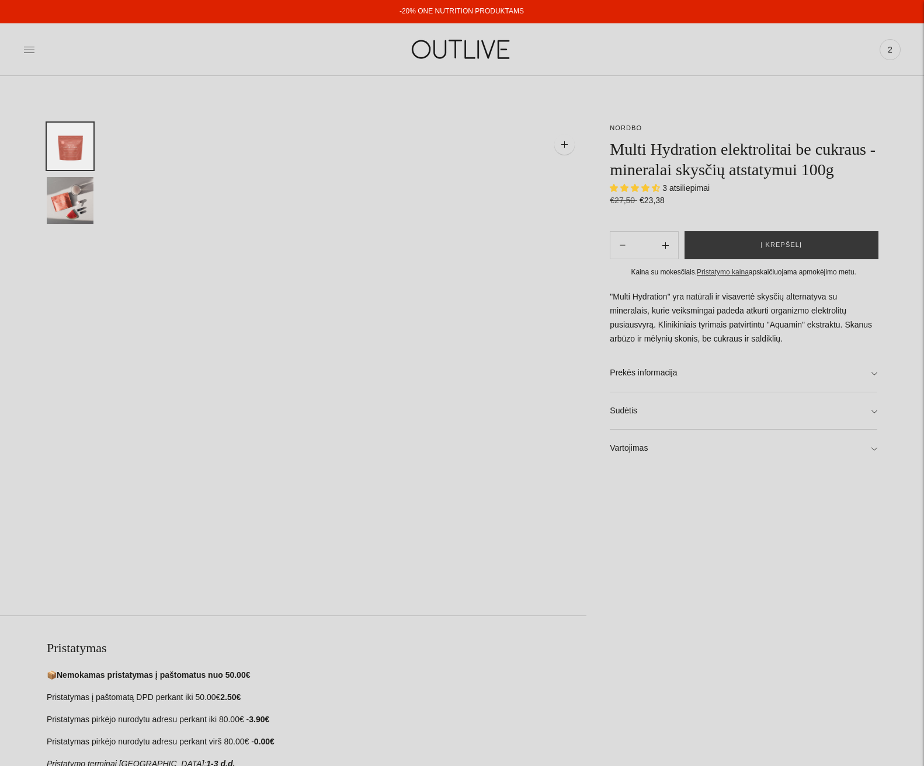
select select "**********"
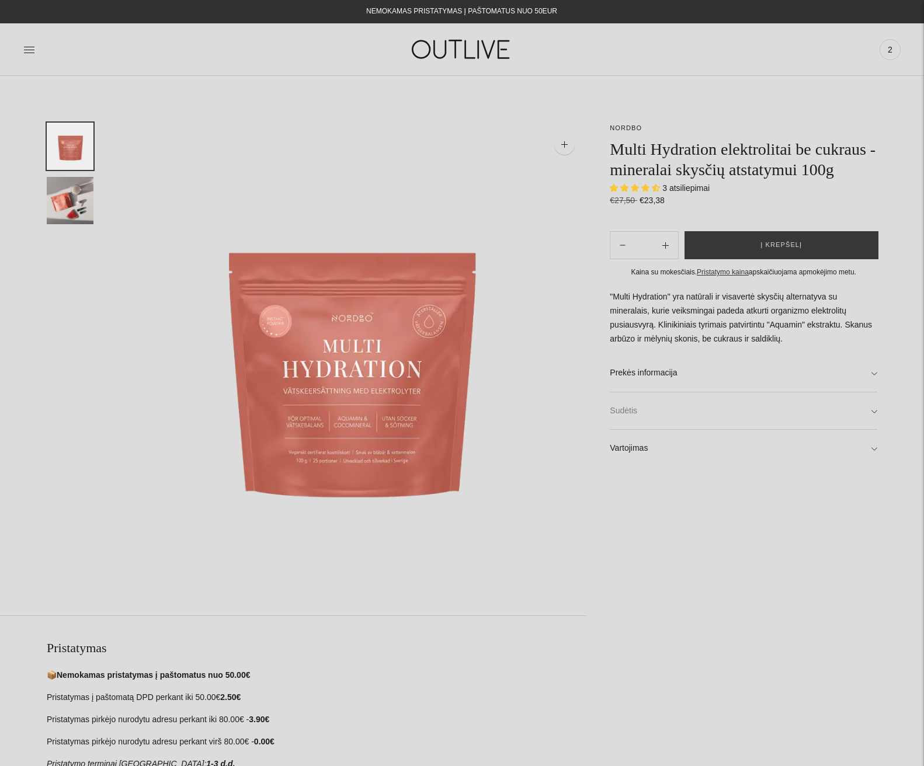
click at [873, 409] on link "Sudėtis" at bounding box center [744, 411] width 268 height 37
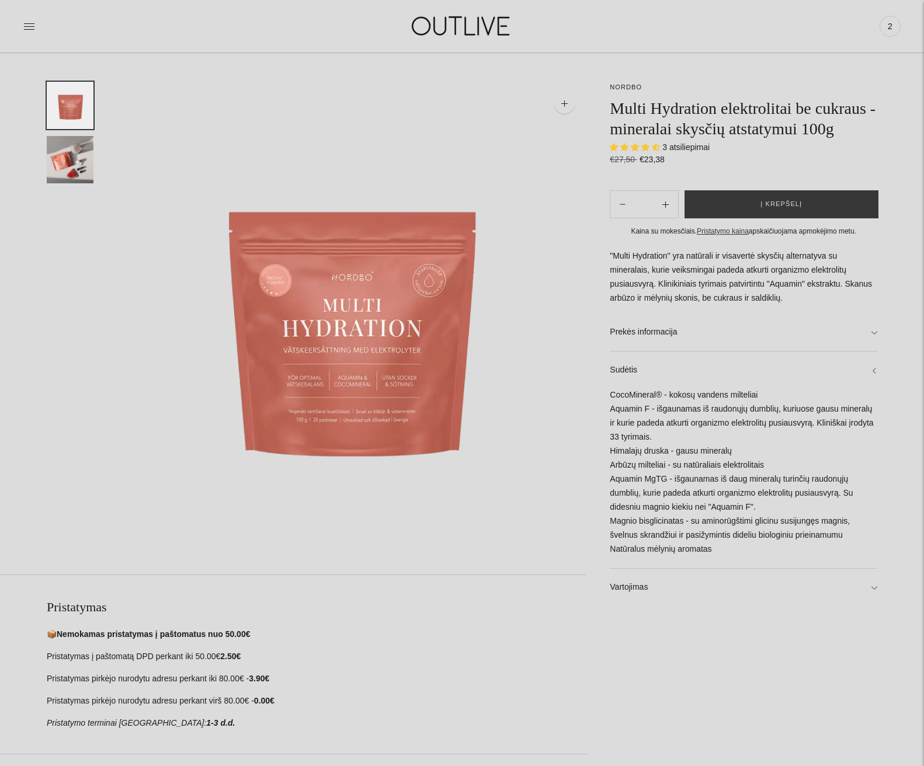
scroll to position [58, 0]
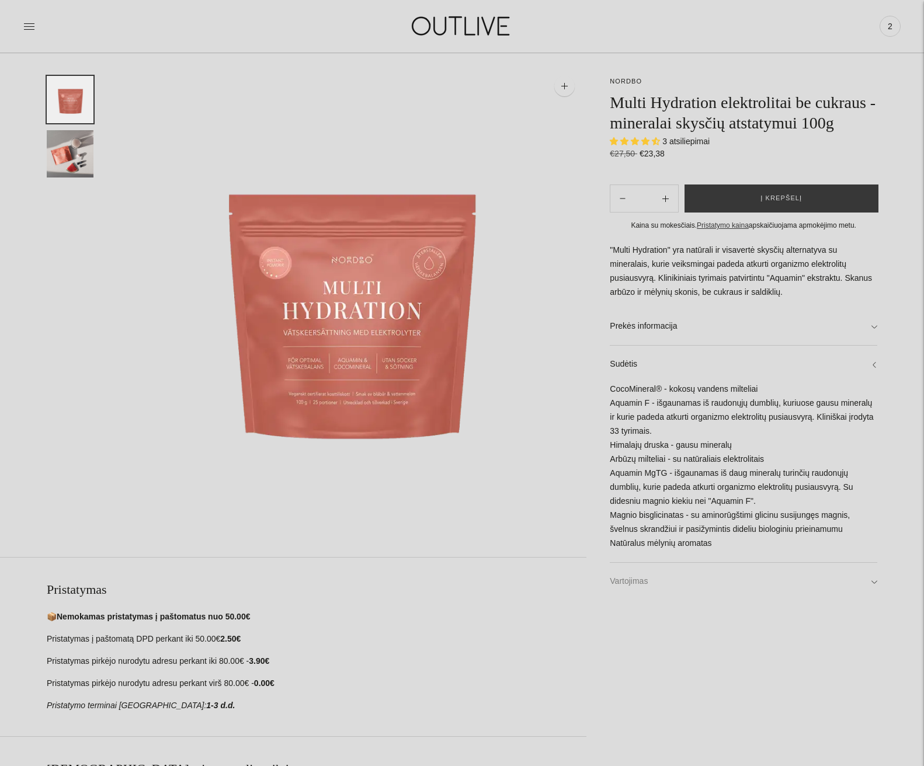
click at [872, 581] on link "Vartojimas" at bounding box center [744, 581] width 268 height 37
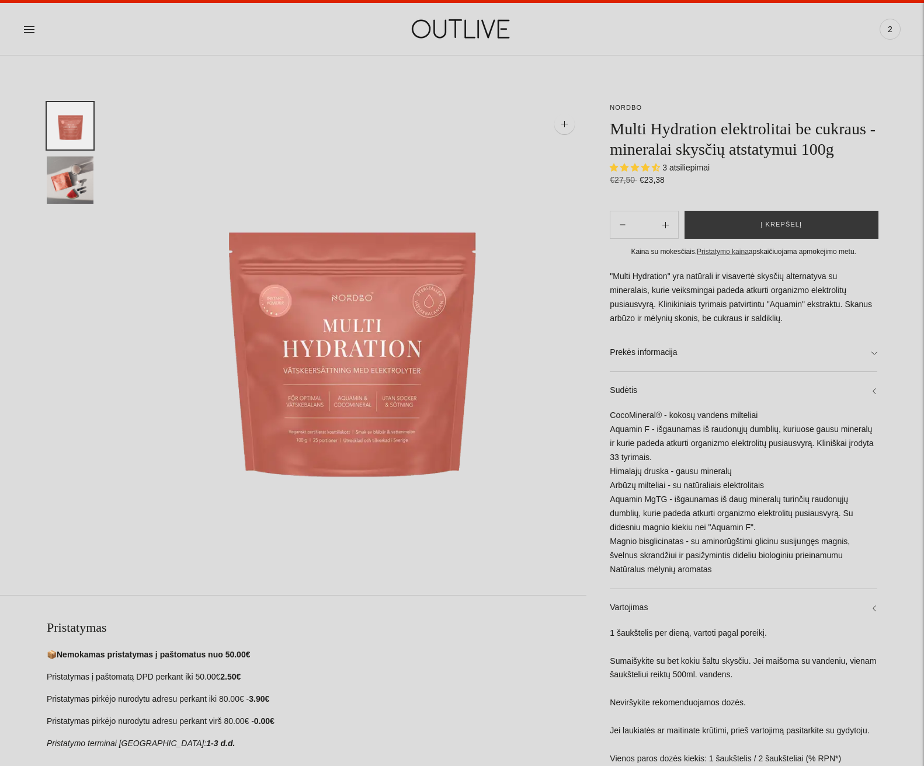
scroll to position [0, 0]
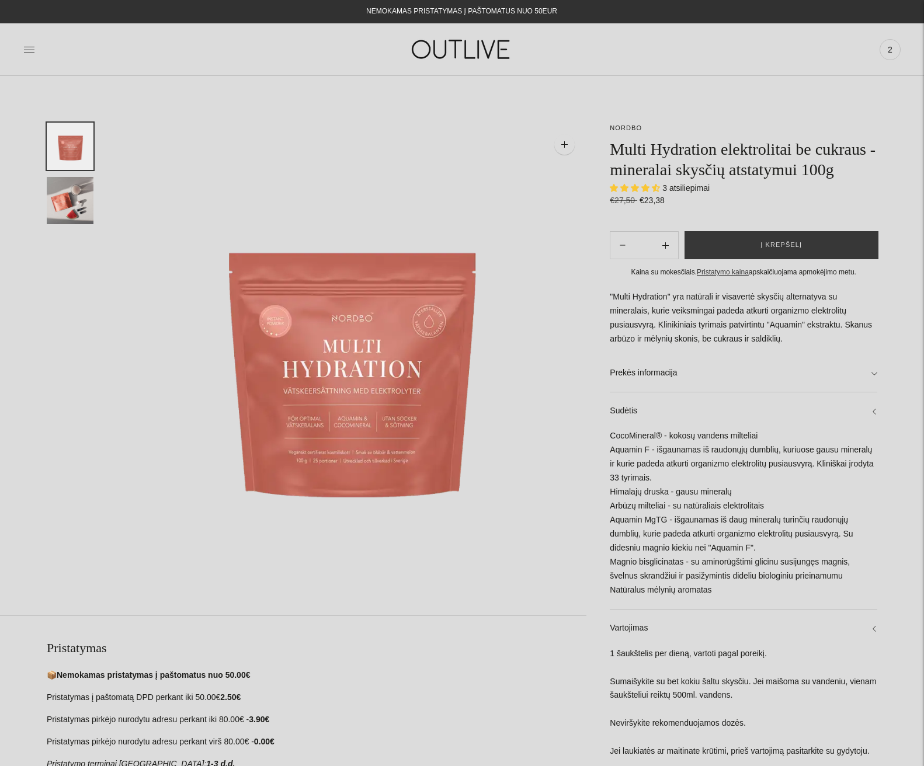
click at [61, 203] on img "Translation missing: en.general.accessibility.image_thumbail" at bounding box center [70, 200] width 47 height 47
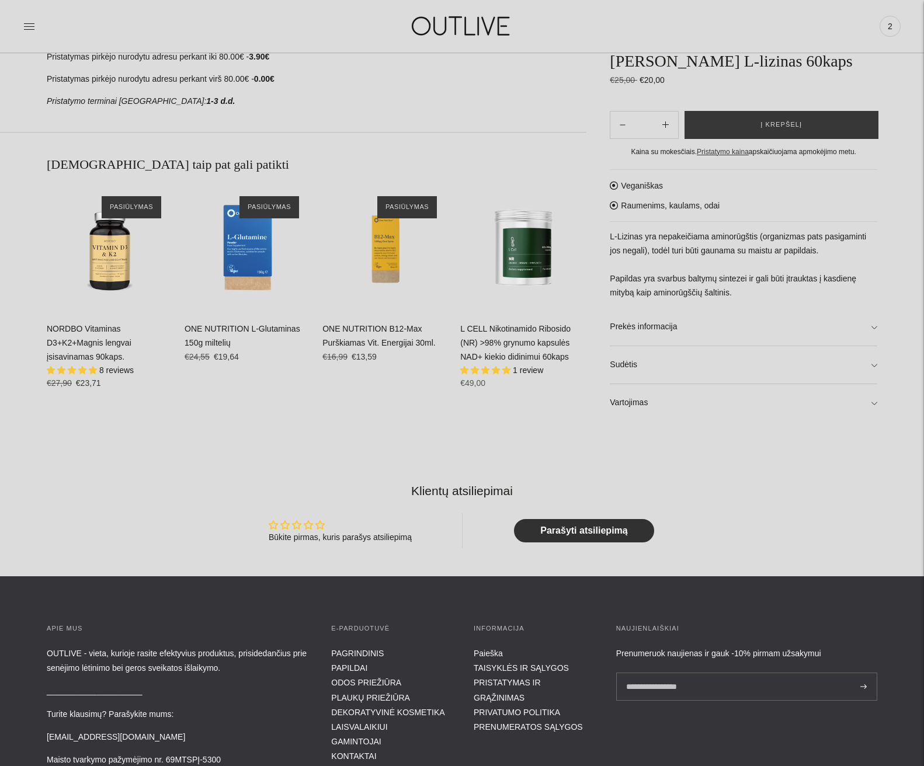
scroll to position [643, 0]
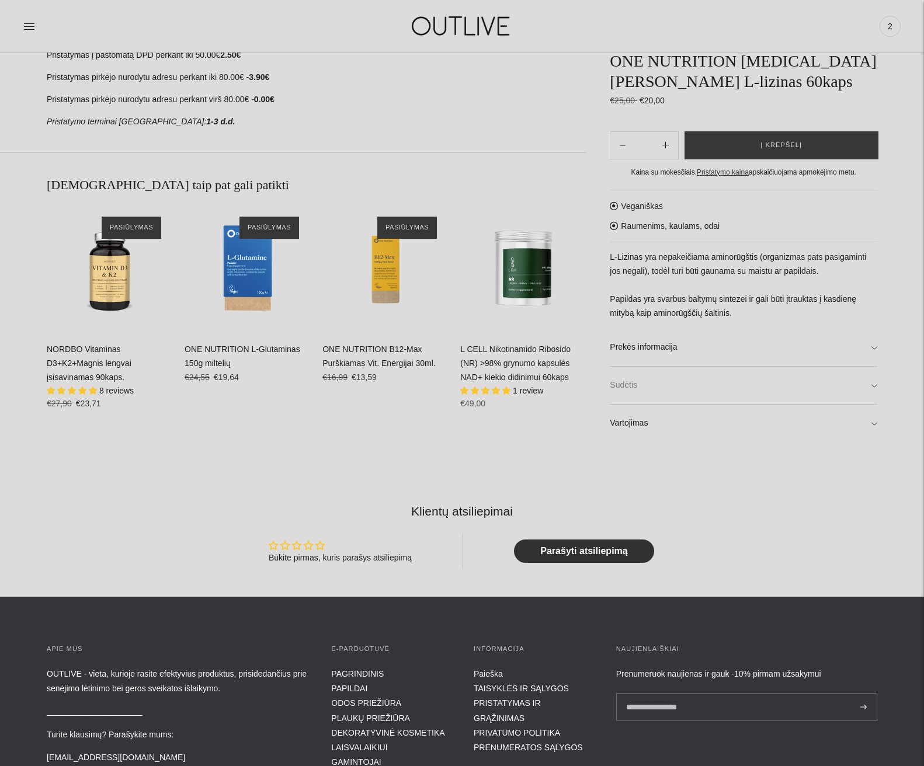
click at [872, 386] on link "Sudėtis" at bounding box center [744, 385] width 268 height 37
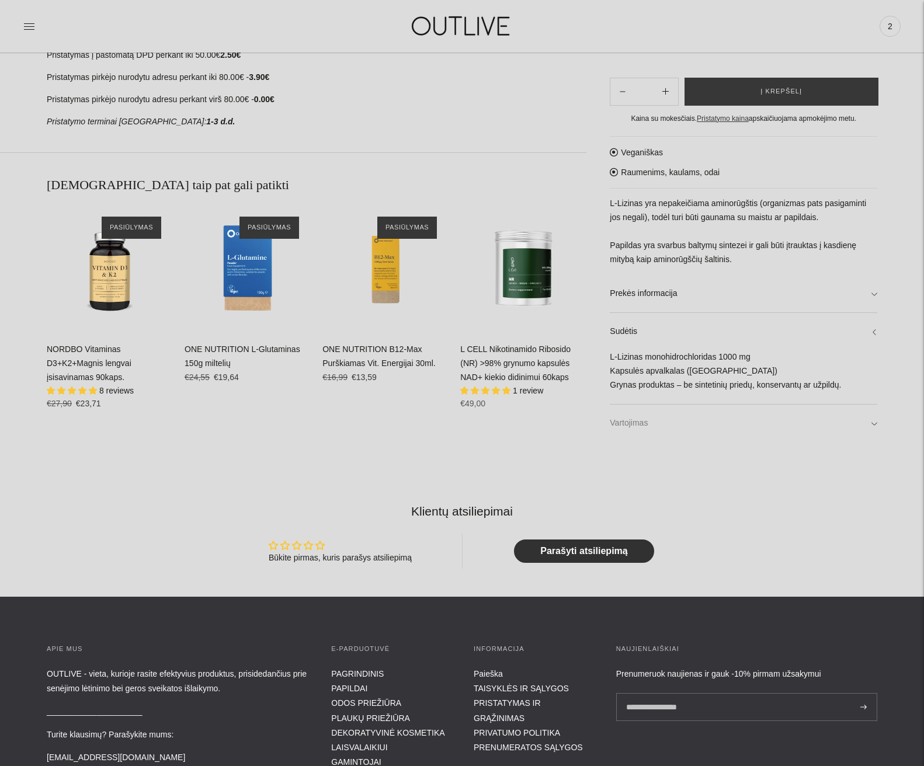
click at [875, 424] on link "Vartojimas" at bounding box center [744, 423] width 268 height 37
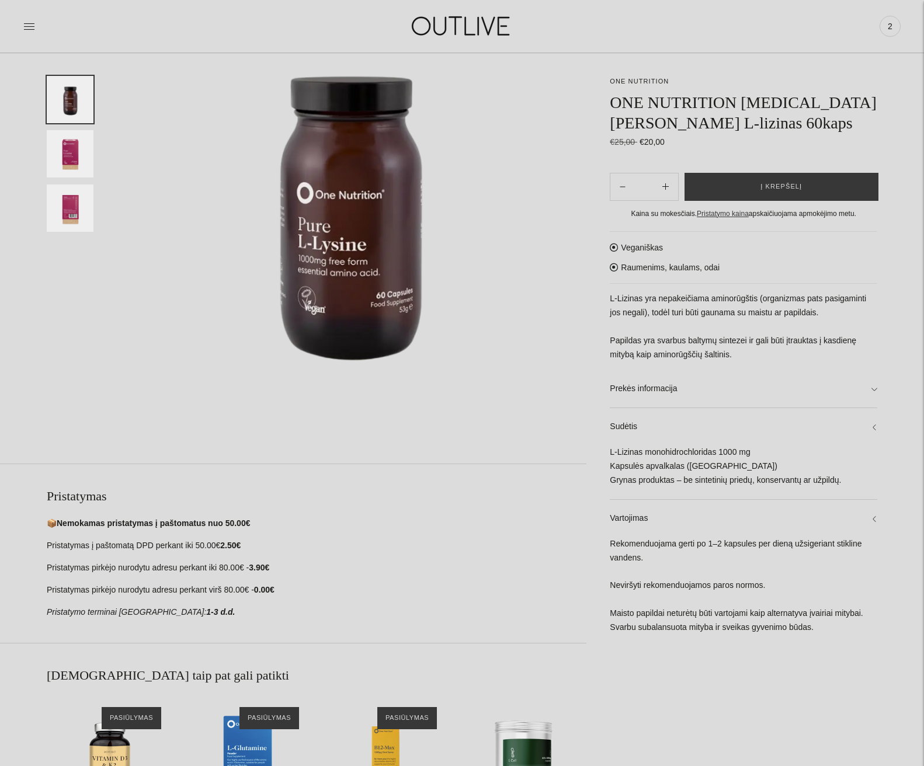
scroll to position [0, 0]
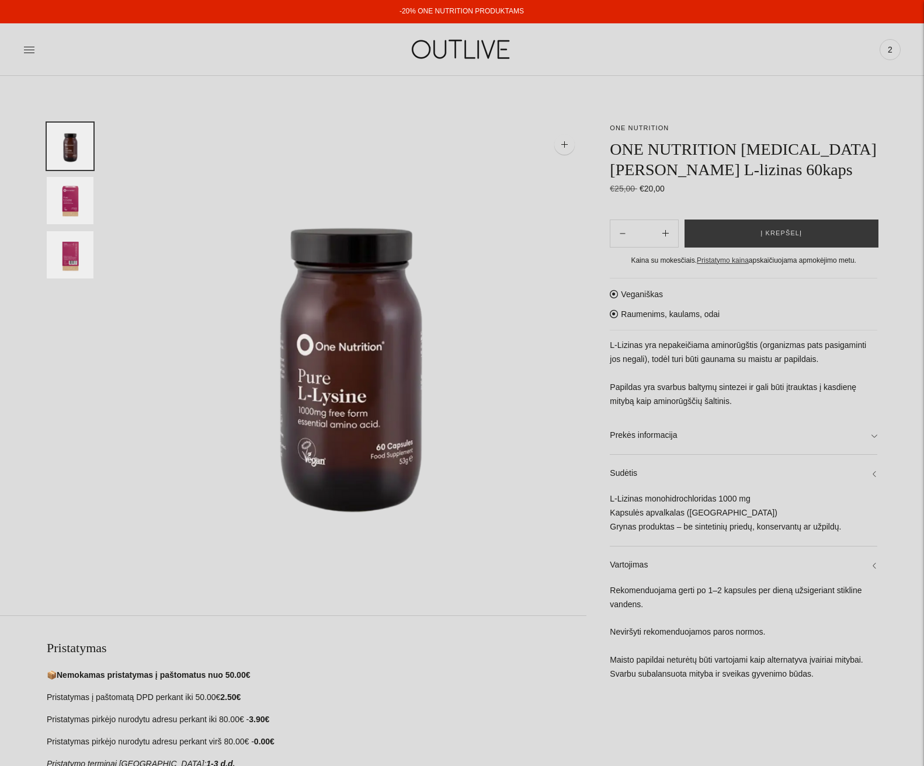
click at [63, 206] on img "Translation missing: en.general.accessibility.image_thumbail" at bounding box center [70, 200] width 47 height 47
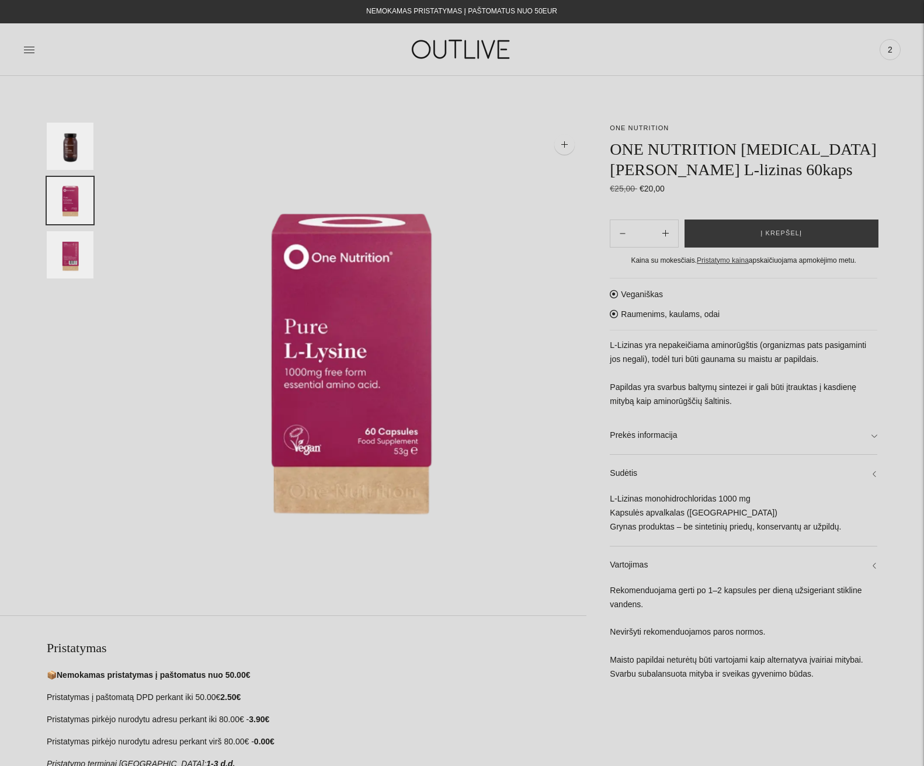
click at [77, 265] on img "Translation missing: en.general.accessibility.image_thumbail" at bounding box center [70, 254] width 47 height 47
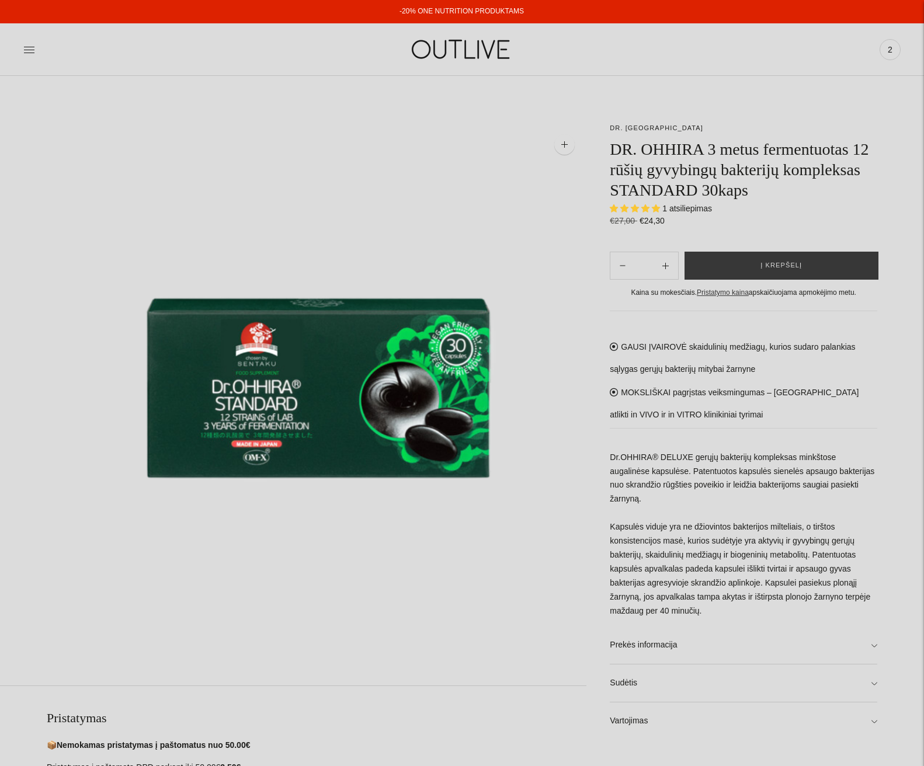
select select "**********"
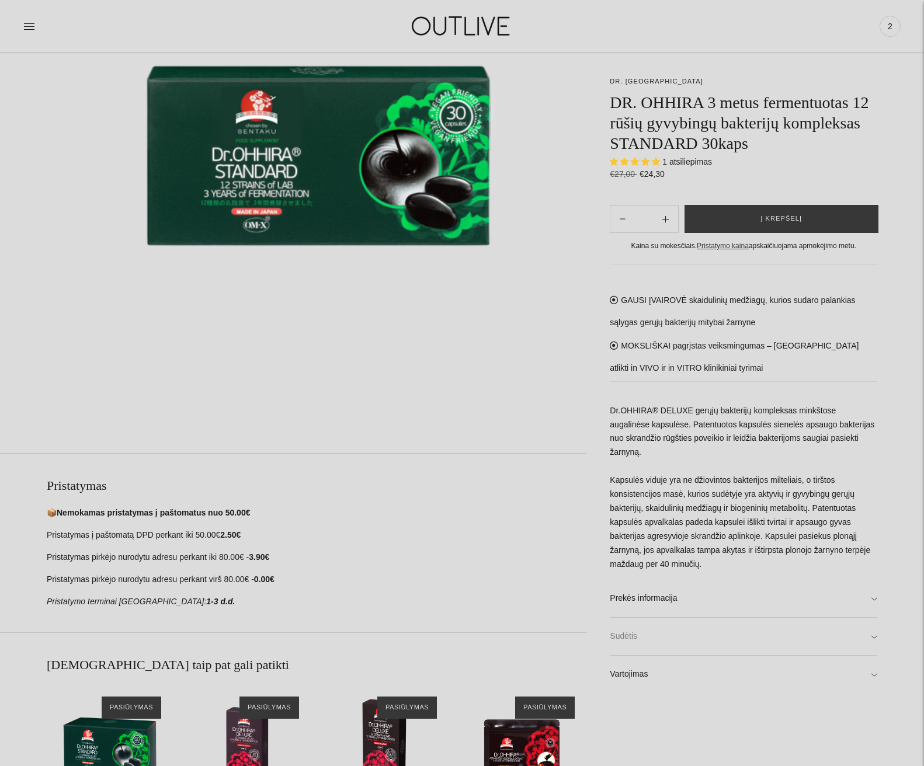
scroll to position [234, 0]
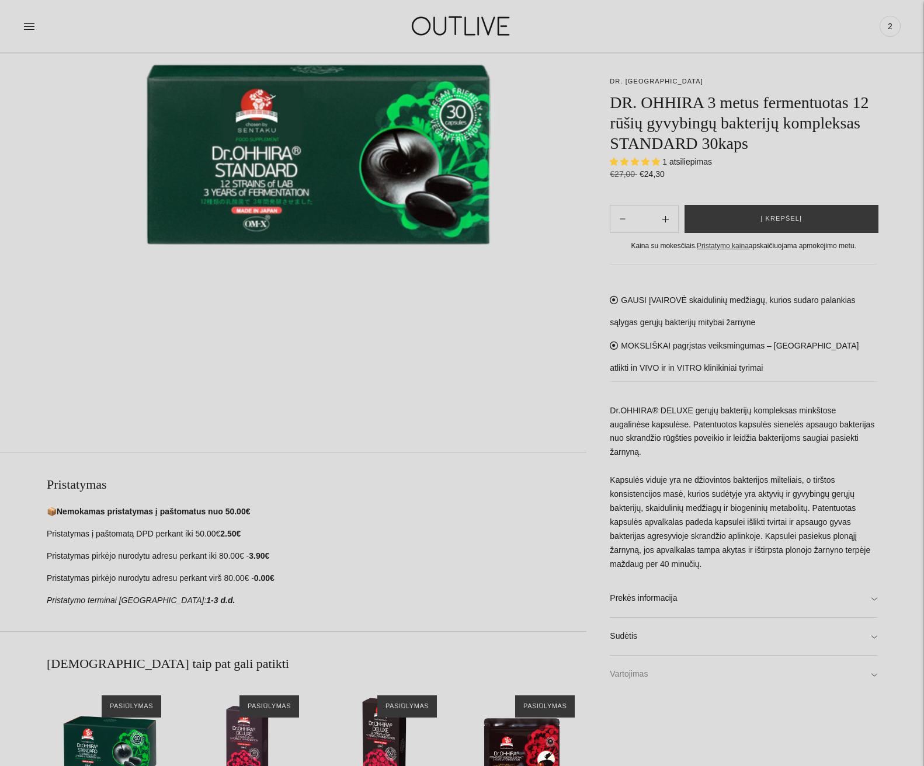
click at [873, 661] on link "Vartojimas" at bounding box center [744, 674] width 268 height 37
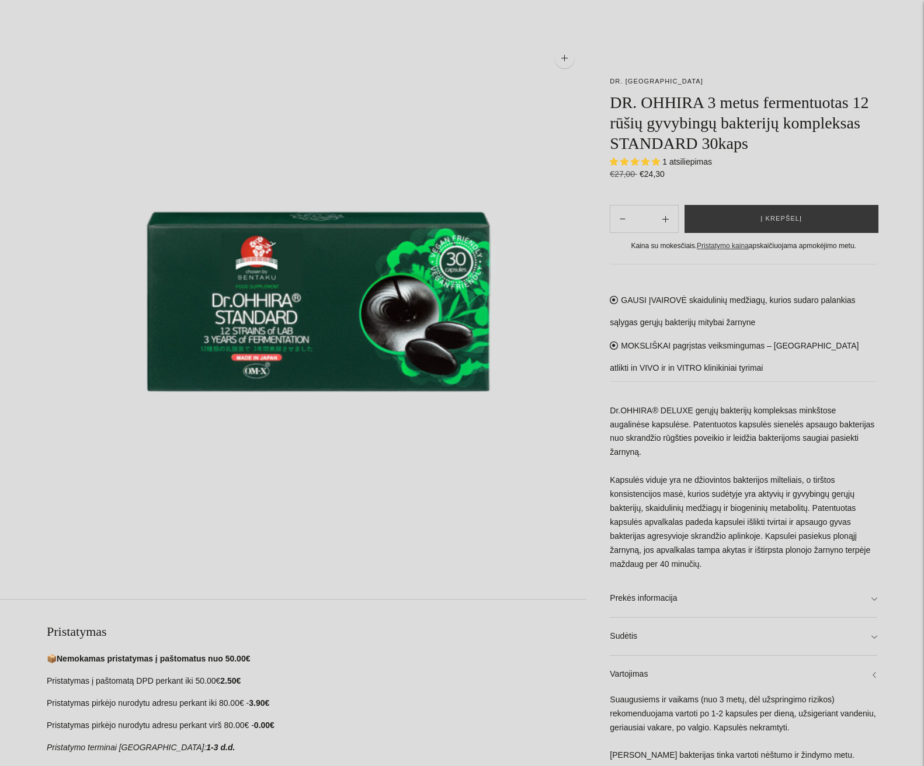
scroll to position [0, 0]
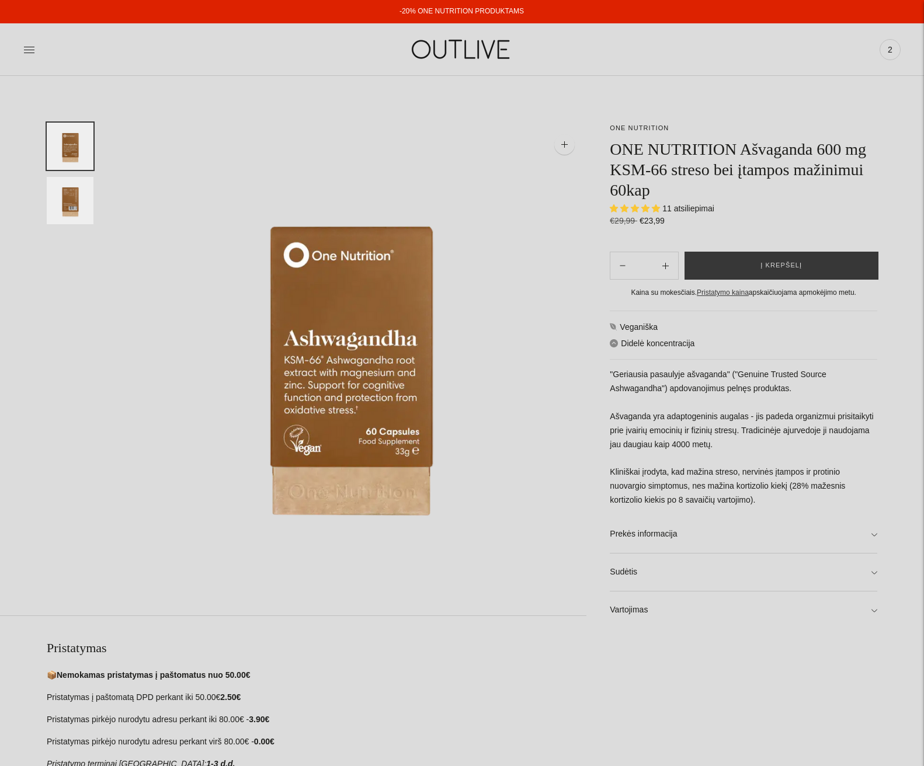
select select "**********"
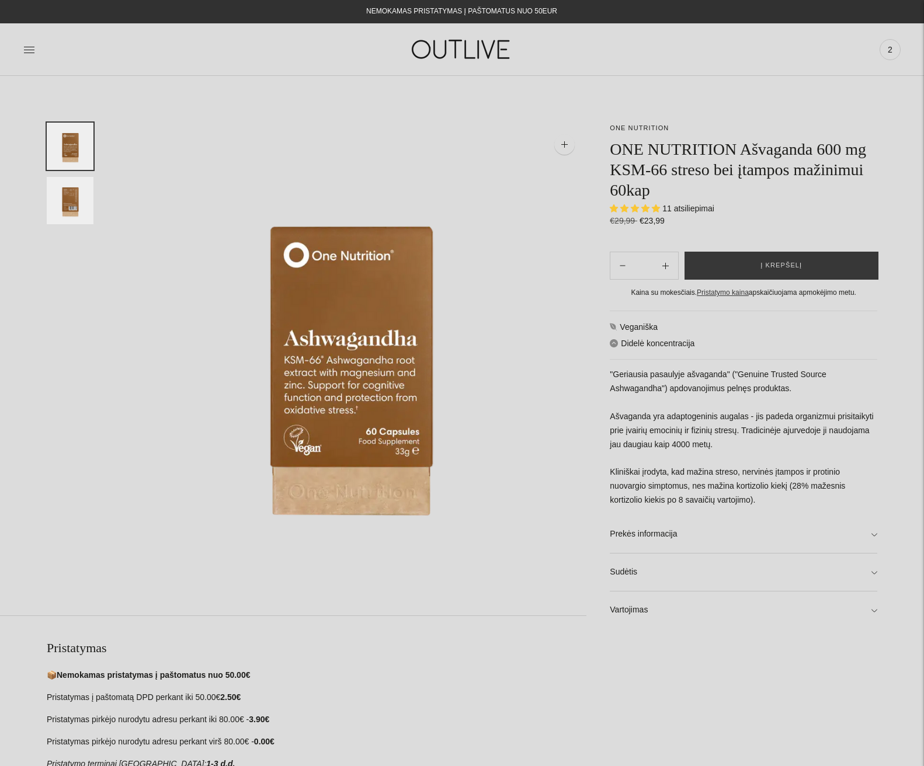
click at [874, 610] on link "Vartojimas" at bounding box center [744, 610] width 268 height 37
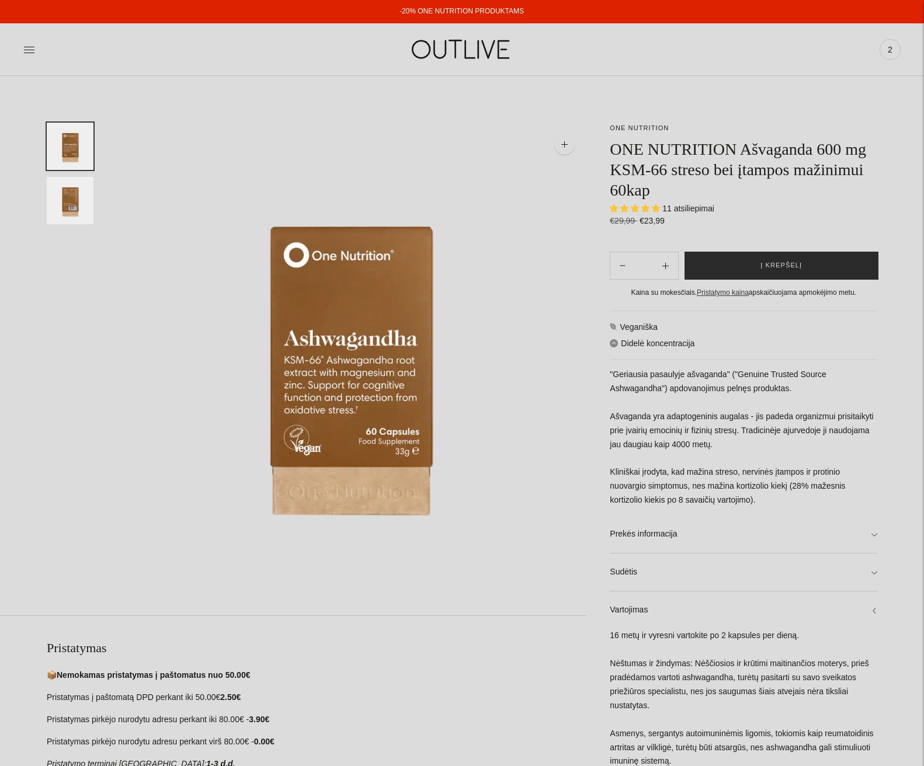
click at [796, 272] on button "Į krepšelį" at bounding box center [782, 266] width 194 height 28
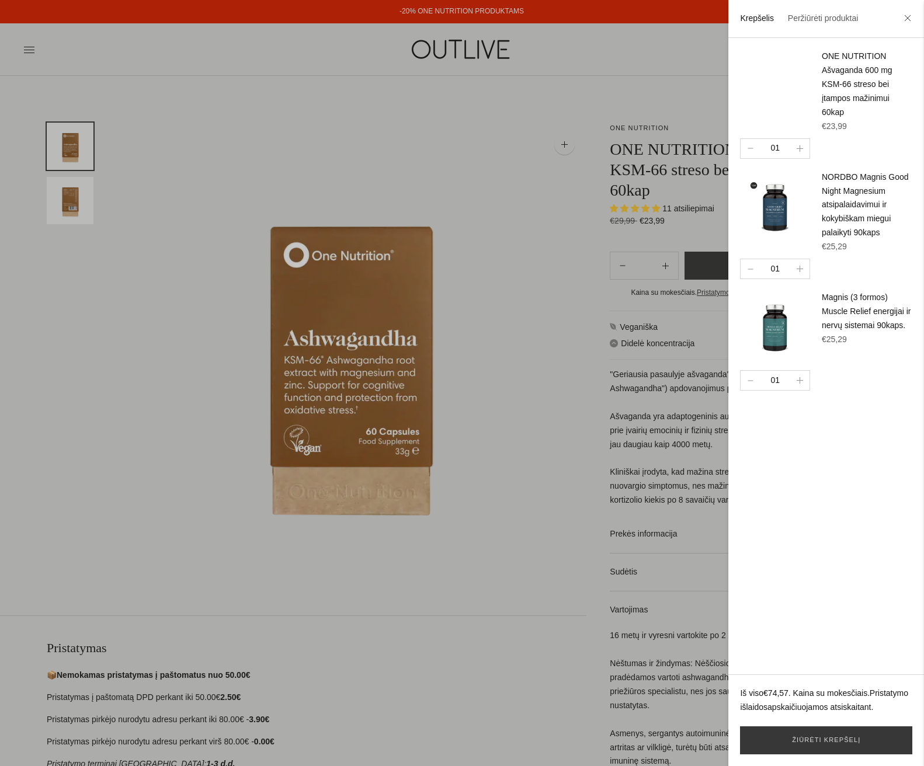
click at [779, 206] on img at bounding box center [775, 206] width 70 height 70
click at [749, 146] on button "button" at bounding box center [750, 148] width 19 height 19
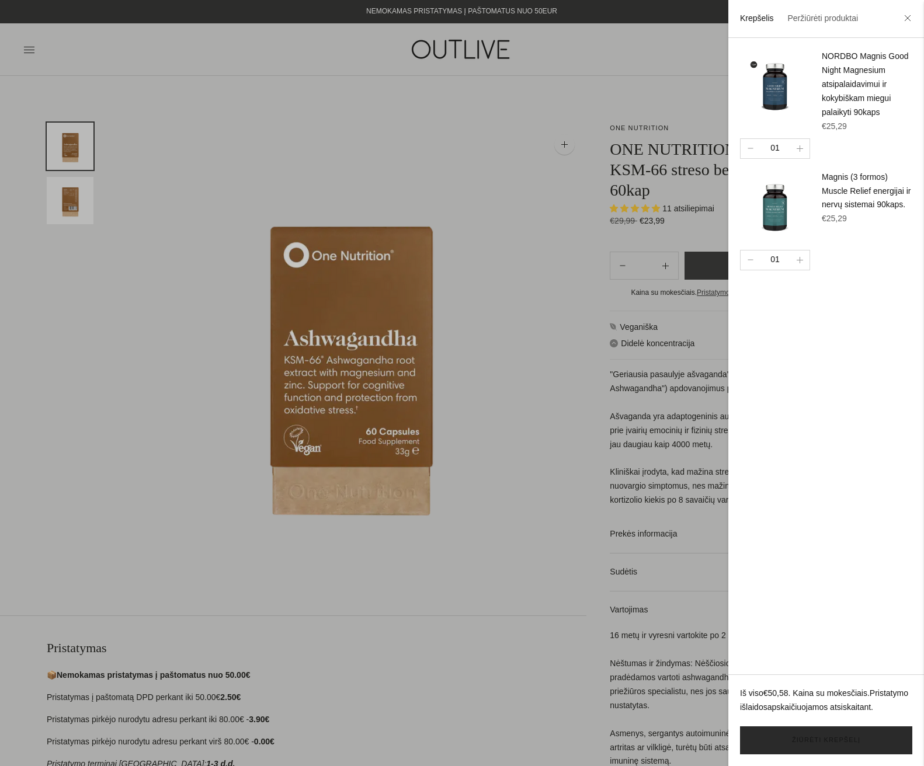
click at [834, 742] on link "Žiūrėti krepšelį" at bounding box center [826, 741] width 172 height 28
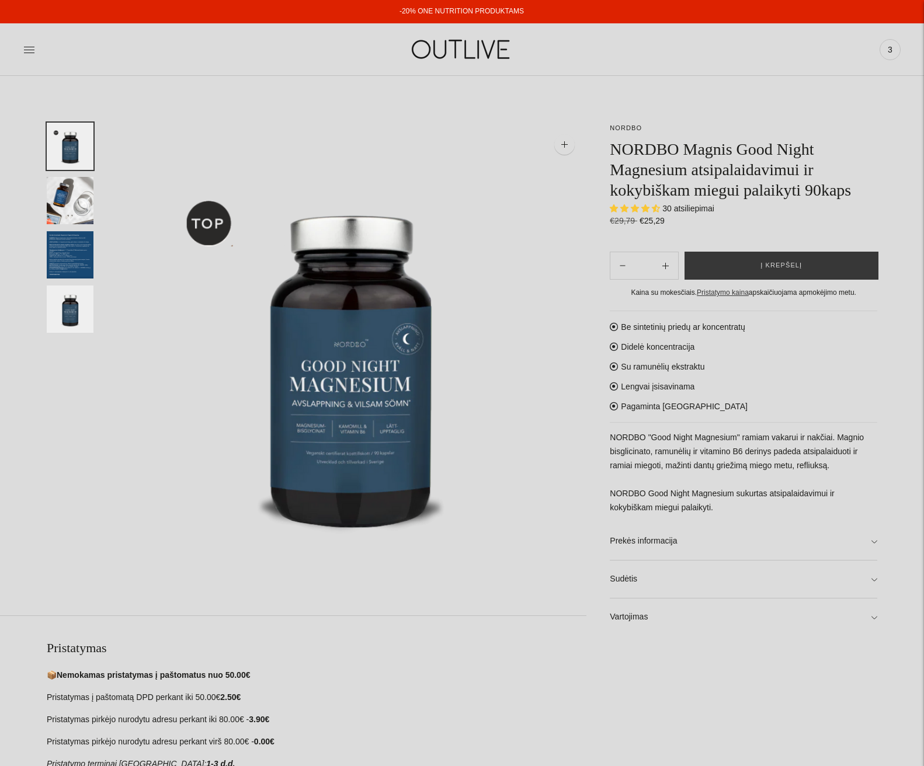
select select "**********"
click at [876, 578] on link "Sudėtis" at bounding box center [744, 579] width 268 height 37
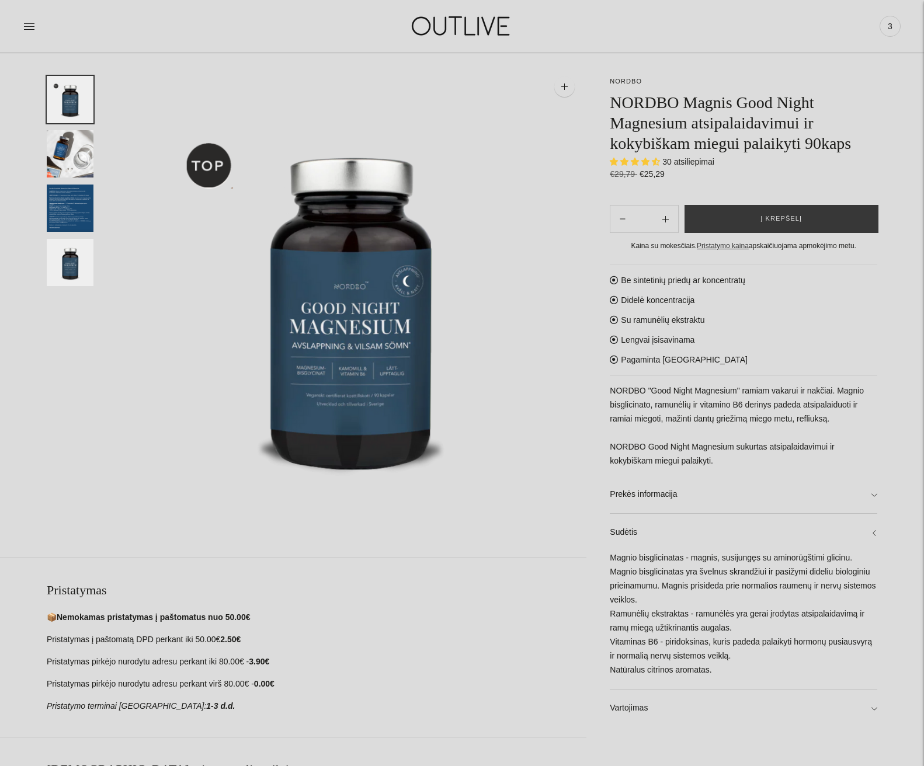
scroll to position [58, 0]
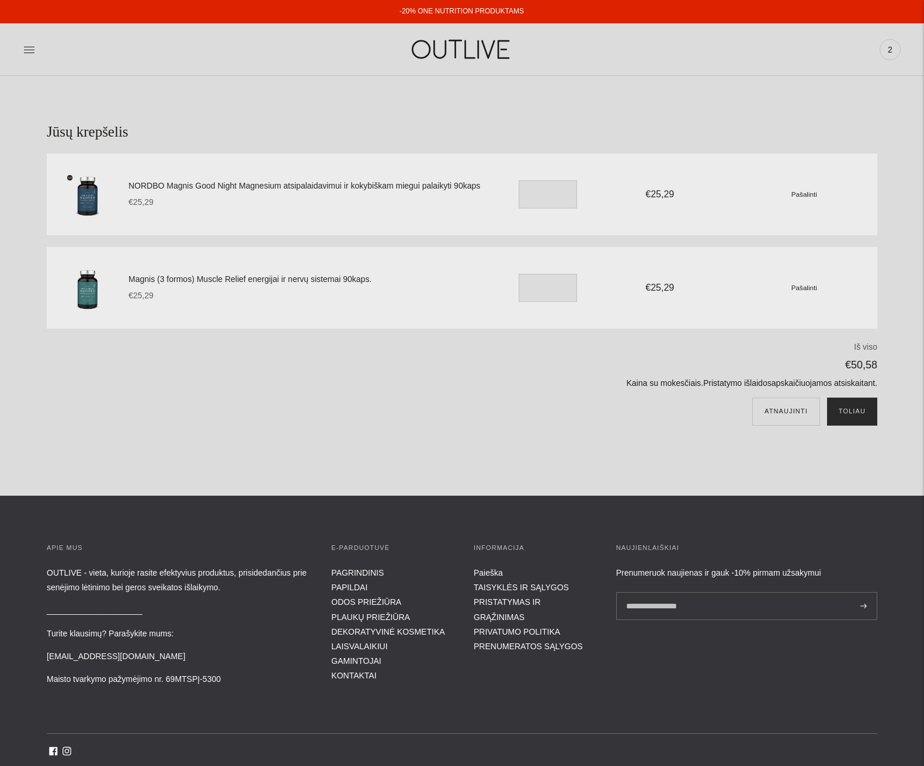
click at [844, 407] on button "Toliau" at bounding box center [852, 412] width 50 height 28
